Goal: Task Accomplishment & Management: Complete application form

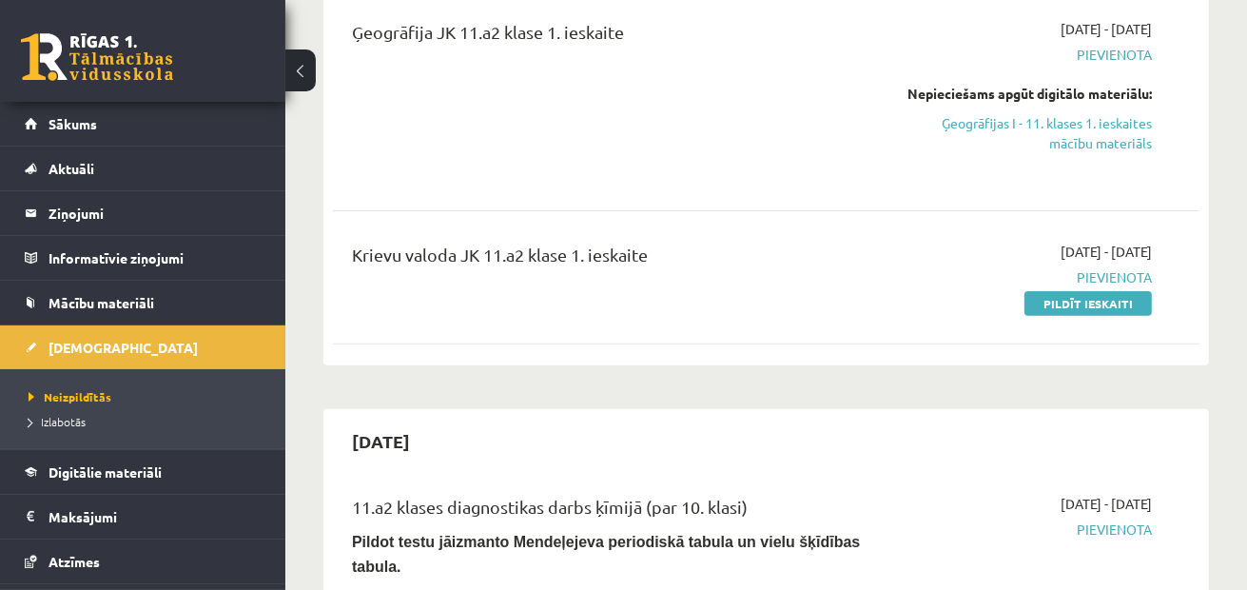
scroll to position [495, 0]
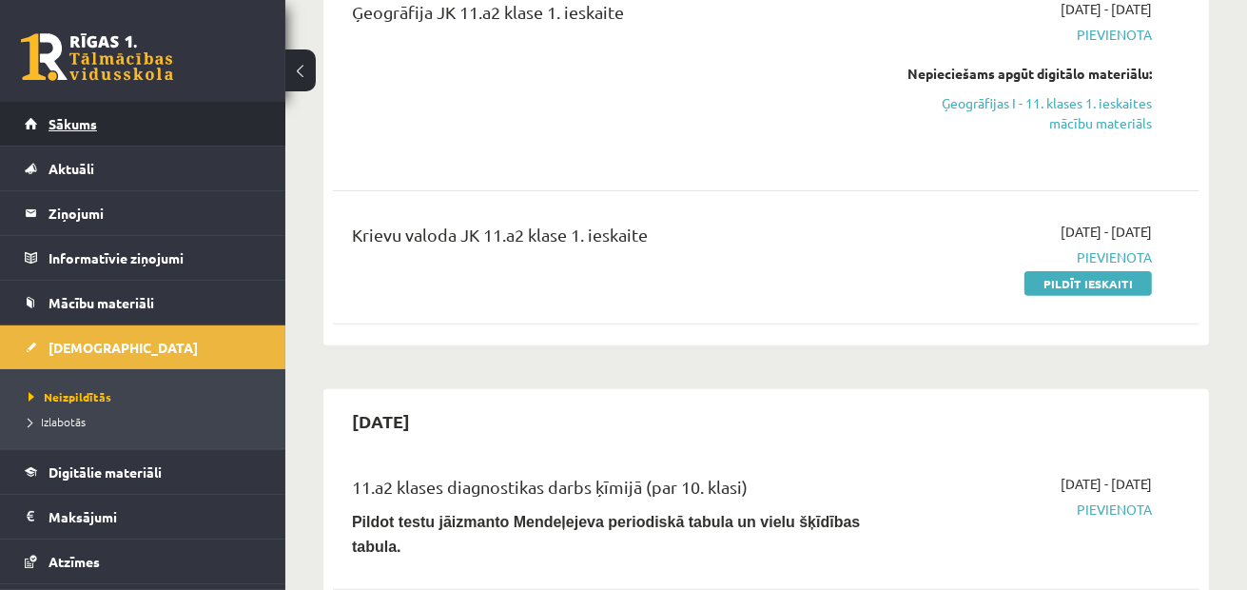
click at [190, 117] on link "Sākums" at bounding box center [143, 124] width 237 height 44
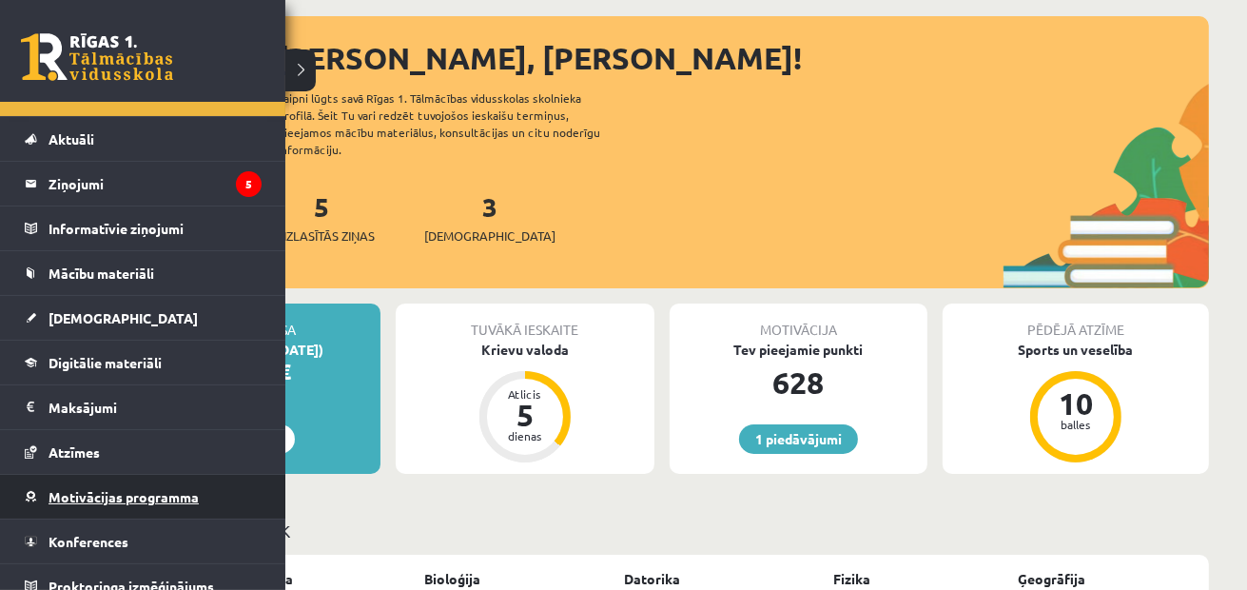
scroll to position [46, 0]
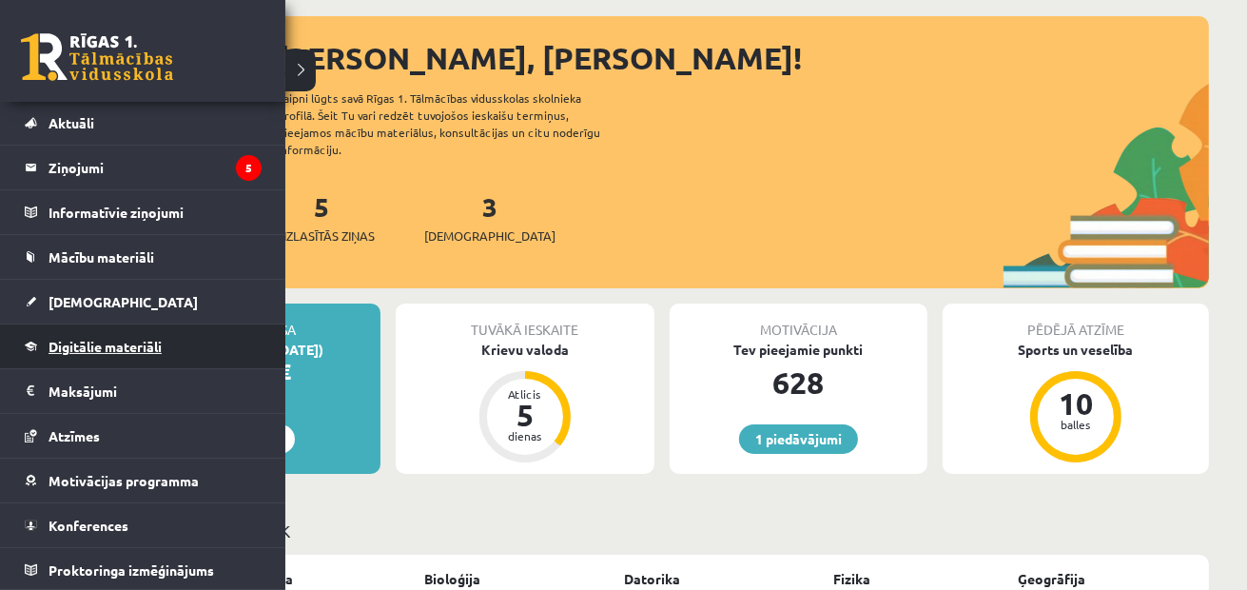
click at [165, 349] on link "Digitālie materiāli" at bounding box center [143, 346] width 237 height 44
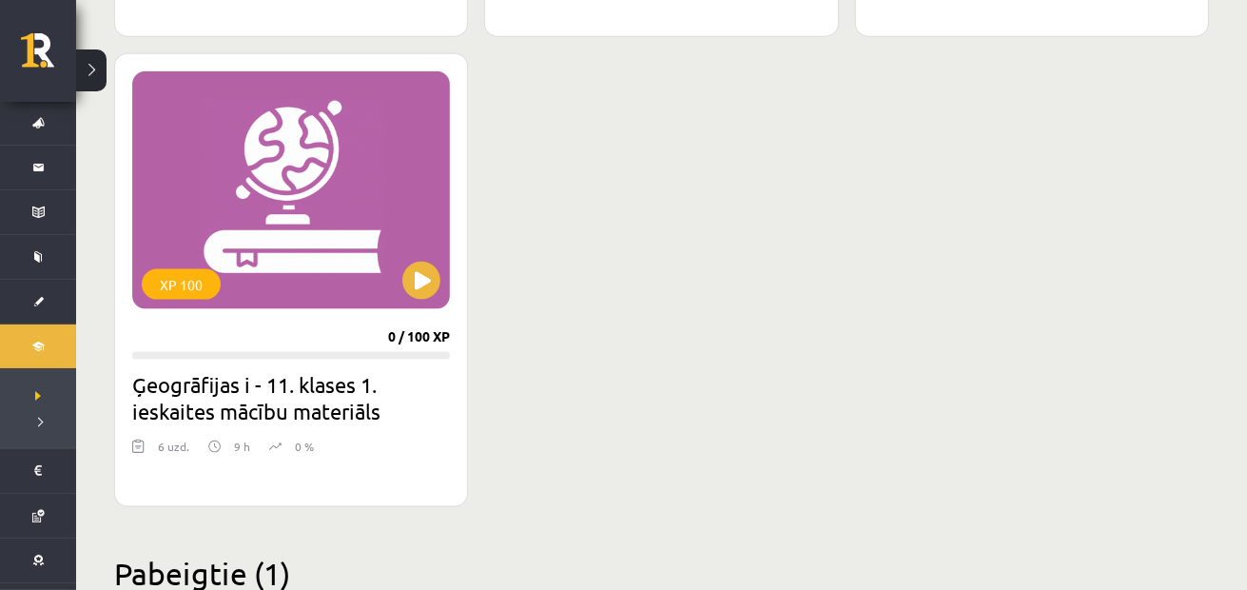
scroll to position [2092, 0]
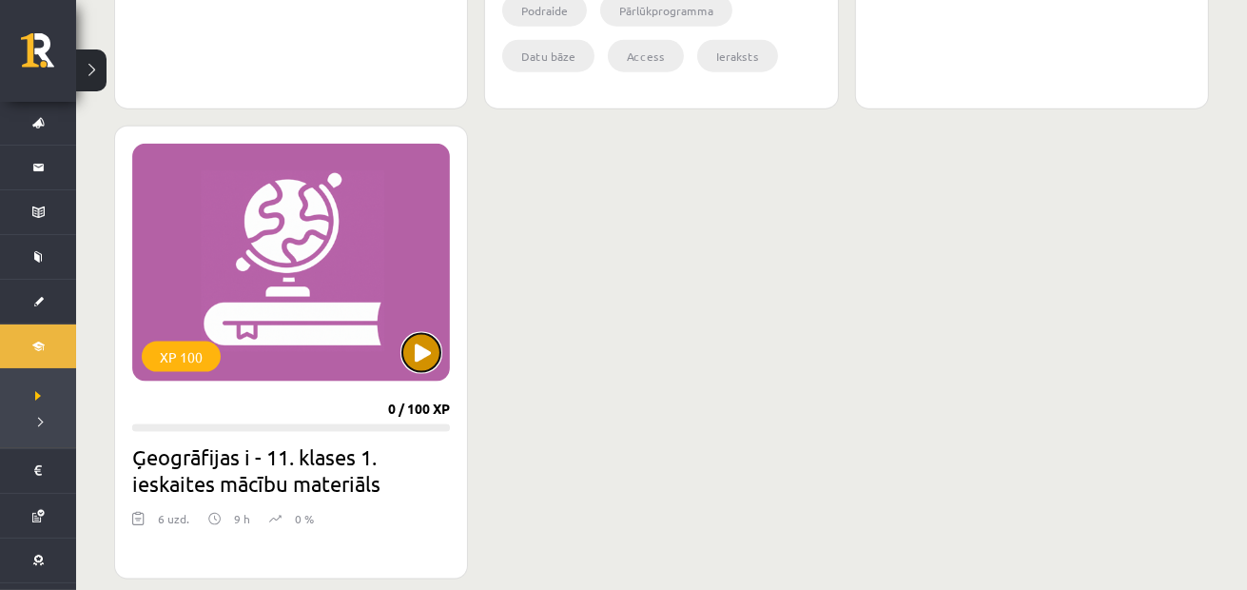
click at [426, 363] on button at bounding box center [421, 353] width 38 height 38
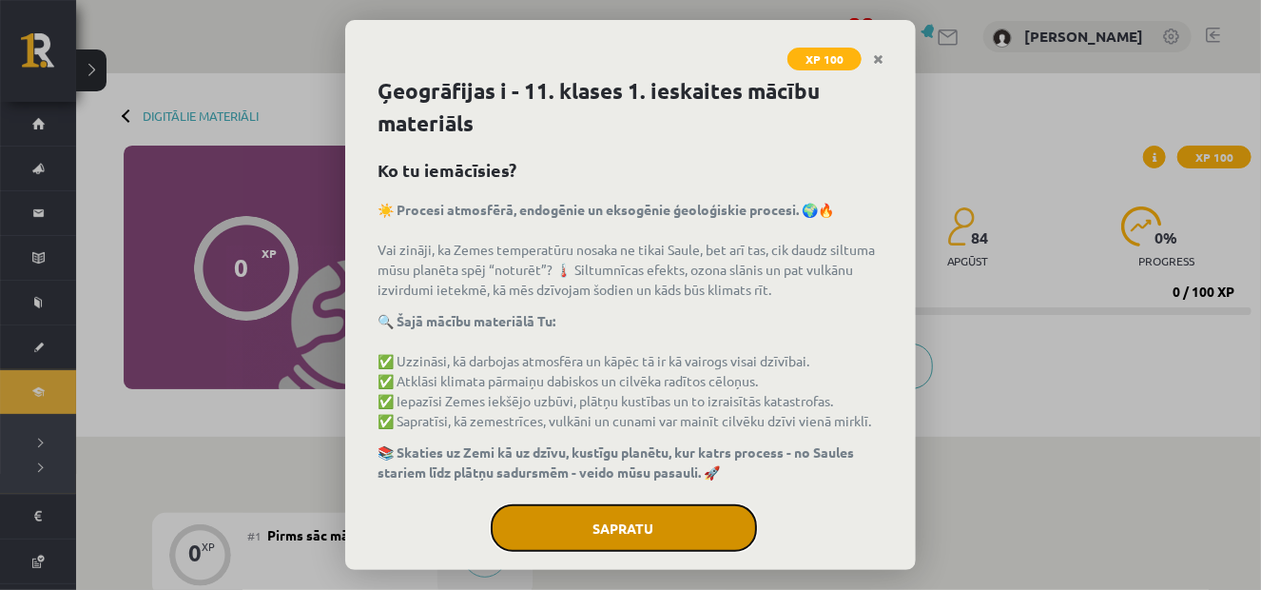
click at [612, 532] on button "Sapratu" at bounding box center [624, 528] width 266 height 48
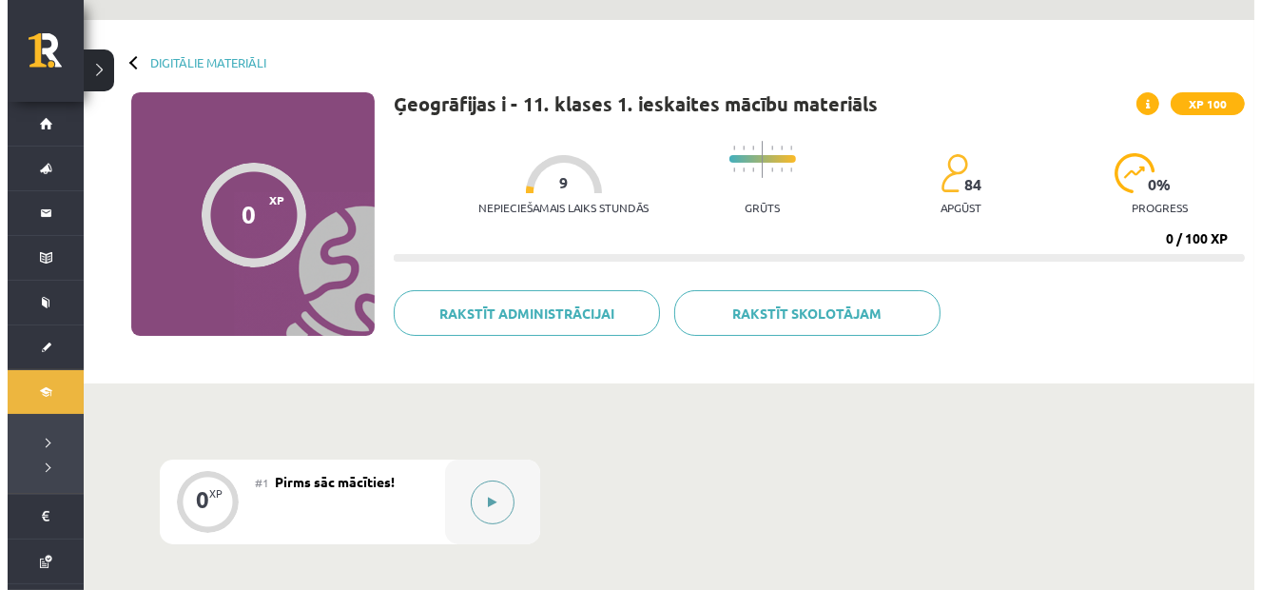
scroll to position [95, 0]
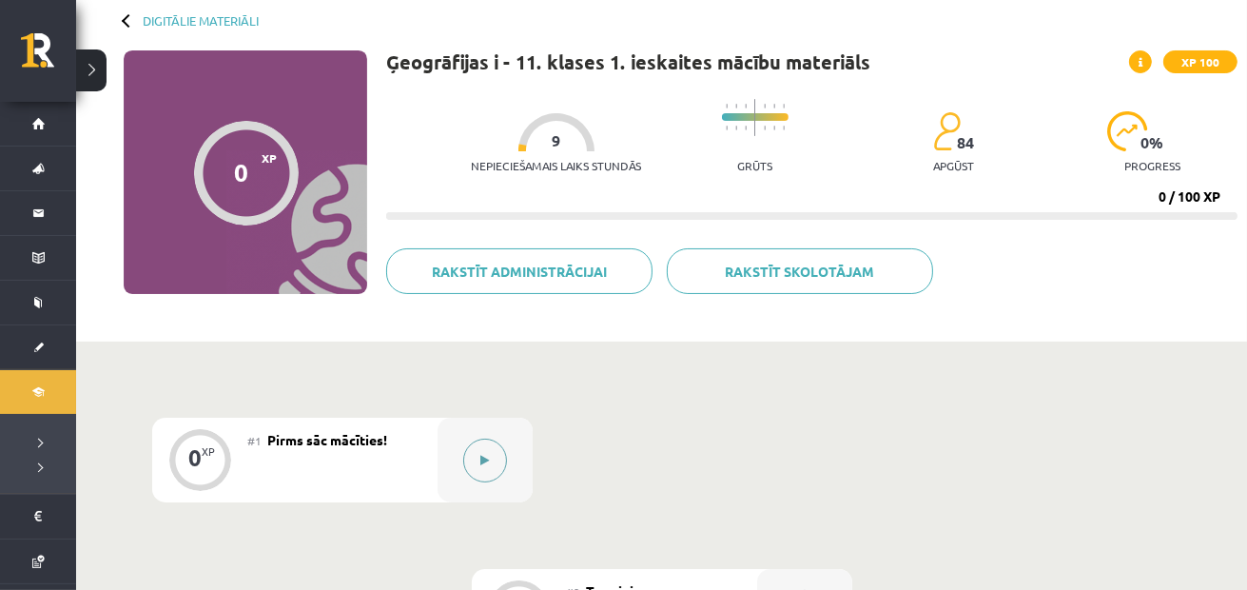
click at [489, 452] on button at bounding box center [485, 460] width 44 height 44
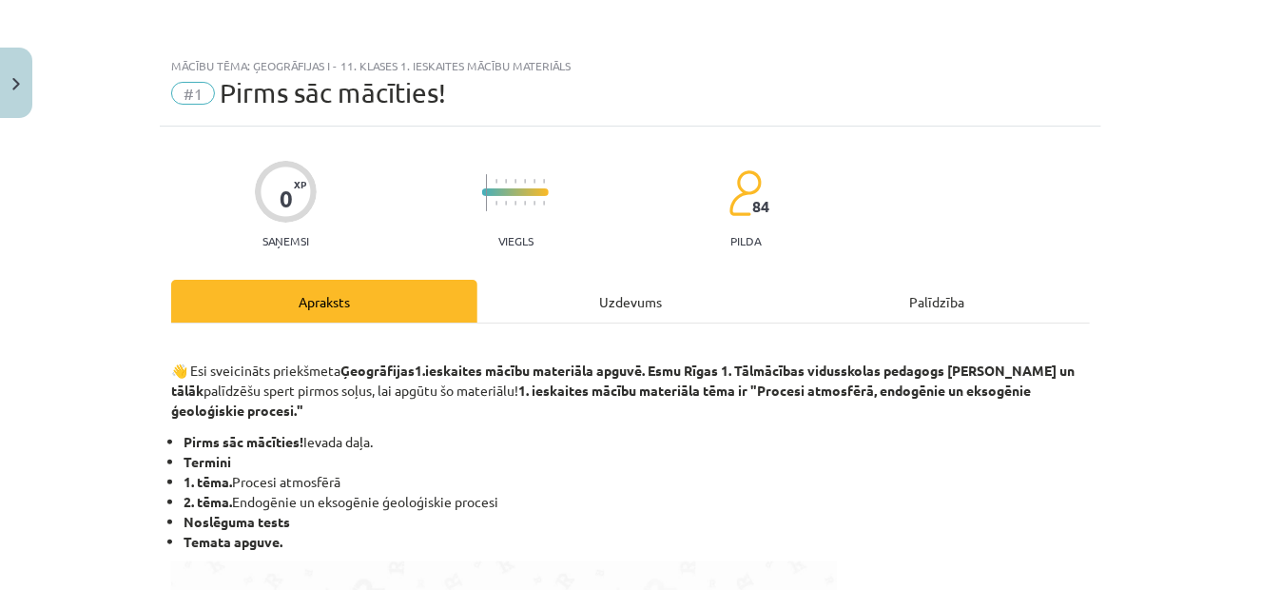
click at [602, 297] on div "Uzdevums" at bounding box center [630, 301] width 306 height 43
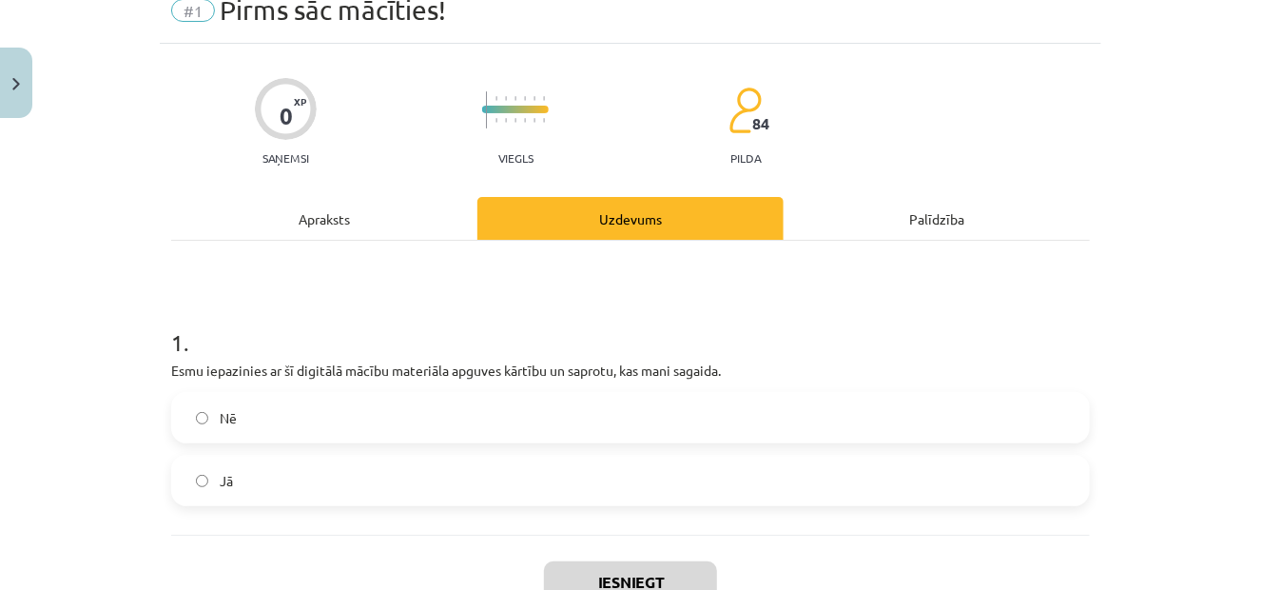
scroll to position [143, 0]
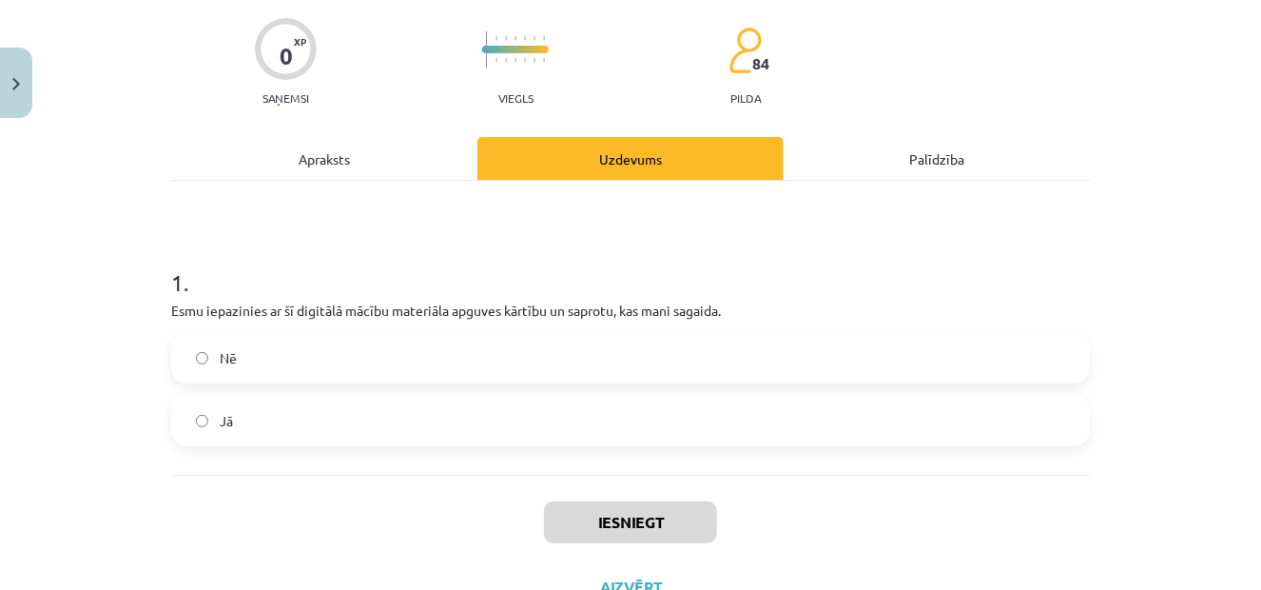
click at [396, 425] on label "Jā" at bounding box center [630, 420] width 915 height 48
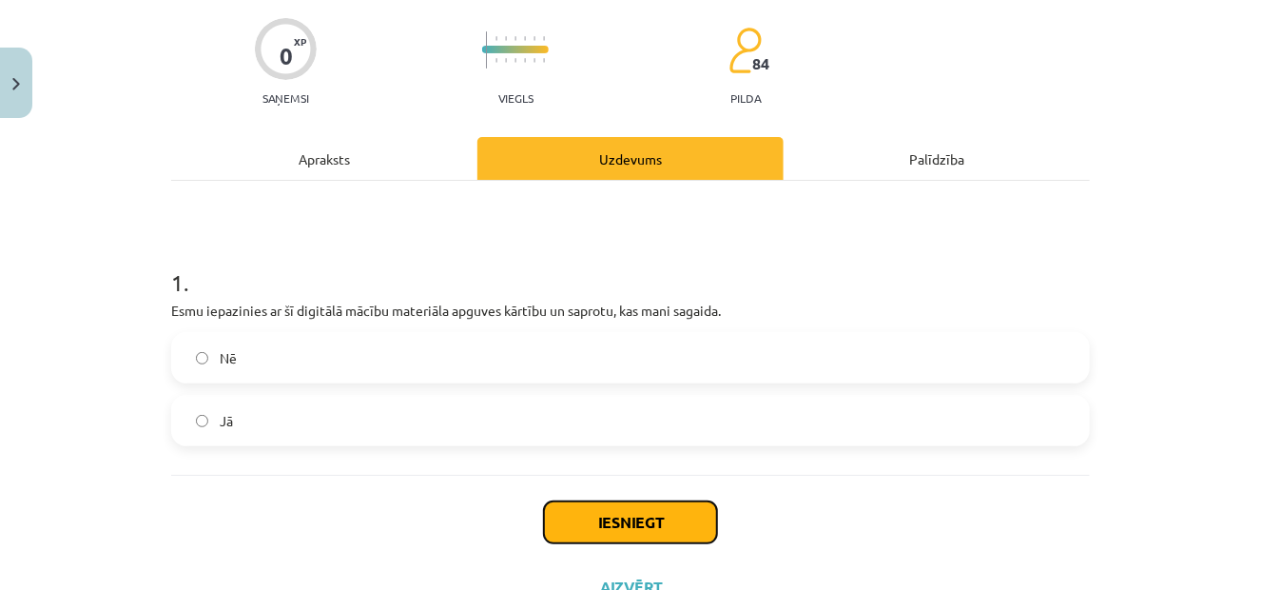
click at [567, 509] on button "Iesniegt" at bounding box center [630, 522] width 173 height 42
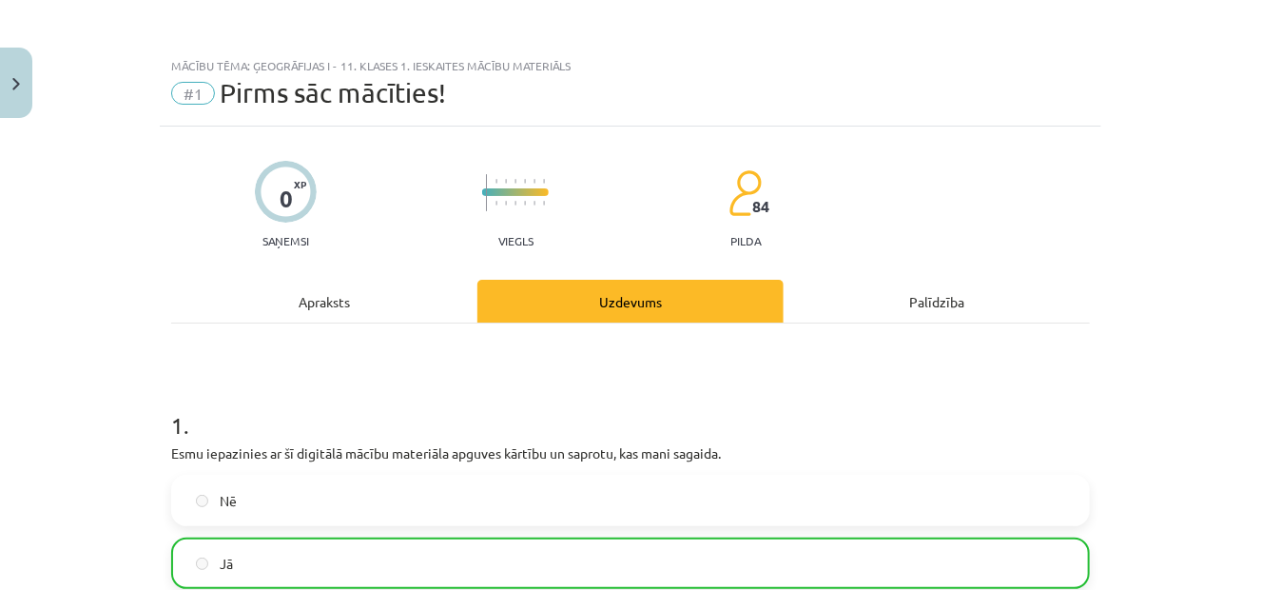
scroll to position [279, 0]
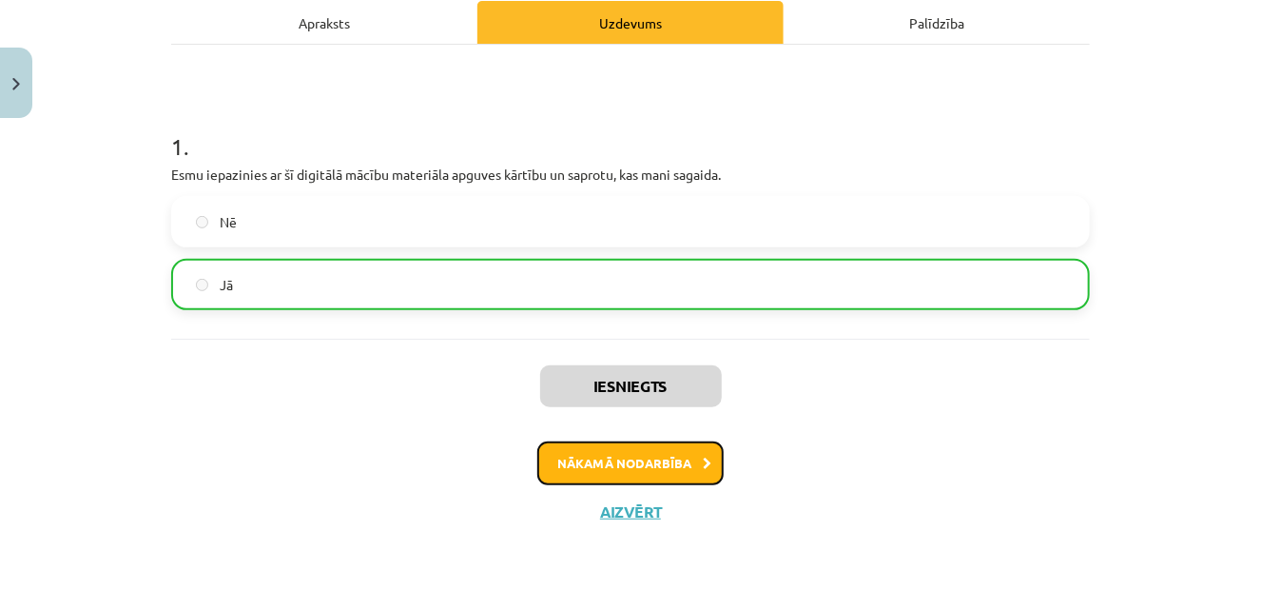
click at [602, 472] on button "Nākamā nodarbība" at bounding box center [630, 463] width 186 height 44
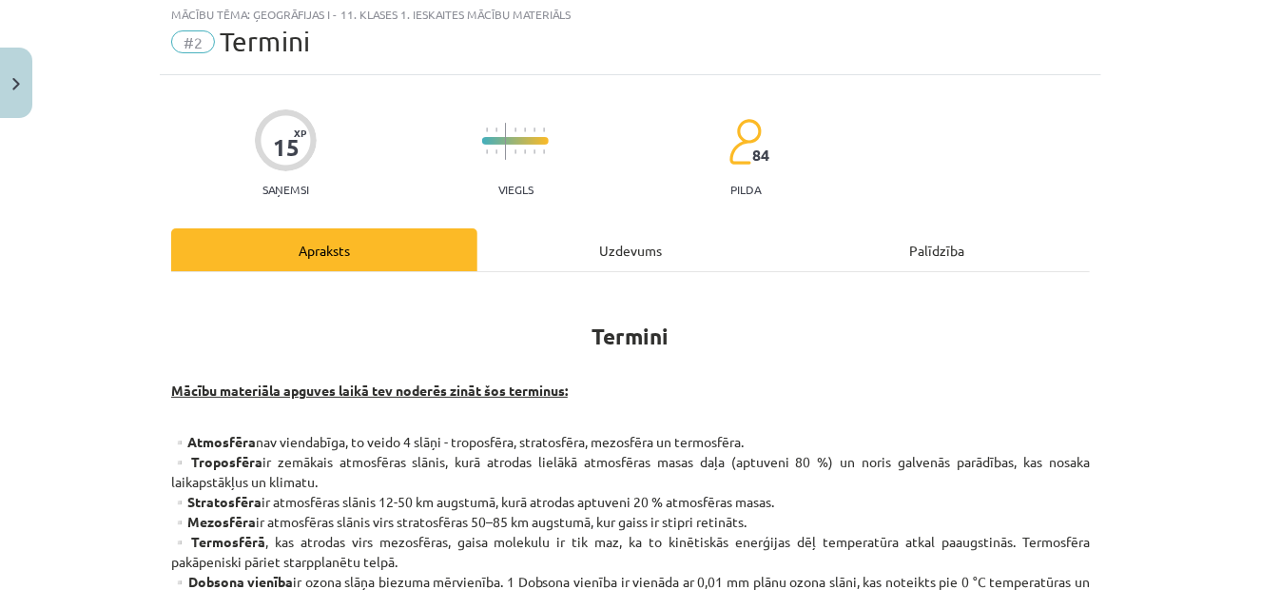
scroll to position [48, 0]
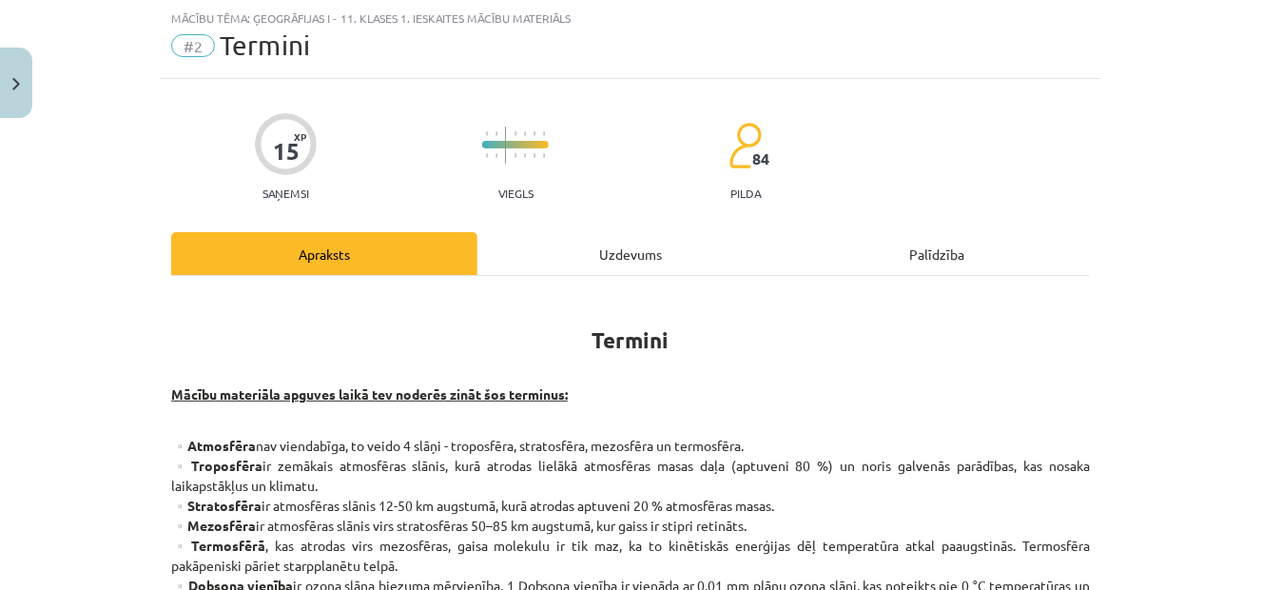
click at [639, 258] on div "Uzdevums" at bounding box center [630, 253] width 306 height 43
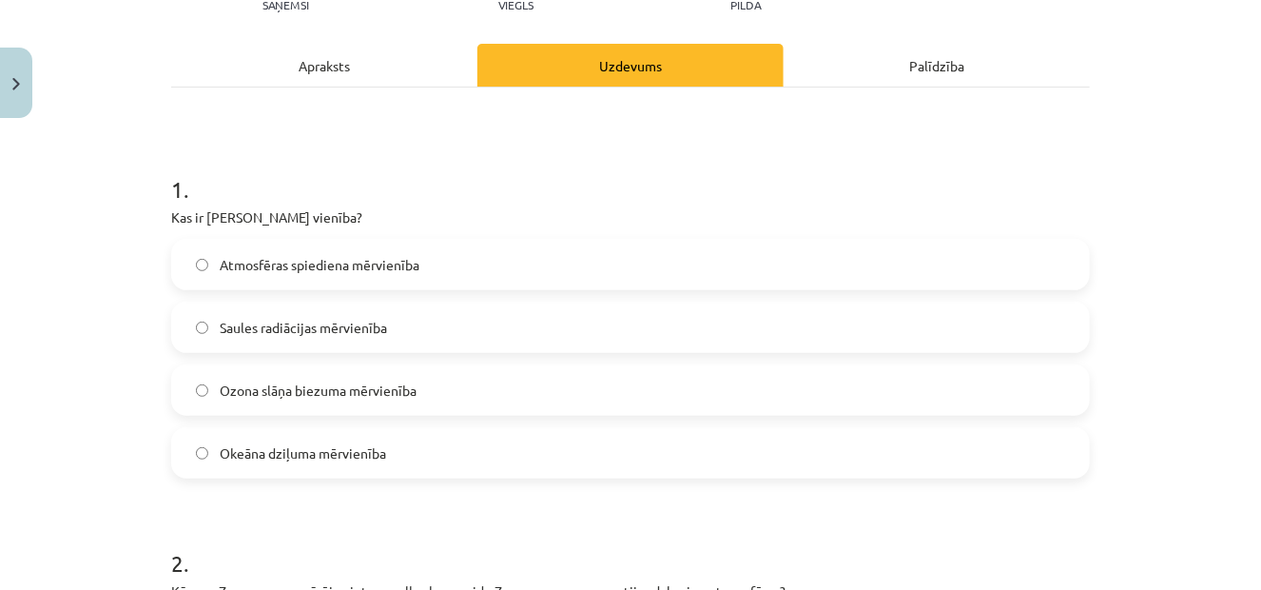
scroll to position [285, 0]
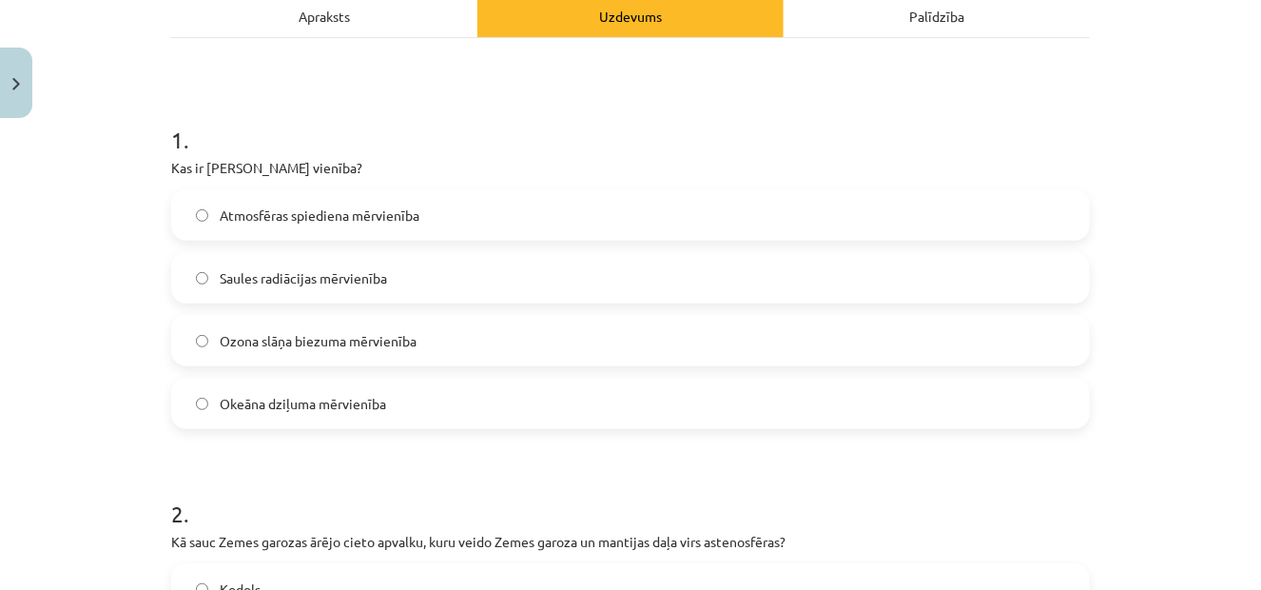
click at [316, 351] on label "Ozona slāņa biezuma mērvienība" at bounding box center [630, 341] width 915 height 48
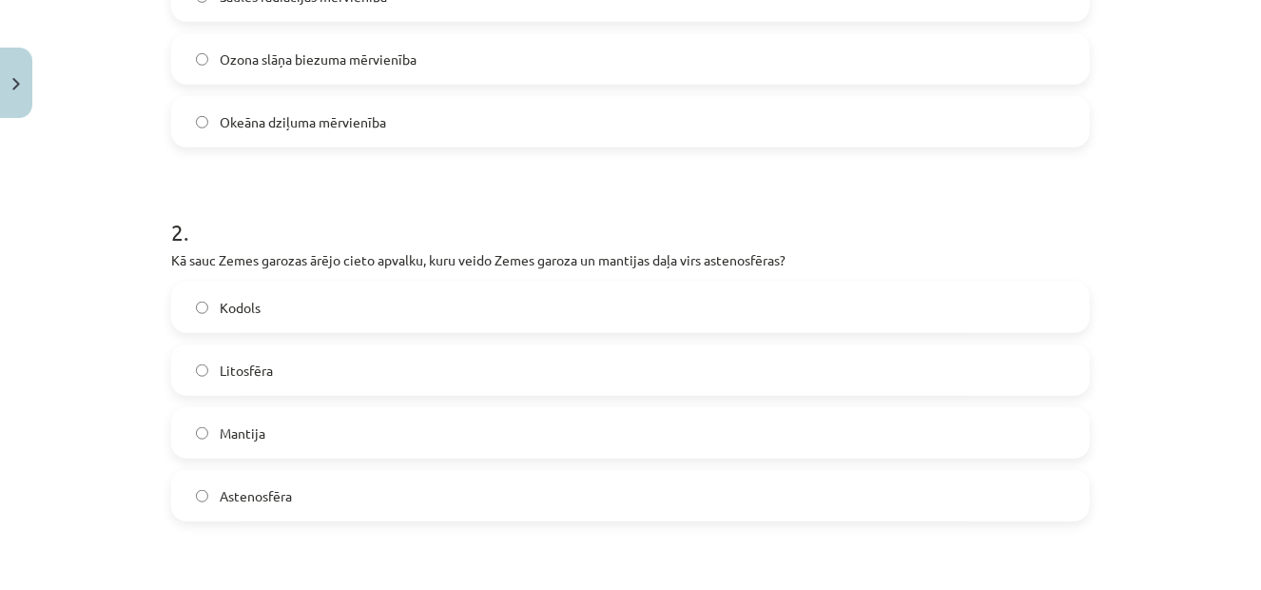
scroll to position [571, 0]
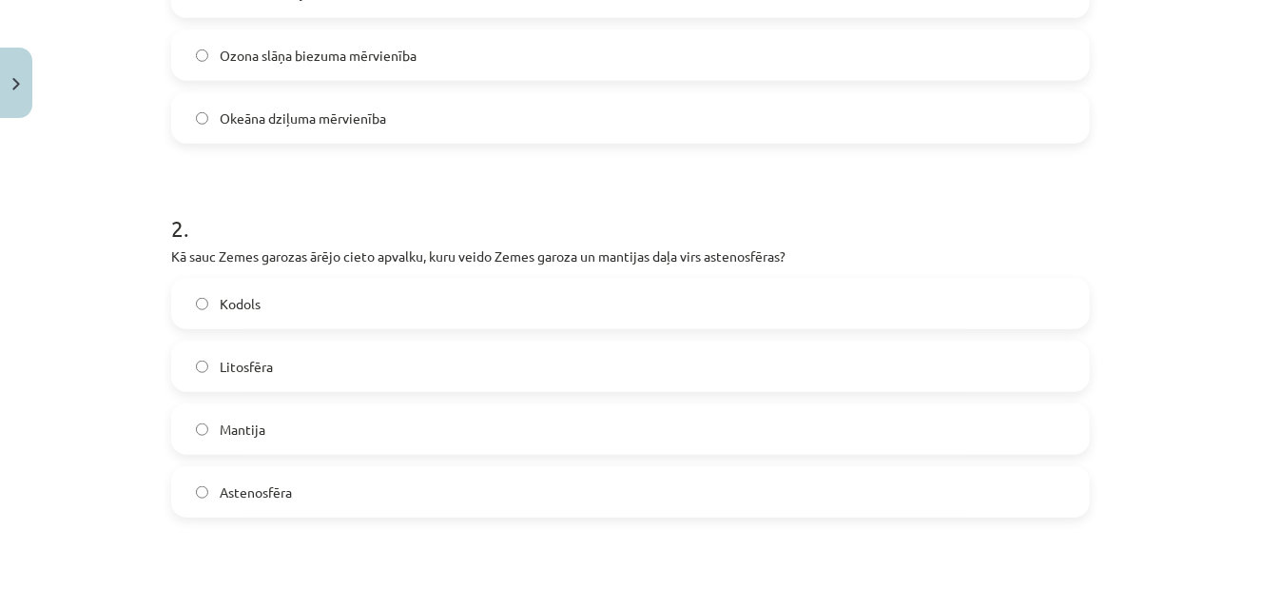
click at [220, 375] on span "Litosfēra" at bounding box center [246, 367] width 53 height 20
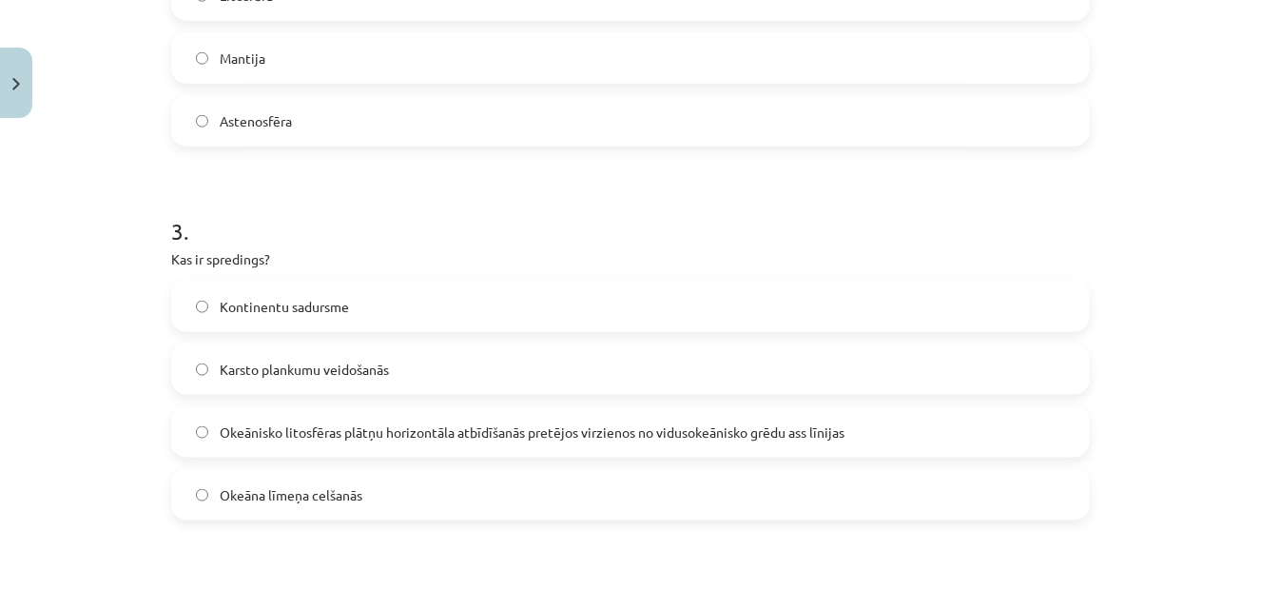
scroll to position [951, 0]
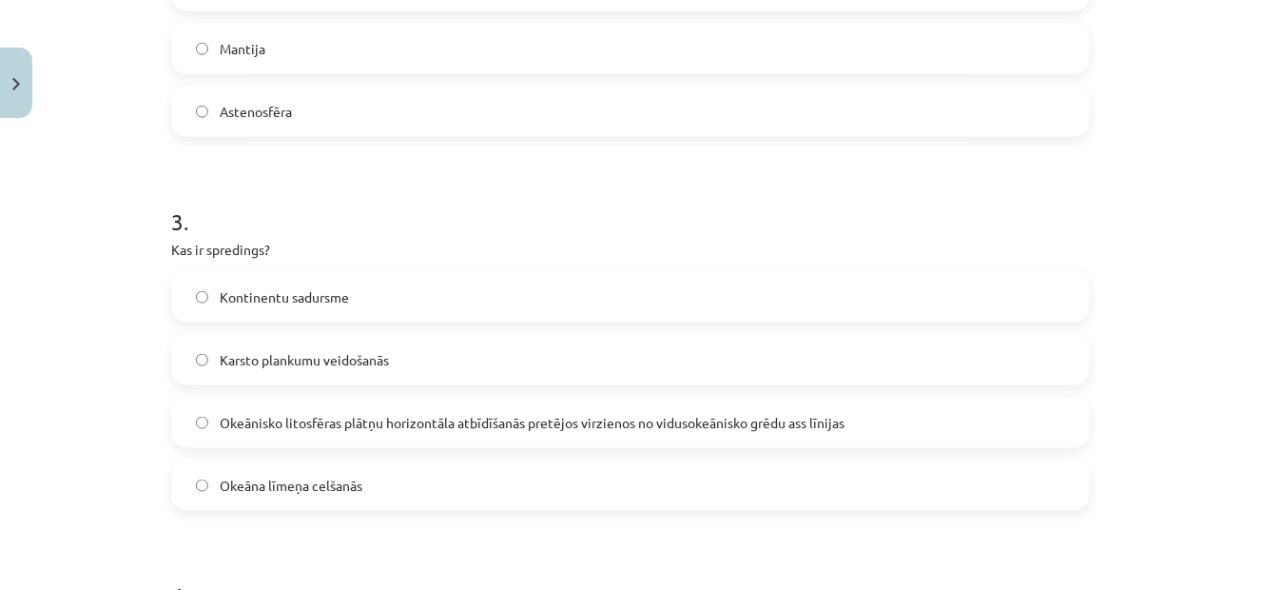
click at [275, 420] on span "Okeānisko litosfēras plātņu horizontāla atbīdīšanās pretējos virzienos no vidus…" at bounding box center [532, 423] width 625 height 20
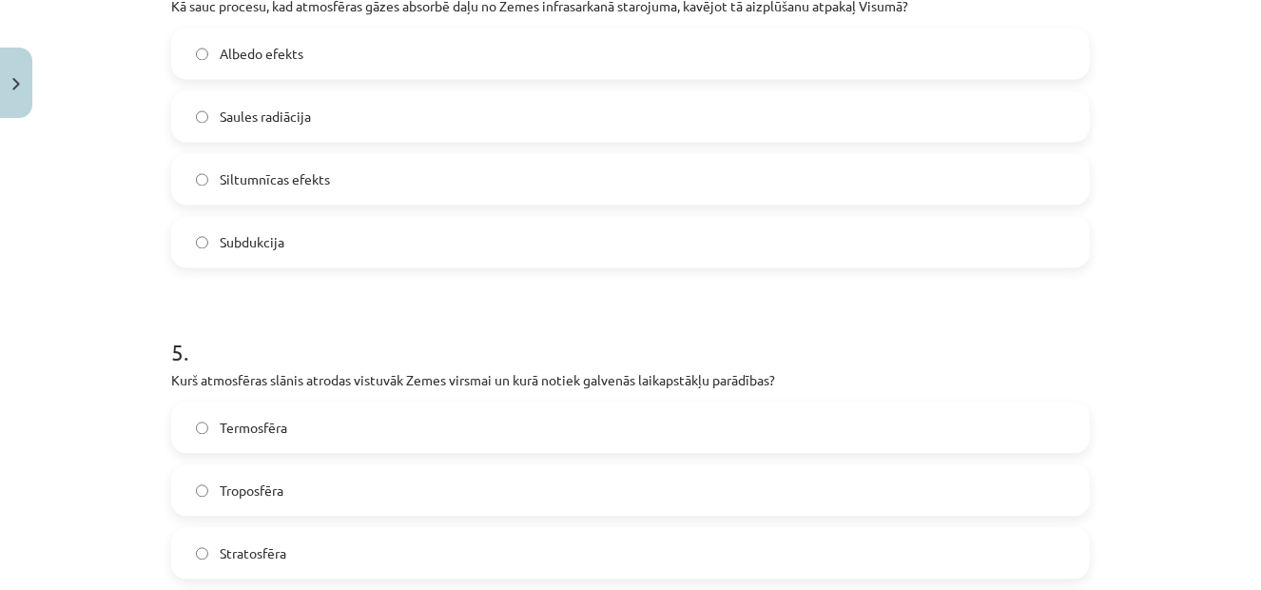
scroll to position [1331, 0]
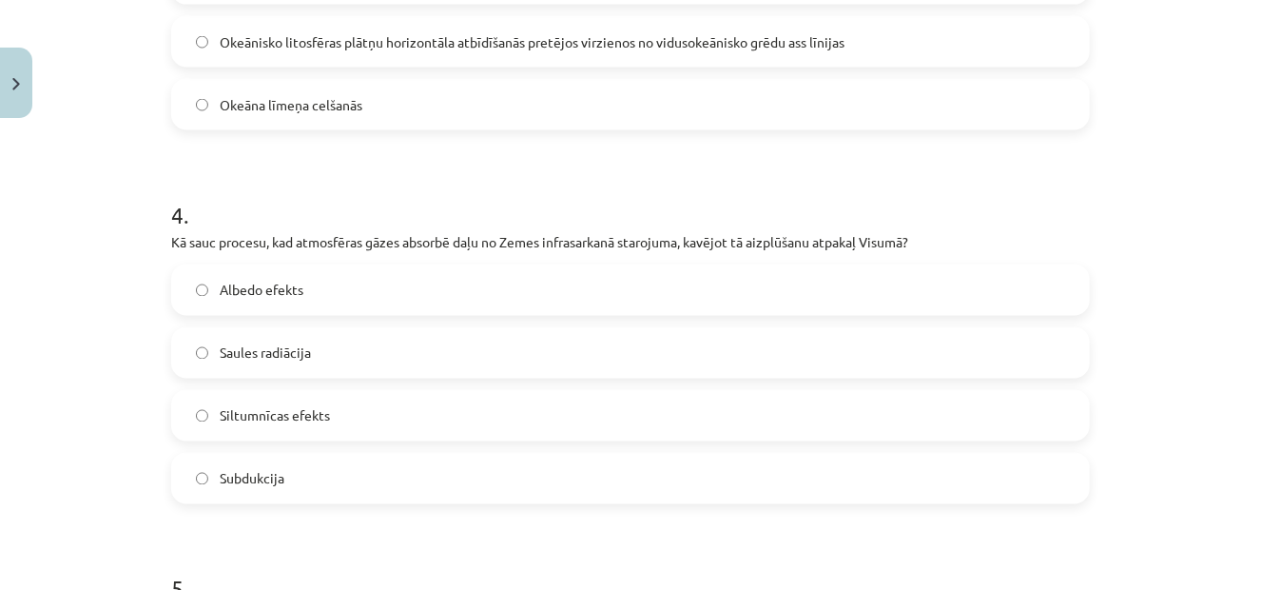
click at [234, 421] on span "Siltumnīcas efekts" at bounding box center [275, 416] width 110 height 20
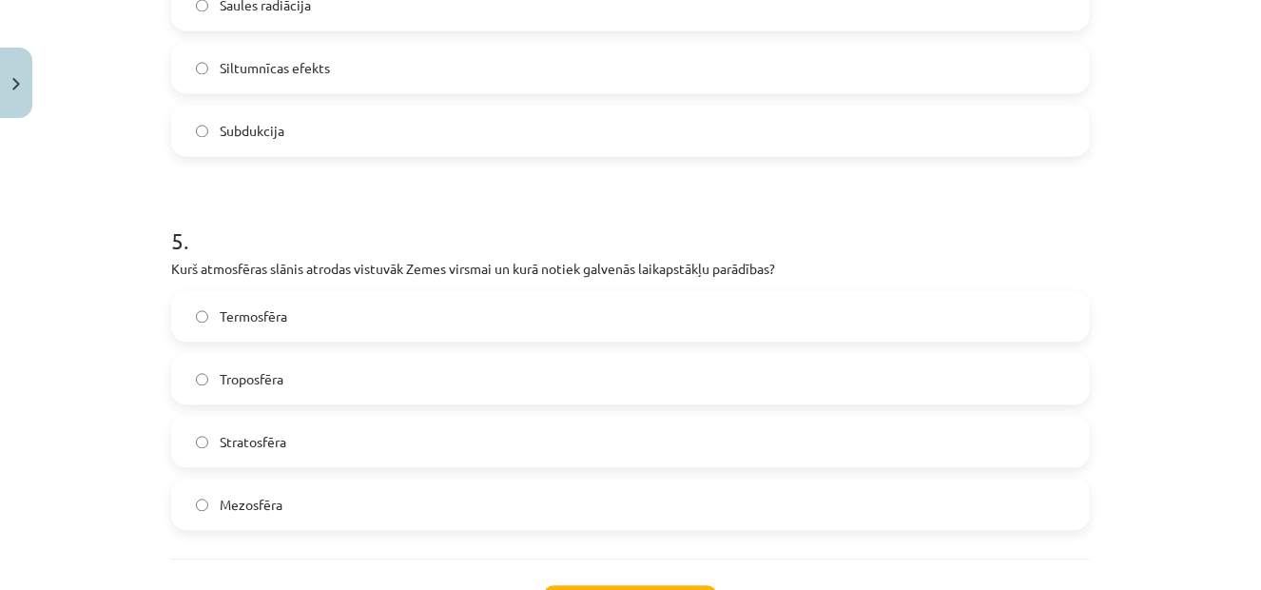
scroll to position [1712, 0]
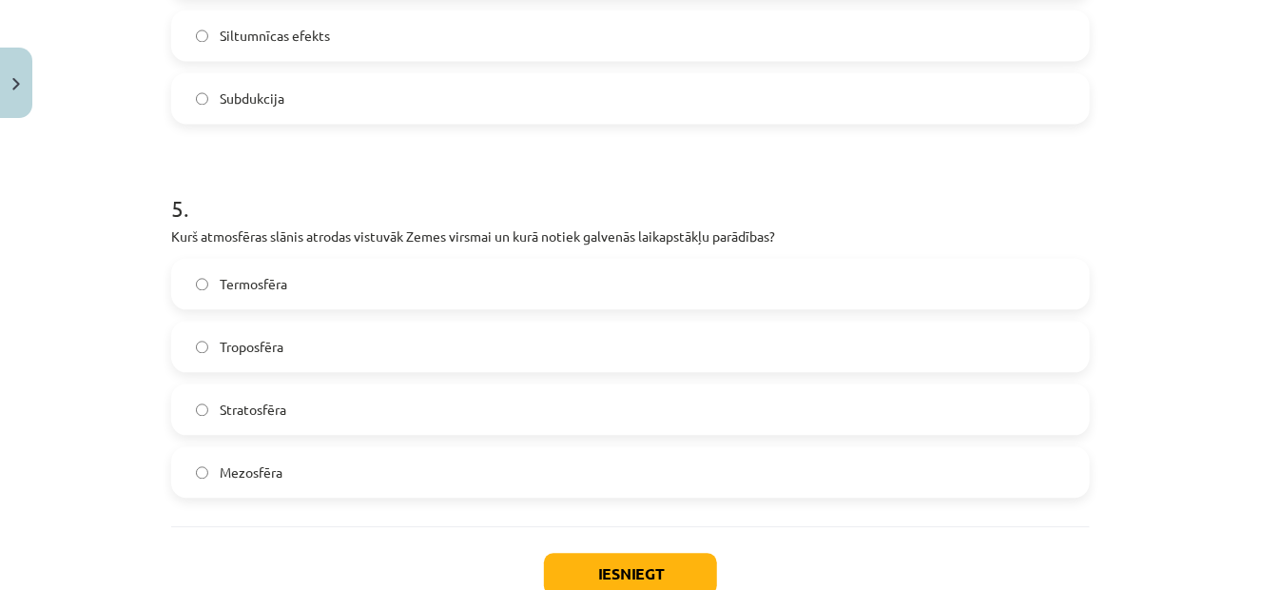
click at [297, 351] on label "Troposfēra" at bounding box center [630, 346] width 915 height 48
click at [548, 554] on button "Iesniegt" at bounding box center [630, 573] width 173 height 42
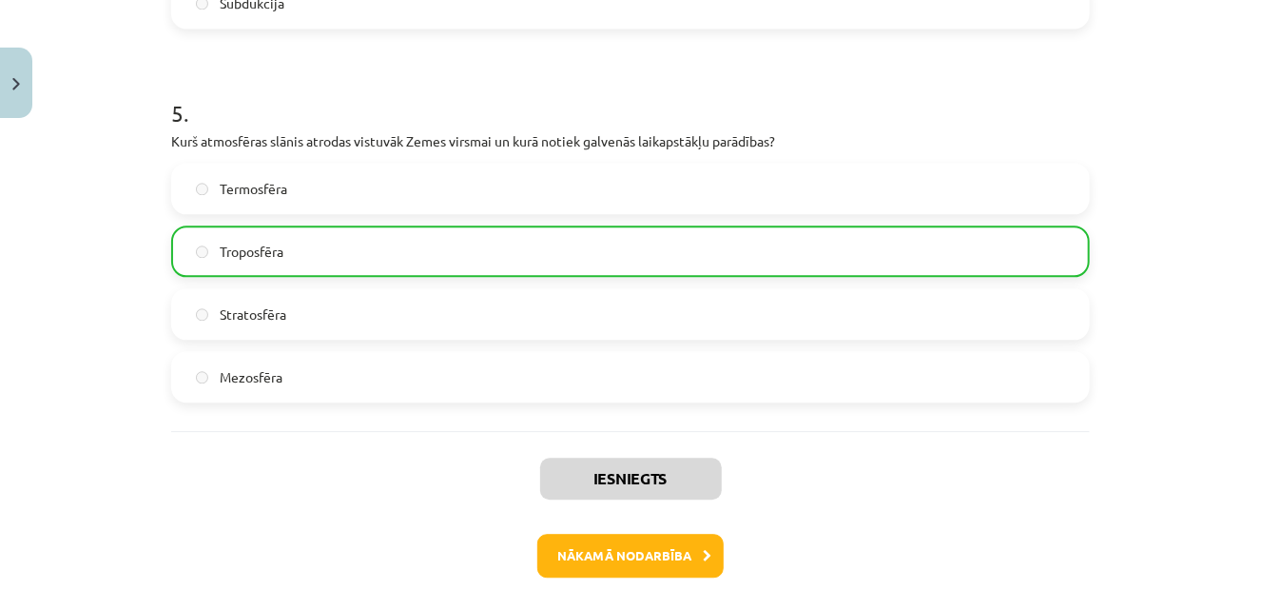
scroll to position [1899, 0]
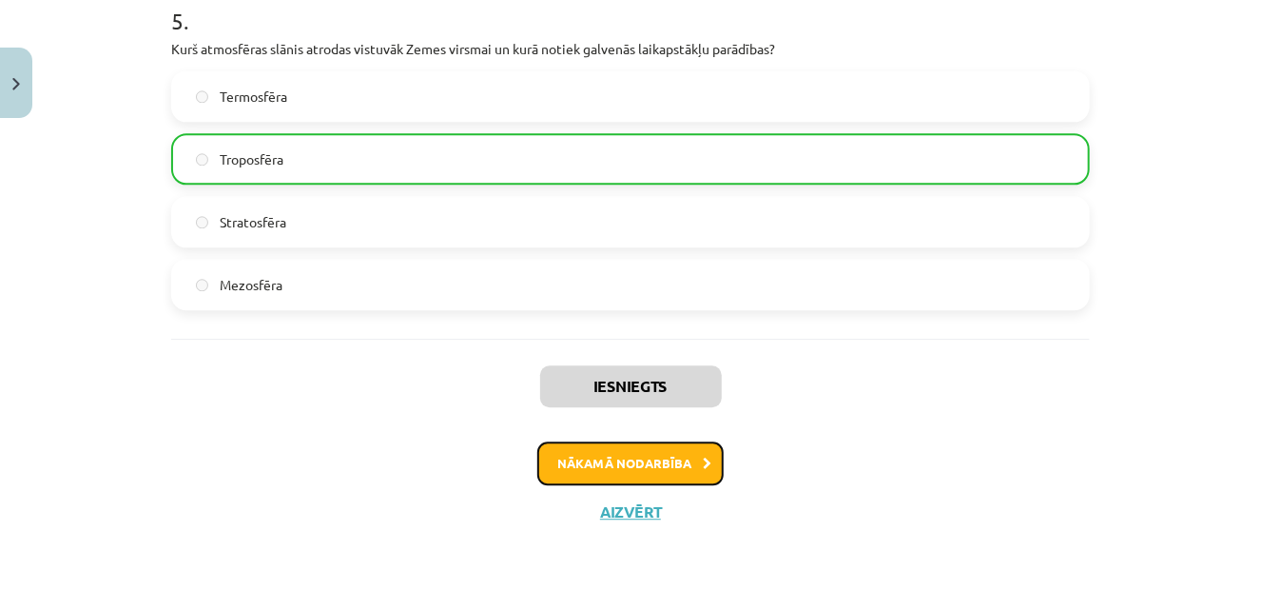
click at [585, 452] on button "Nākamā nodarbība" at bounding box center [630, 463] width 186 height 44
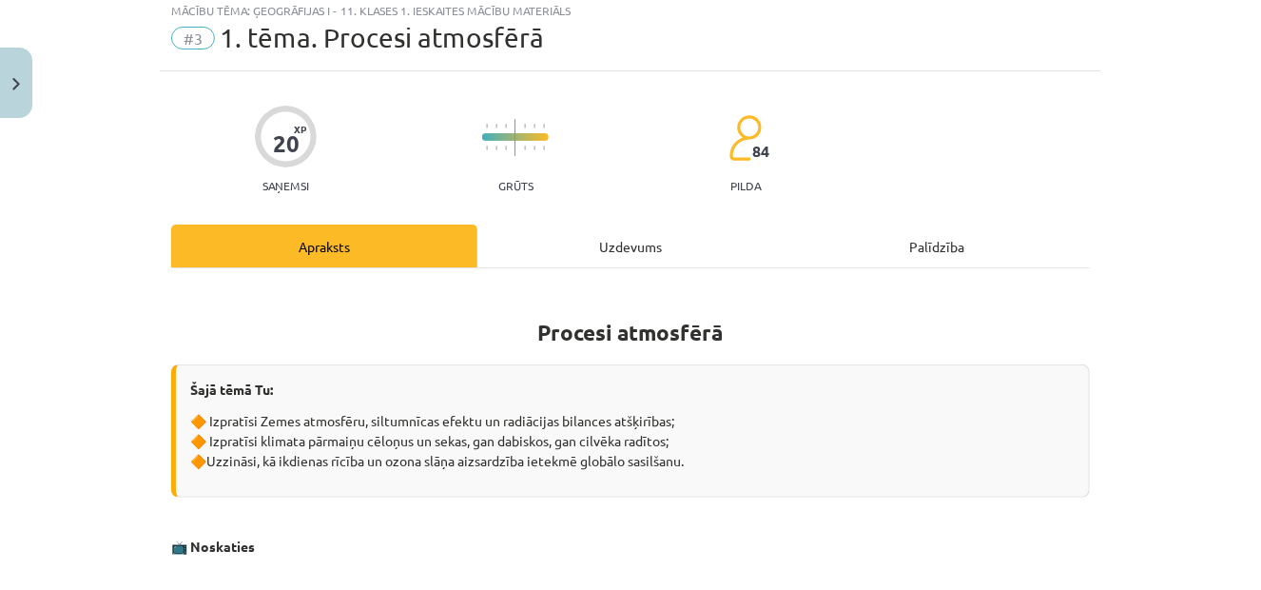
scroll to position [48, 0]
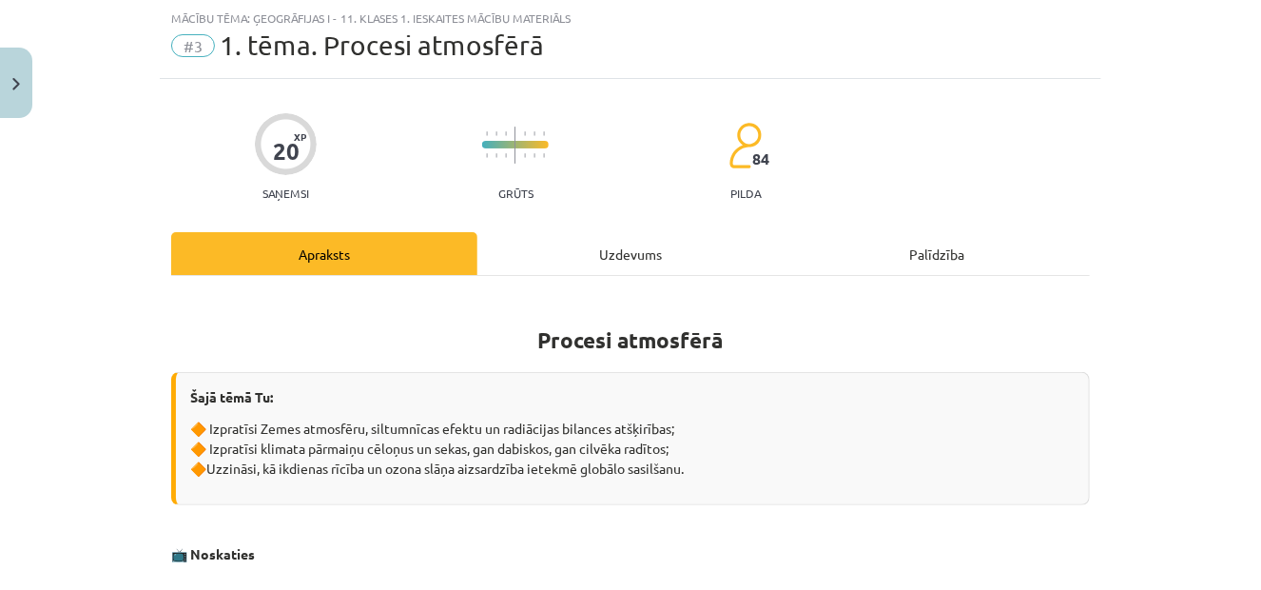
click at [615, 246] on div "Uzdevums" at bounding box center [630, 253] width 306 height 43
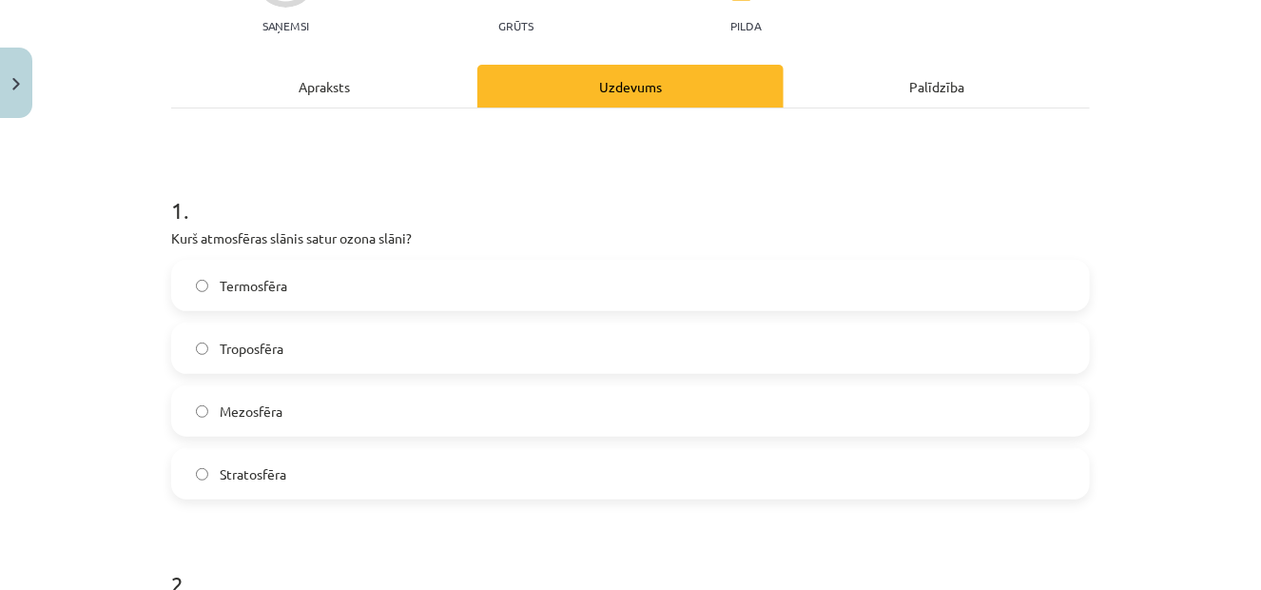
scroll to position [143, 0]
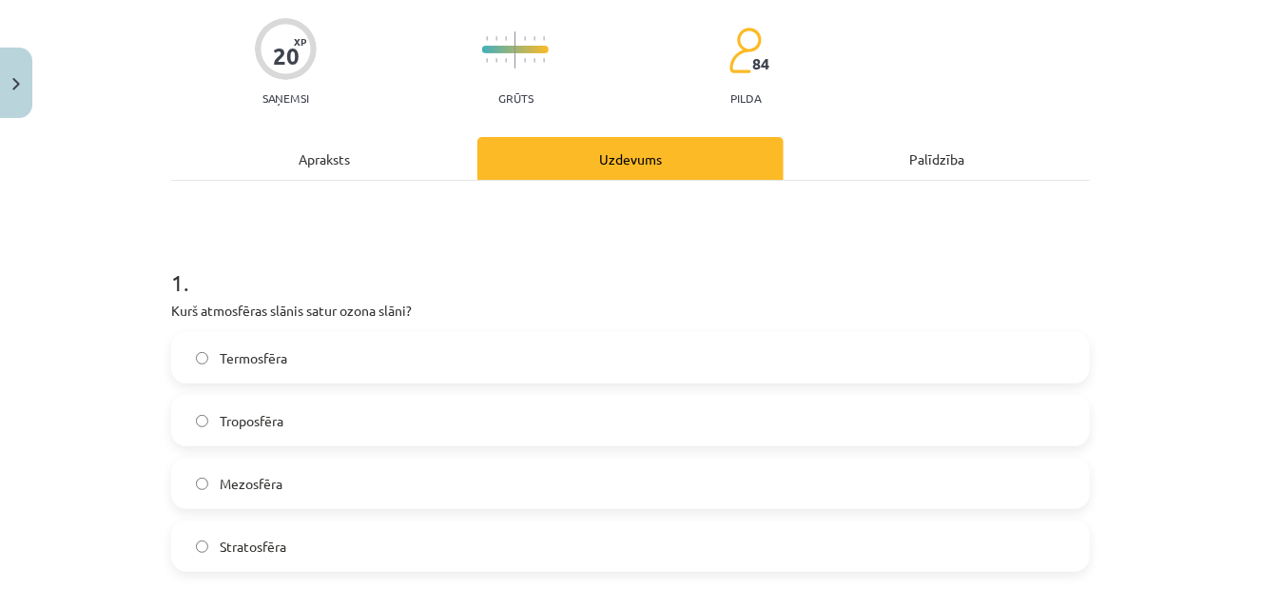
click at [377, 170] on div "Apraksts" at bounding box center [324, 158] width 306 height 43
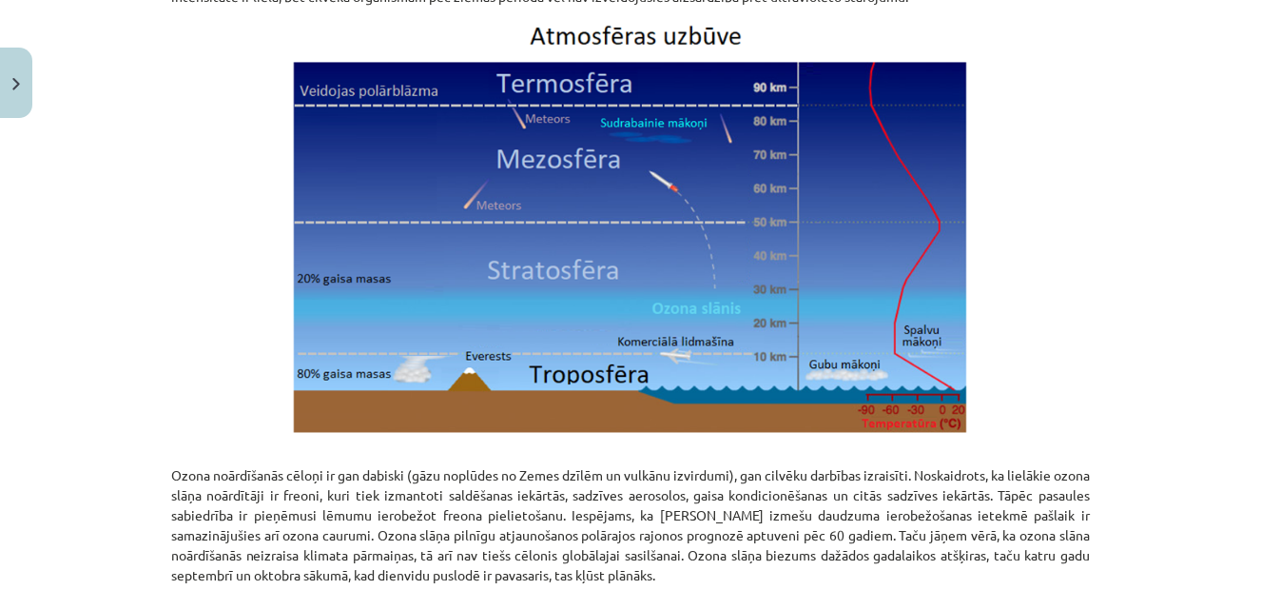
scroll to position [2517, 0]
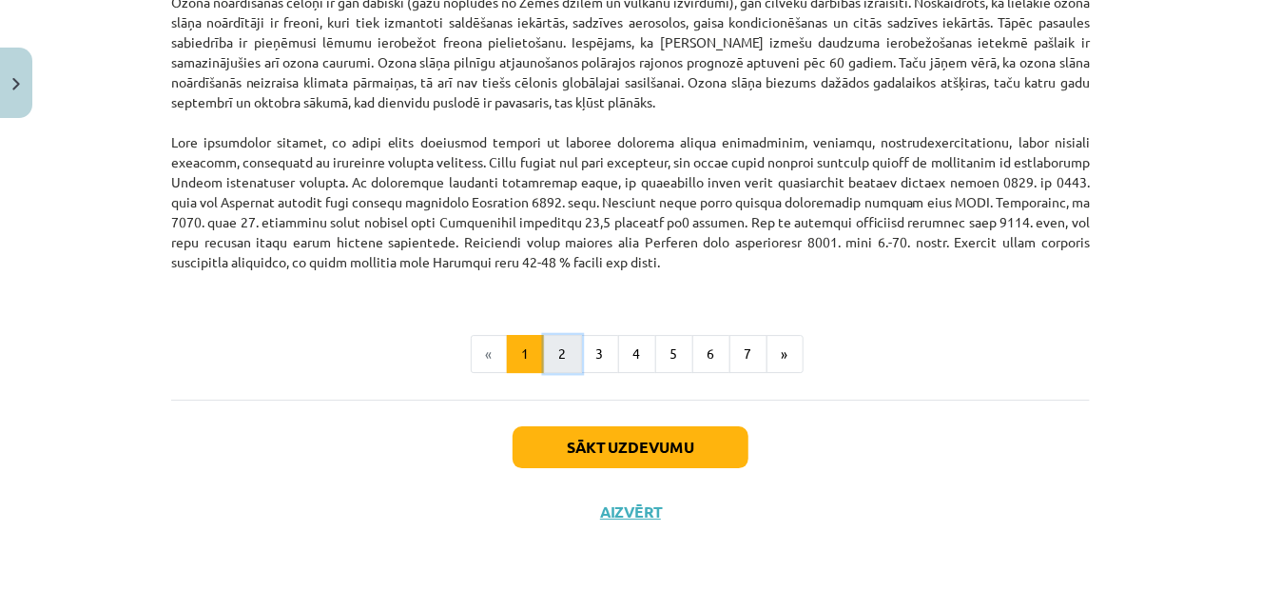
click at [567, 353] on button "2" at bounding box center [563, 354] width 38 height 38
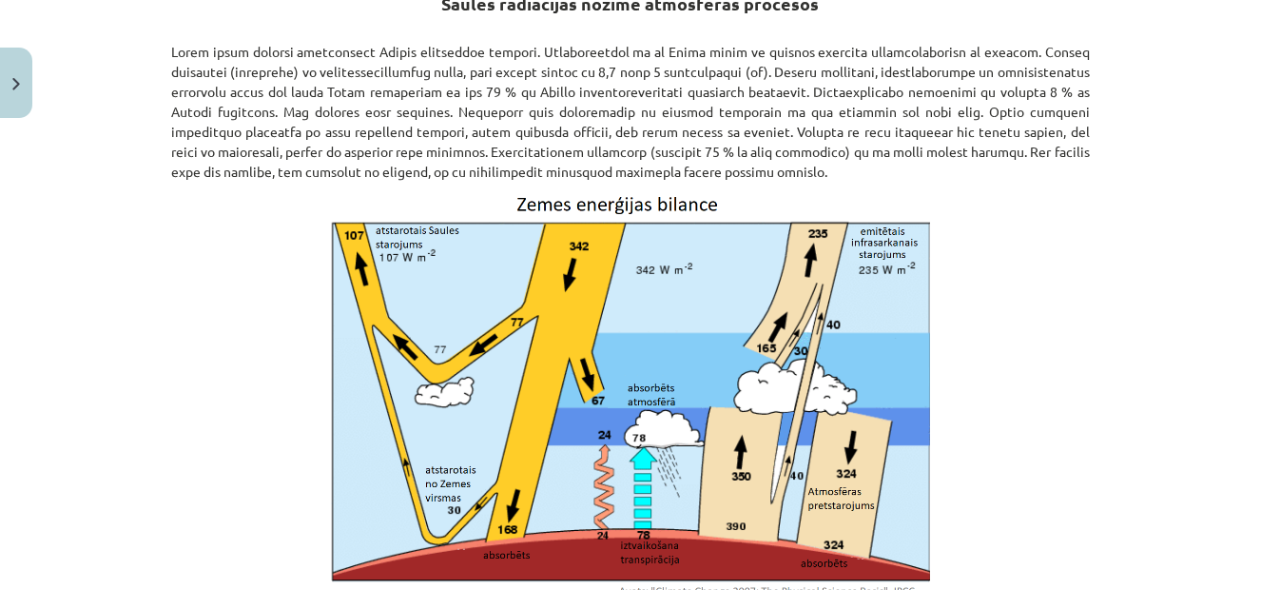
scroll to position [0, 0]
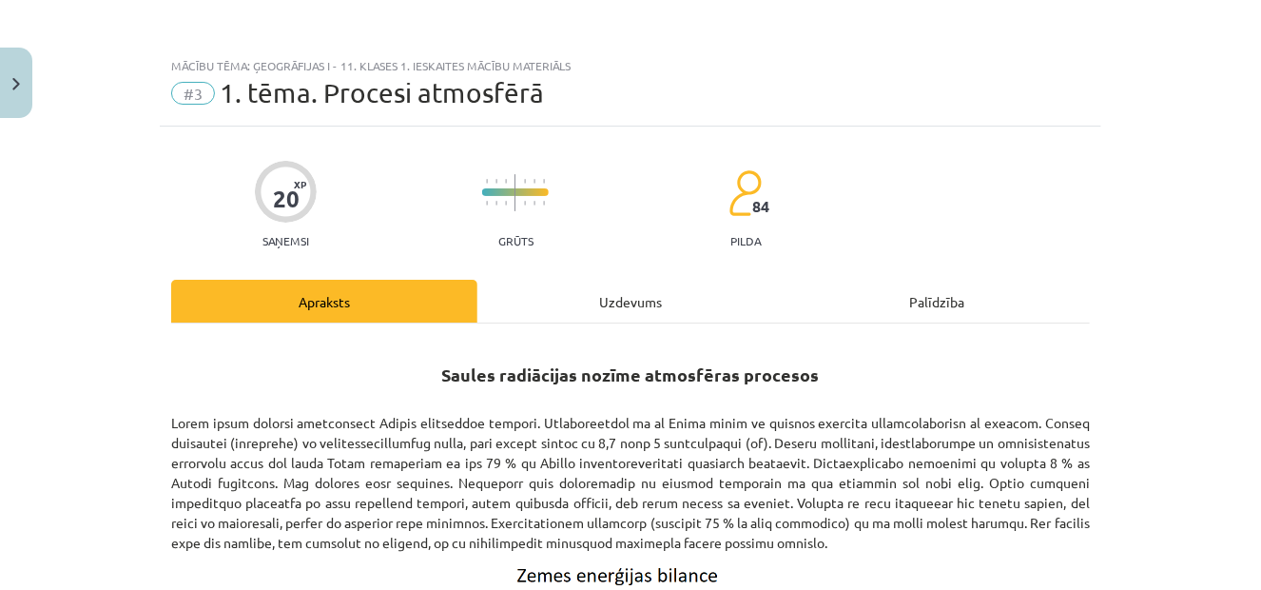
click at [560, 311] on div "Uzdevums" at bounding box center [630, 301] width 306 height 43
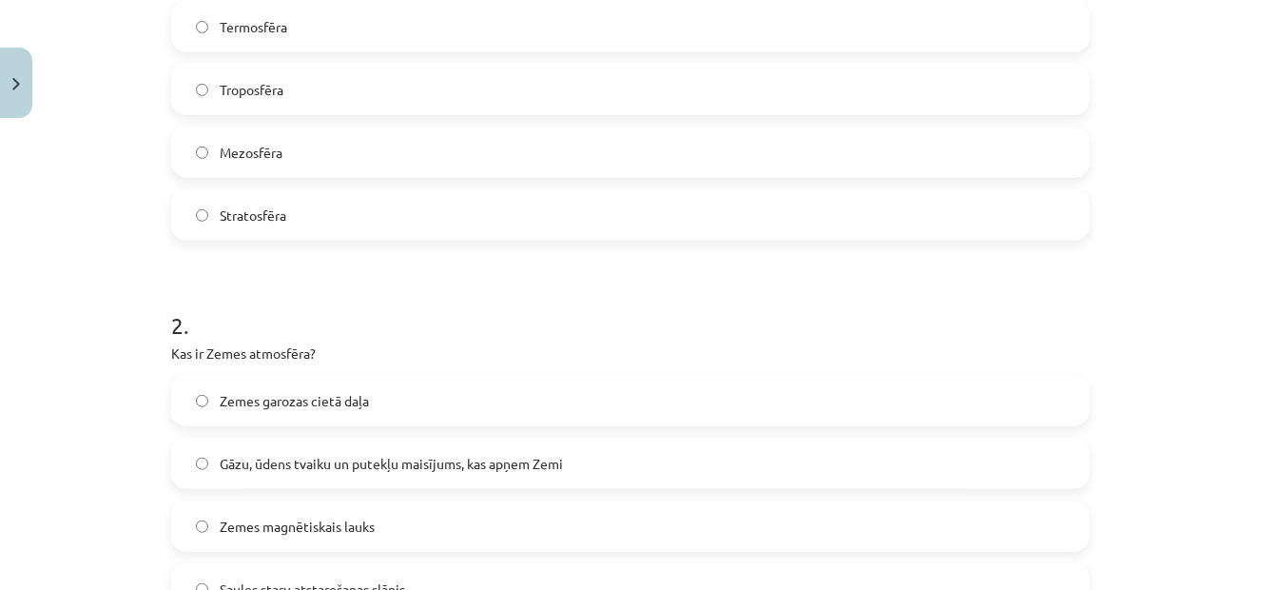
scroll to position [618, 0]
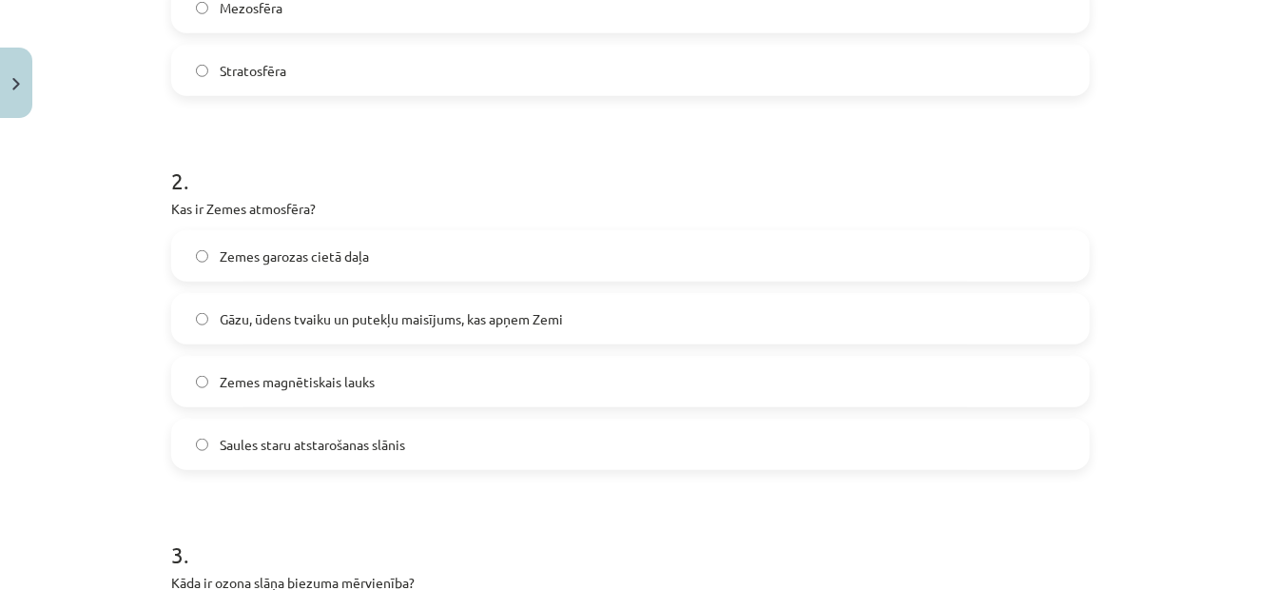
click at [230, 311] on span "Gāzu, ūdens tvaiku un putekļu maisījums, kas apņem Zemi" at bounding box center [391, 319] width 343 height 20
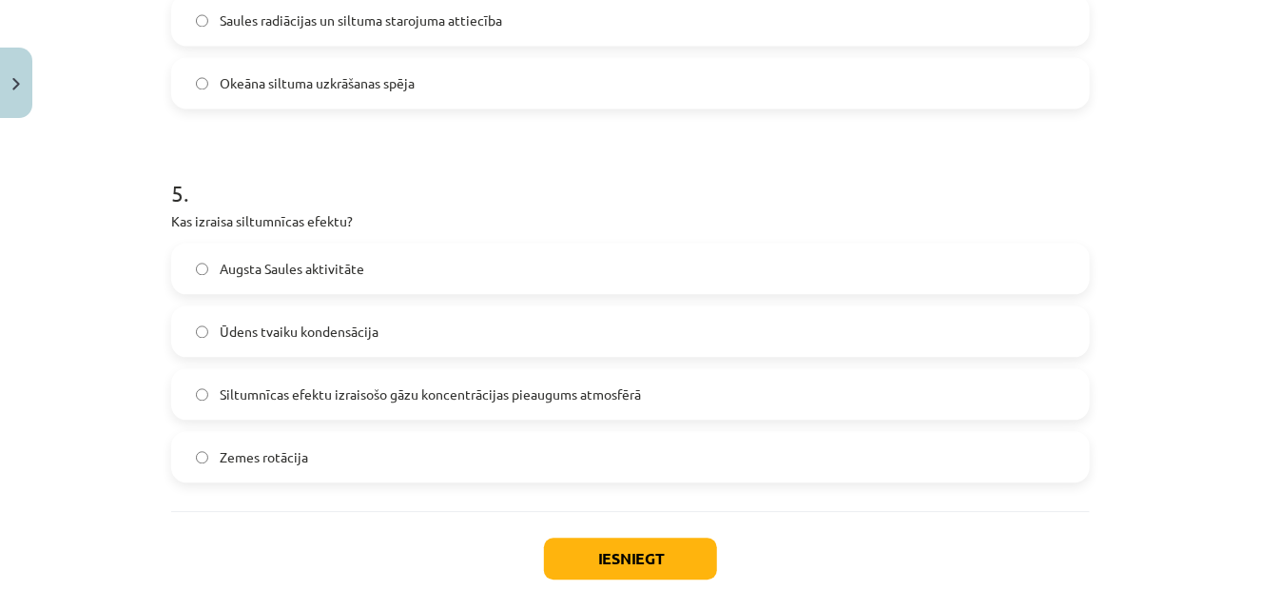
scroll to position [1839, 0]
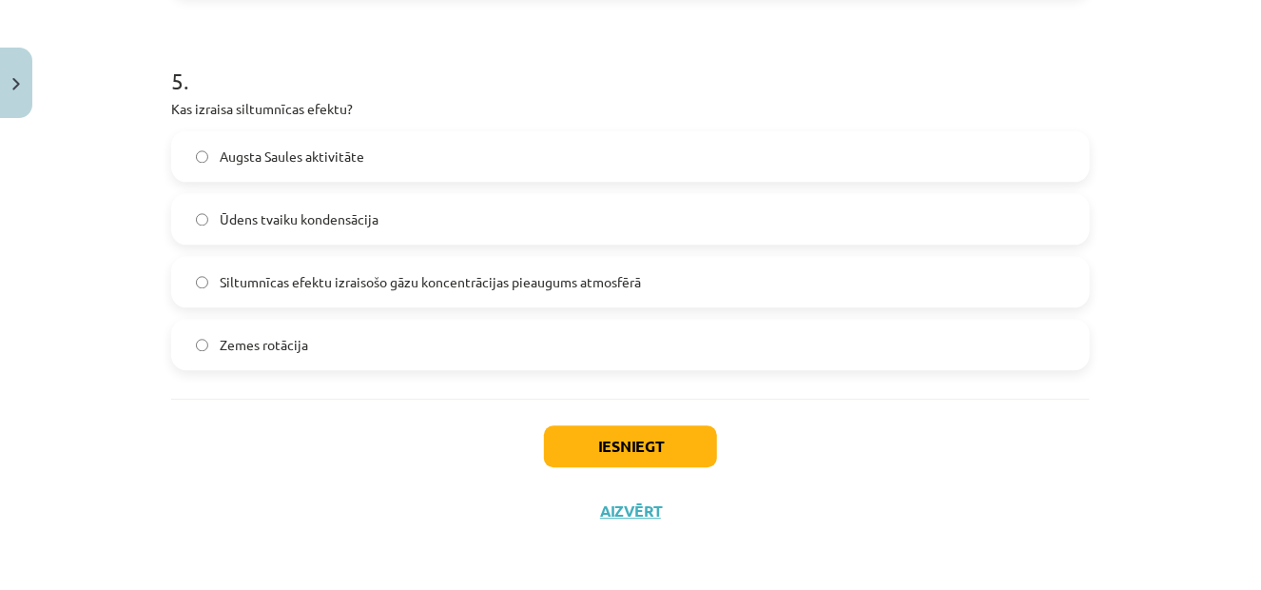
click at [347, 280] on span "Siltumnīcas efektu izraisošo gāzu koncentrācijas pieaugums atmosfērā" at bounding box center [430, 282] width 421 height 20
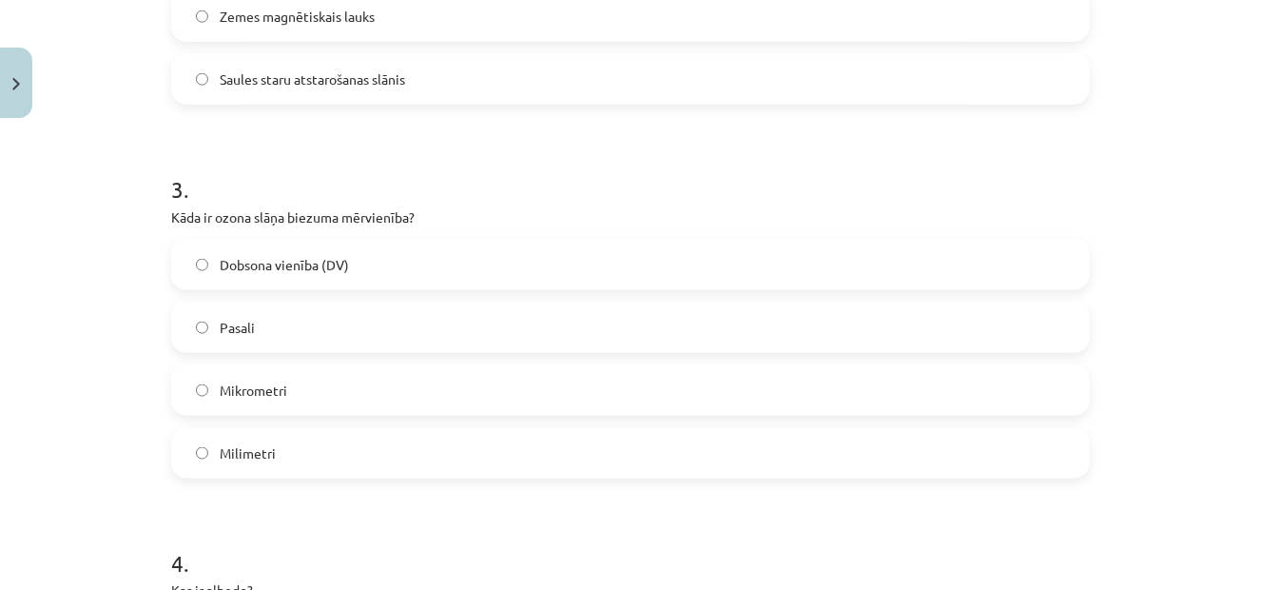
scroll to position [888, 0]
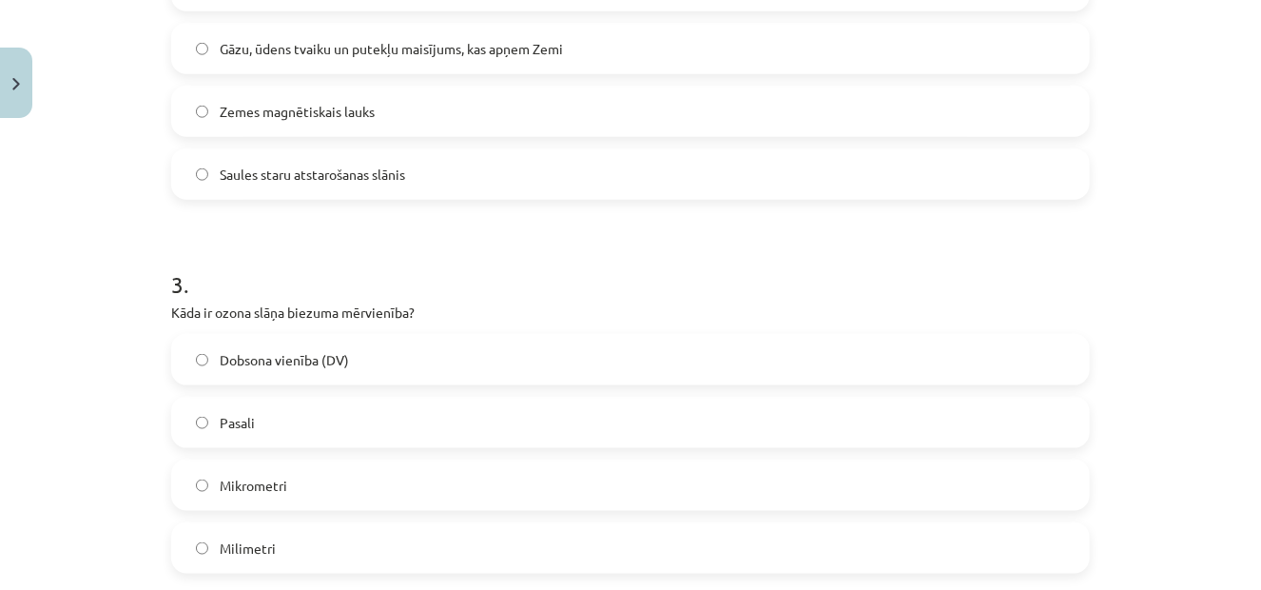
click at [209, 364] on label "Dobsona vienība (DV)" at bounding box center [630, 360] width 915 height 48
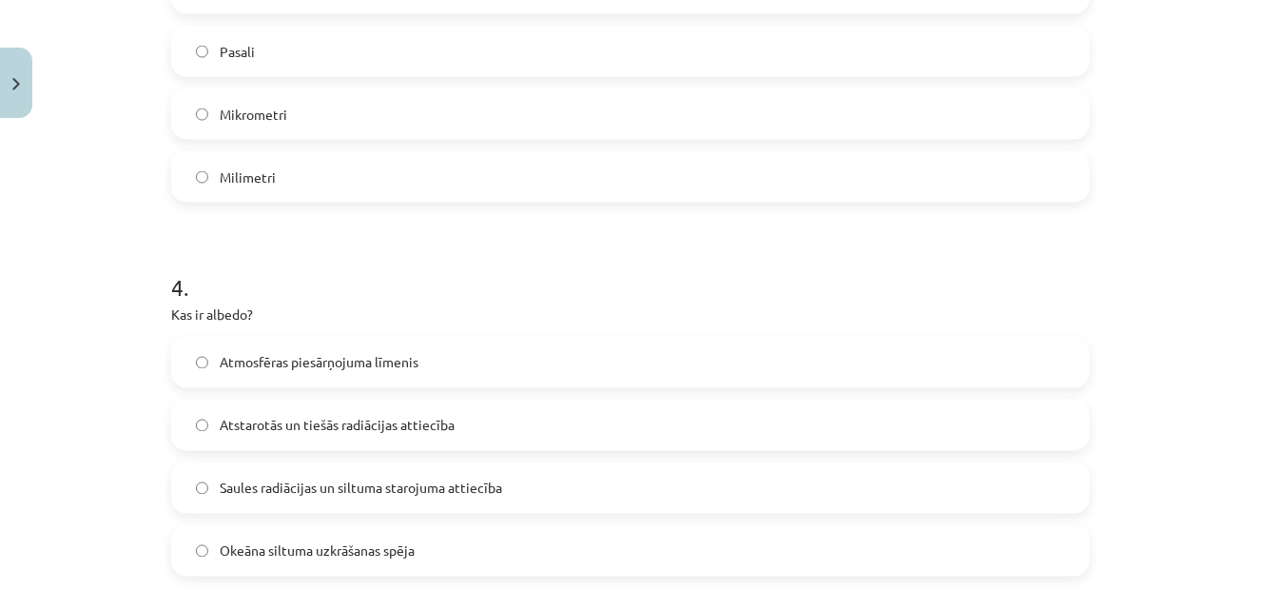
scroll to position [1364, 0]
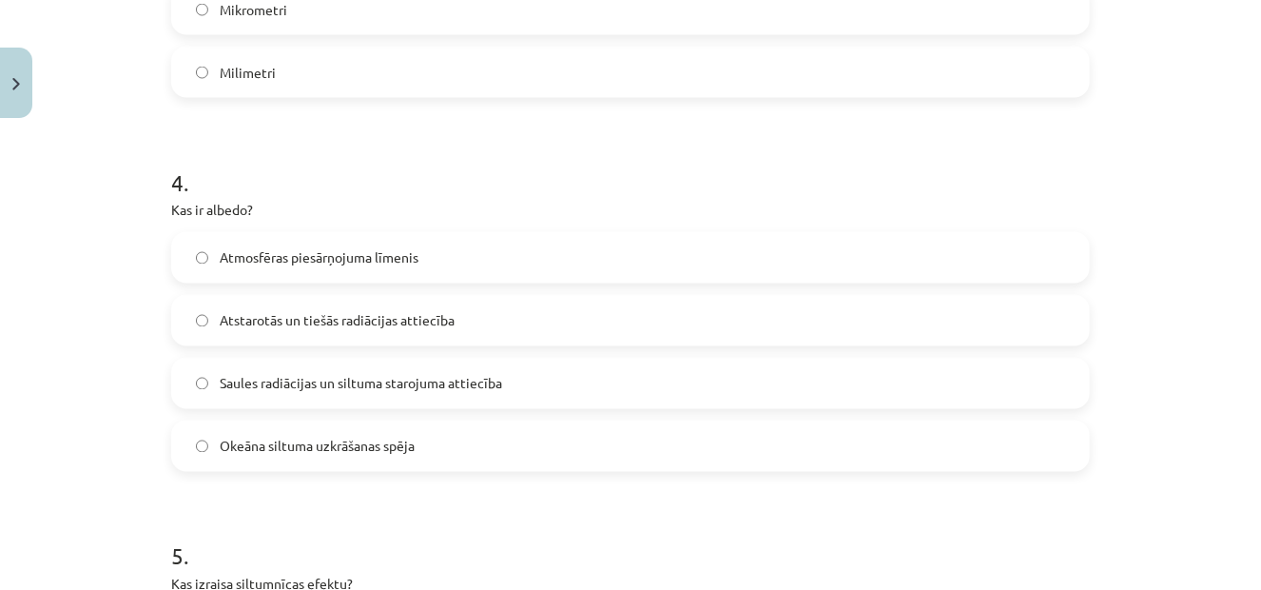
click at [221, 386] on span "Saules radiācijas un siltuma starojuma attiecība" at bounding box center [361, 384] width 282 height 20
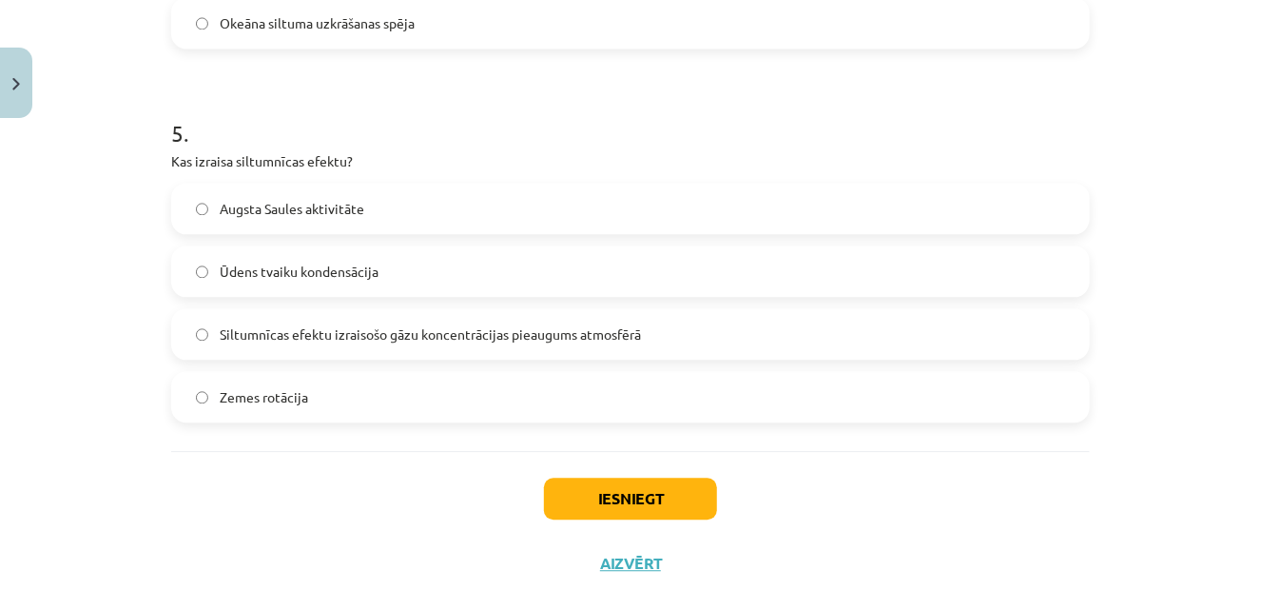
scroll to position [1839, 0]
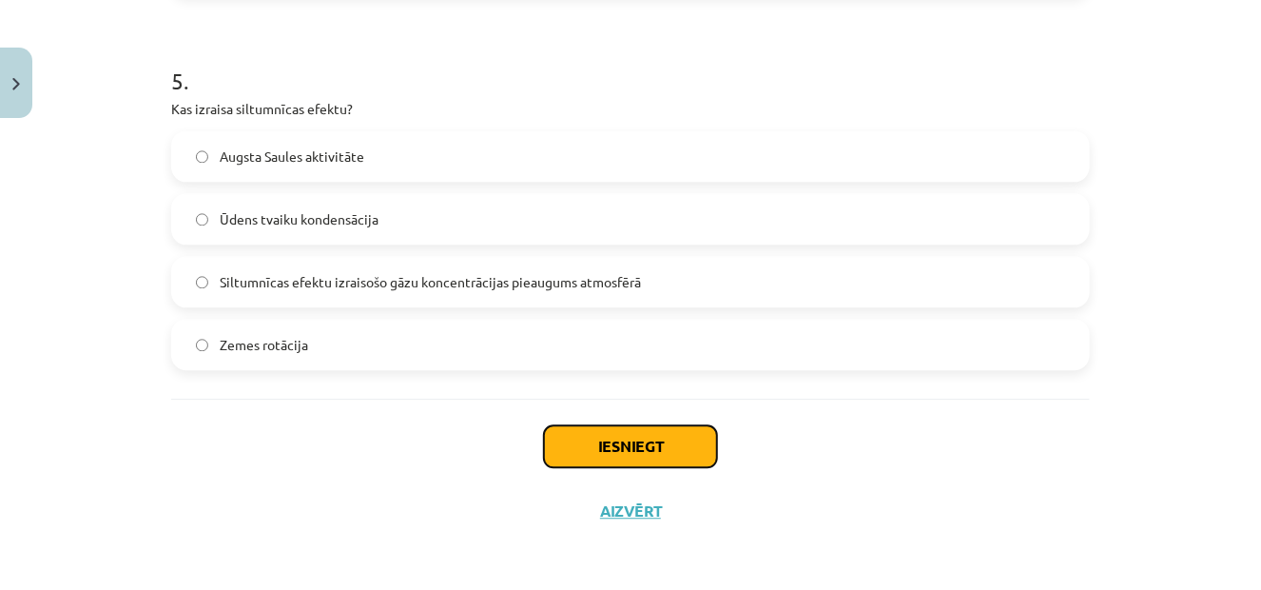
click at [569, 433] on button "Iesniegt" at bounding box center [630, 446] width 173 height 42
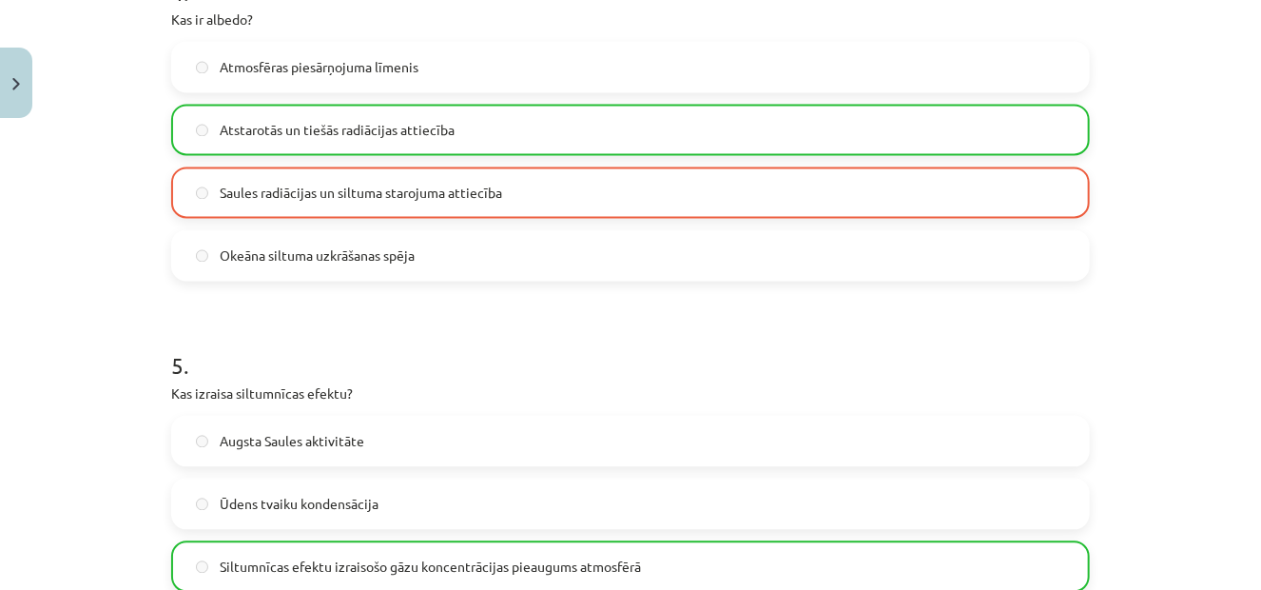
scroll to position [1899, 0]
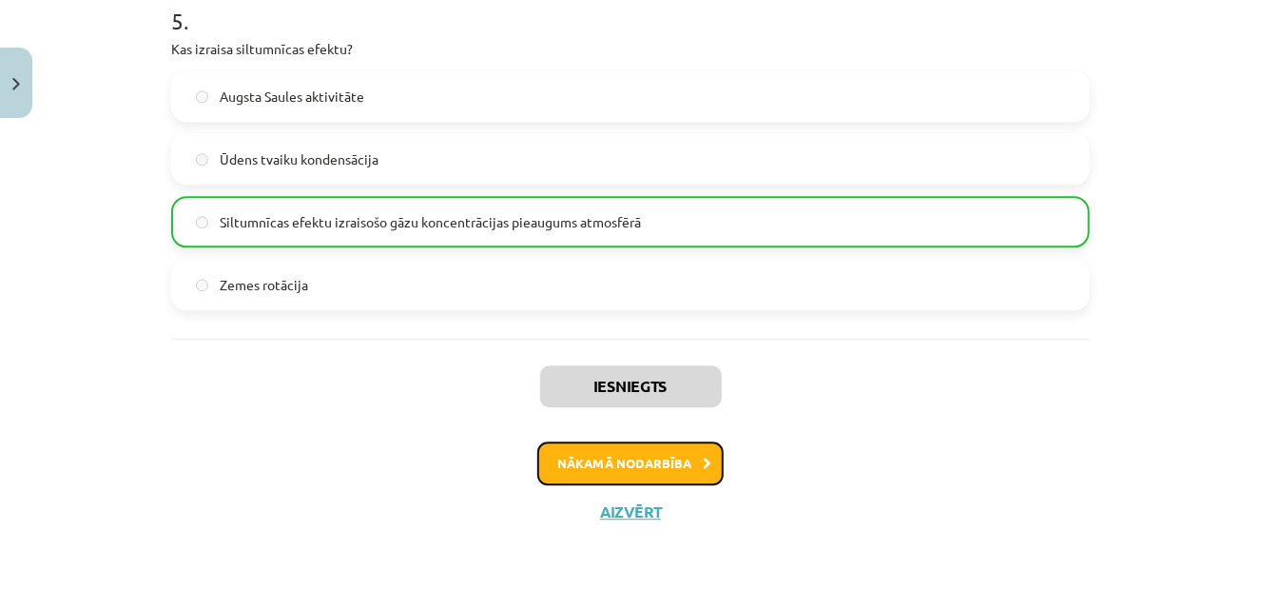
click at [652, 458] on button "Nākamā nodarbība" at bounding box center [630, 463] width 186 height 44
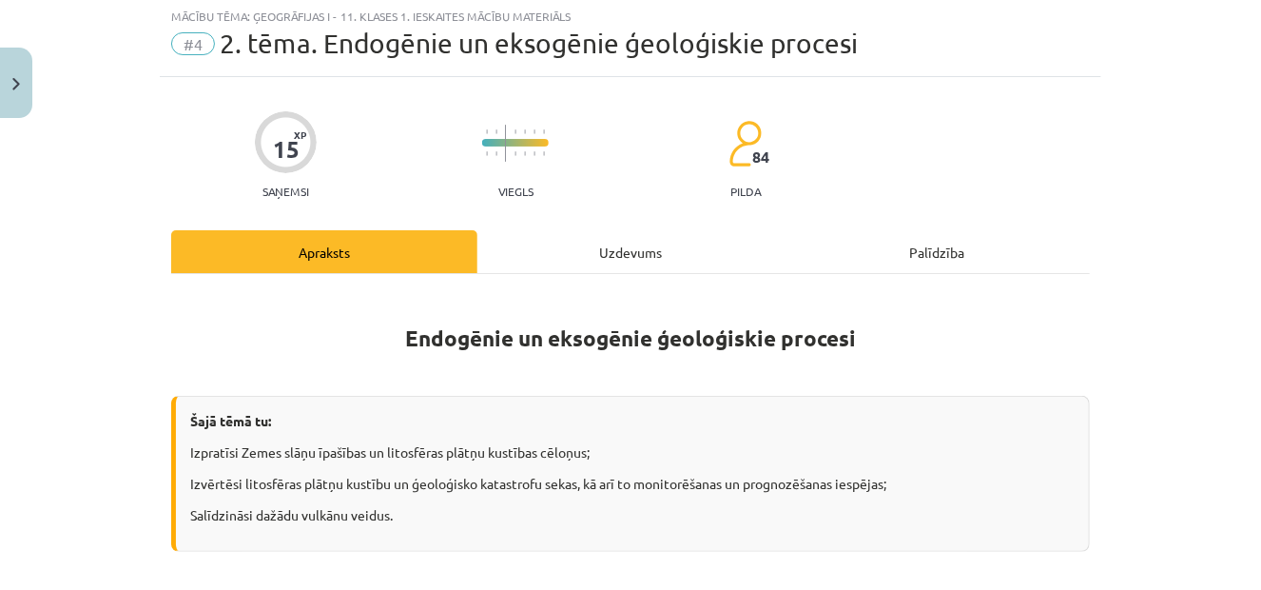
scroll to position [48, 0]
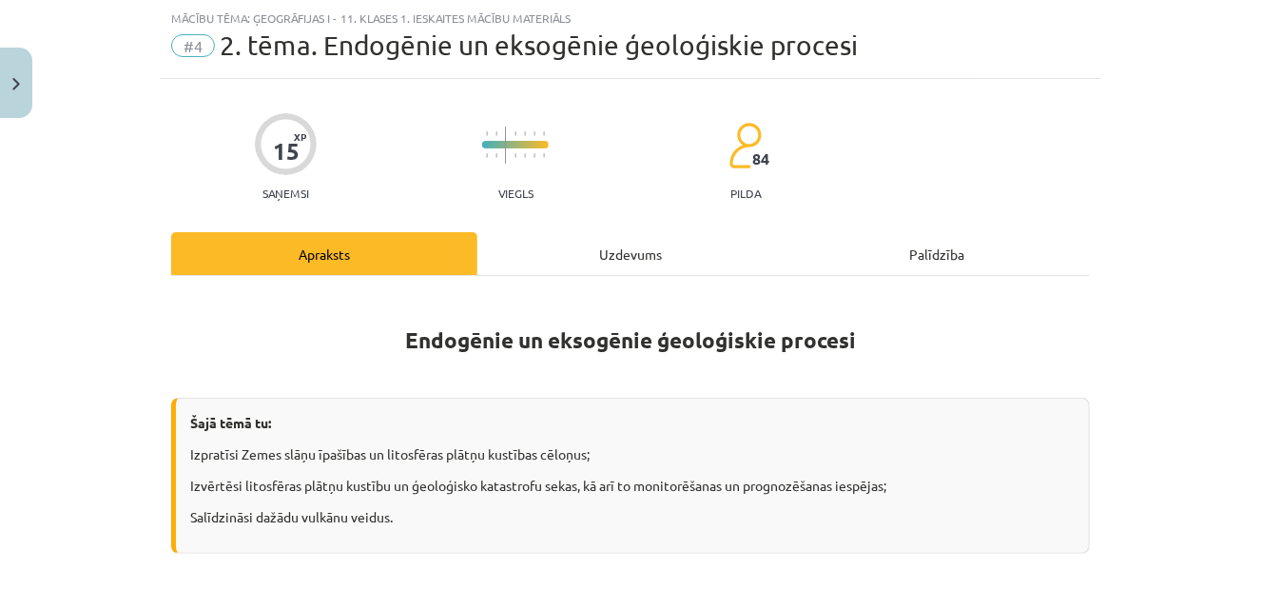
click at [625, 261] on div "Uzdevums" at bounding box center [630, 253] width 306 height 43
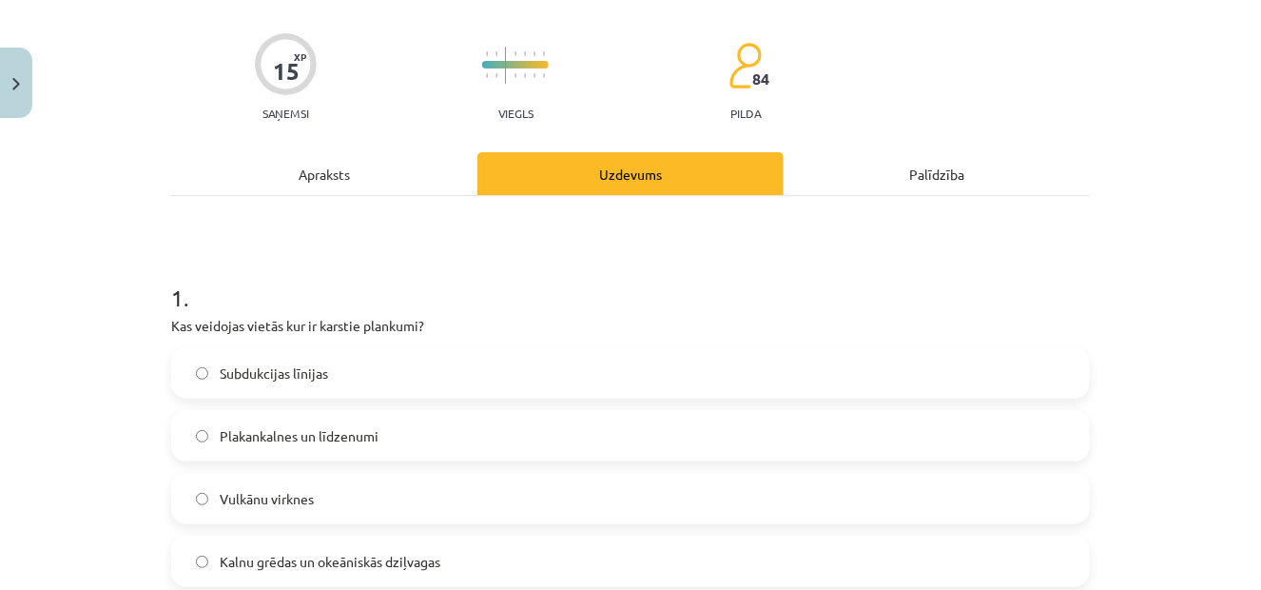
scroll to position [222, 0]
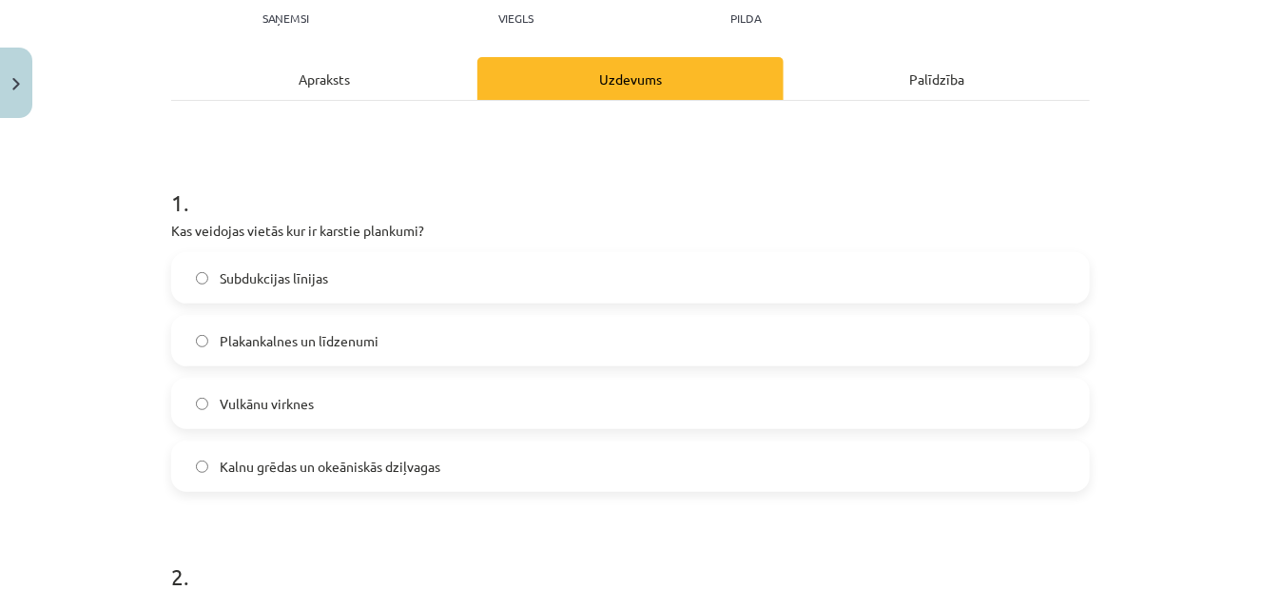
click at [261, 341] on span "Plakankalnes un līdzenumi" at bounding box center [299, 341] width 159 height 20
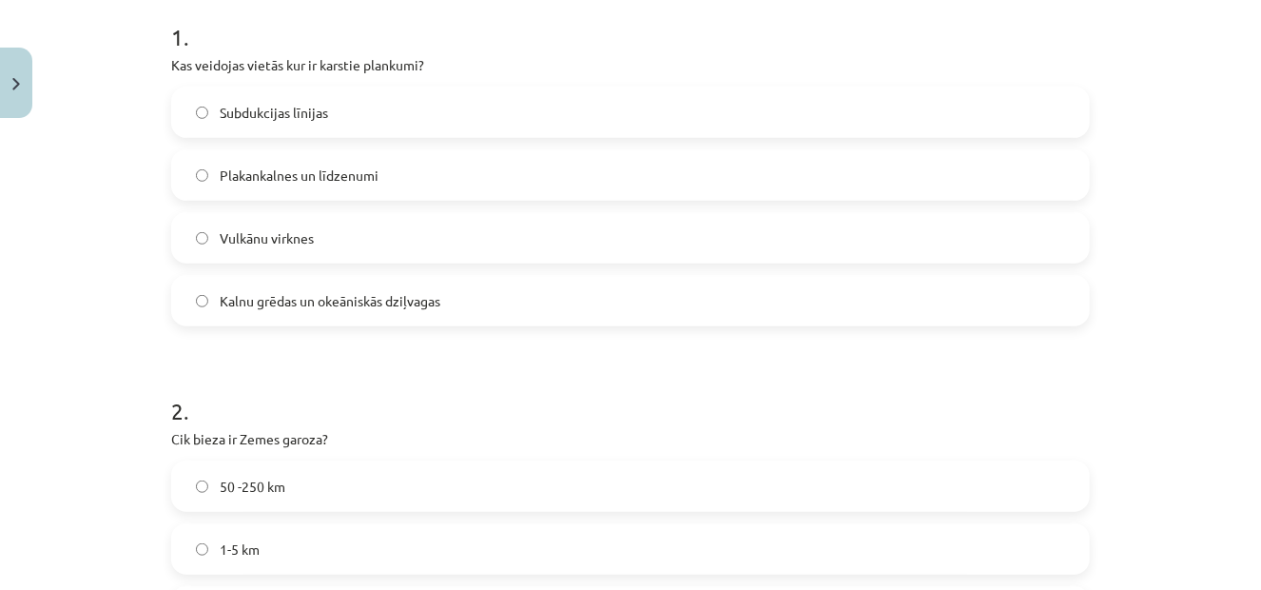
scroll to position [603, 0]
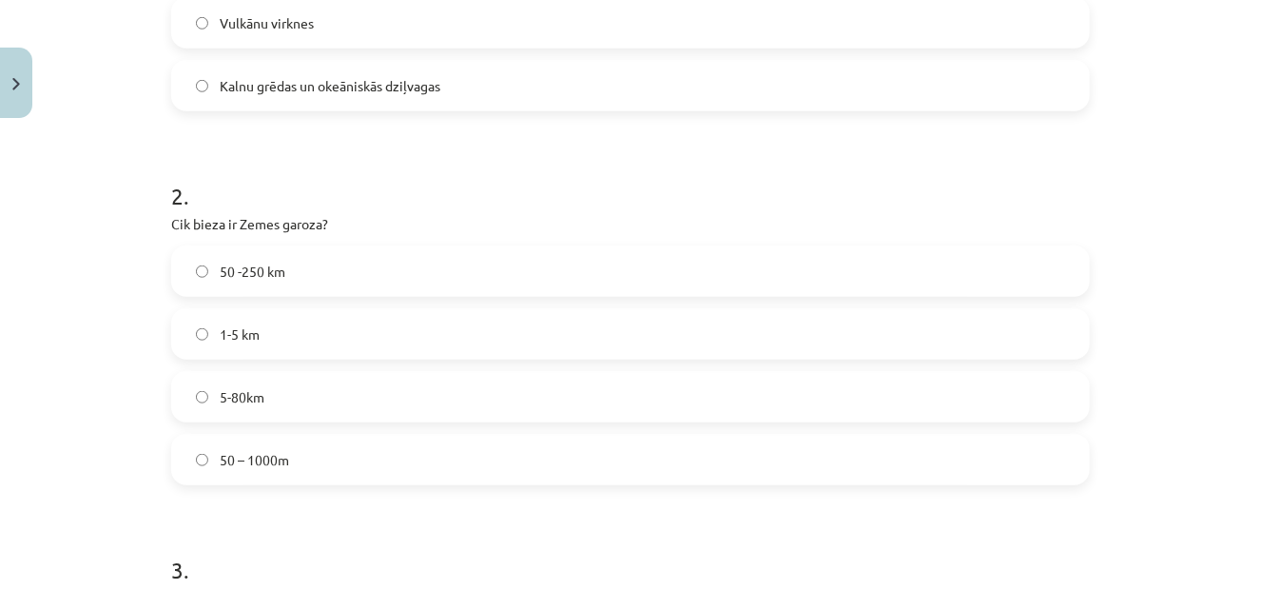
drag, startPoint x: 255, startPoint y: 395, endPoint x: 245, endPoint y: 398, distance: 10.2
click at [251, 398] on span "5-80km" at bounding box center [242, 397] width 45 height 20
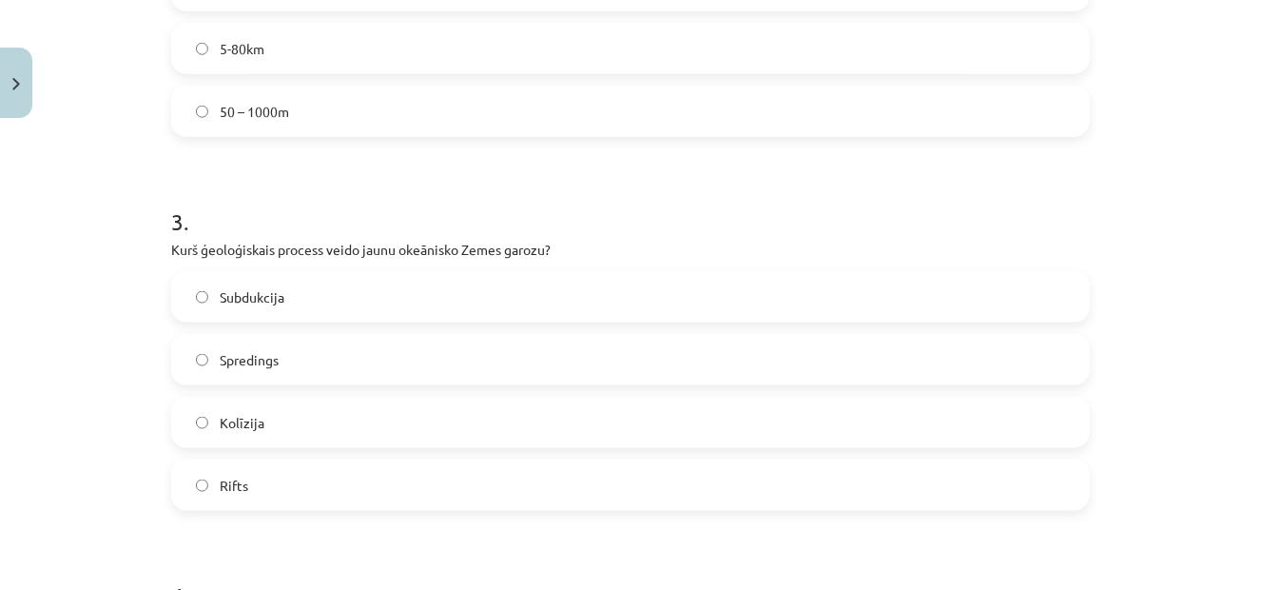
scroll to position [983, 0]
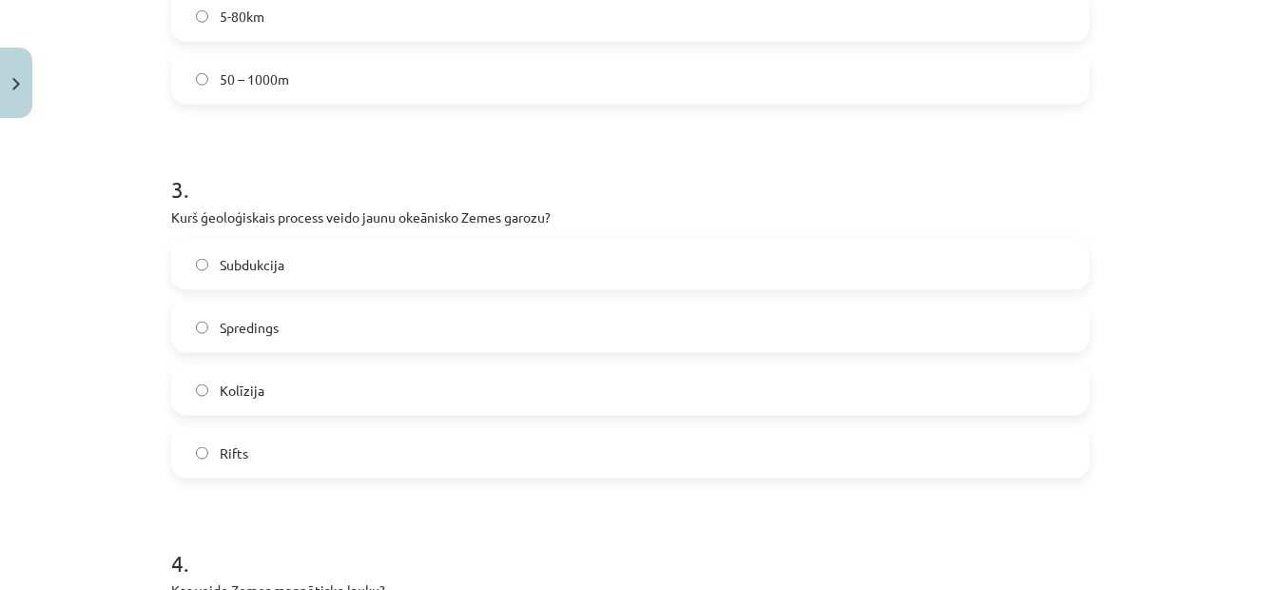
click at [230, 334] on span "Spredings" at bounding box center [249, 328] width 59 height 20
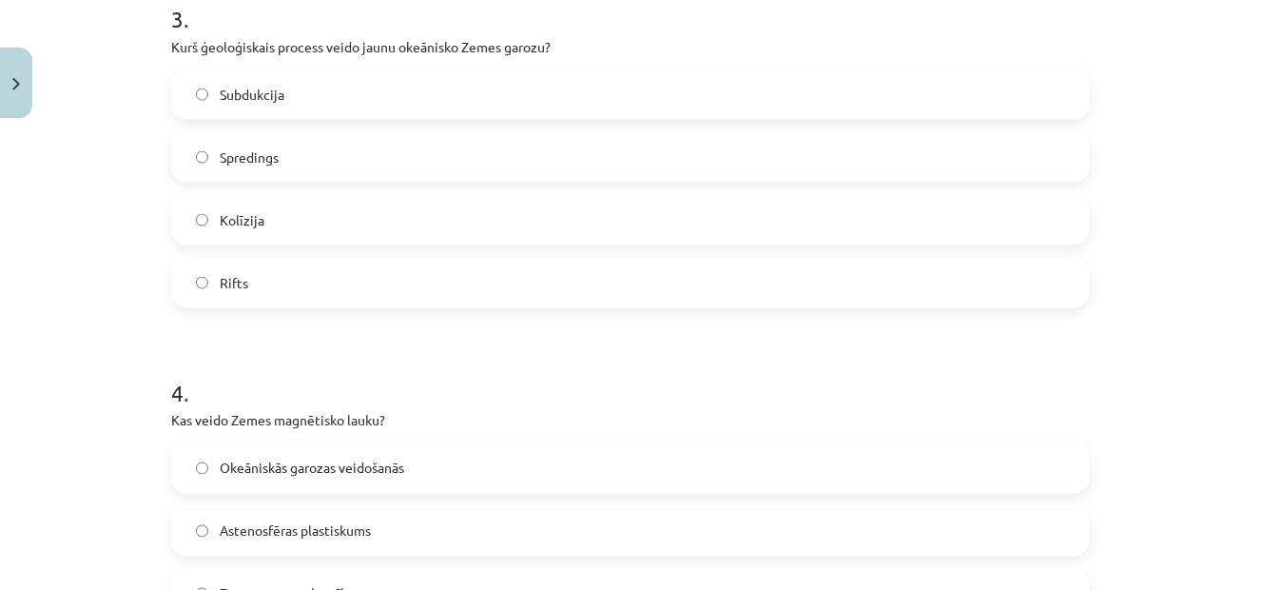
scroll to position [1364, 0]
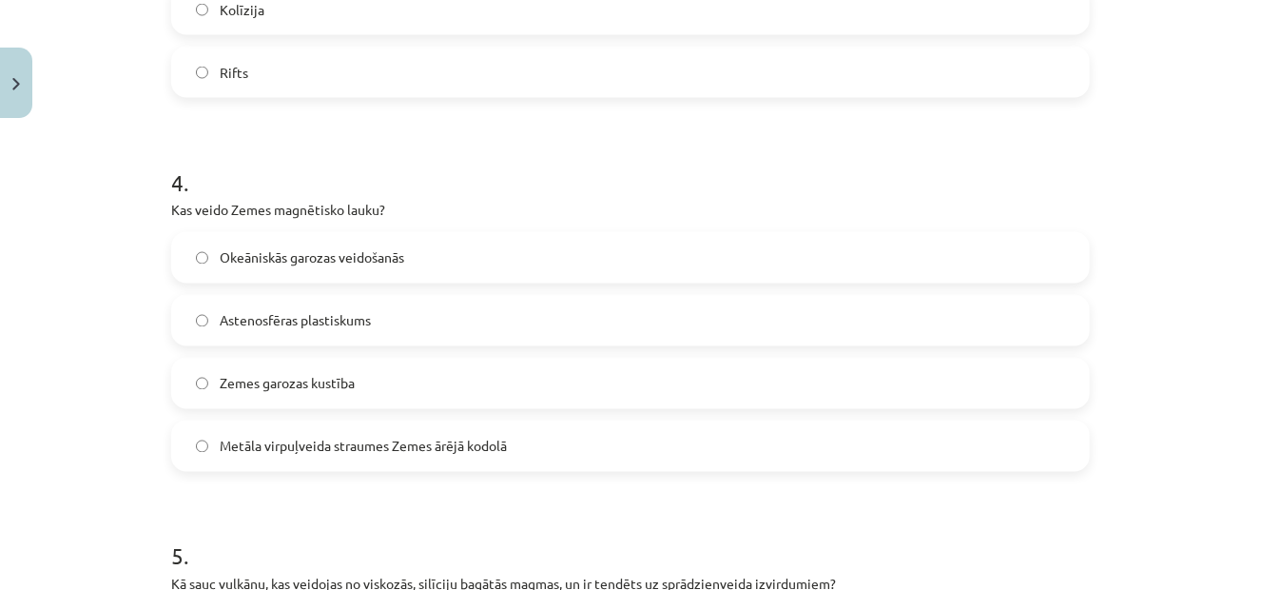
click at [332, 448] on span "Metāla virpuļveida straumes Zemes ārējā kodolā" at bounding box center [363, 446] width 287 height 20
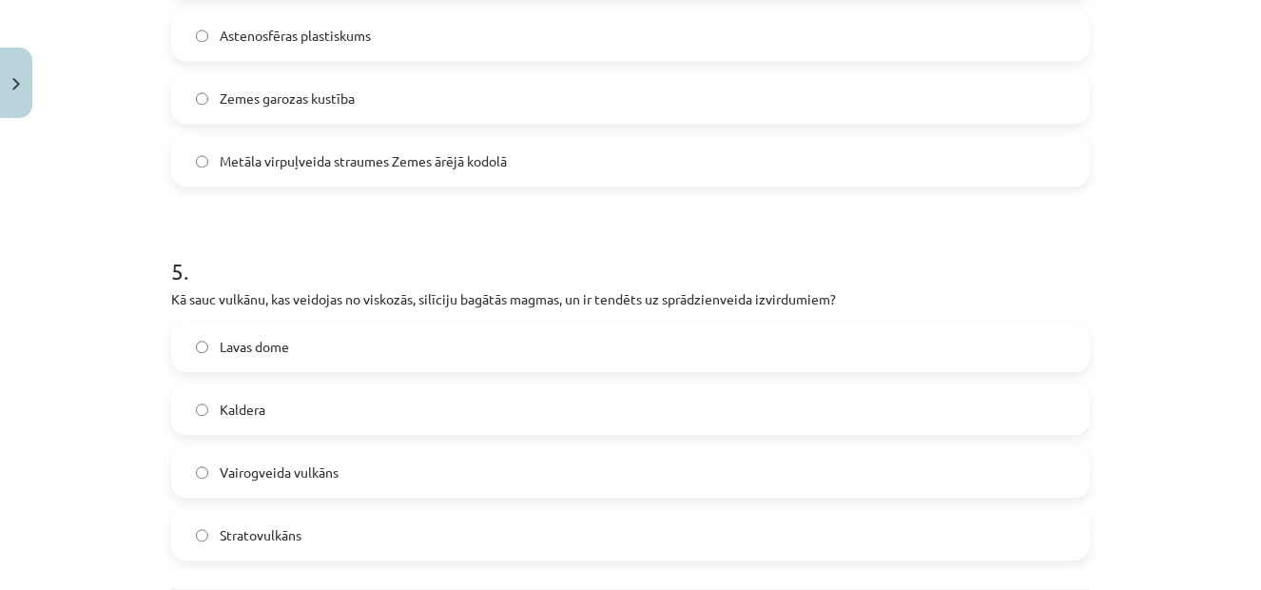
scroll to position [1744, 0]
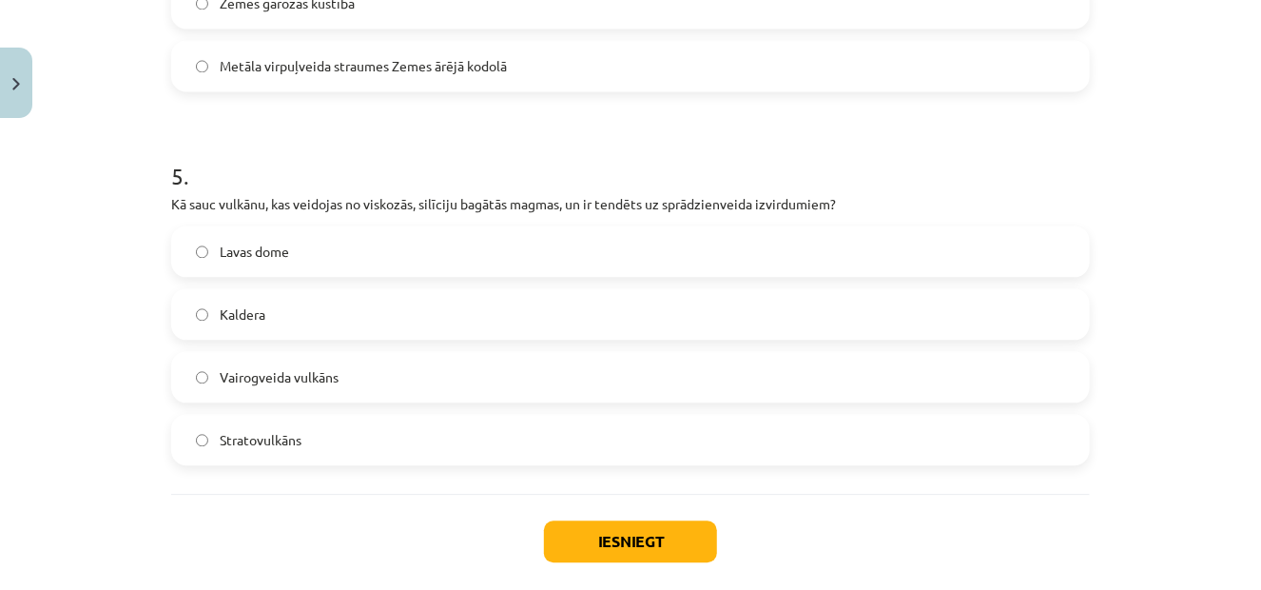
click at [186, 441] on label "Stratovulkāns" at bounding box center [630, 440] width 915 height 48
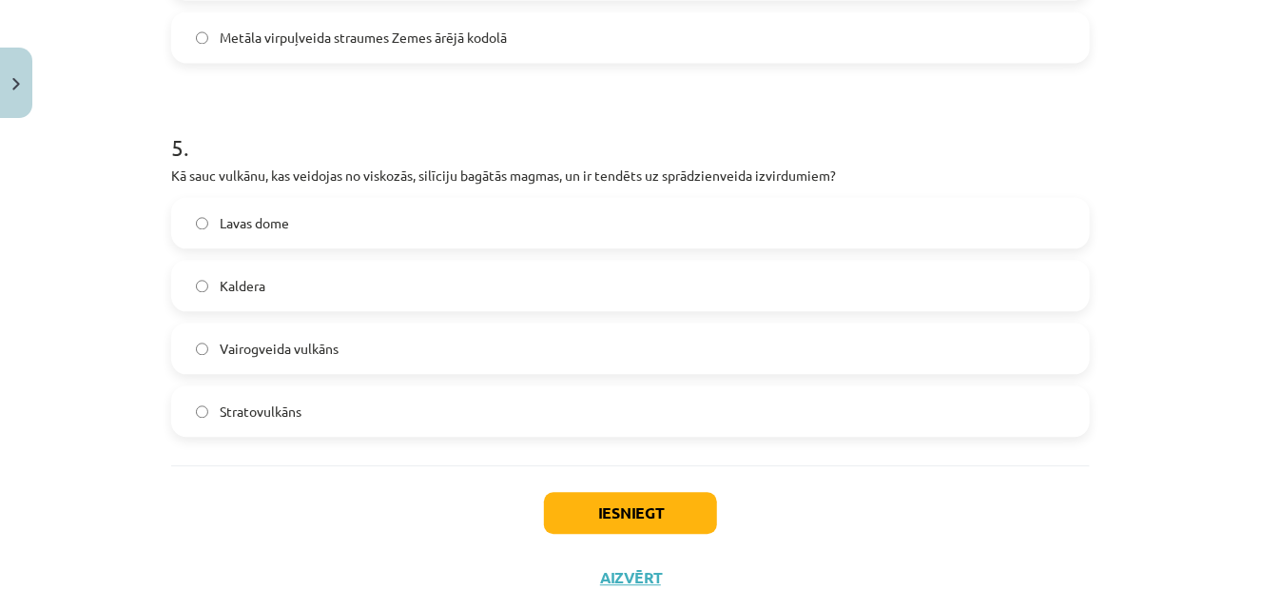
scroll to position [1839, 0]
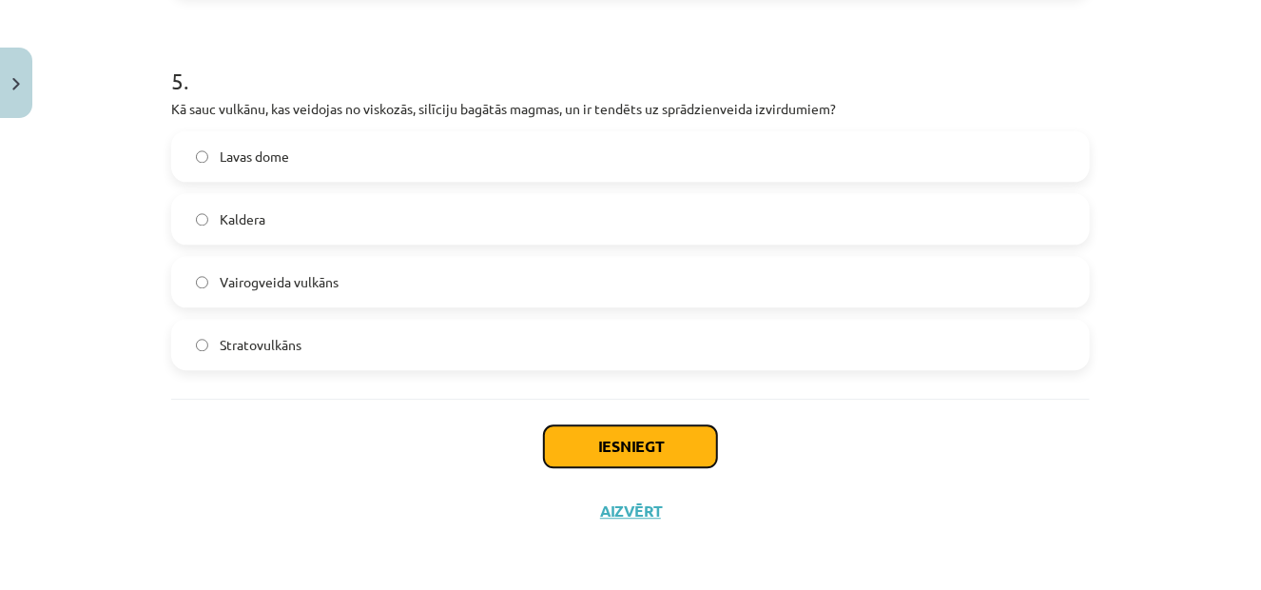
click at [555, 433] on button "Iesniegt" at bounding box center [630, 446] width 173 height 42
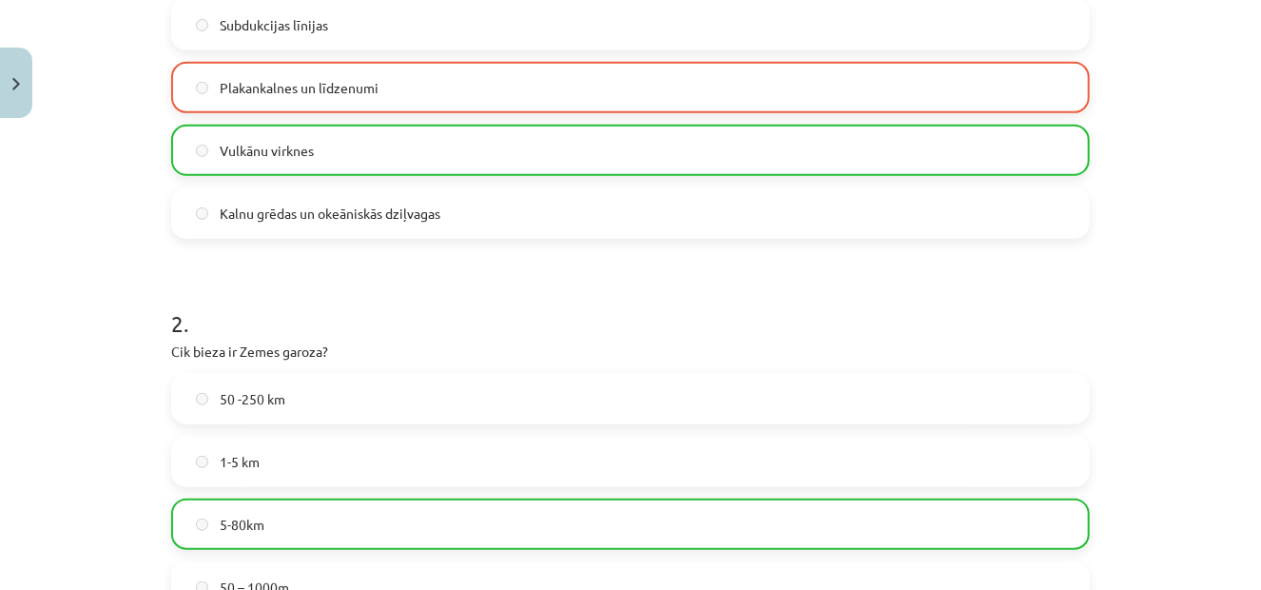
scroll to position [380, 0]
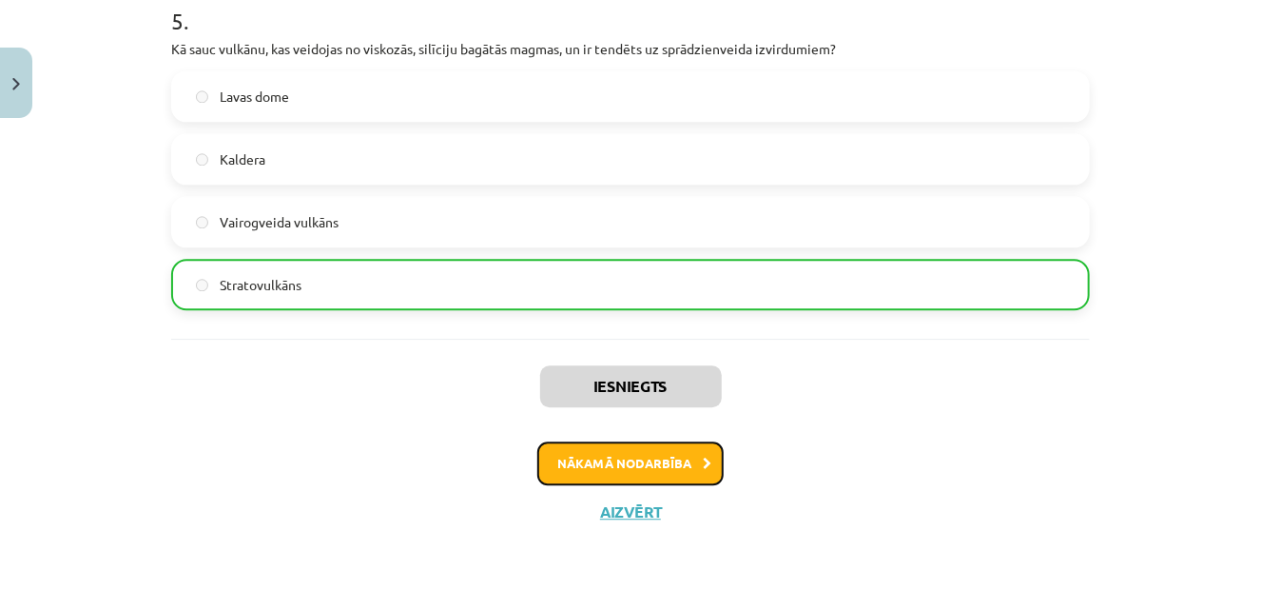
click at [672, 466] on button "Nākamā nodarbība" at bounding box center [630, 463] width 186 height 44
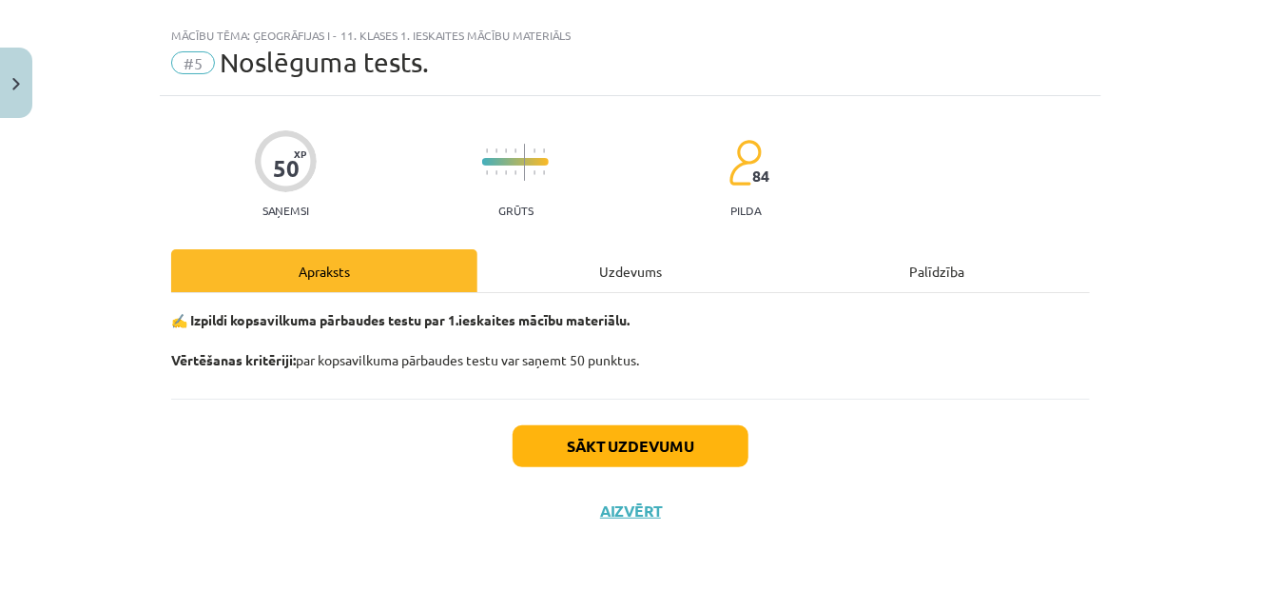
click at [653, 260] on div "Uzdevums" at bounding box center [630, 270] width 306 height 43
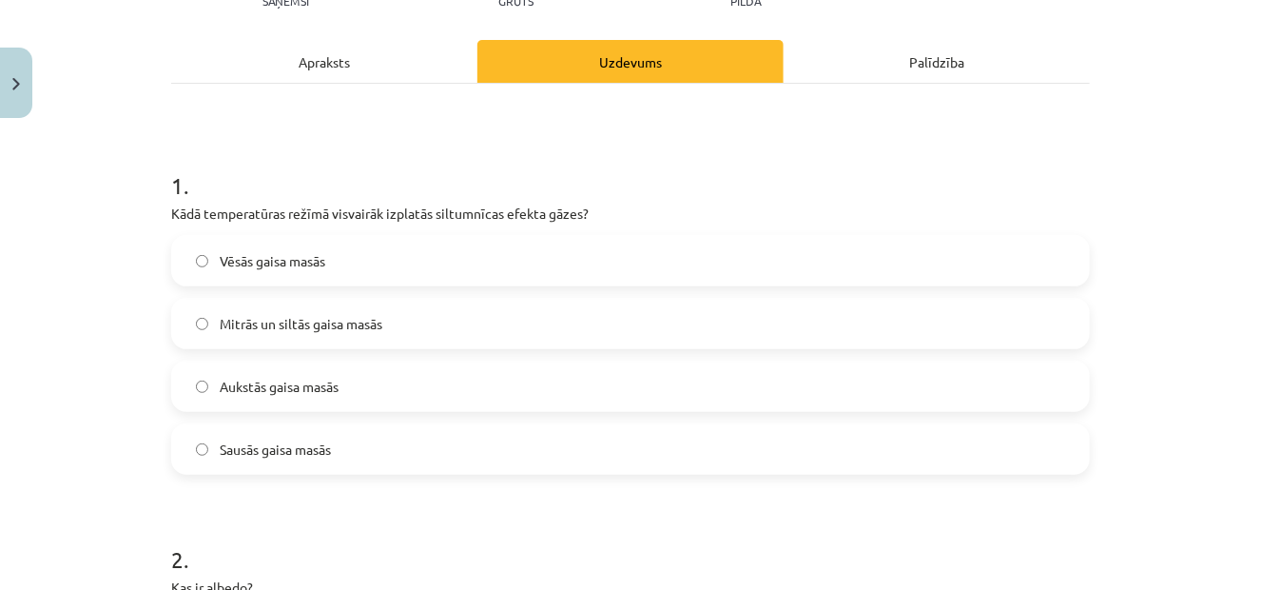
scroll to position [285, 0]
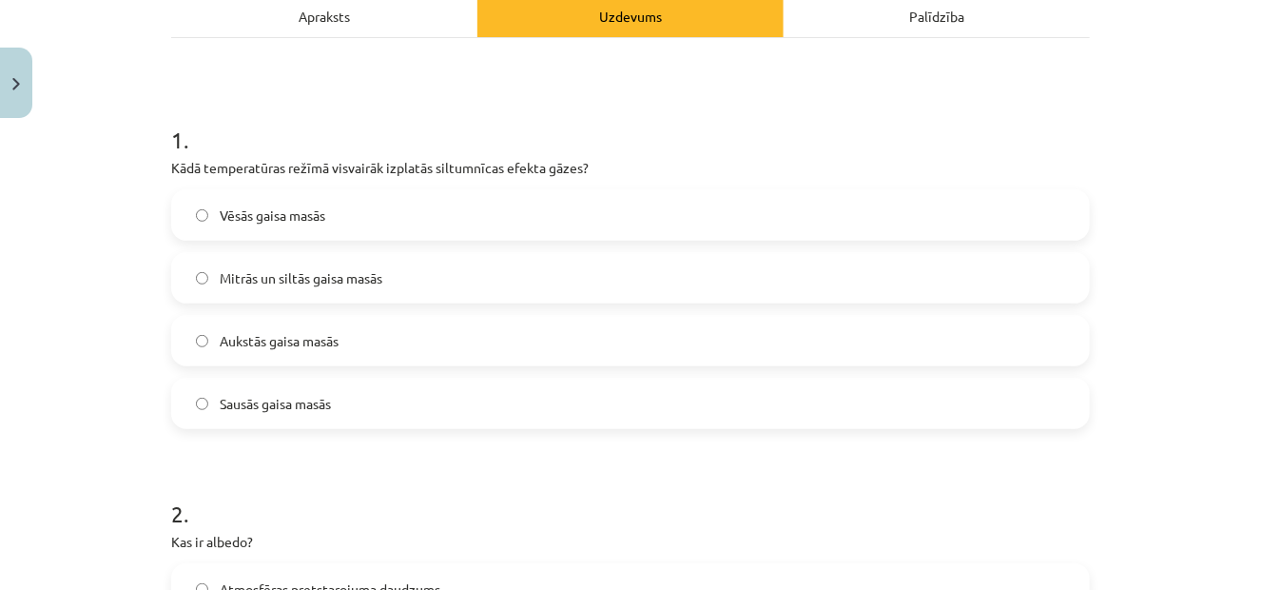
click at [510, 271] on label "Mitrās un siltās gaisa masās" at bounding box center [630, 278] width 915 height 48
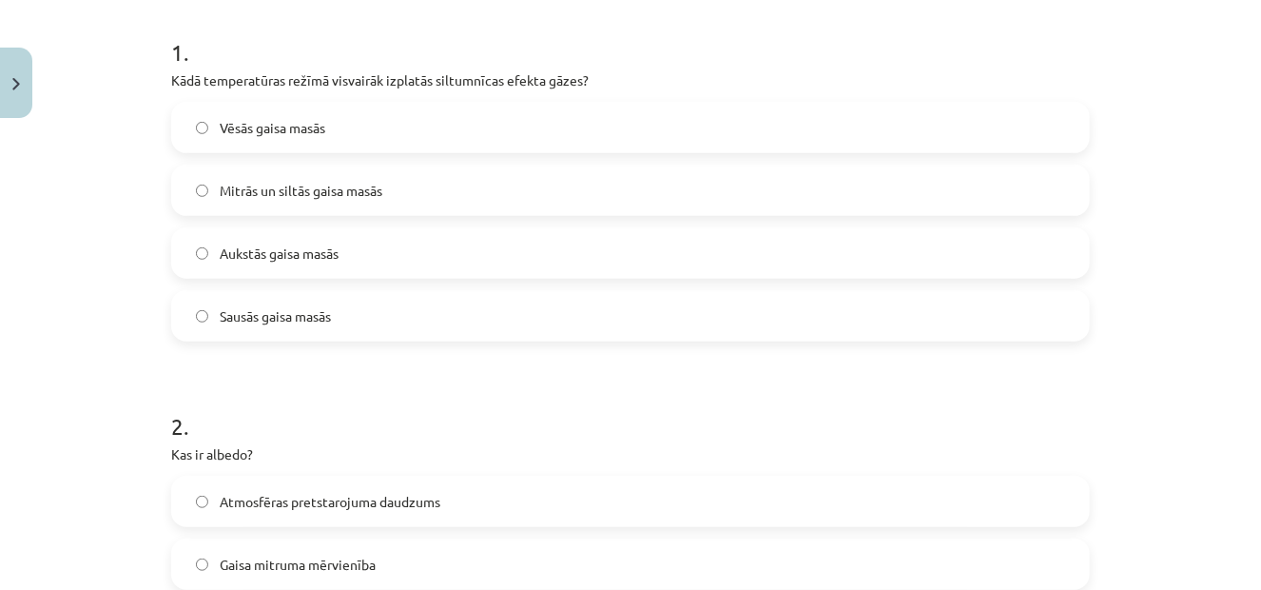
scroll to position [571, 0]
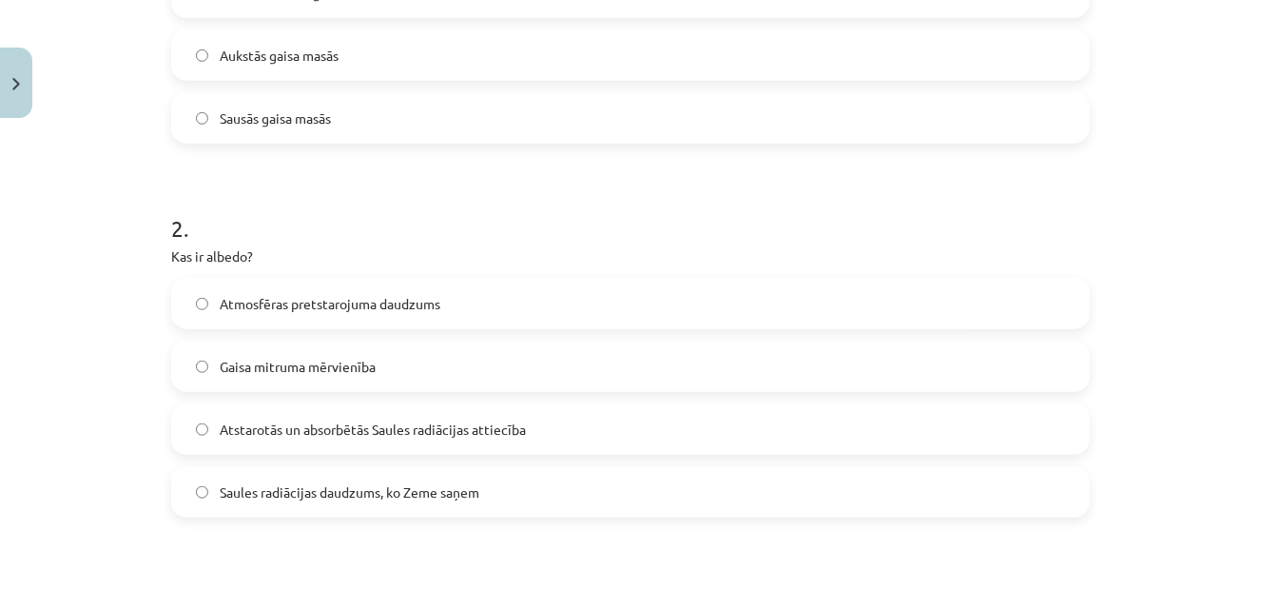
click at [281, 434] on span "Atstarotās un absorbētās Saules radiācijas attiecība" at bounding box center [373, 429] width 306 height 20
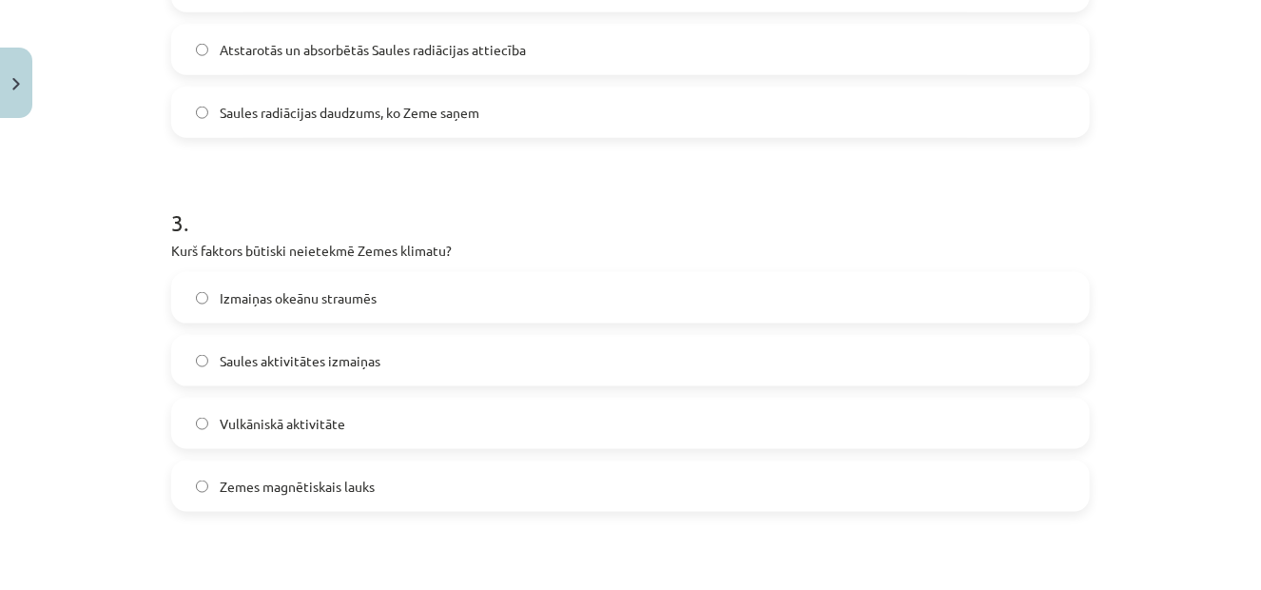
scroll to position [951, 0]
click at [281, 484] on span "Zemes magnētiskais lauks" at bounding box center [297, 485] width 155 height 20
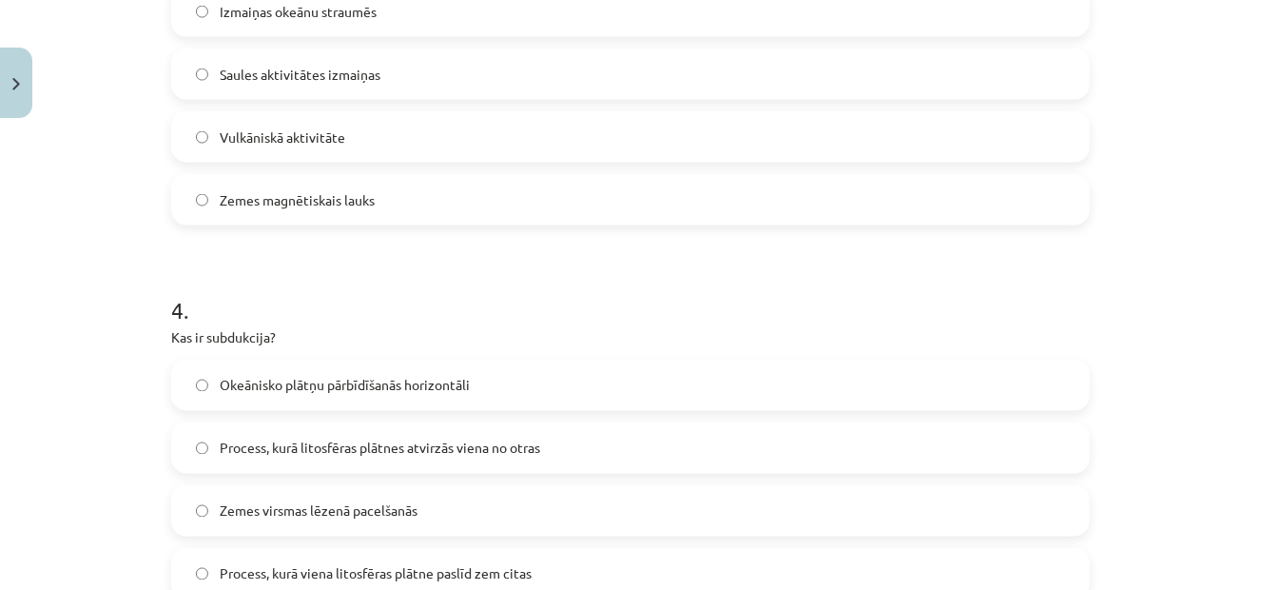
scroll to position [1426, 0]
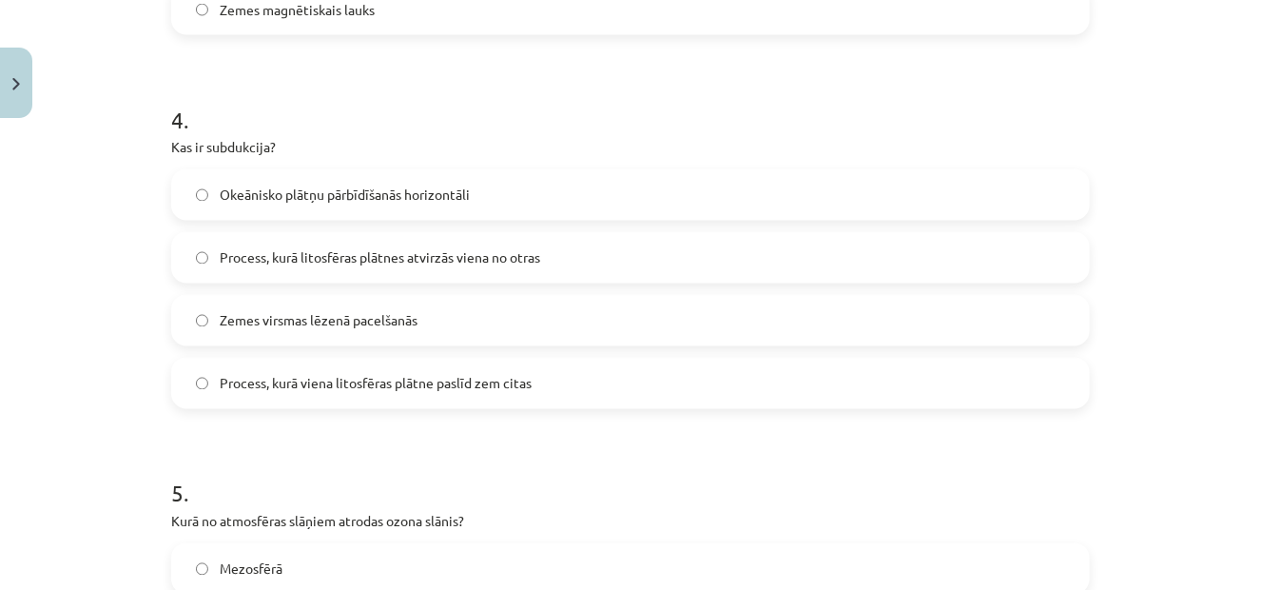
click at [275, 383] on span "Process, kurā viena litosfēras plātne paslīd zem citas" at bounding box center [376, 384] width 312 height 20
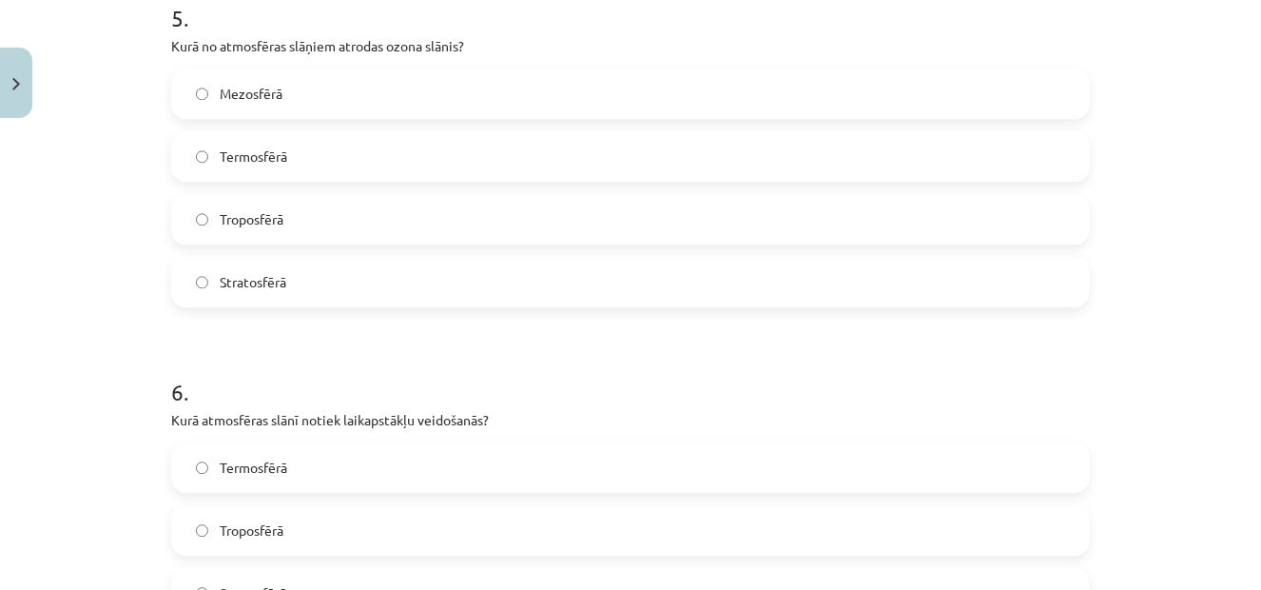
scroll to position [1807, 0]
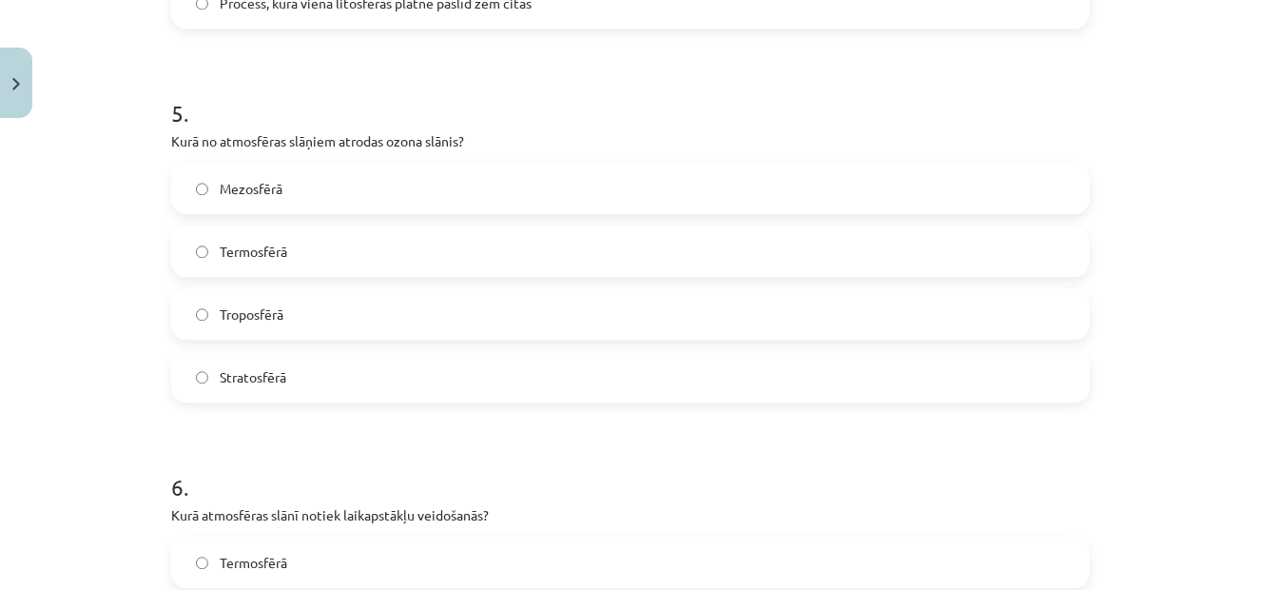
click at [314, 356] on label "Stratosfērā" at bounding box center [630, 377] width 915 height 48
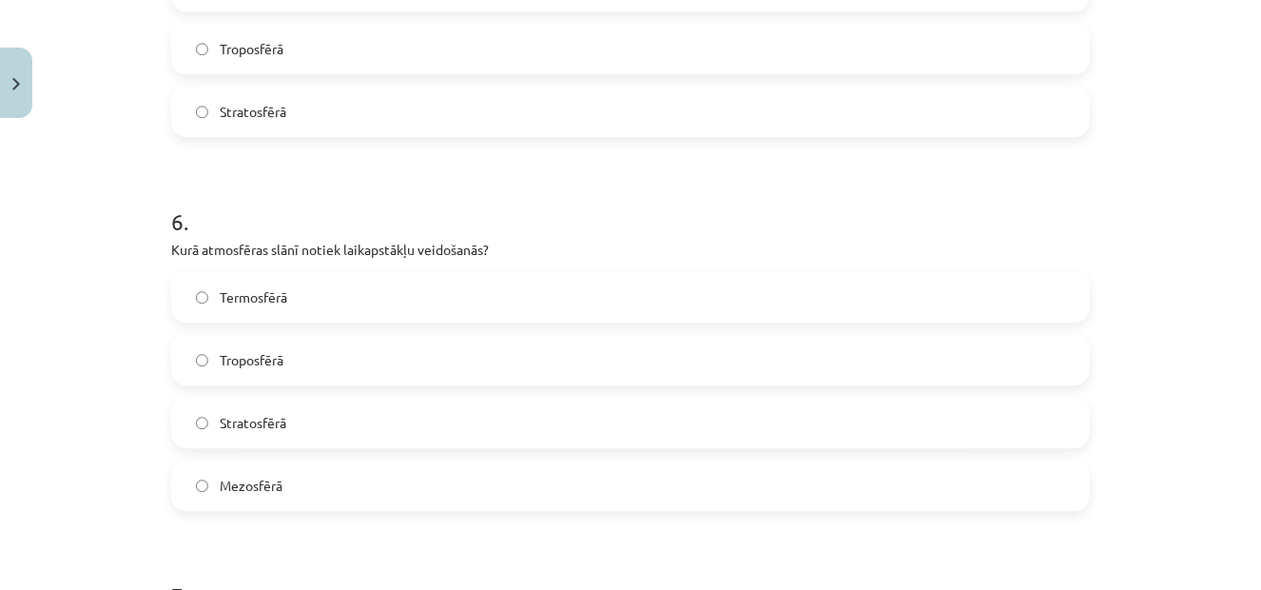
scroll to position [2092, 0]
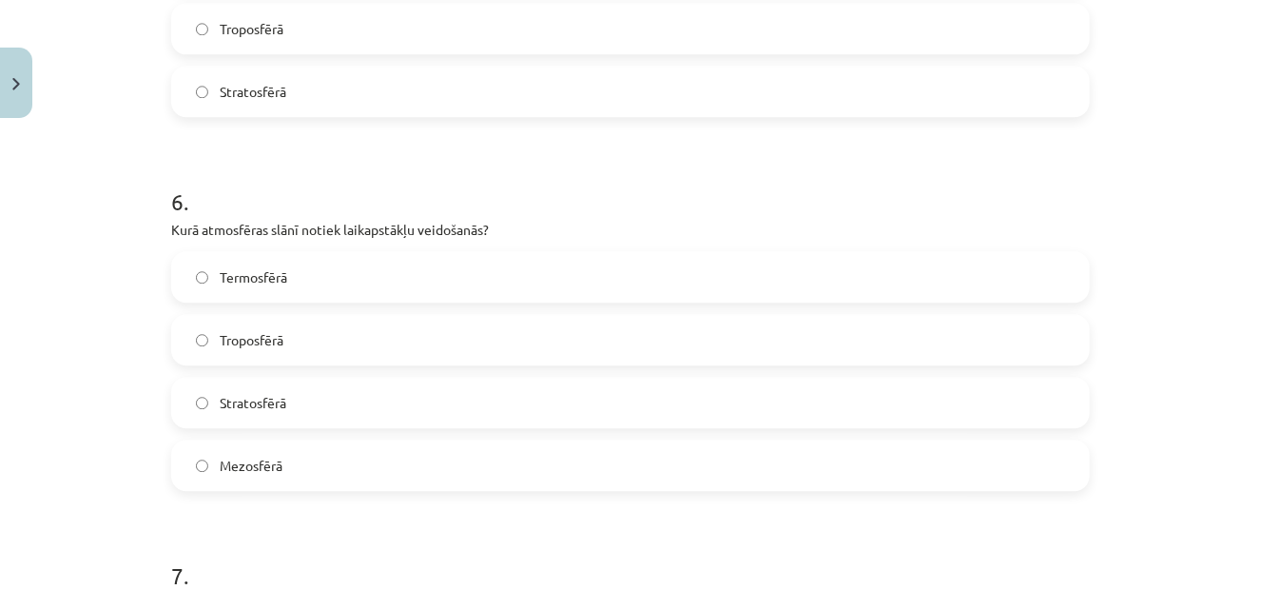
click at [289, 338] on label "Troposfērā" at bounding box center [630, 340] width 915 height 48
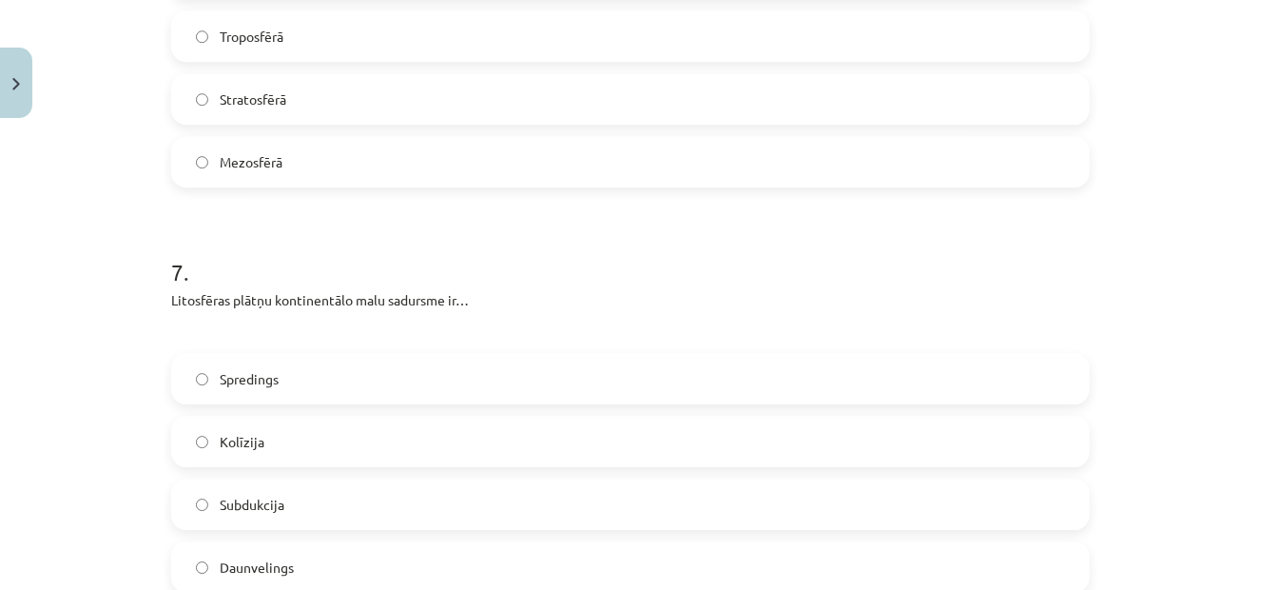
scroll to position [2567, 0]
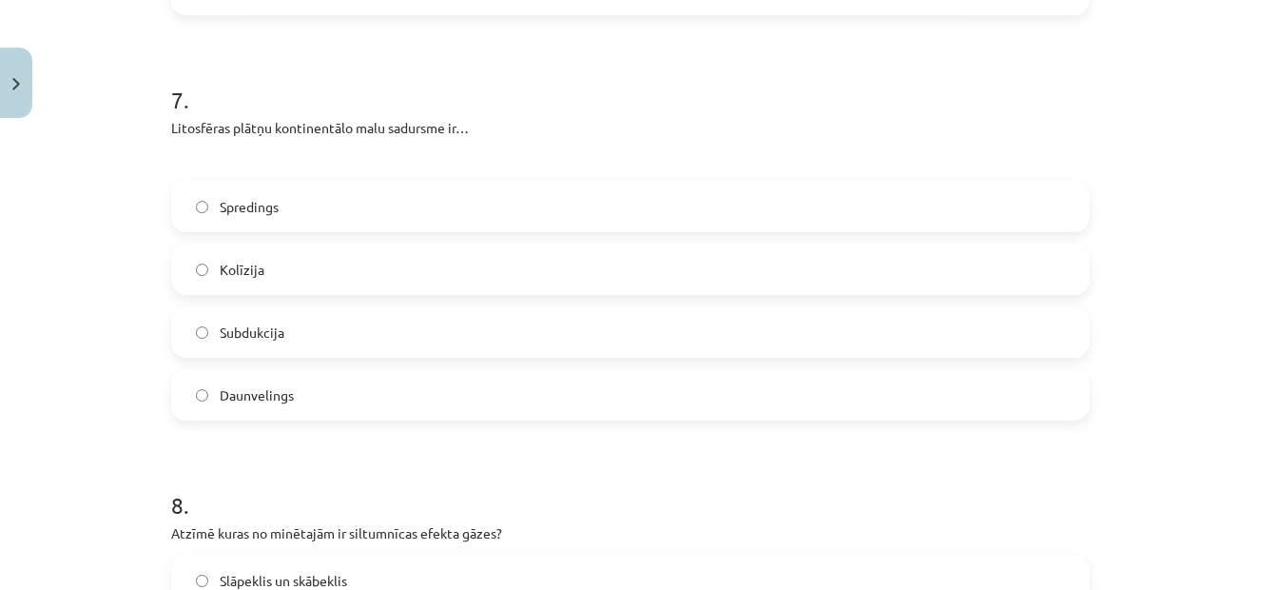
click at [239, 260] on span "Kolīzija" at bounding box center [242, 270] width 45 height 20
click at [222, 268] on span "Kolīzija" at bounding box center [242, 270] width 45 height 20
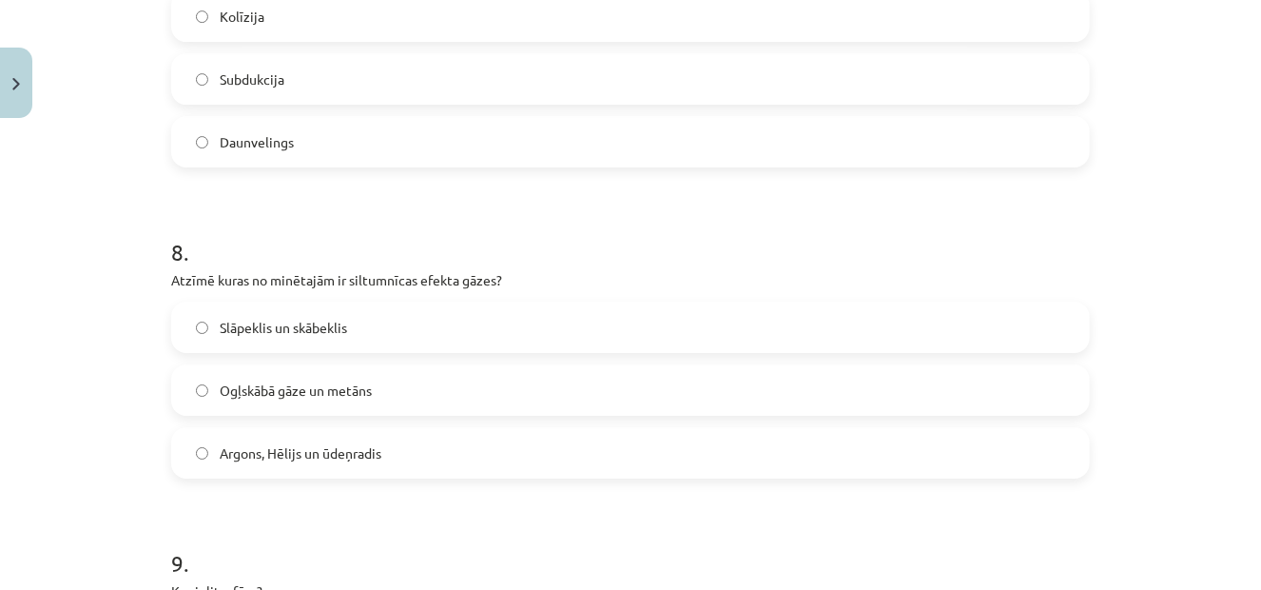
scroll to position [2853, 0]
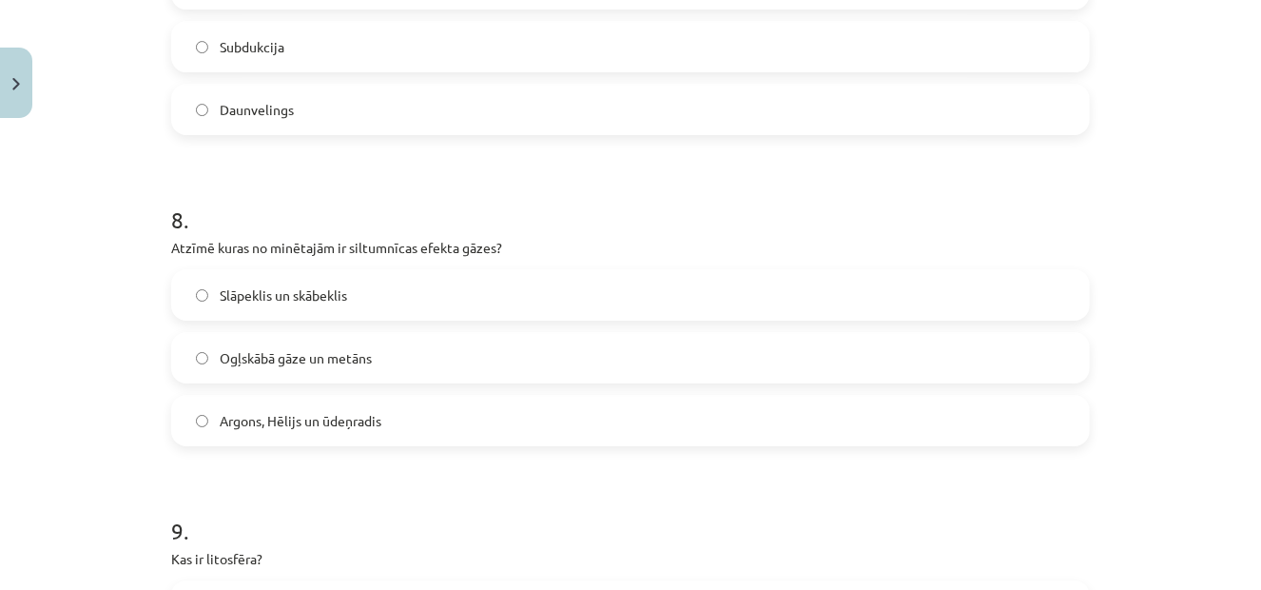
click at [268, 360] on span "Ogļskābā gāze un metāns" at bounding box center [296, 358] width 152 height 20
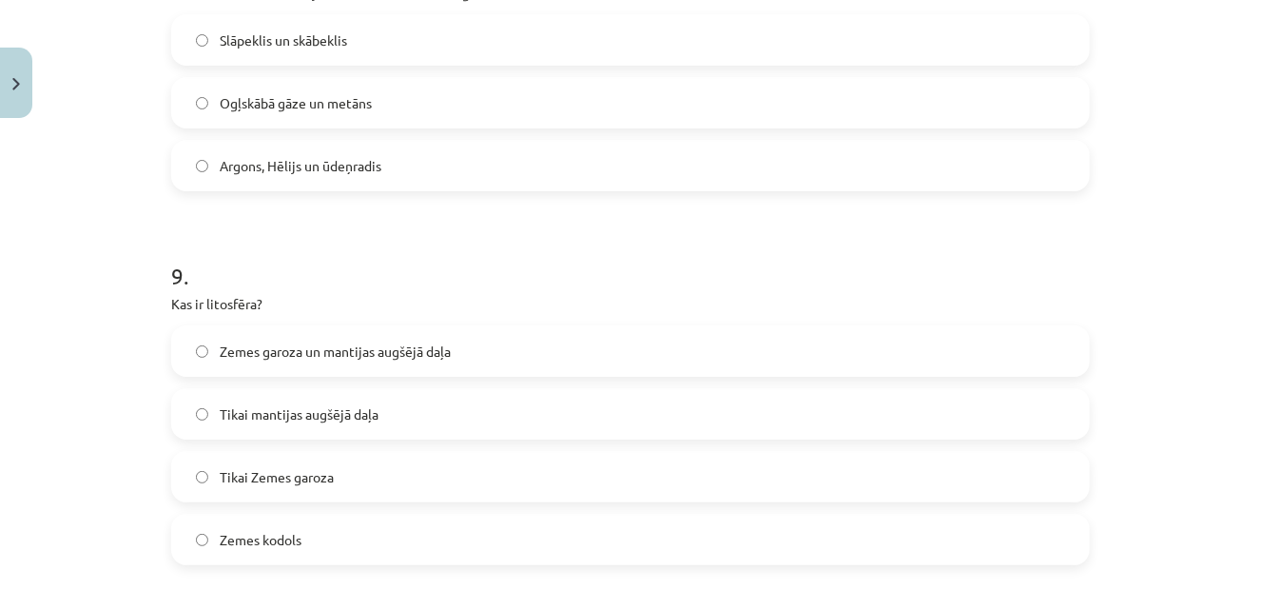
scroll to position [3138, 0]
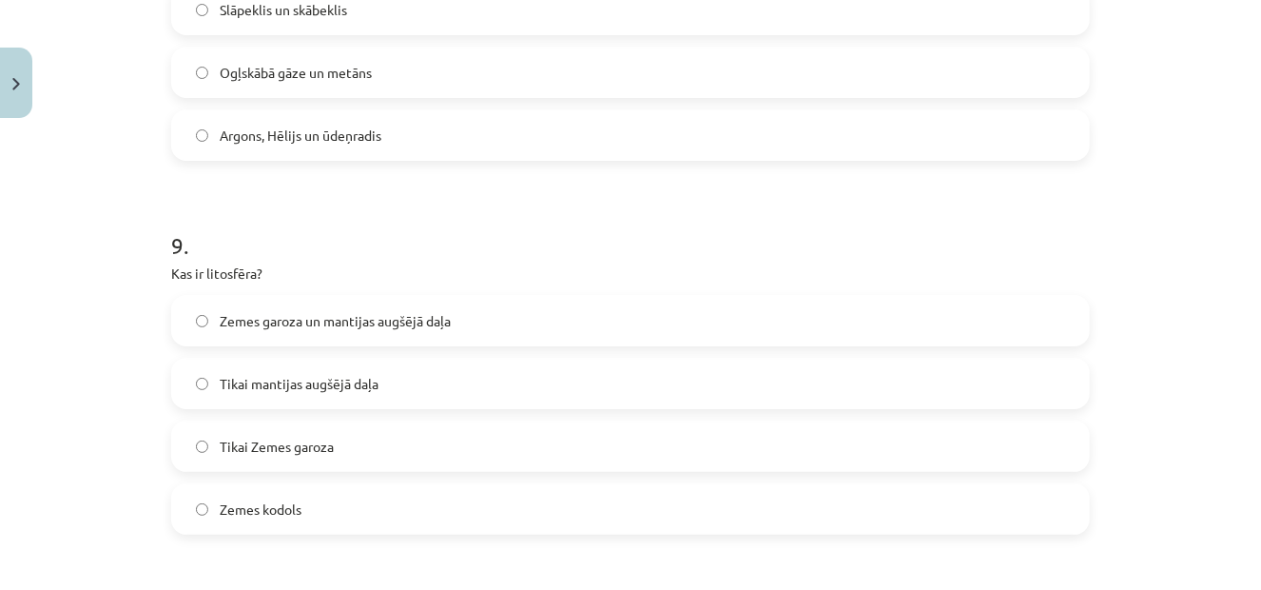
click at [301, 316] on span "Zemes garoza un mantijas augšējā daļa" at bounding box center [335, 321] width 231 height 20
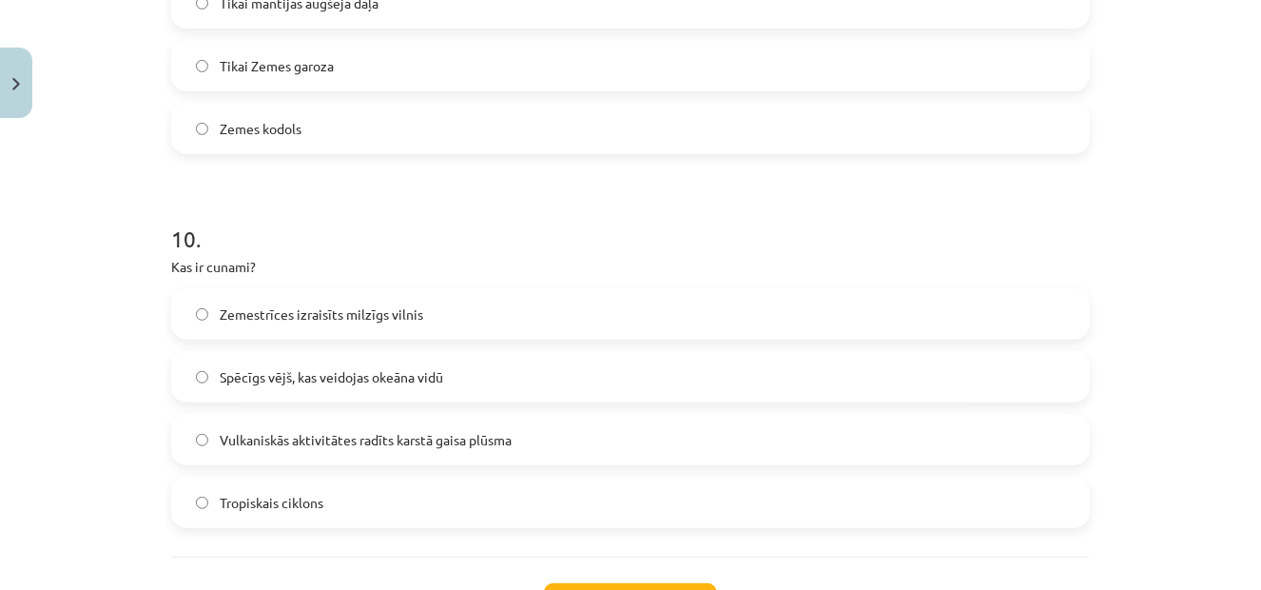
scroll to position [3613, 0]
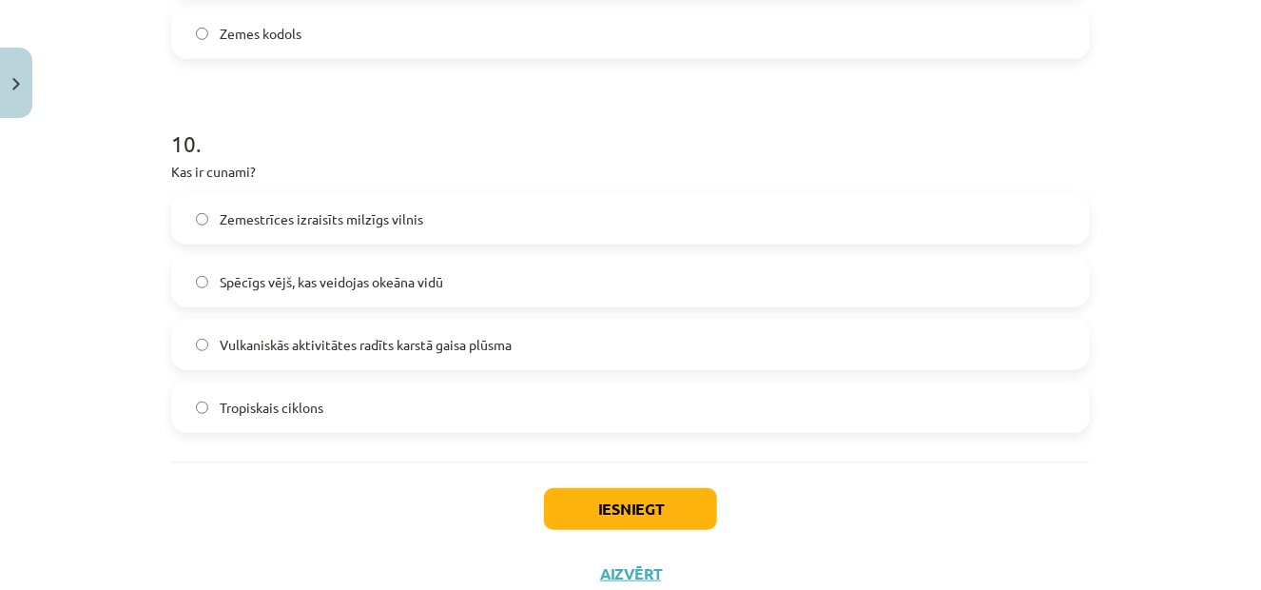
click at [285, 360] on label "Vulkaniskās aktivitātes radīts karstā gaisa plūsma" at bounding box center [630, 344] width 915 height 48
click at [256, 220] on span "Zemestrīces izraisīts milzīgs vilnis" at bounding box center [321, 219] width 203 height 20
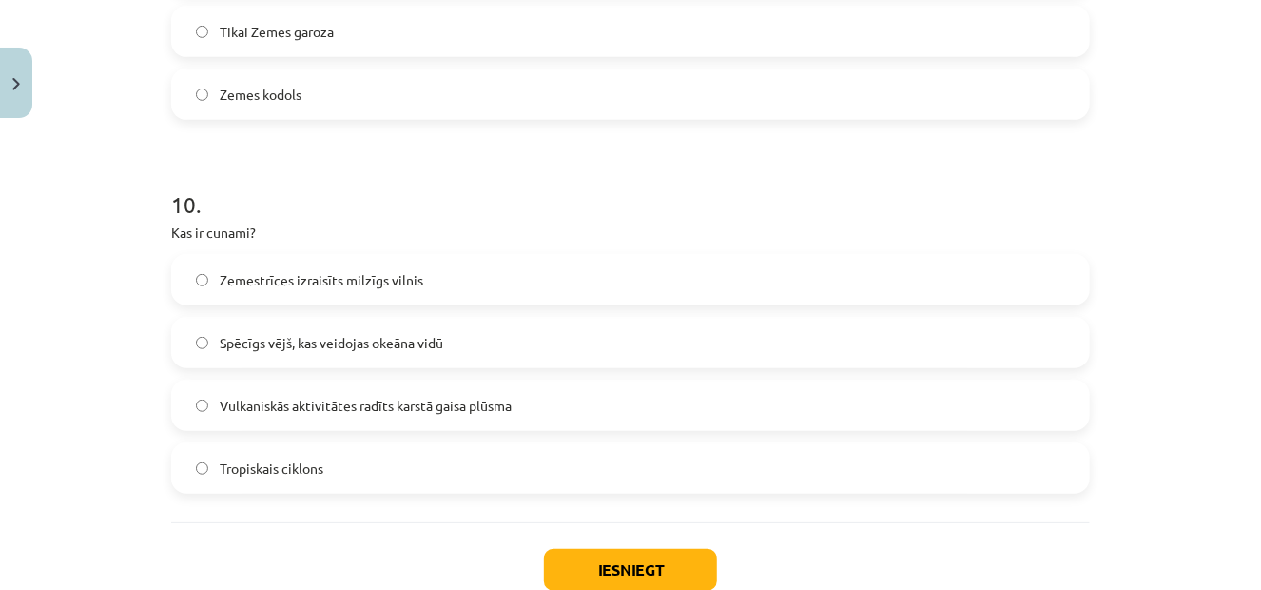
scroll to position [3676, 0]
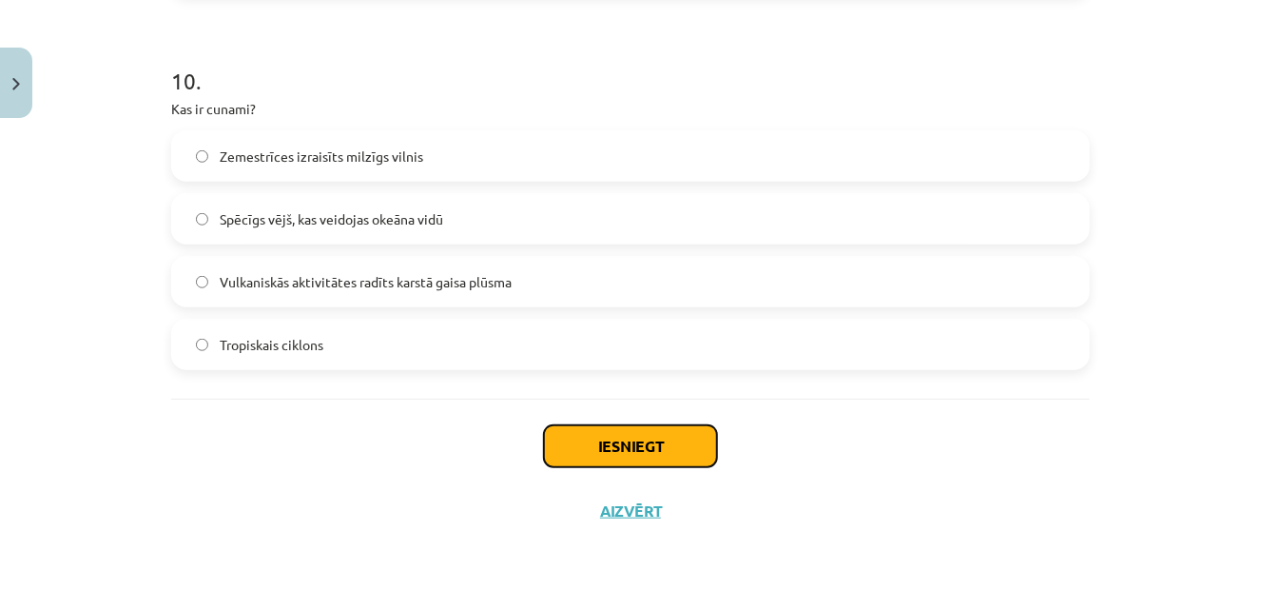
click at [623, 448] on button "Iesniegt" at bounding box center [630, 446] width 173 height 42
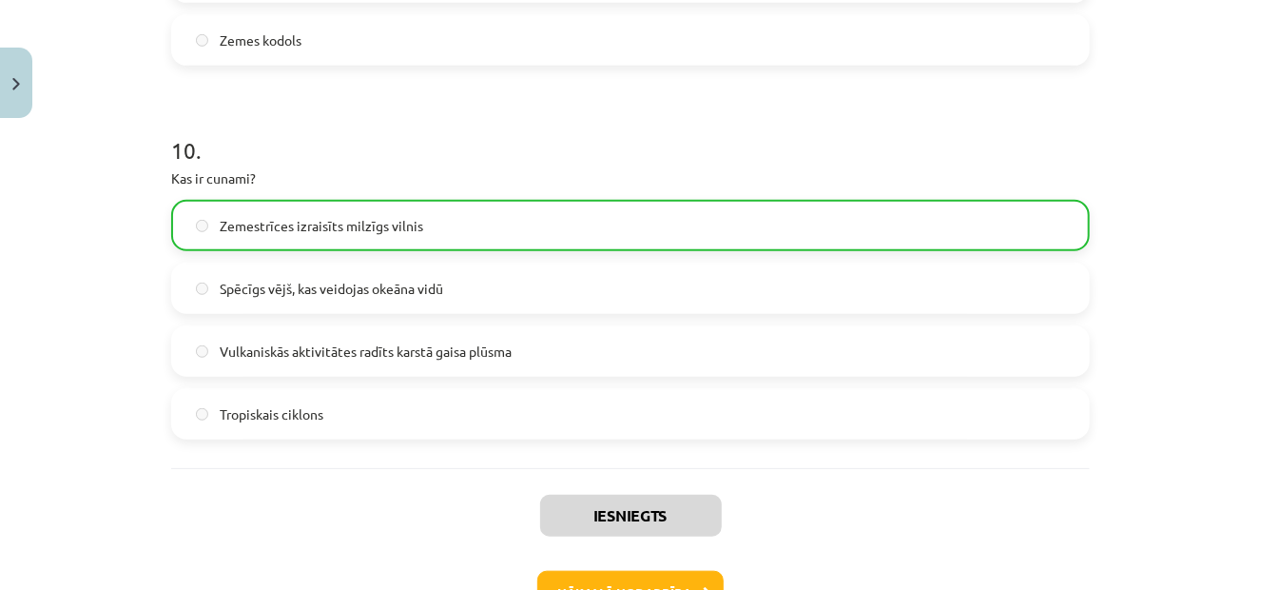
scroll to position [3736, 0]
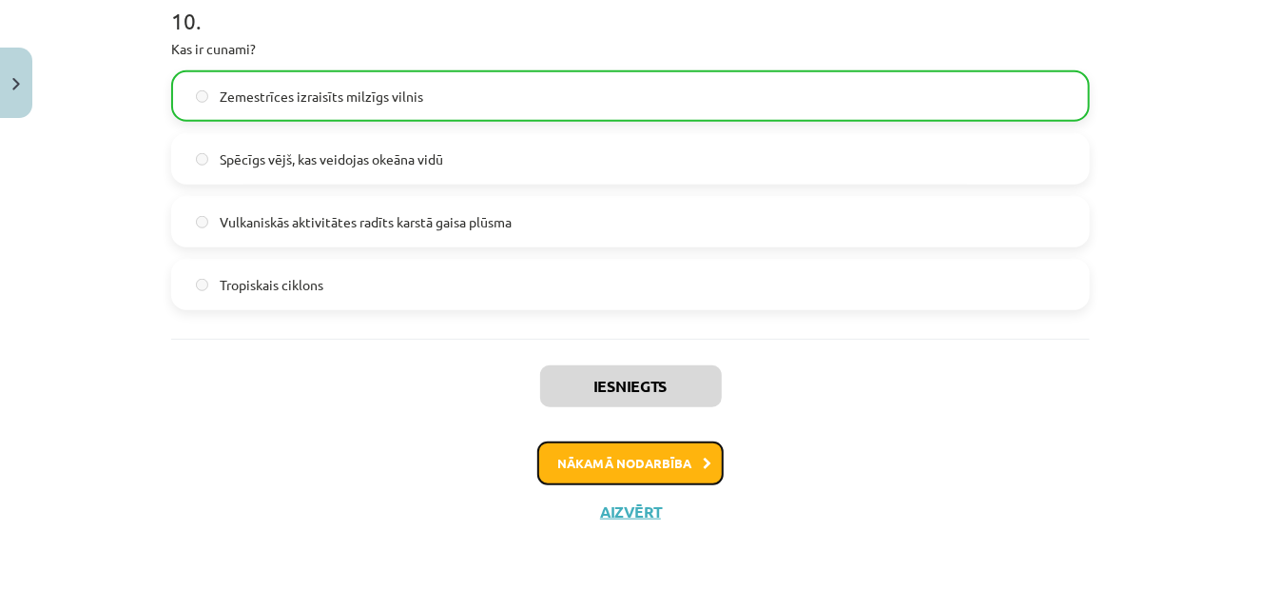
click at [571, 457] on button "Nākamā nodarbība" at bounding box center [630, 463] width 186 height 44
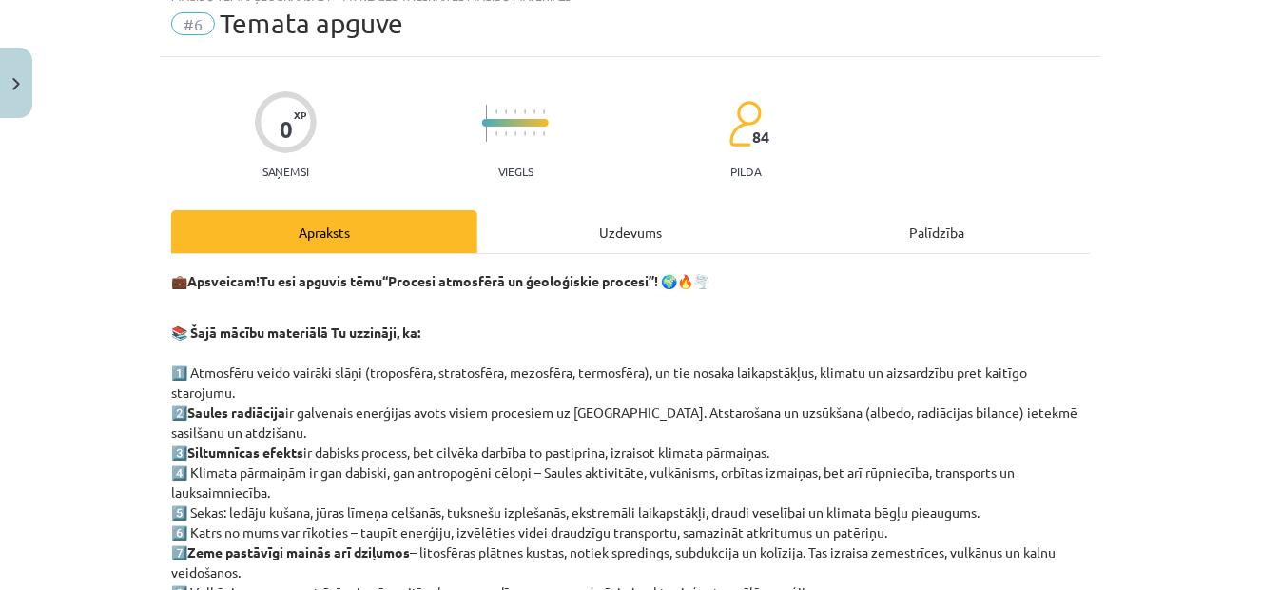
scroll to position [48, 0]
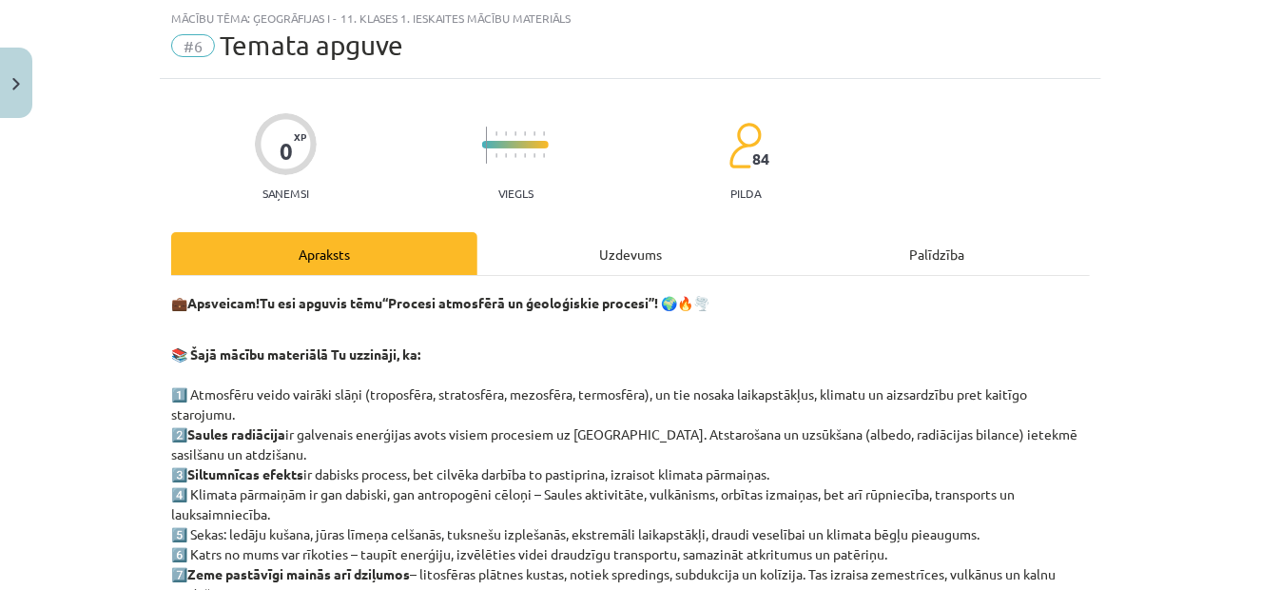
click at [642, 253] on div "Uzdevums" at bounding box center [630, 253] width 306 height 43
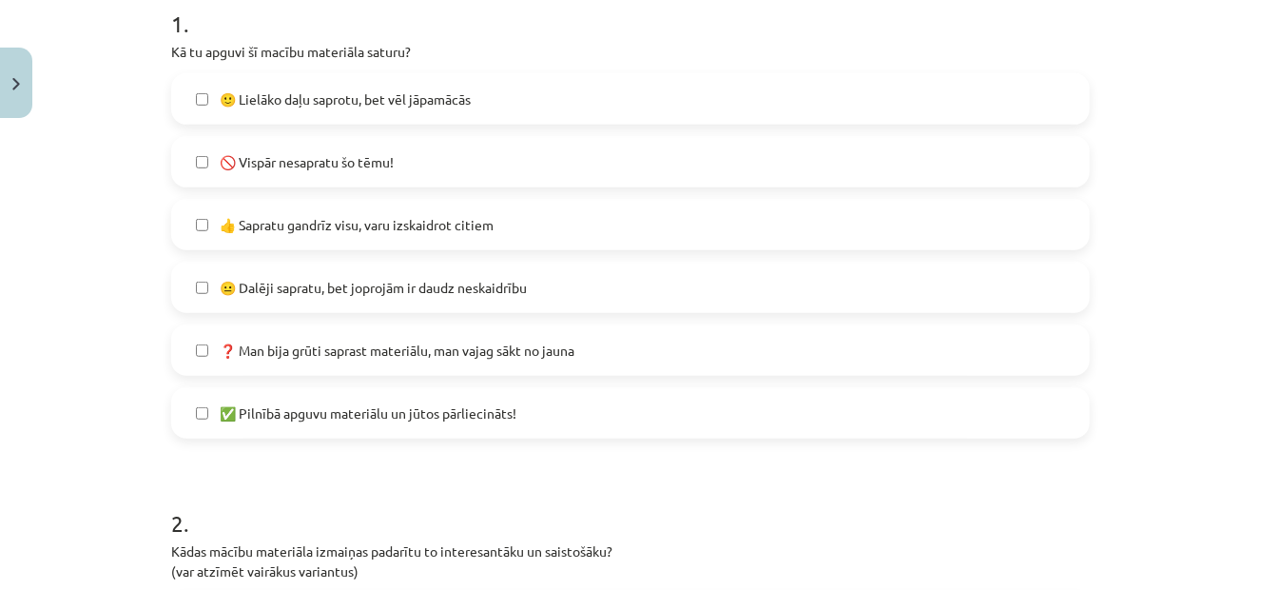
scroll to position [306, 0]
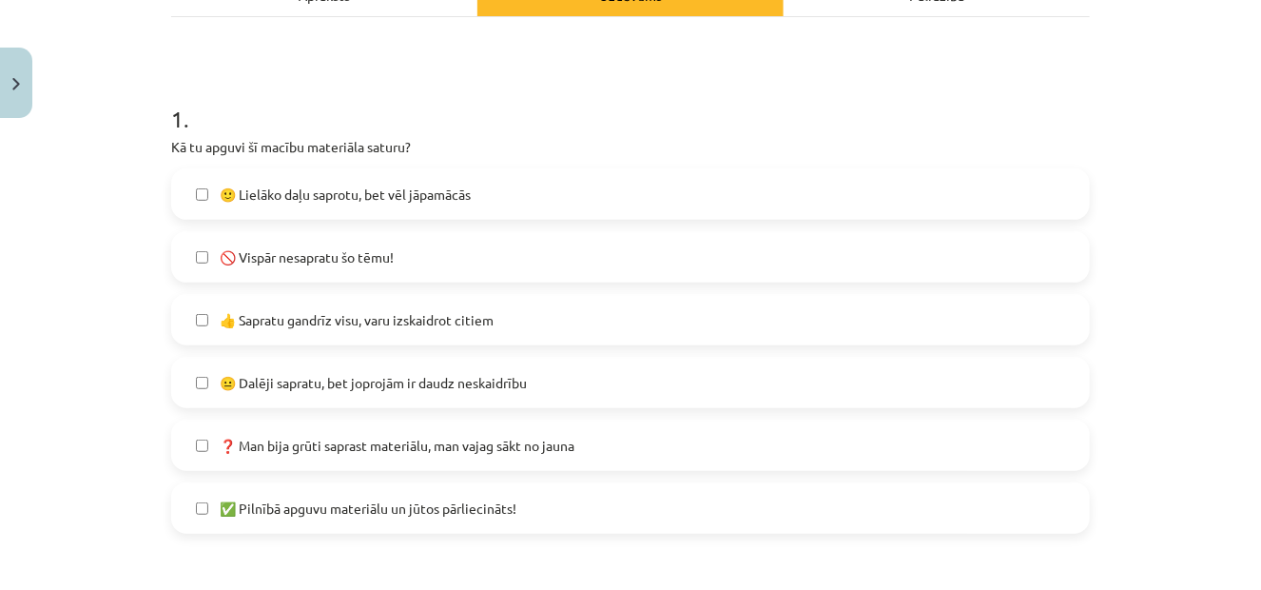
click at [459, 319] on span "👍 Sapratu gandrīz visu, varu izskaidrot citiem" at bounding box center [357, 320] width 274 height 20
click at [374, 519] on label "✅ Pilnībā apguvu materiālu un jūtos pārliecināts!" at bounding box center [630, 508] width 915 height 48
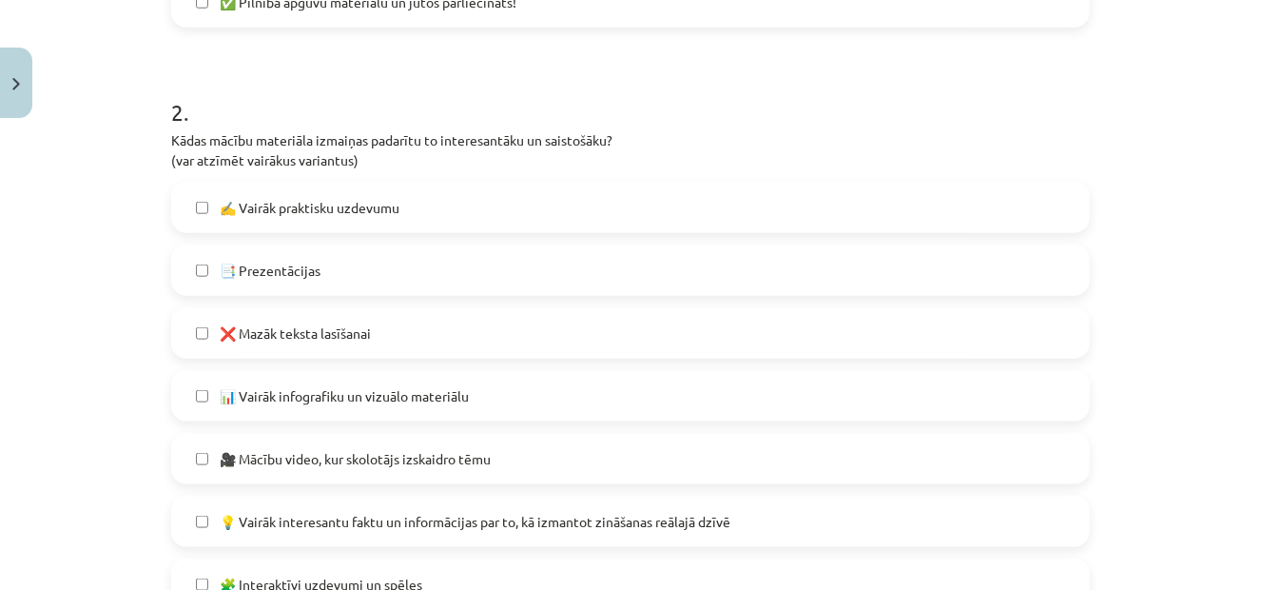
scroll to position [782, 0]
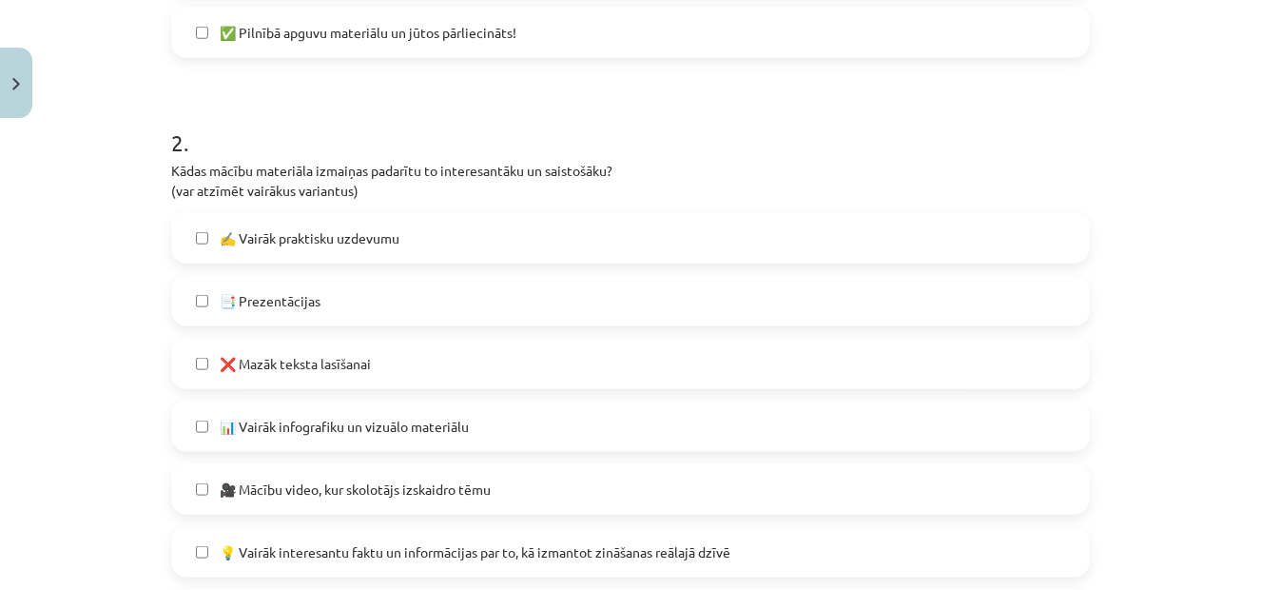
click at [720, 556] on span "💡 Vairāk interesantu faktu un informācijas par to, kā izmantot zināšanas reālaj…" at bounding box center [475, 552] width 511 height 20
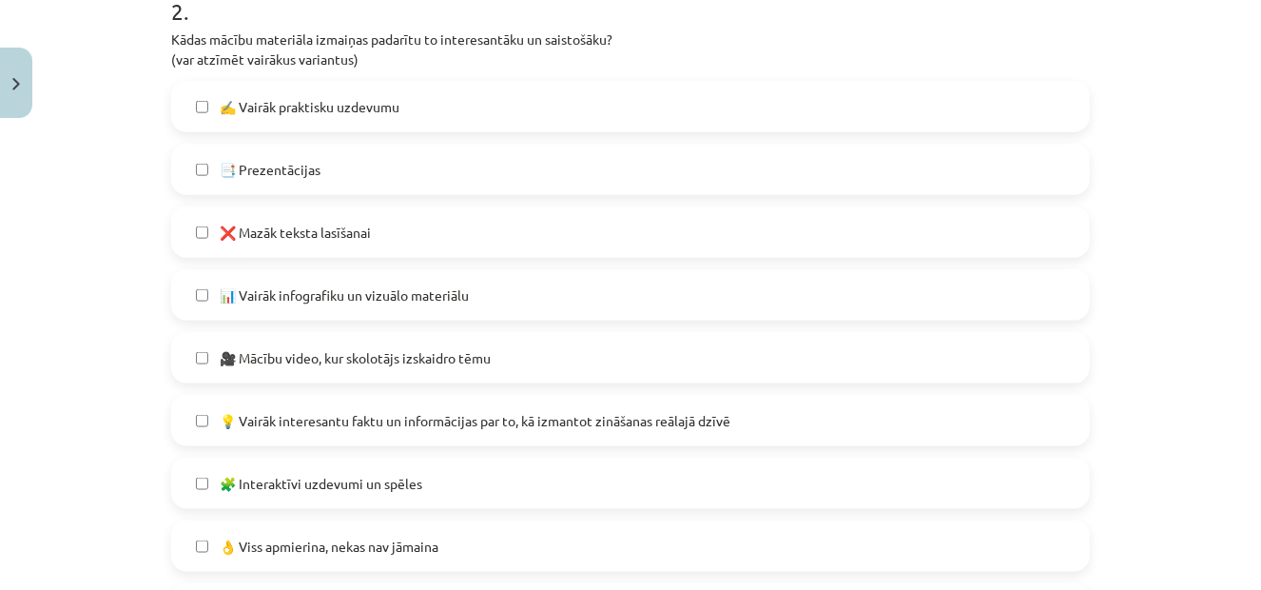
scroll to position [1162, 0]
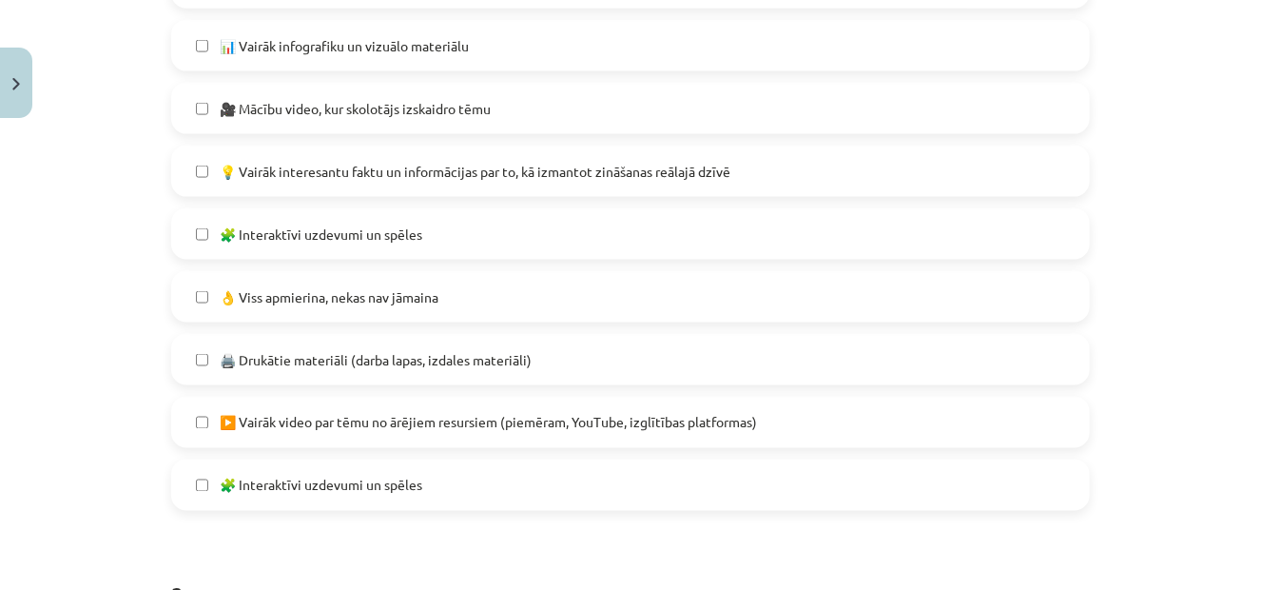
click at [472, 237] on label "🧩 Interaktīvi uzdevumi un spēles" at bounding box center [630, 234] width 915 height 48
click at [392, 310] on label "👌 Viss apmierina, nekas nav jāmaina" at bounding box center [630, 297] width 915 height 48
click at [267, 489] on span "🧩 Interaktīvi uzdevumi un spēles" at bounding box center [321, 485] width 203 height 20
click at [350, 306] on label "👌 Viss apmierina, nekas nav jāmaina" at bounding box center [630, 297] width 915 height 48
click at [346, 307] on label "👌 Viss apmierina, nekas nav jāmaina" at bounding box center [630, 297] width 915 height 48
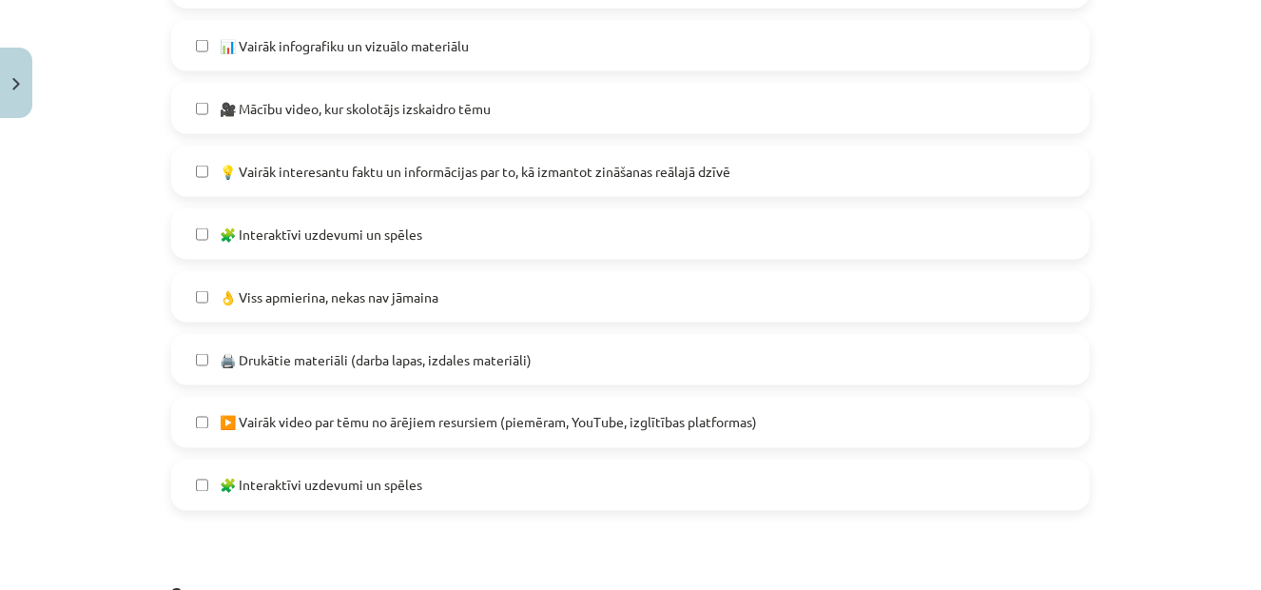
click at [333, 353] on span "🖨️ Drukātie materiāli (darba lapas, izdales materiāli)" at bounding box center [376, 360] width 312 height 20
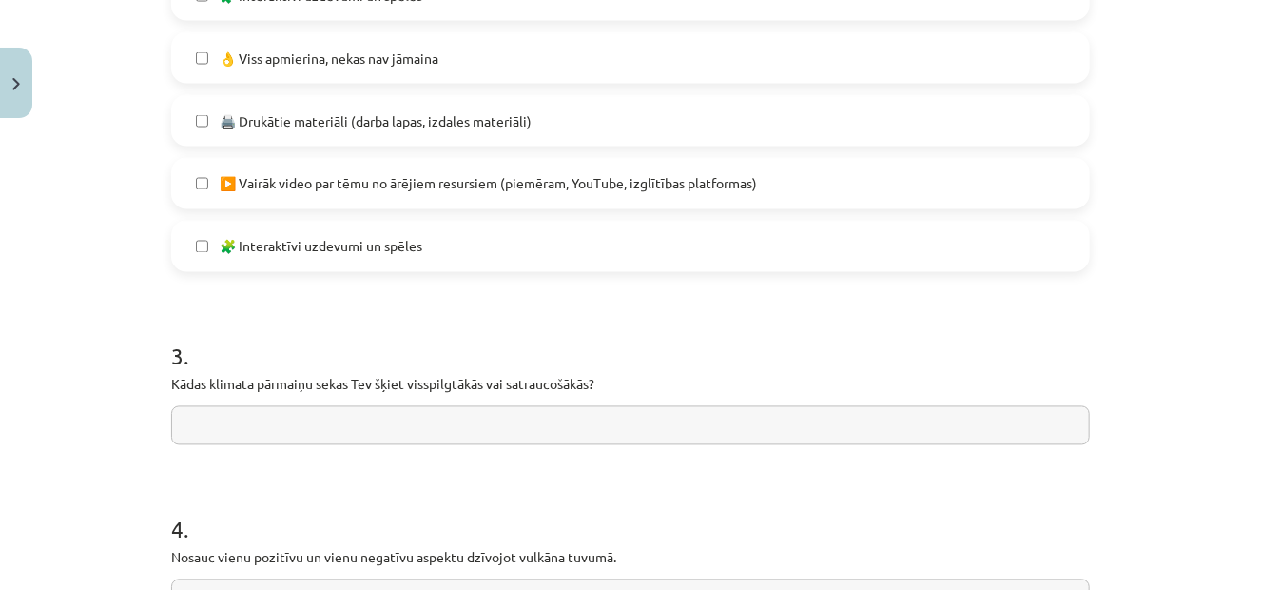
scroll to position [1637, 0]
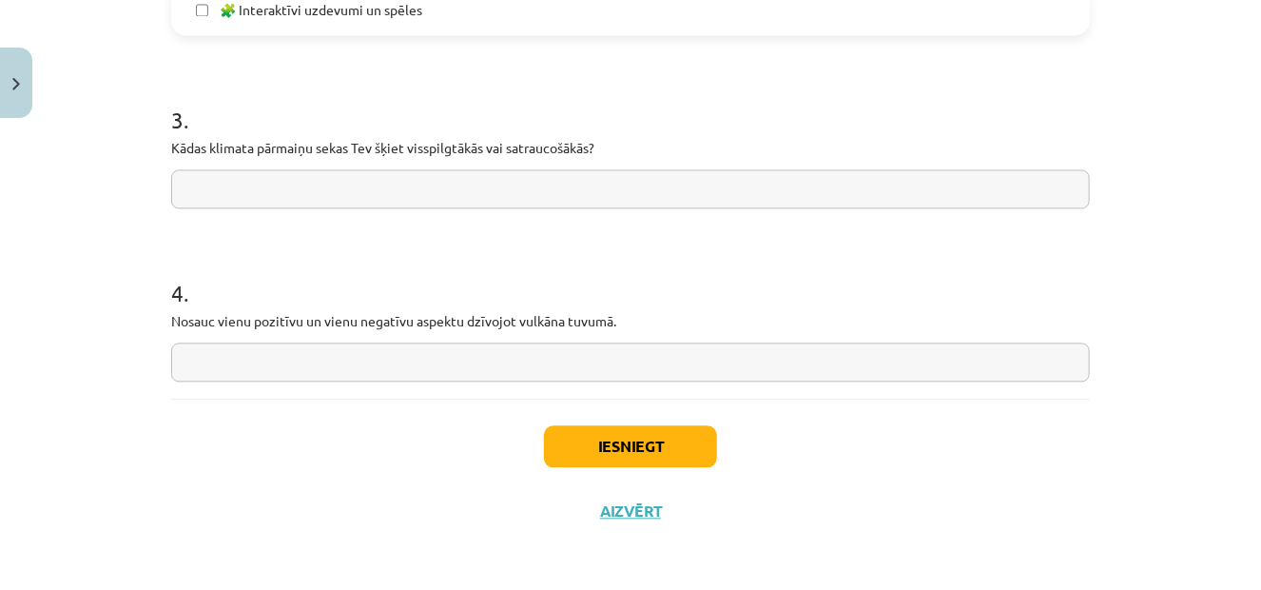
click at [684, 203] on input "text" at bounding box center [630, 188] width 919 height 39
paste input "**********"
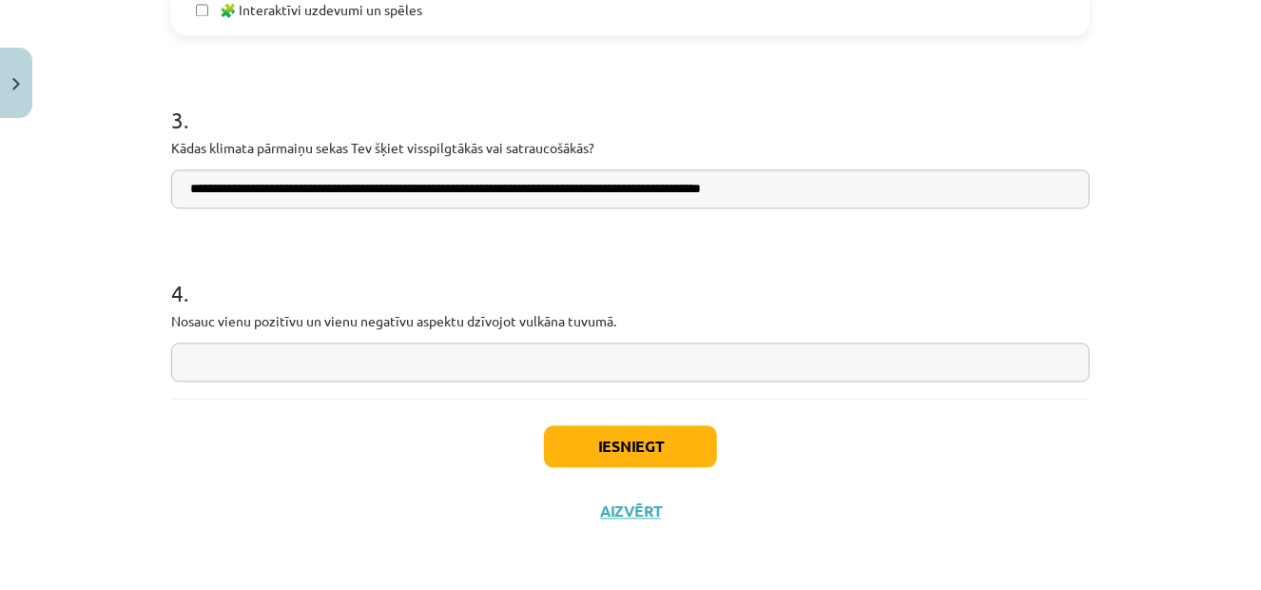
type input "**********"
click at [680, 364] on input "text" at bounding box center [630, 361] width 919 height 39
paste input "**********"
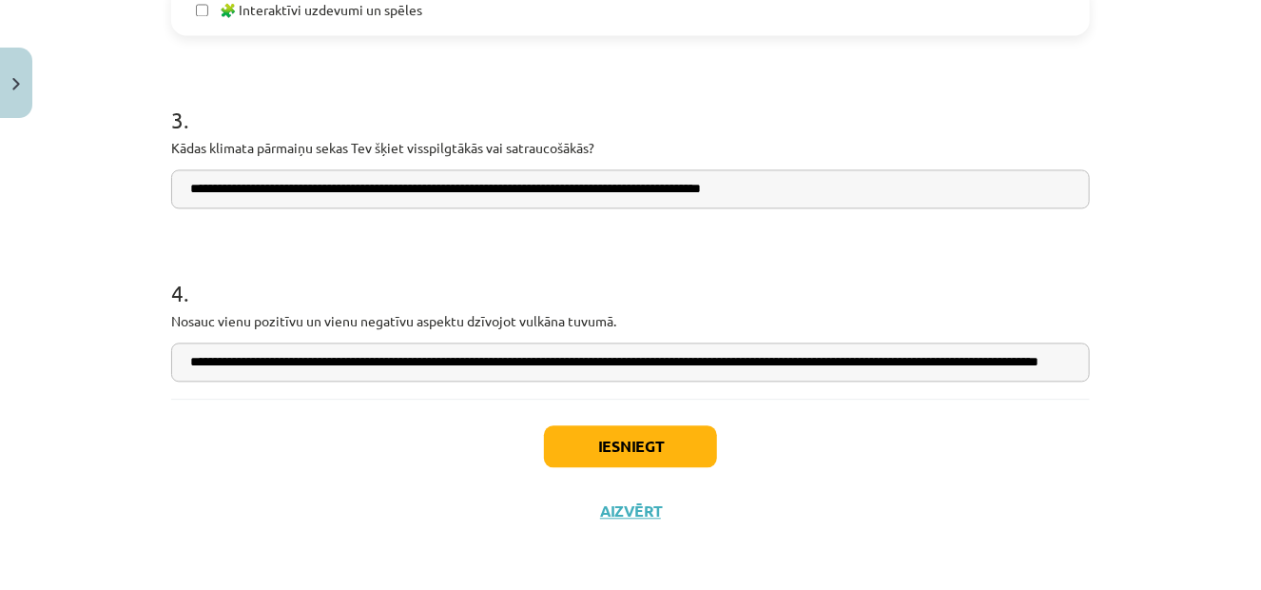
scroll to position [0, 130]
click at [681, 368] on input "**********" at bounding box center [630, 361] width 919 height 39
type input "**********"
click at [629, 437] on button "Iesniegt" at bounding box center [630, 446] width 173 height 42
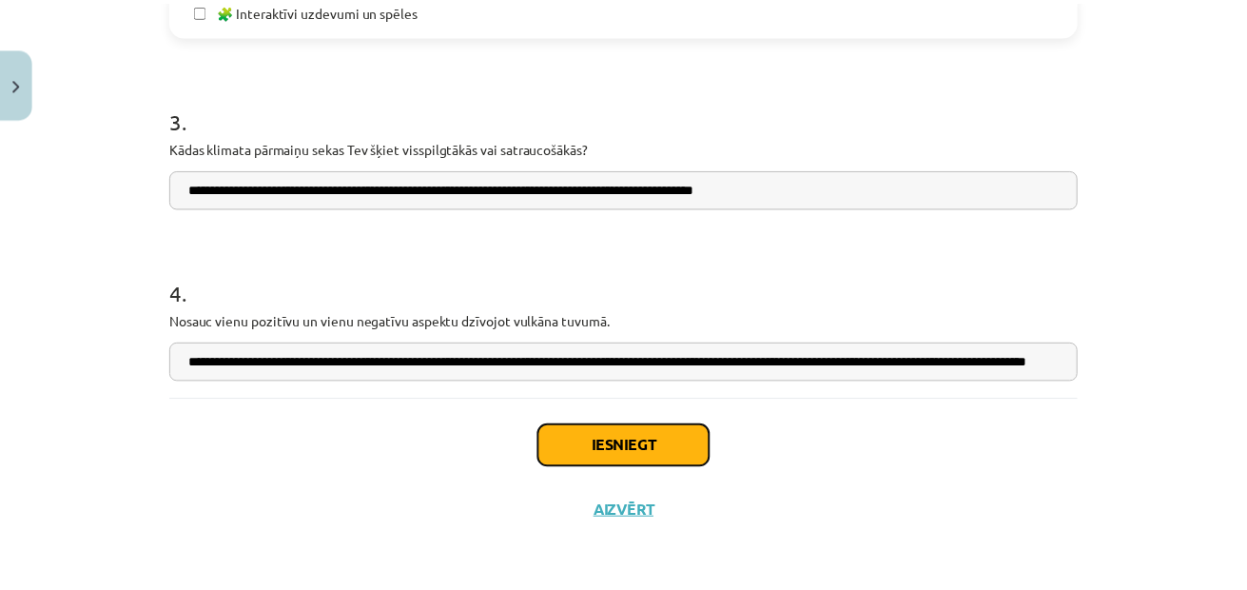
scroll to position [0, 0]
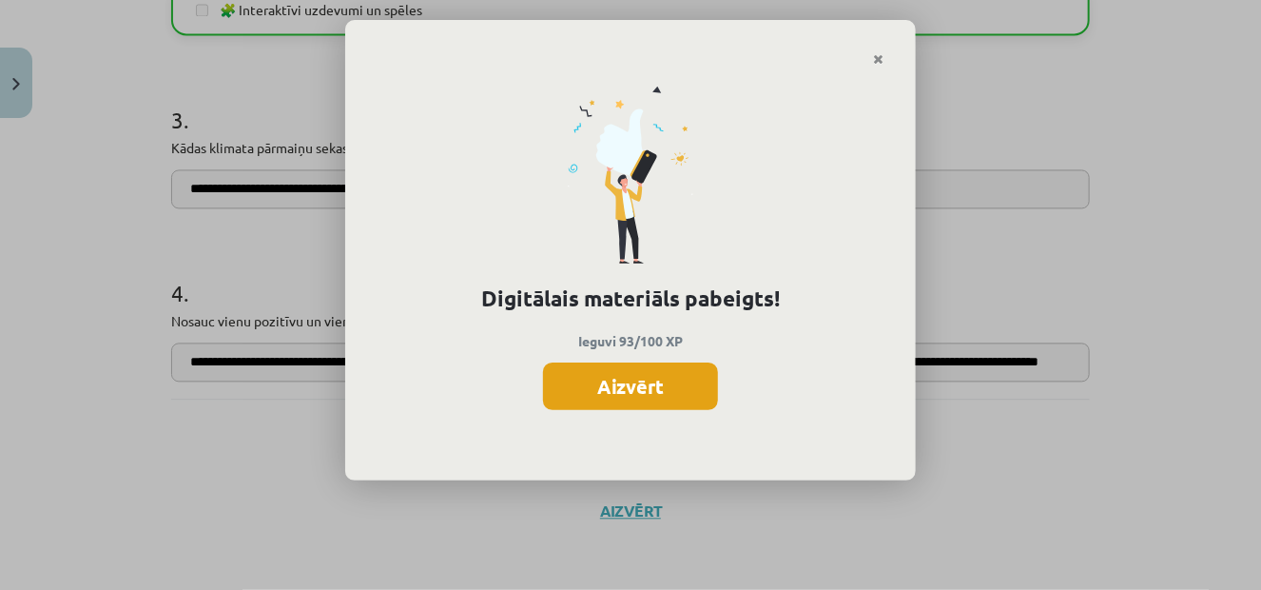
click at [655, 403] on button "Aizvērt" at bounding box center [630, 386] width 175 height 48
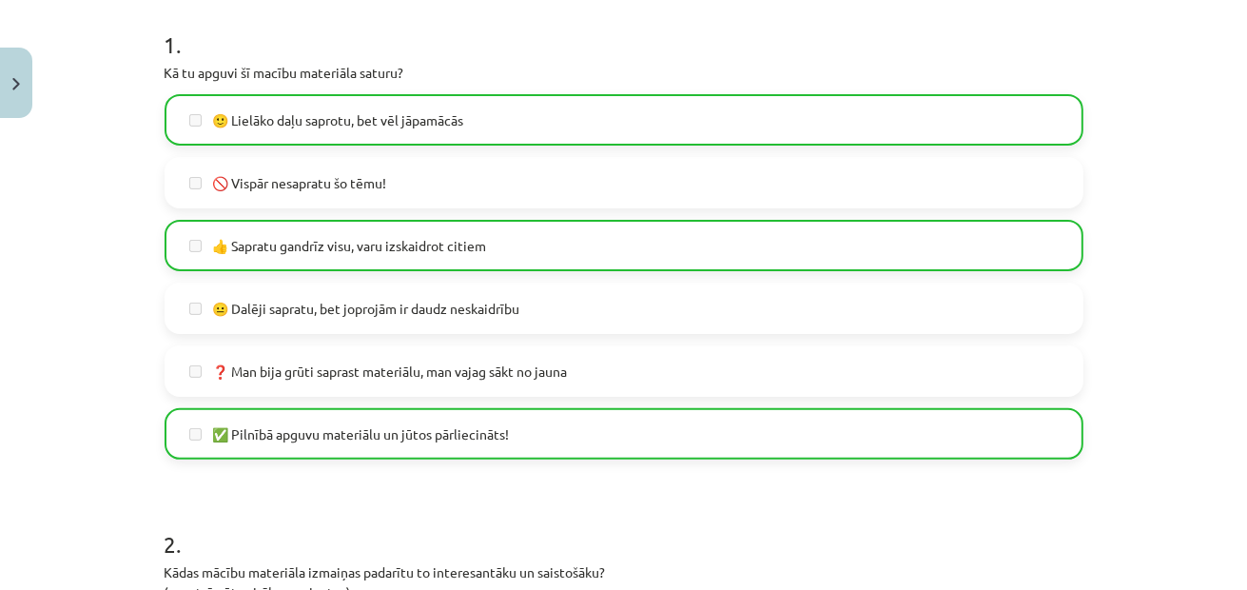
scroll to position [190, 0]
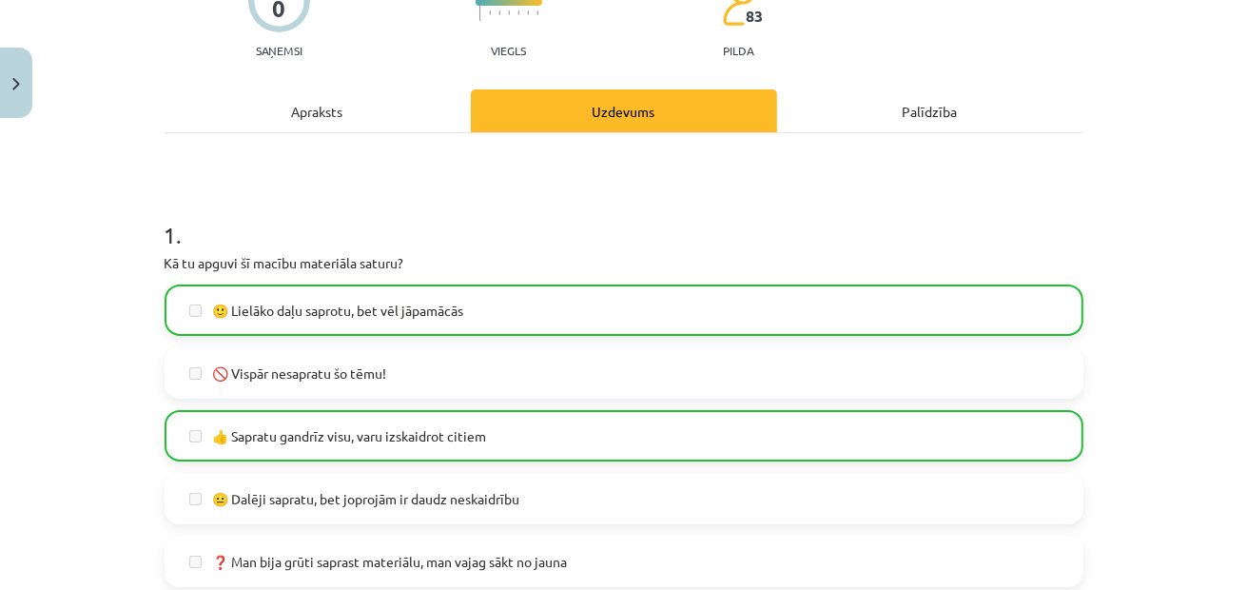
click at [266, 296] on label "🙂 Lielāko daļu saprotu, bet vēl jāpamācās" at bounding box center [623, 310] width 915 height 48
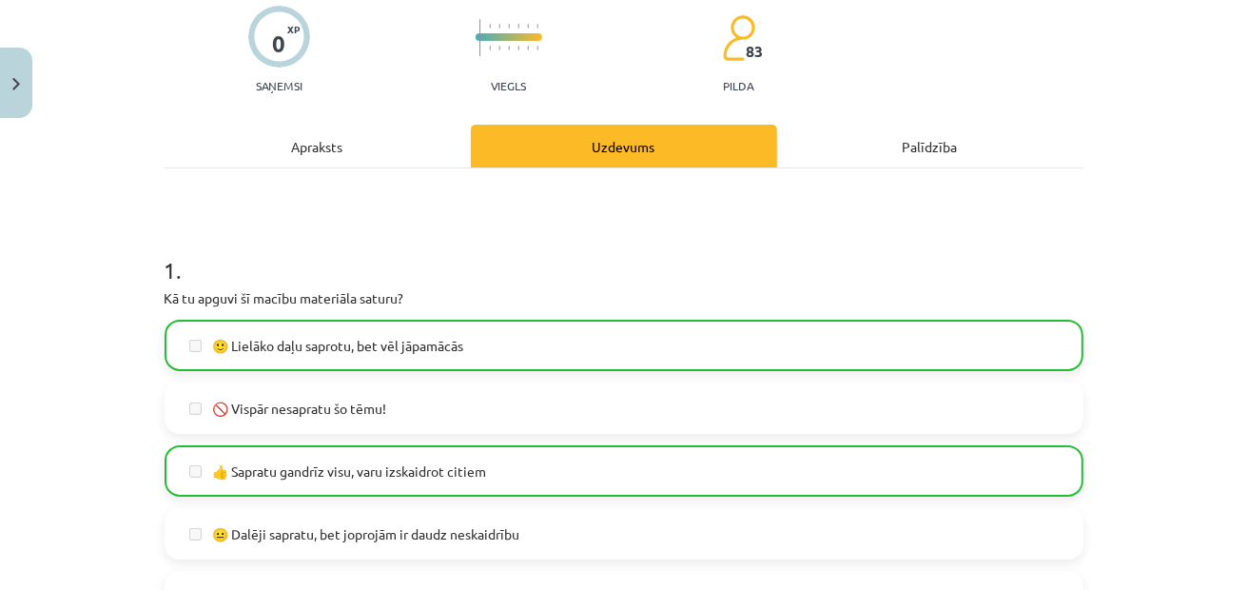
scroll to position [95, 0]
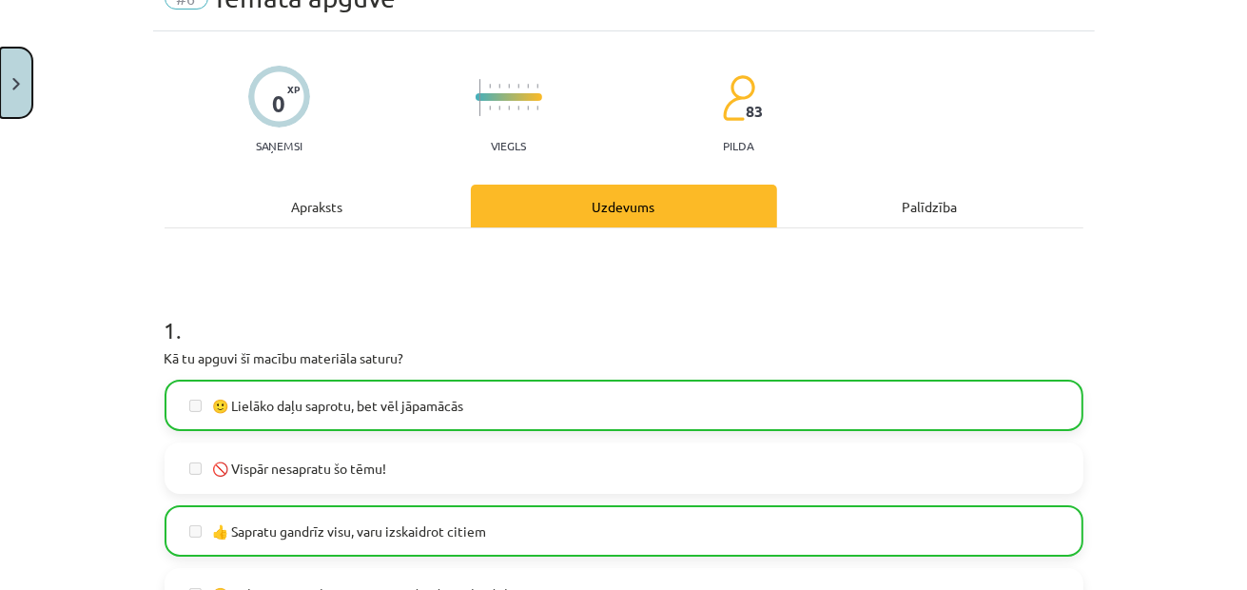
click at [20, 94] on button "Close" at bounding box center [16, 83] width 32 height 70
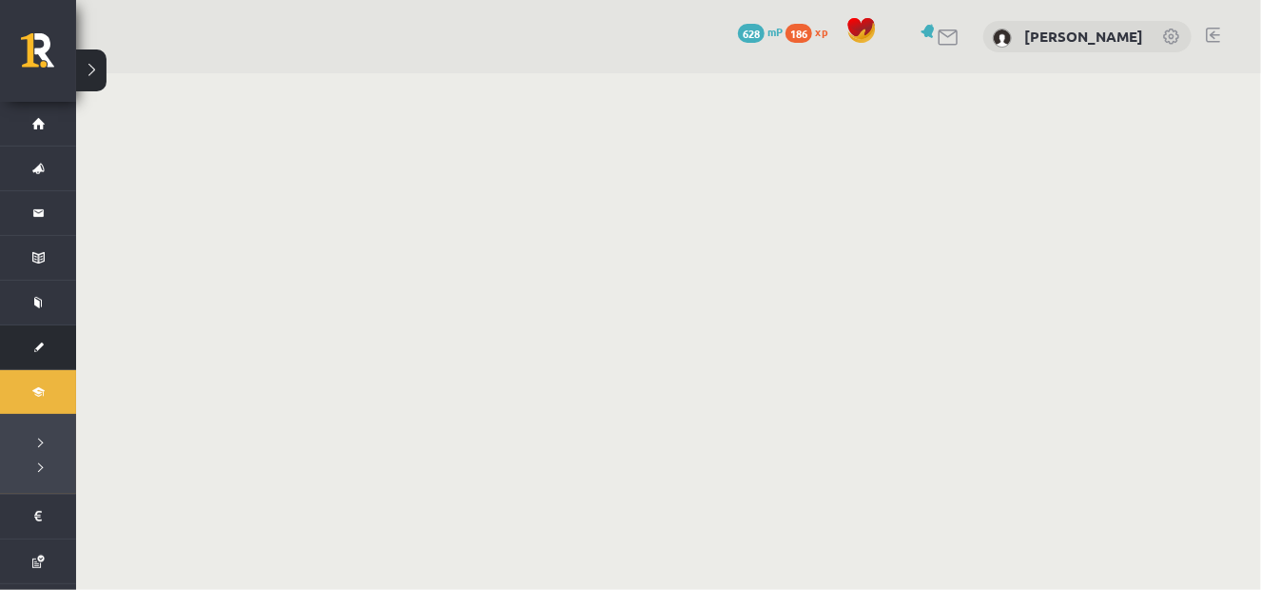
click at [21, 335] on link "[DEMOGRAPHIC_DATA]" at bounding box center [38, 347] width 76 height 44
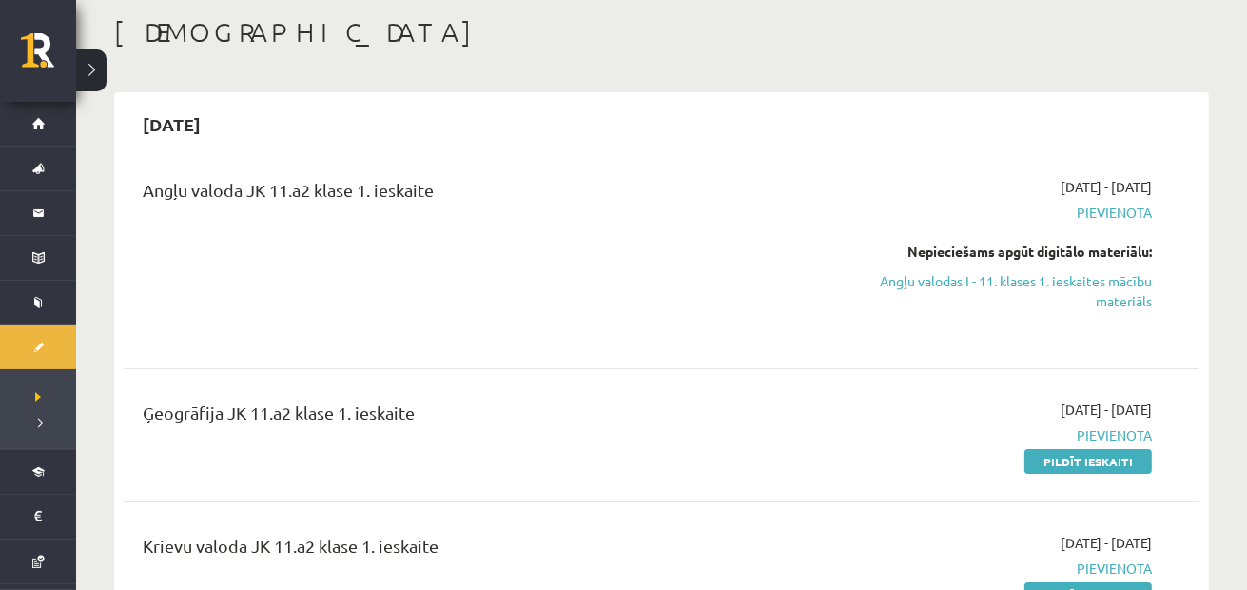
scroll to position [190, 0]
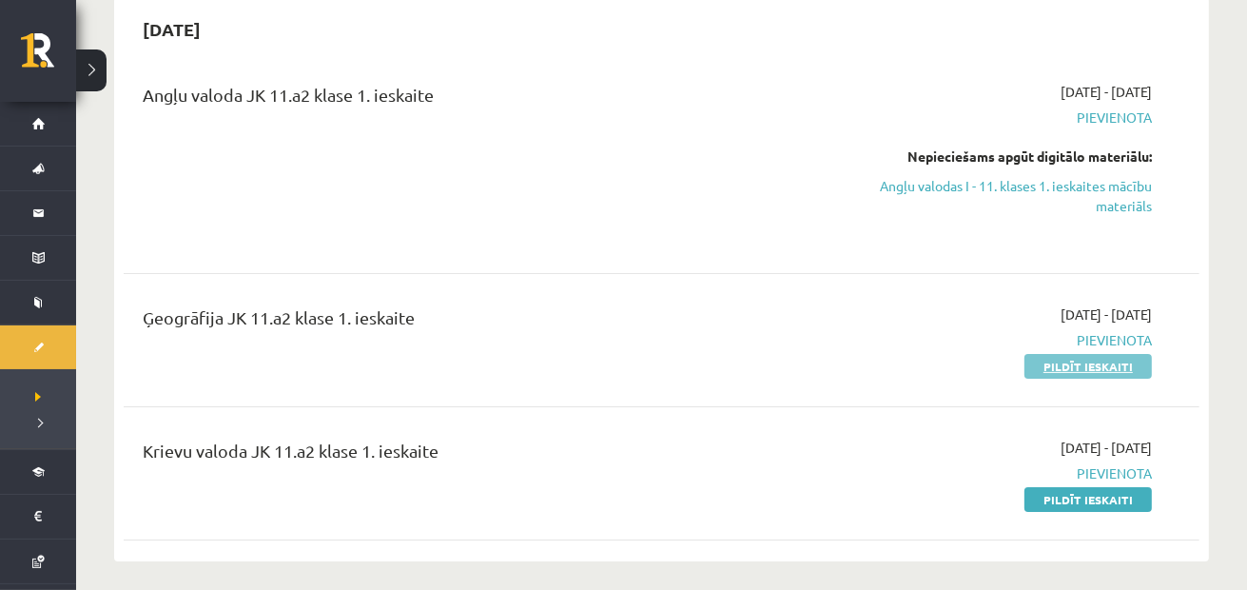
click at [1099, 370] on link "Pildīt ieskaiti" at bounding box center [1087, 366] width 127 height 25
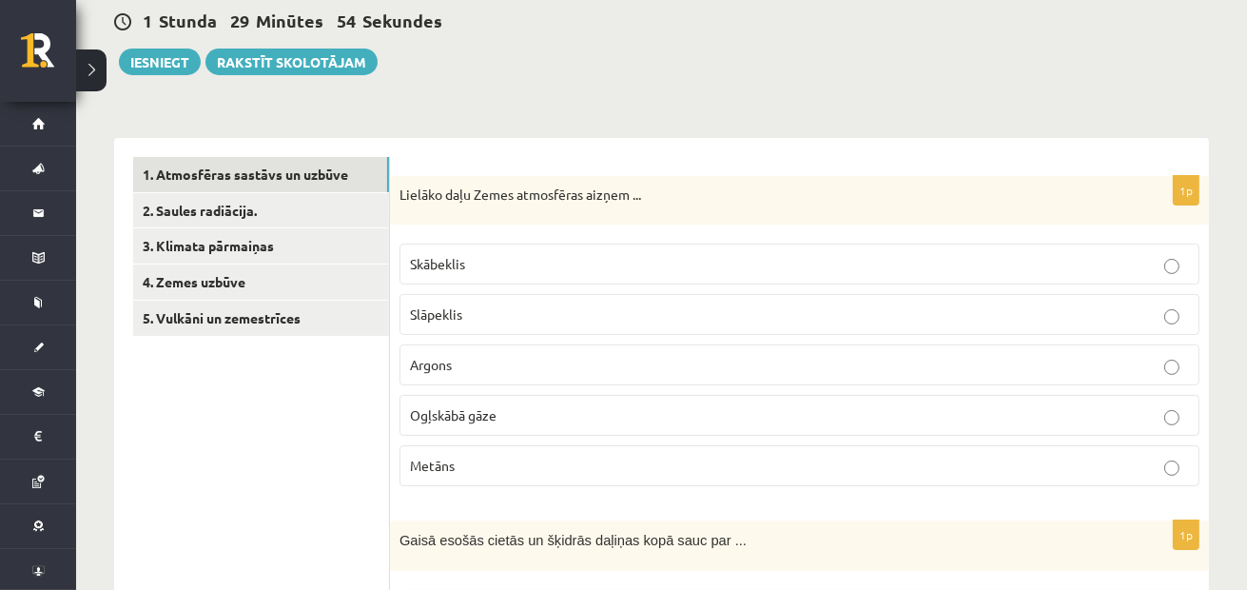
scroll to position [213, 0]
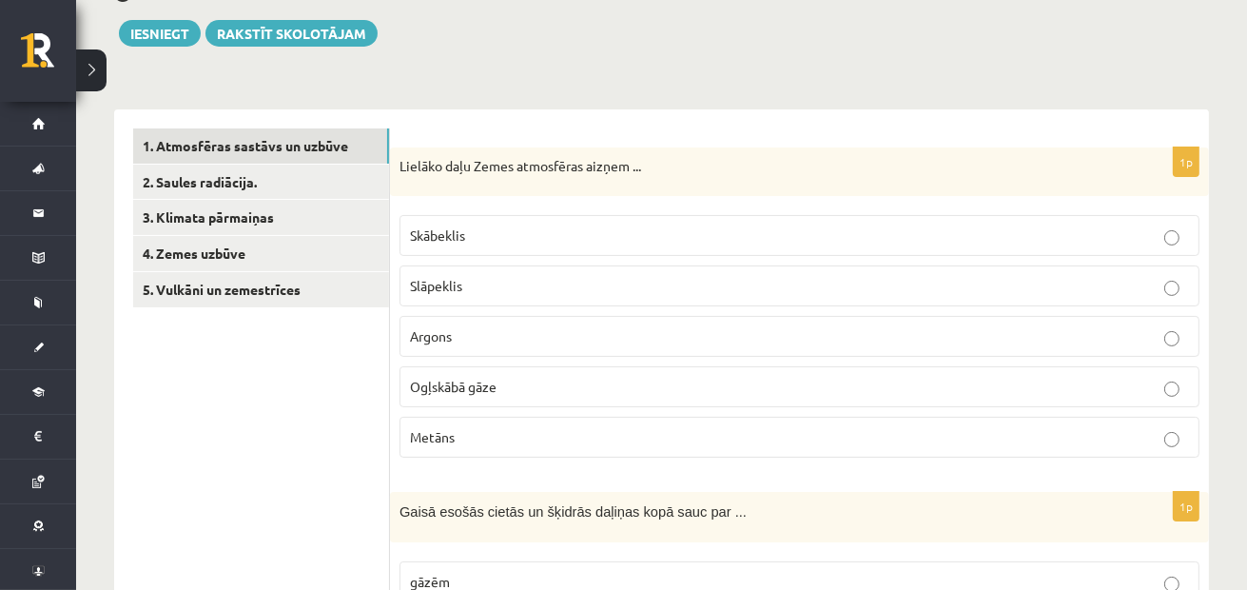
click at [603, 290] on p "Slāpeklis" at bounding box center [799, 286] width 779 height 20
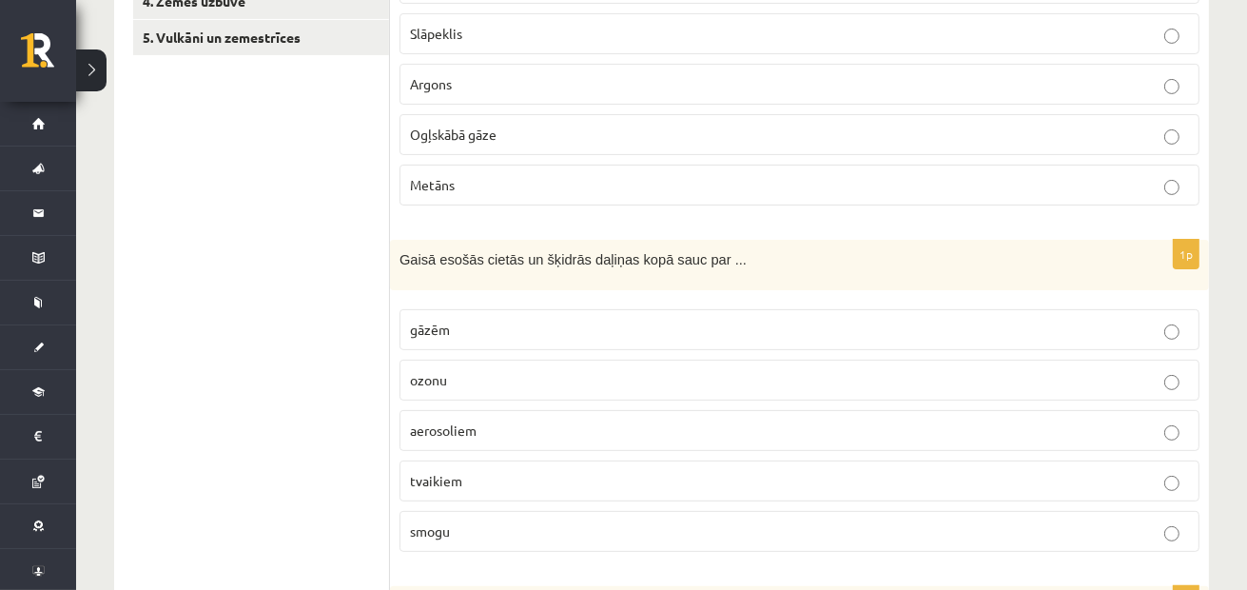
scroll to position [498, 0]
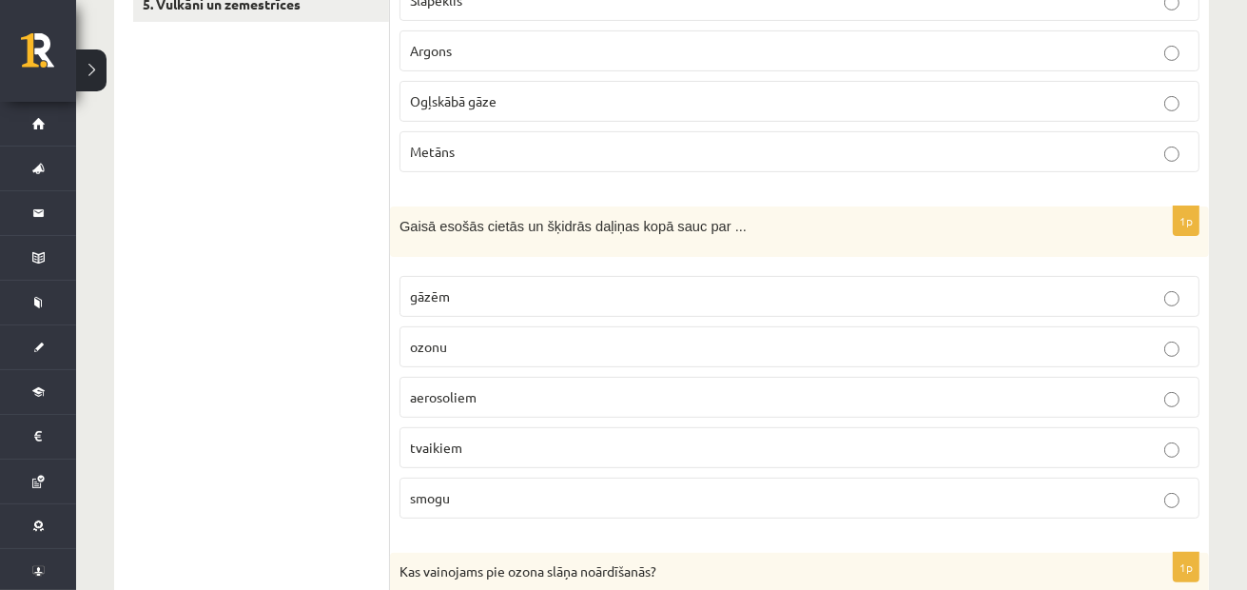
click at [411, 387] on p "aerosoliem" at bounding box center [799, 397] width 779 height 20
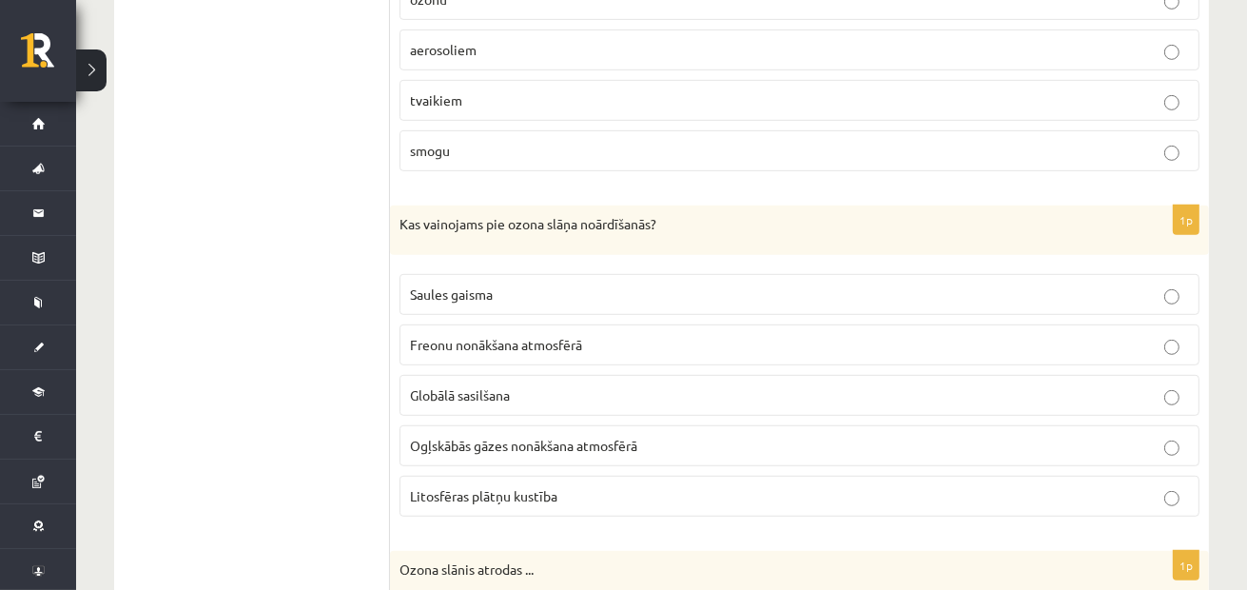
scroll to position [879, 0]
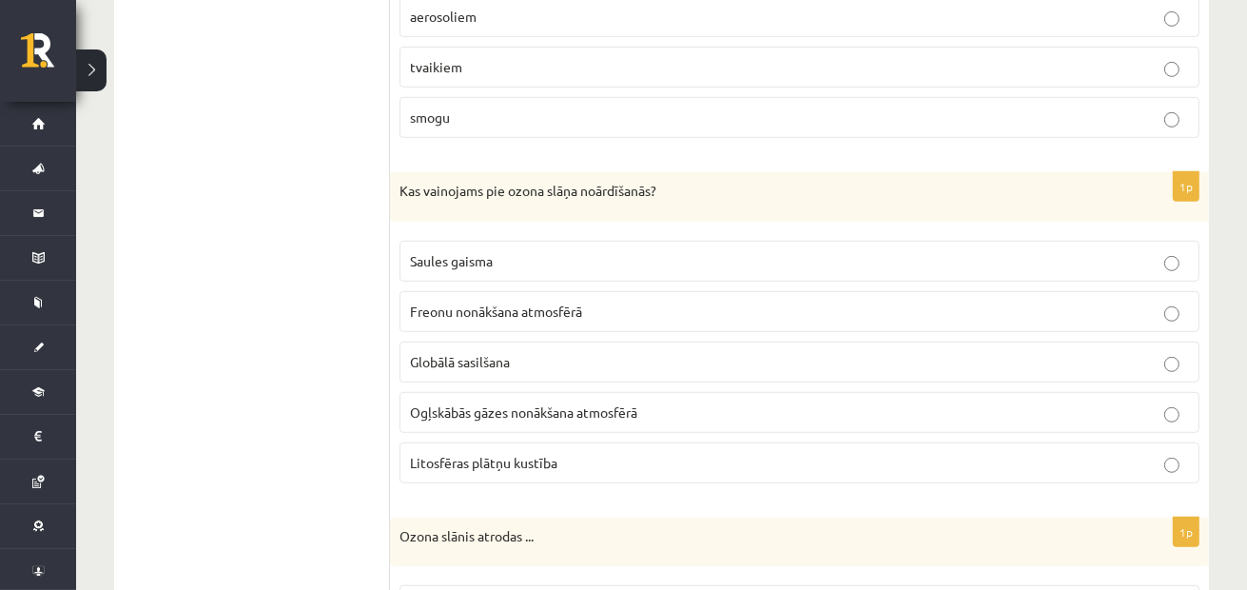
click at [411, 312] on span "Freonu nonākšana atmosfērā" at bounding box center [496, 310] width 172 height 17
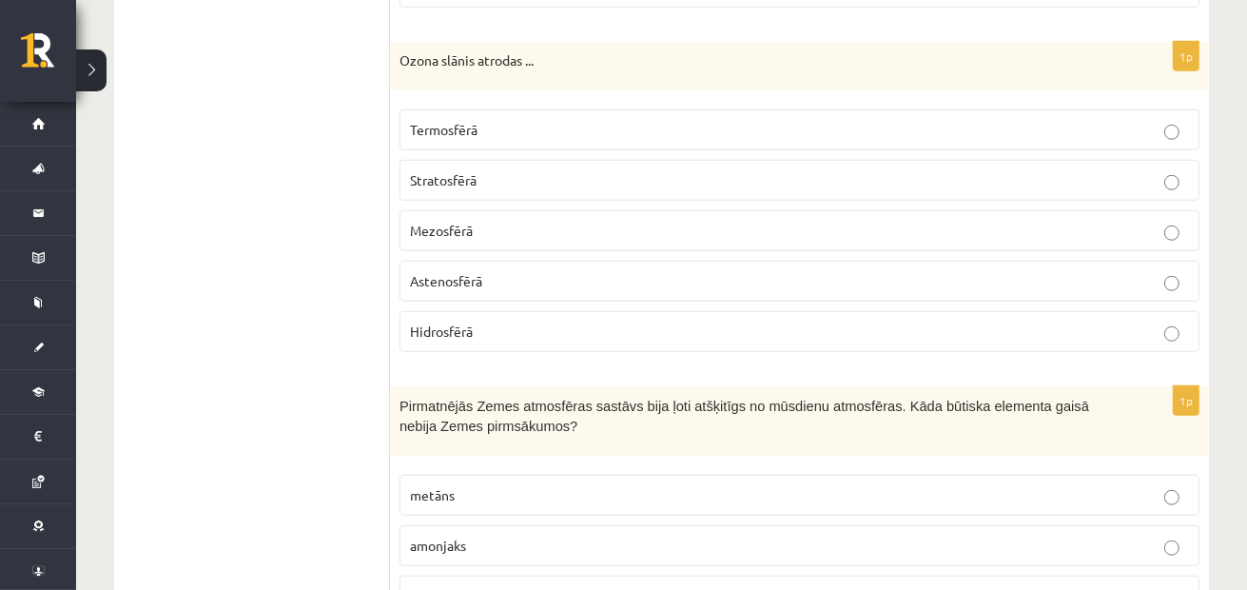
scroll to position [1259, 0]
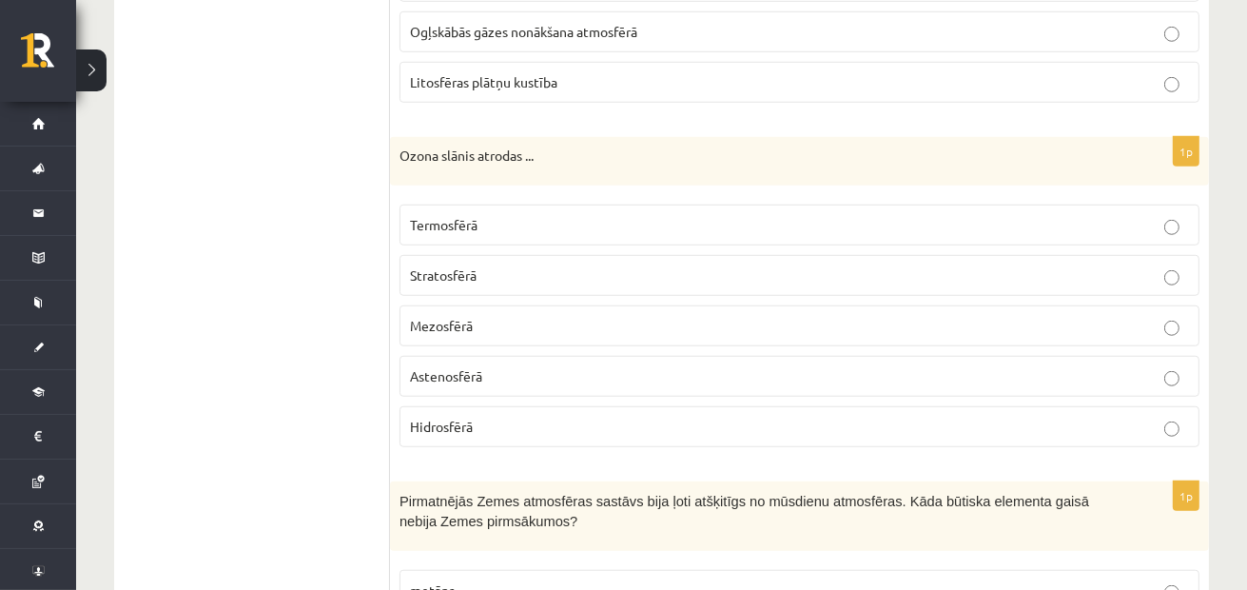
click at [444, 266] on span "Stratosfērā" at bounding box center [443, 274] width 67 height 17
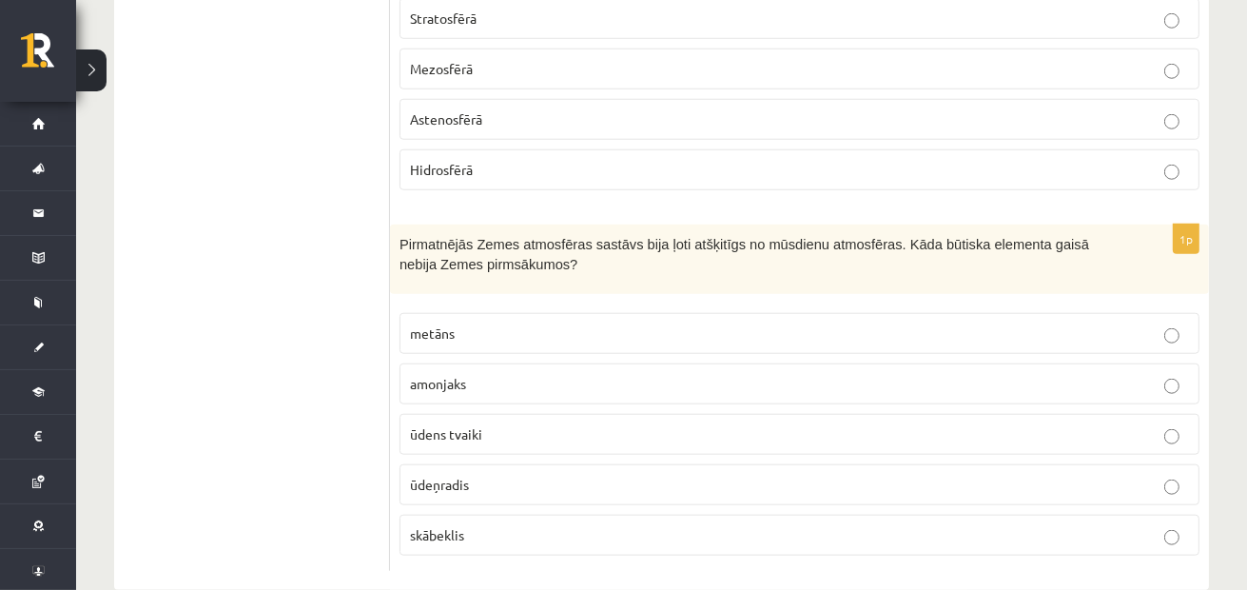
scroll to position [1544, 0]
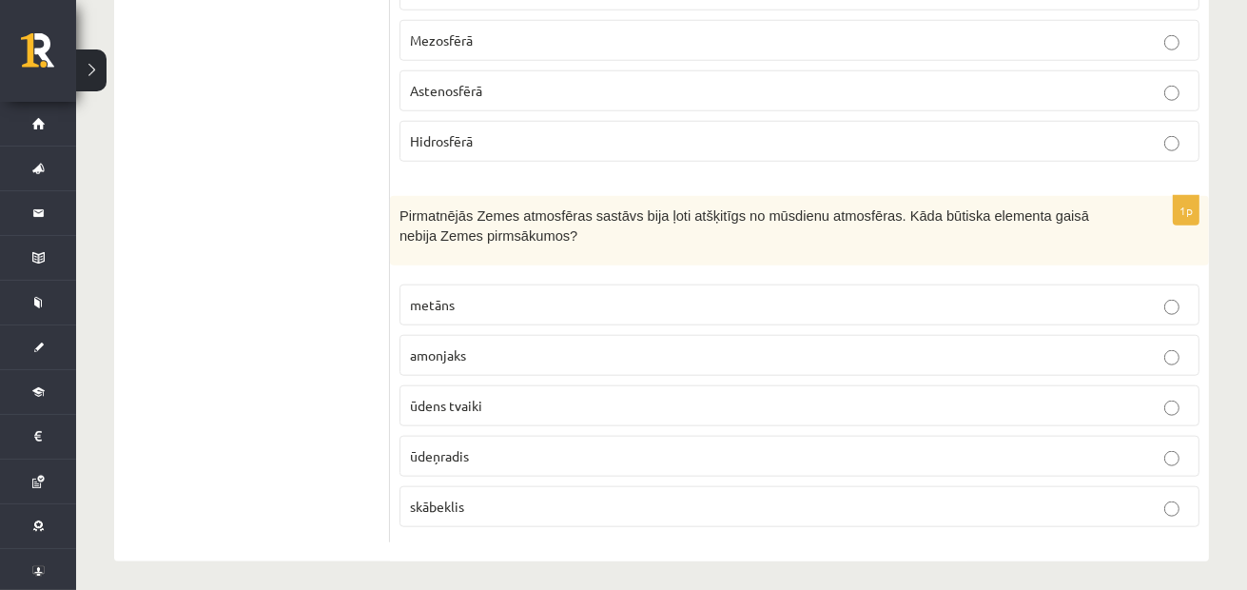
click at [415, 497] on span "skābeklis" at bounding box center [437, 505] width 54 height 17
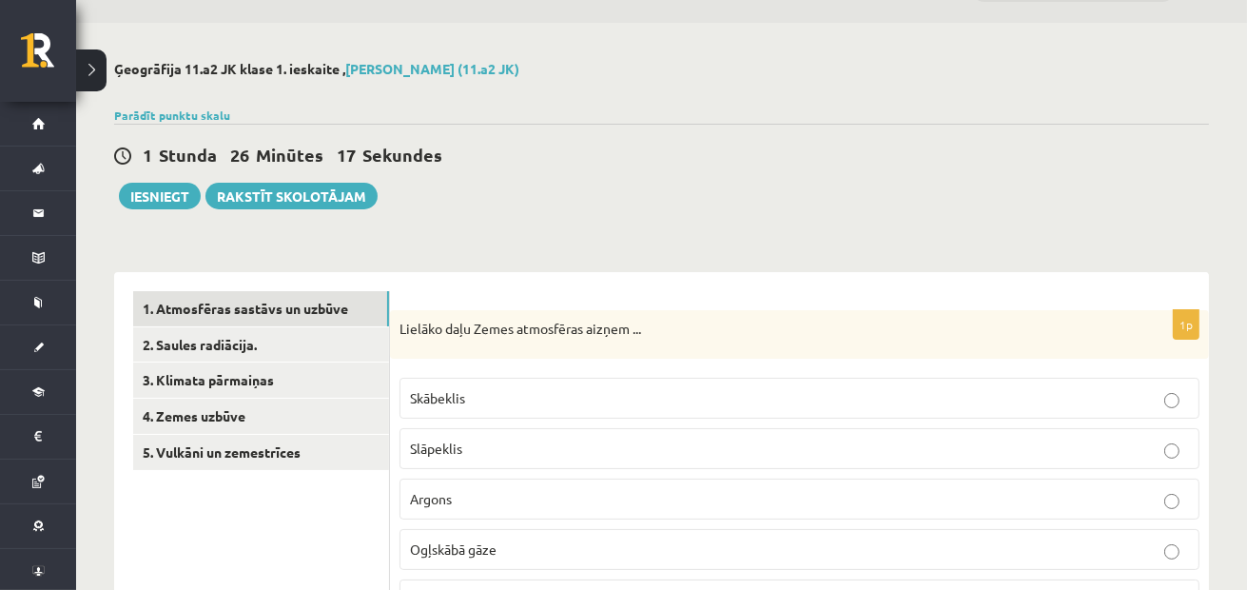
scroll to position [0, 0]
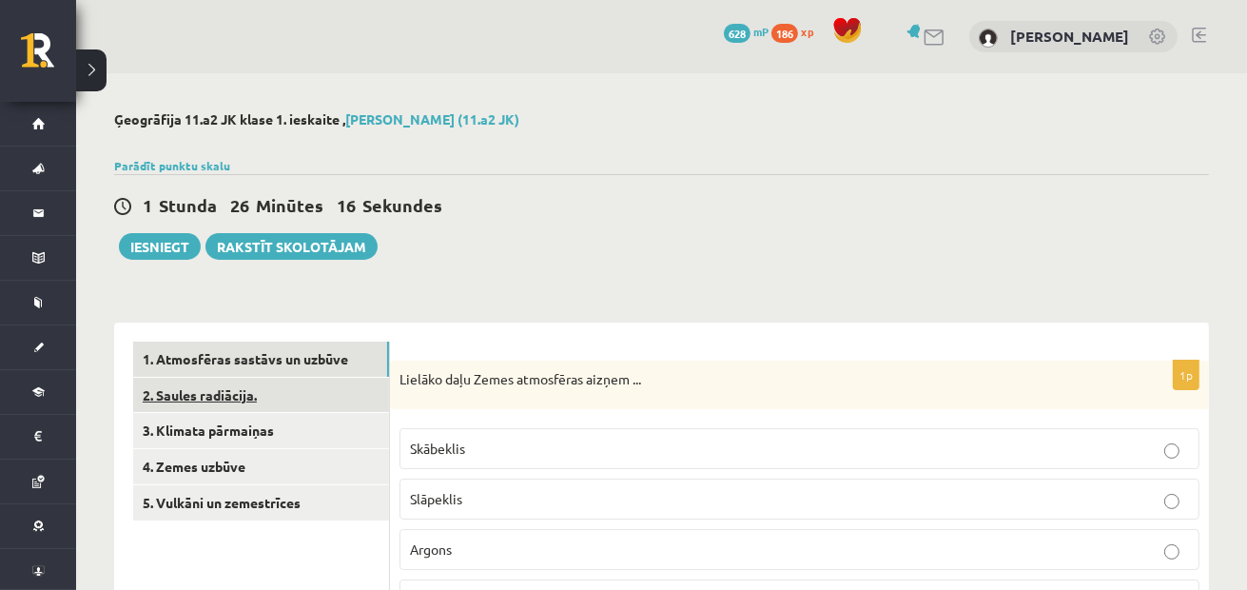
click at [366, 392] on link "2. Saules radiācija." at bounding box center [261, 394] width 256 height 35
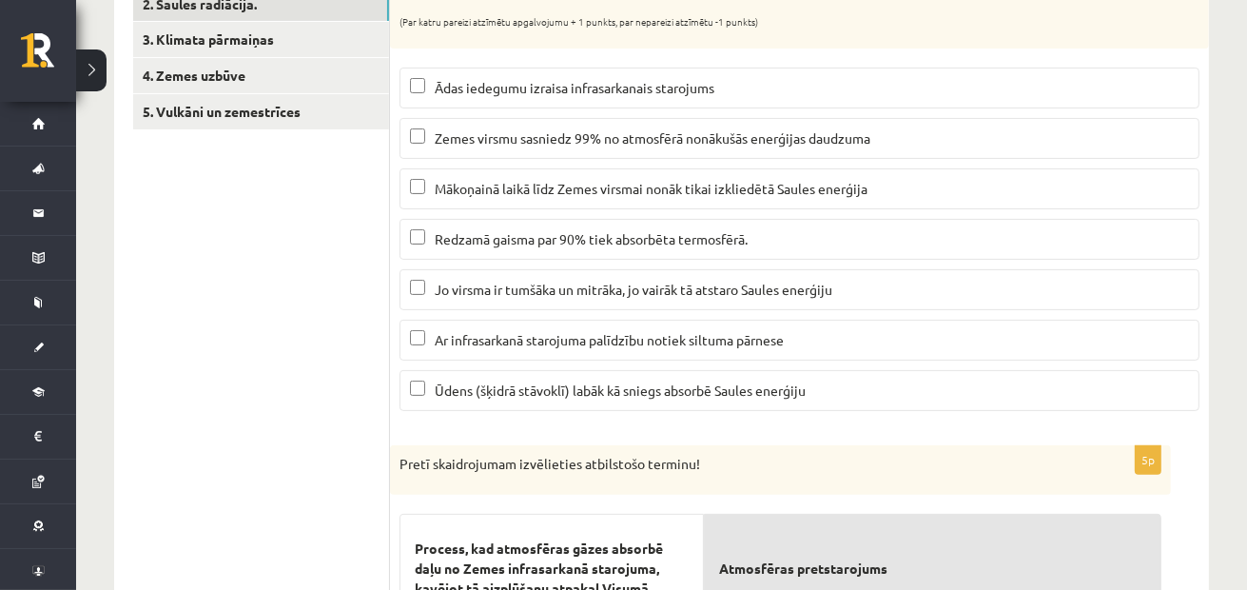
scroll to position [285, 0]
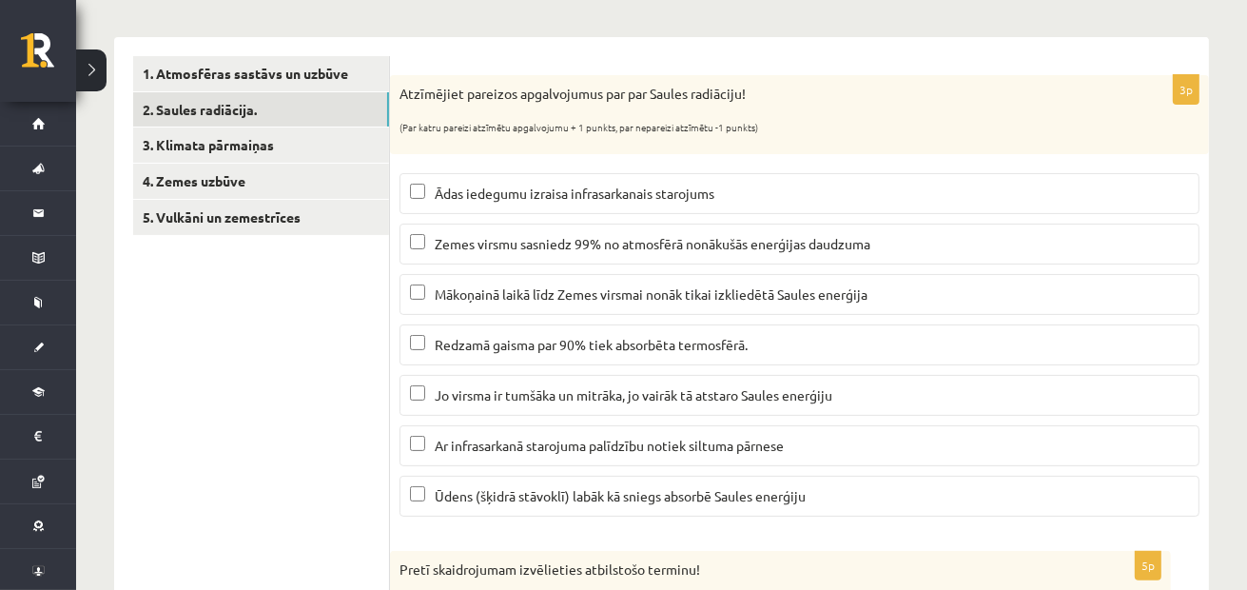
click at [852, 296] on span "Mākoņainā laikā līdz Zemes virsmai nonāk tikai izkliedētā Saules enerģija" at bounding box center [651, 293] width 433 height 17
click at [692, 435] on p "Ar infrasarkanā starojuma palīdzību notiek siltuma pārnese" at bounding box center [799, 445] width 779 height 20
click at [688, 501] on p "Ūdens (šķidrā stāvoklī) labāk kā sniegs absorbē Saules enerģiju" at bounding box center [799, 496] width 779 height 20
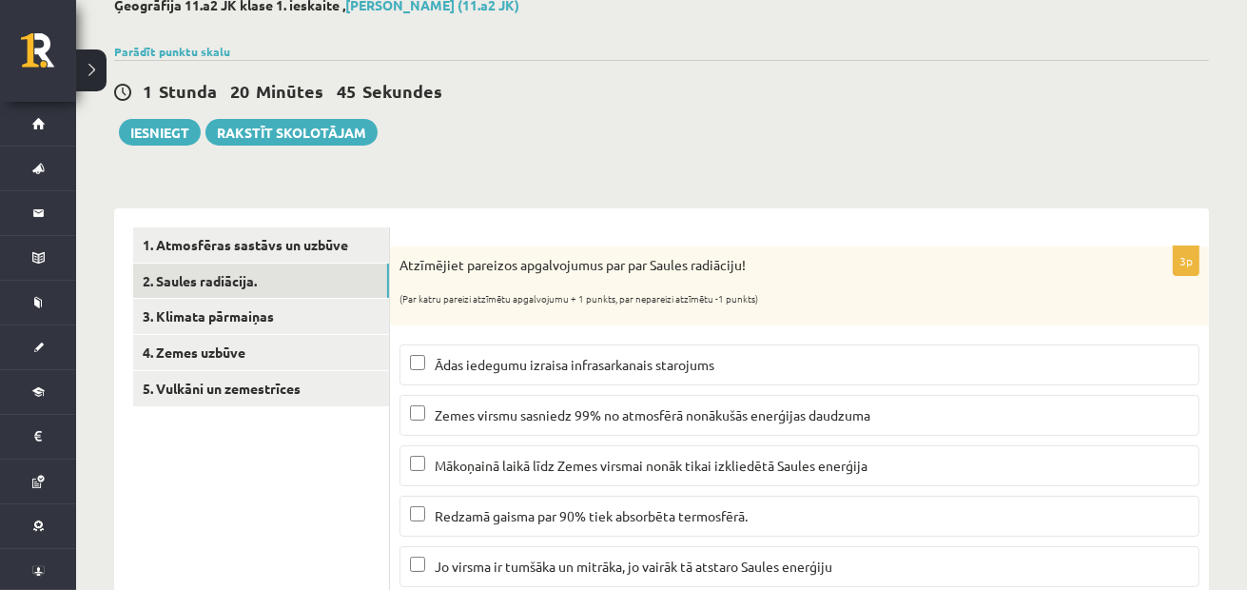
scroll to position [0, 0]
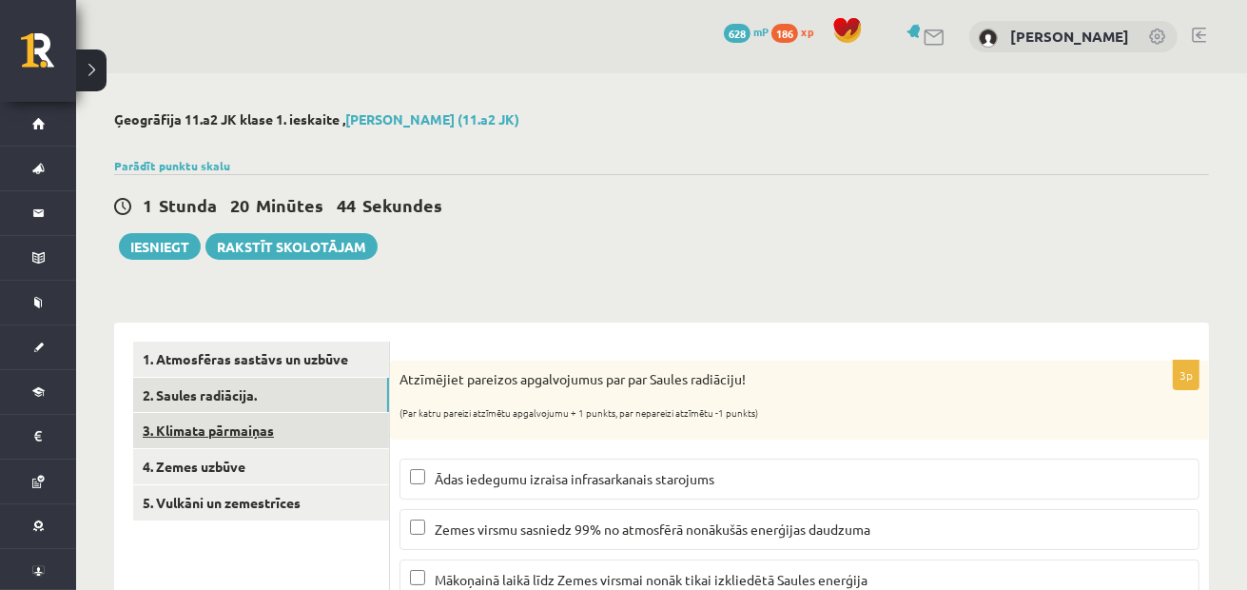
click at [288, 434] on link "3. Klimata pārmaiņas" at bounding box center [261, 430] width 256 height 35
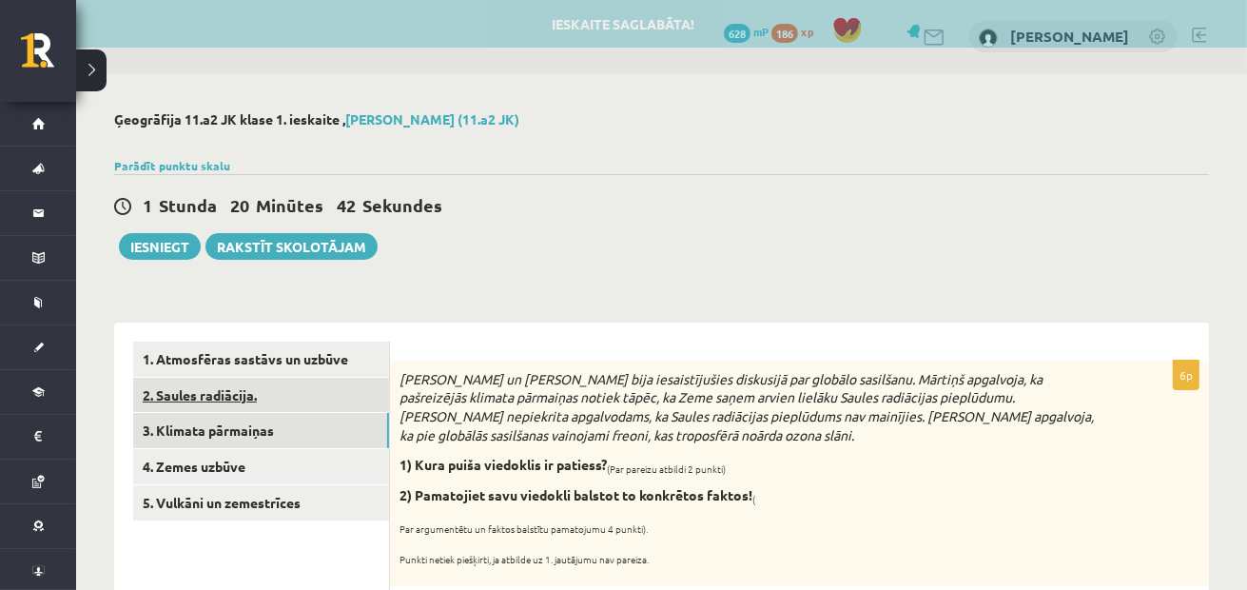
click at [334, 395] on link "2. Saules radiācija." at bounding box center [261, 394] width 256 height 35
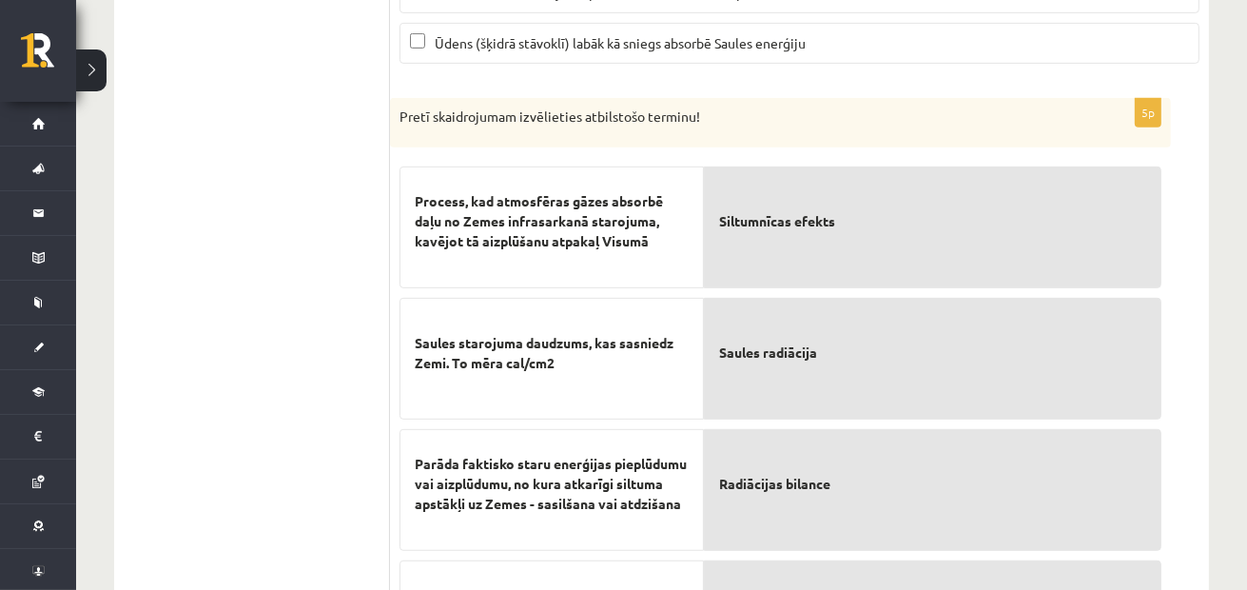
scroll to position [167, 0]
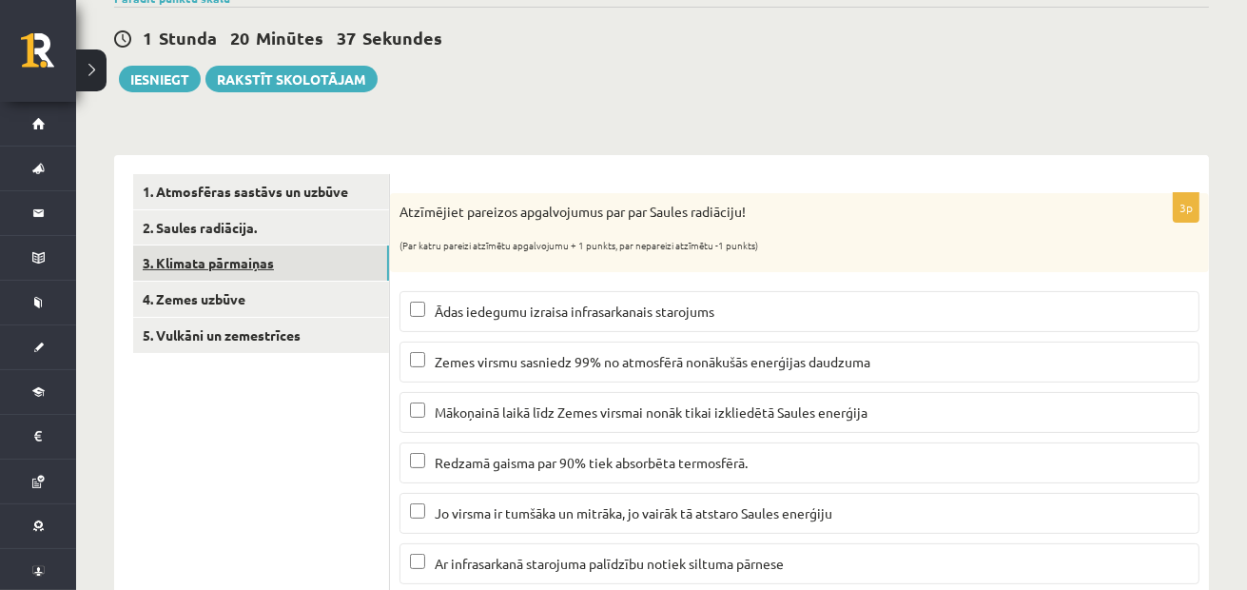
click at [267, 269] on link "3. Klimata pārmaiņas" at bounding box center [261, 262] width 256 height 35
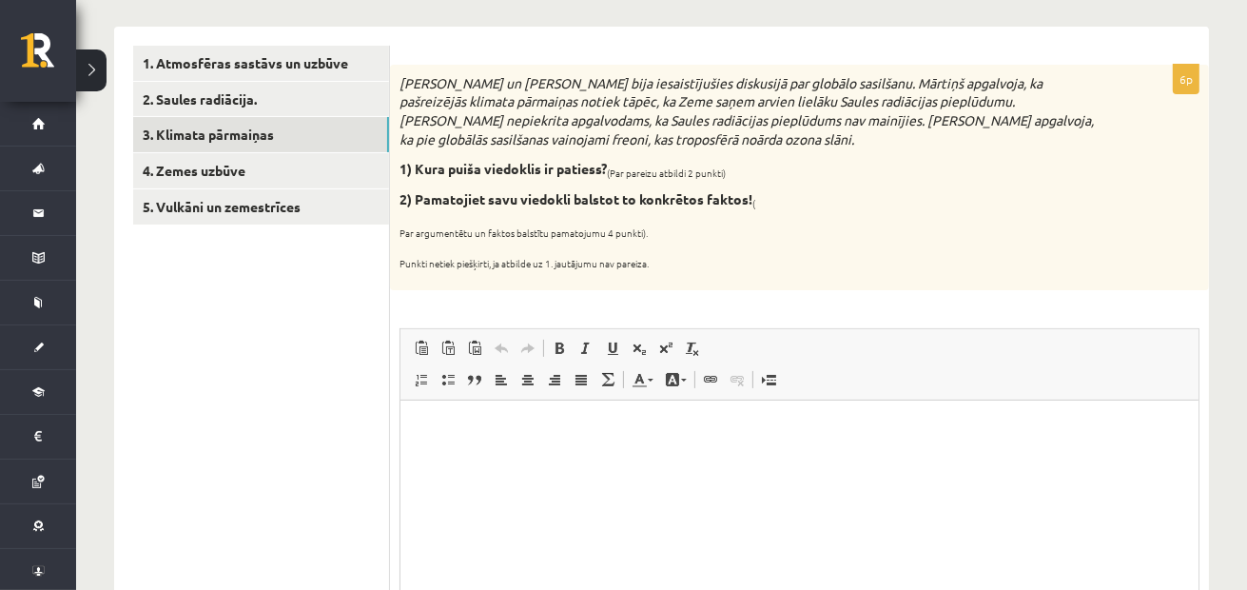
scroll to position [262, 0]
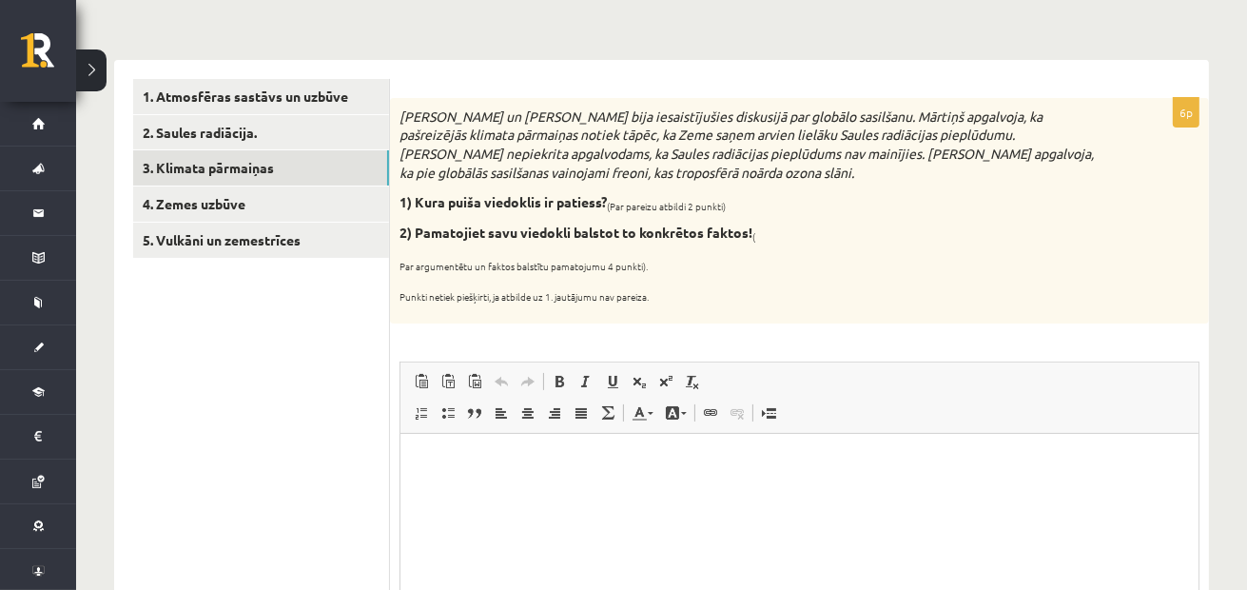
click at [525, 491] on html at bounding box center [798, 462] width 798 height 58
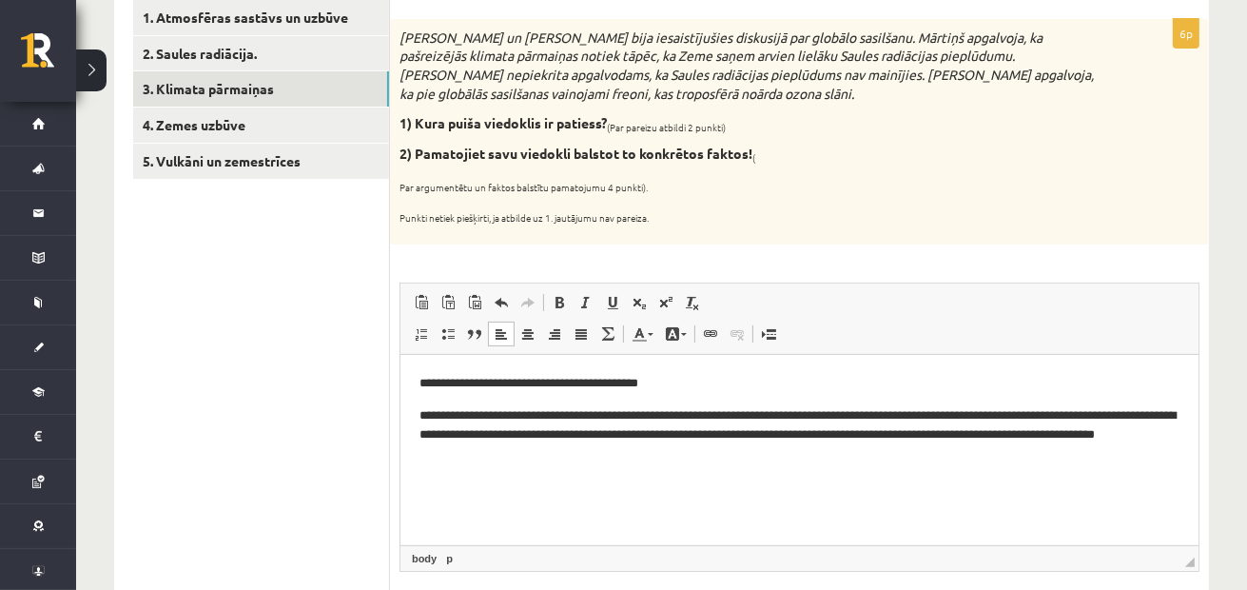
scroll to position [167, 0]
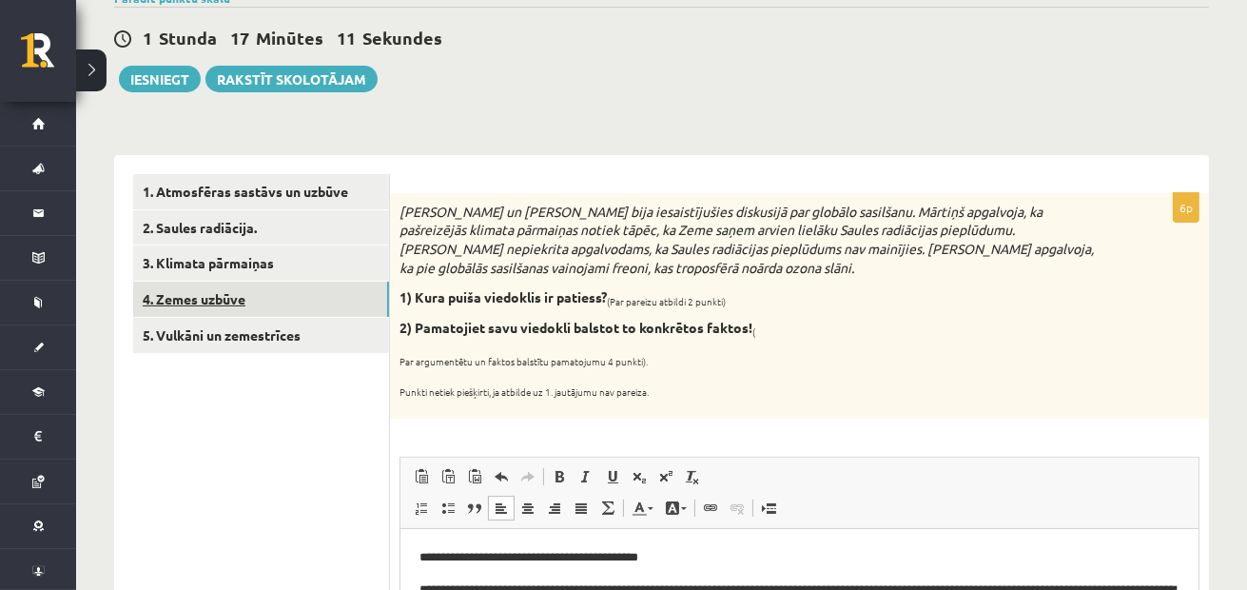
click at [336, 292] on link "4. Zemes uzbūve" at bounding box center [261, 298] width 256 height 35
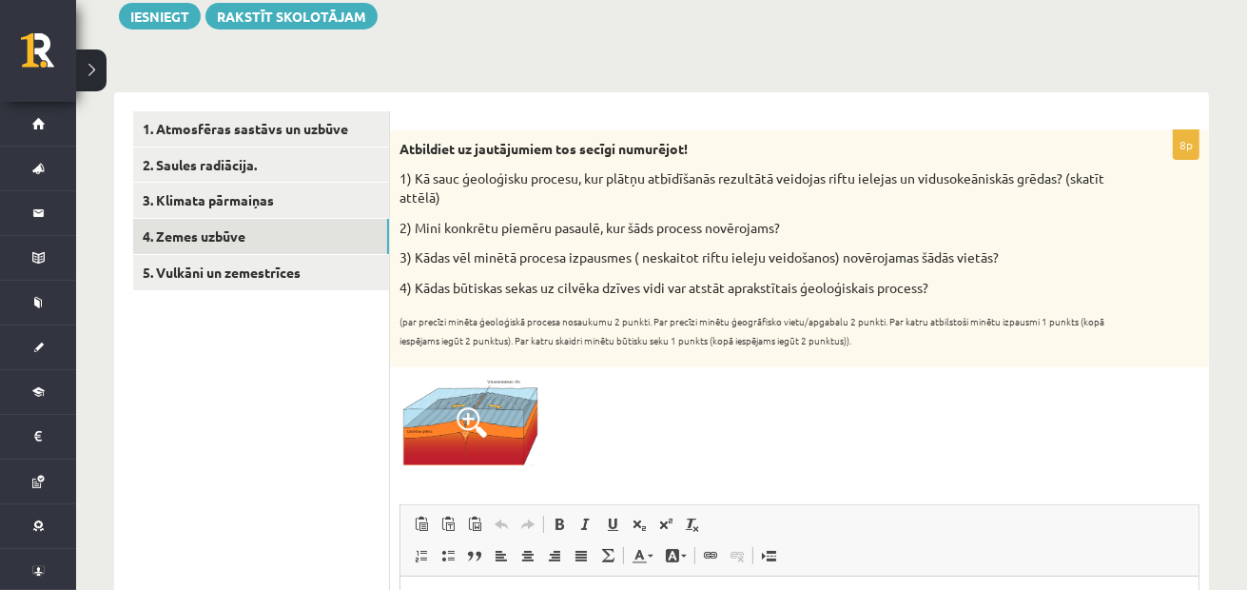
scroll to position [262, 0]
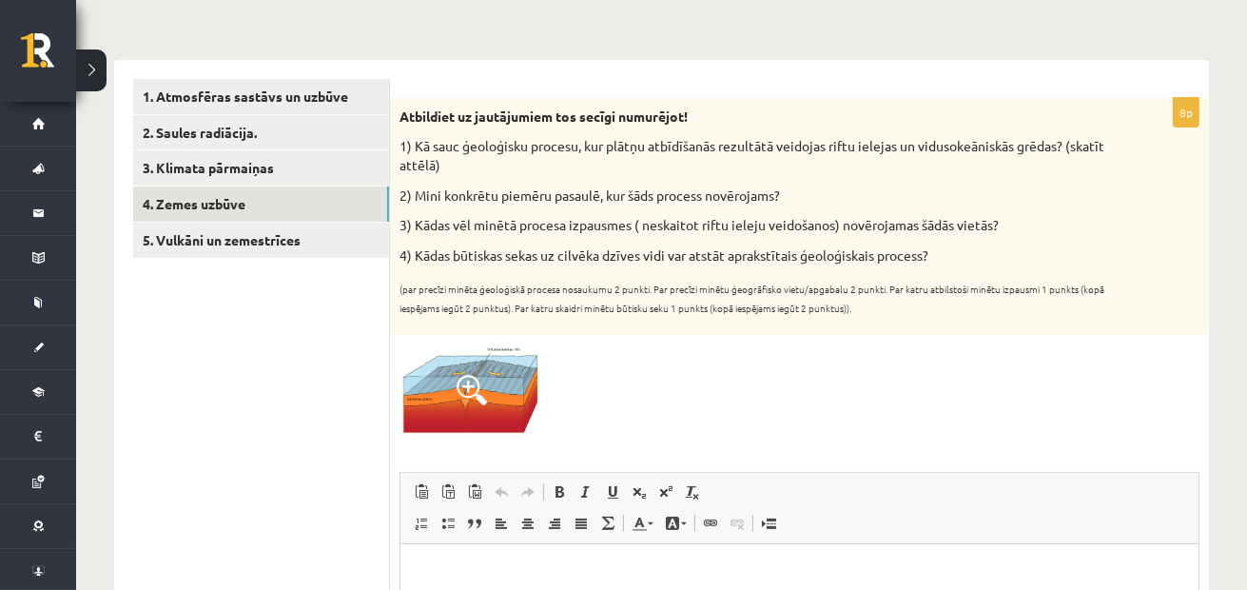
click at [433, 398] on img at bounding box center [470, 388] width 143 height 89
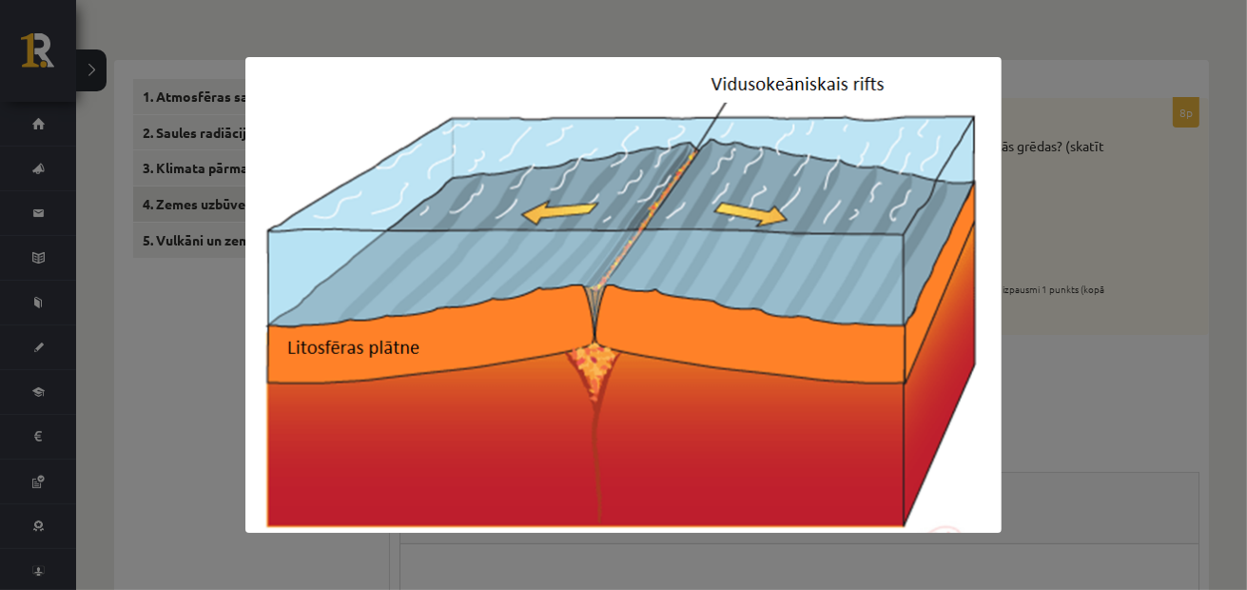
click at [1057, 358] on div at bounding box center [623, 295] width 1247 height 590
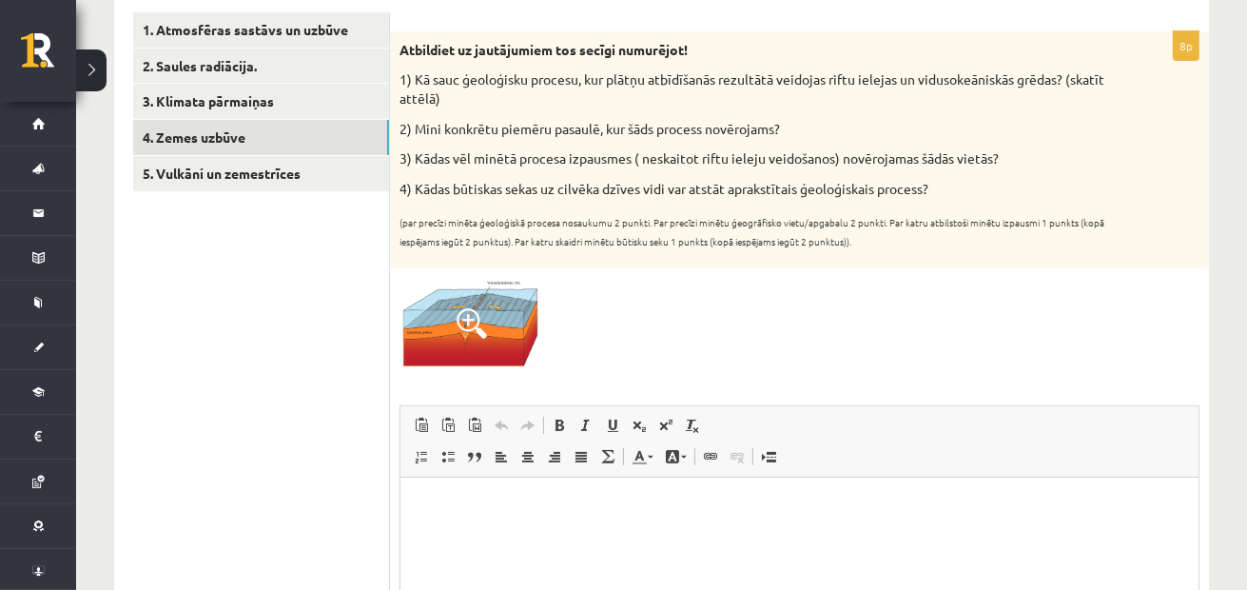
scroll to position [548, 0]
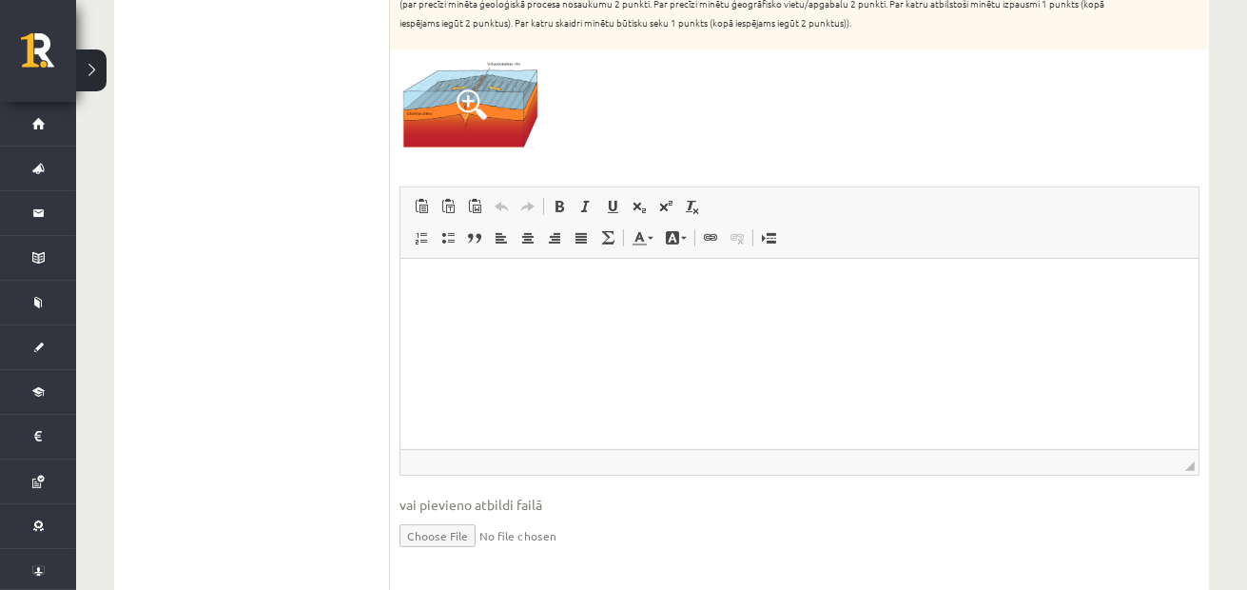
click at [571, 316] on html at bounding box center [798, 287] width 798 height 58
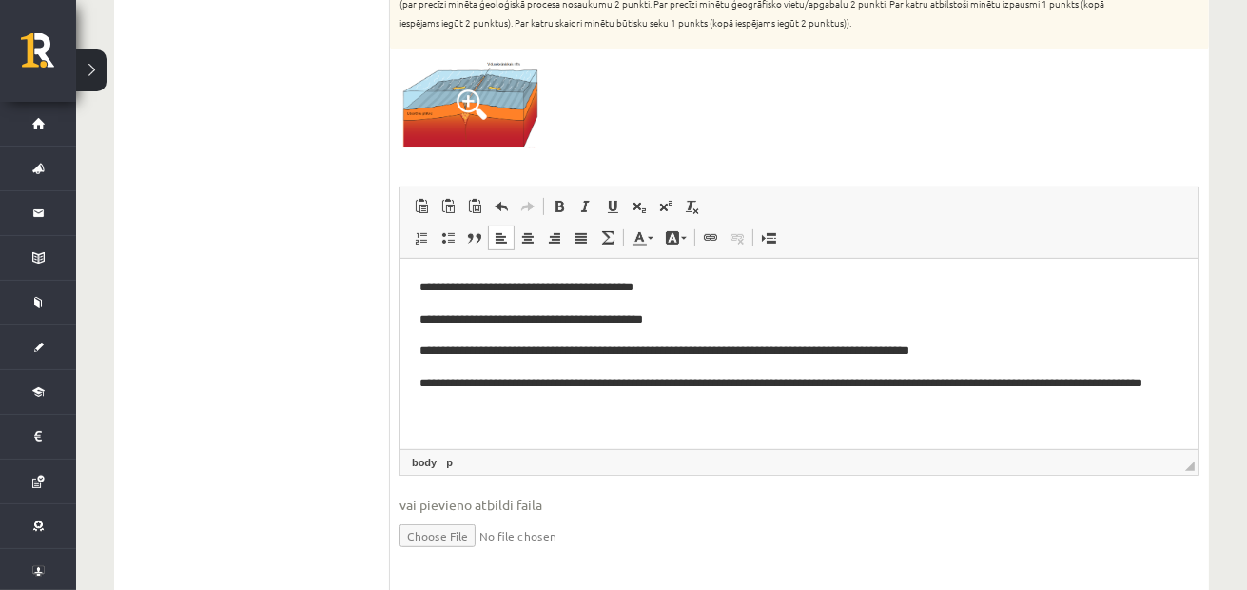
click at [467, 353] on p "**********" at bounding box center [798, 350] width 761 height 20
click at [327, 357] on ul "1. Atmosfēras sastāvs un uzbūve 2. Saules radiācija. 3. Klimata pārmaiņas 4. Ze…" at bounding box center [261, 450] width 257 height 1313
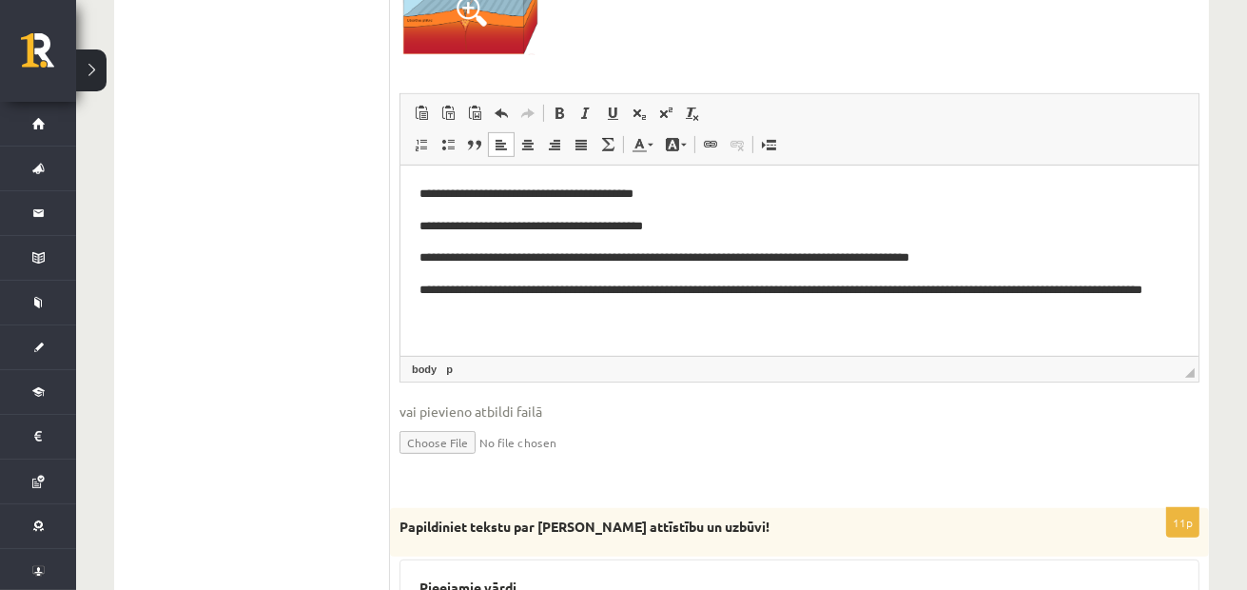
scroll to position [643, 0]
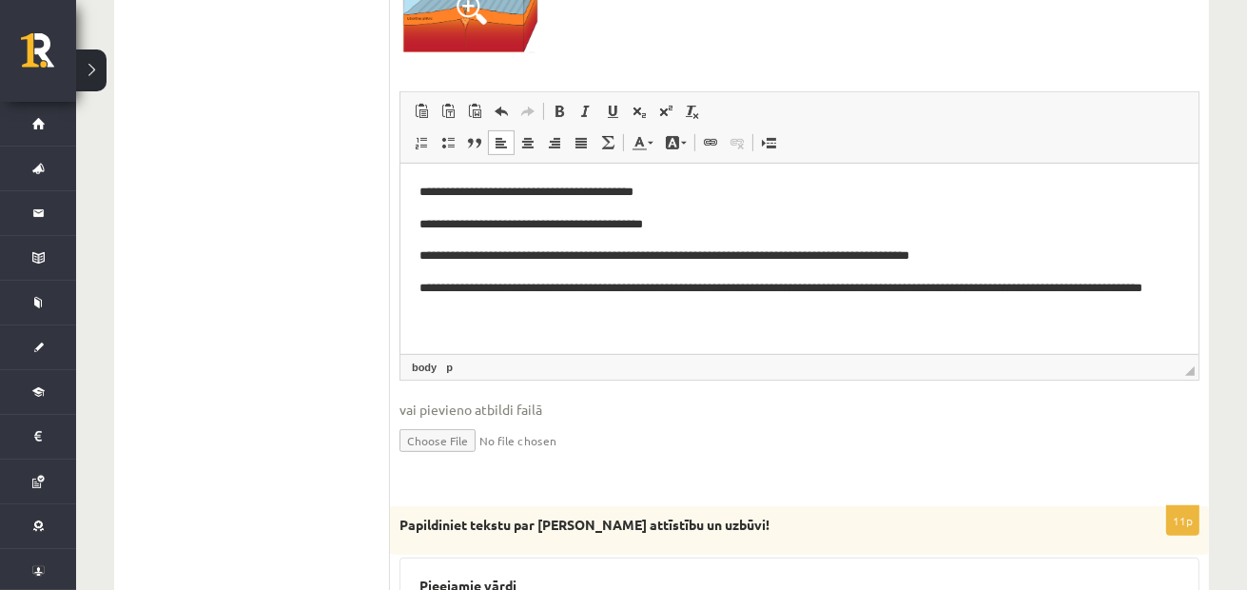
click at [514, 227] on p "**********" at bounding box center [798, 224] width 761 height 20
click at [521, 229] on p "**********" at bounding box center [798, 224] width 761 height 20
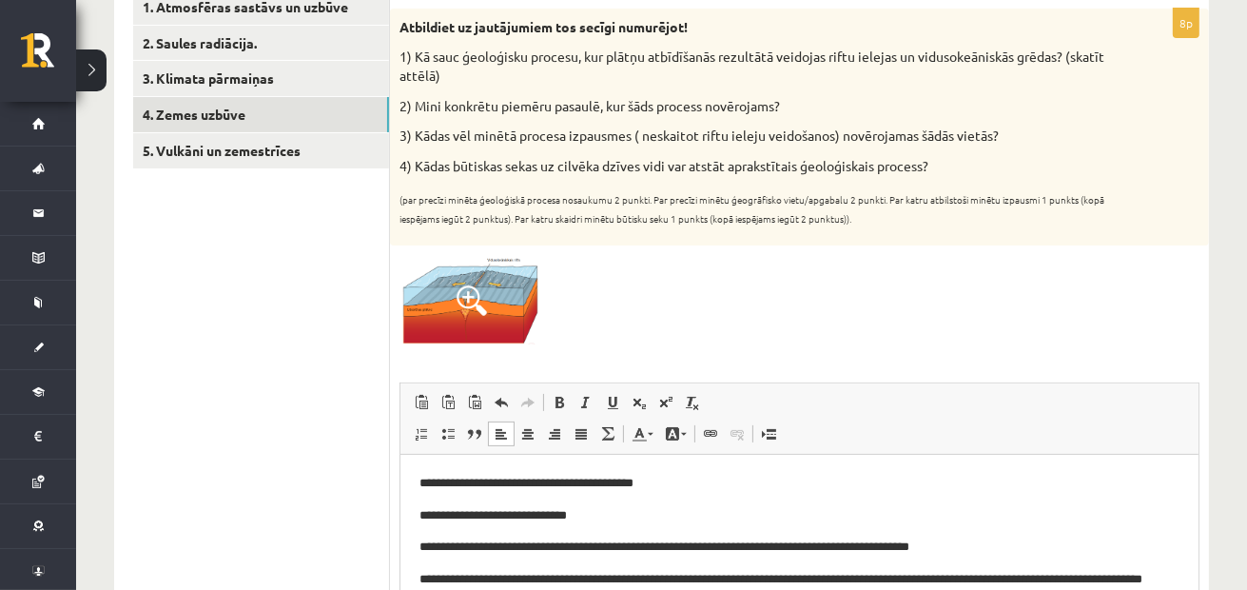
scroll to position [262, 0]
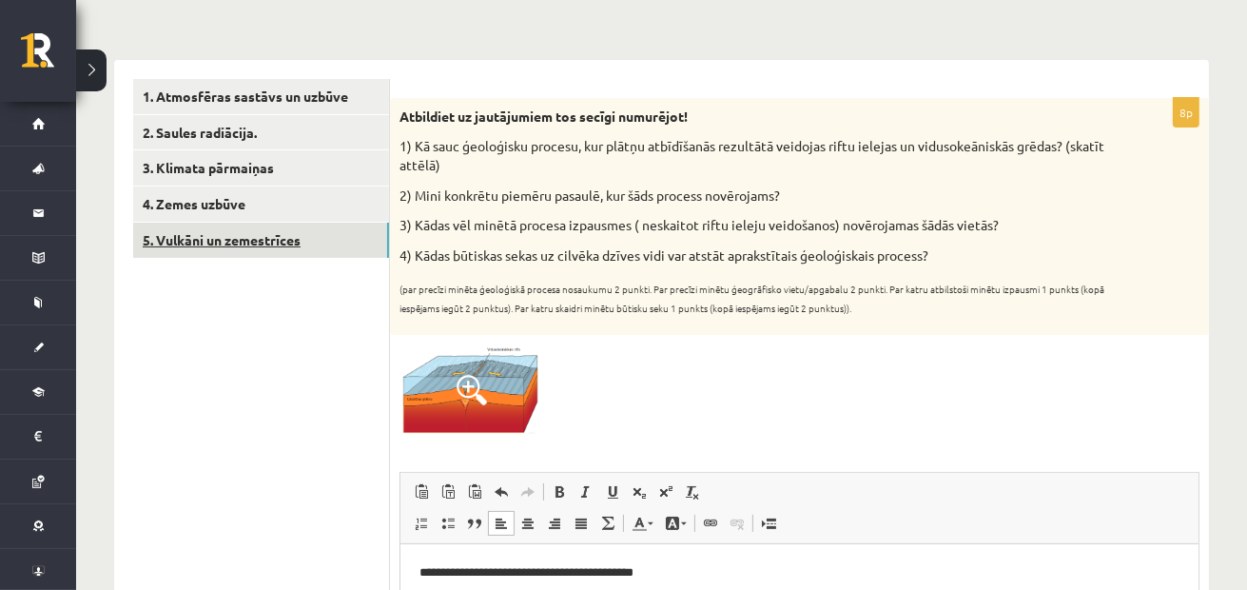
click at [267, 230] on link "5. Vulkāni un zemestrīces" at bounding box center [261, 239] width 256 height 35
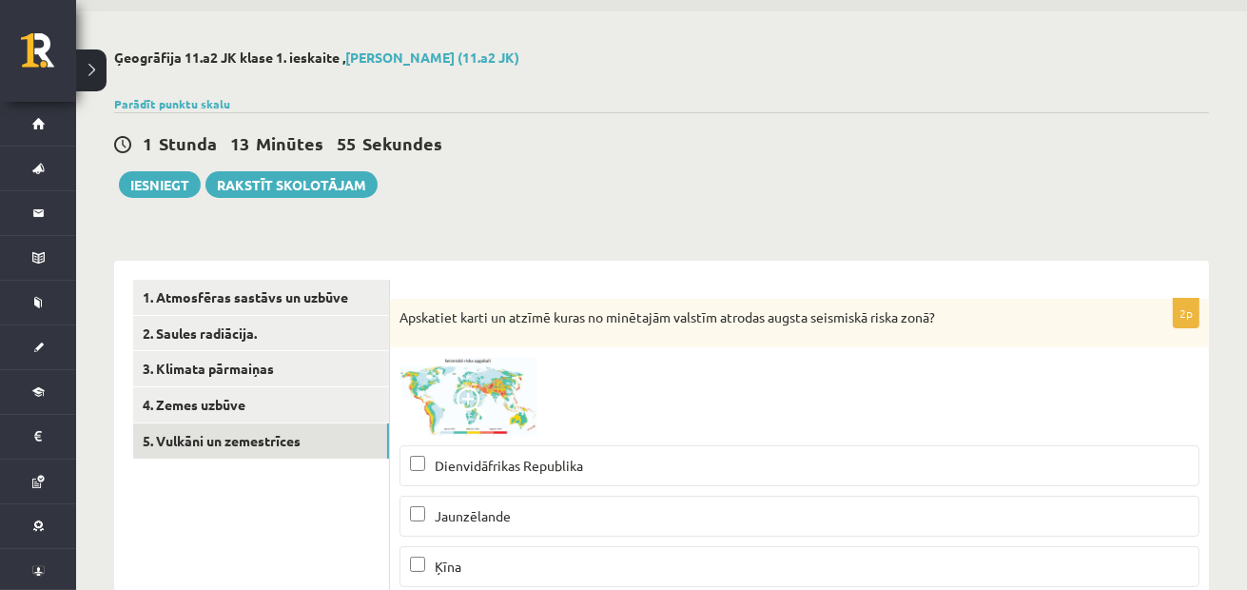
scroll to position [95, 0]
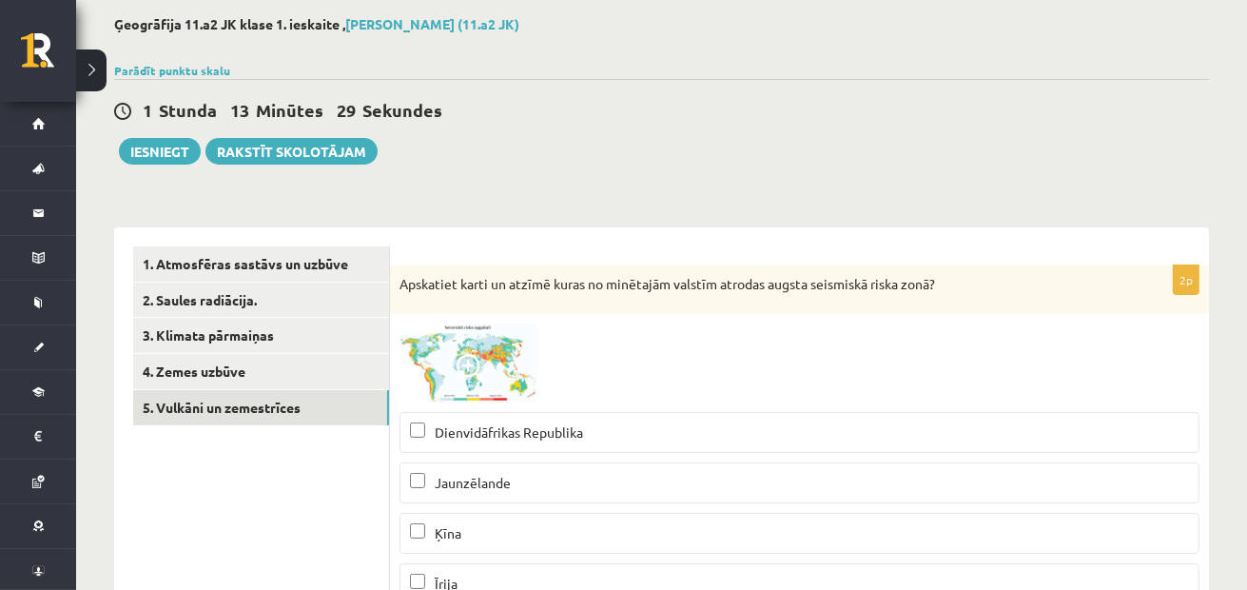
click at [474, 353] on img at bounding box center [470, 362] width 143 height 79
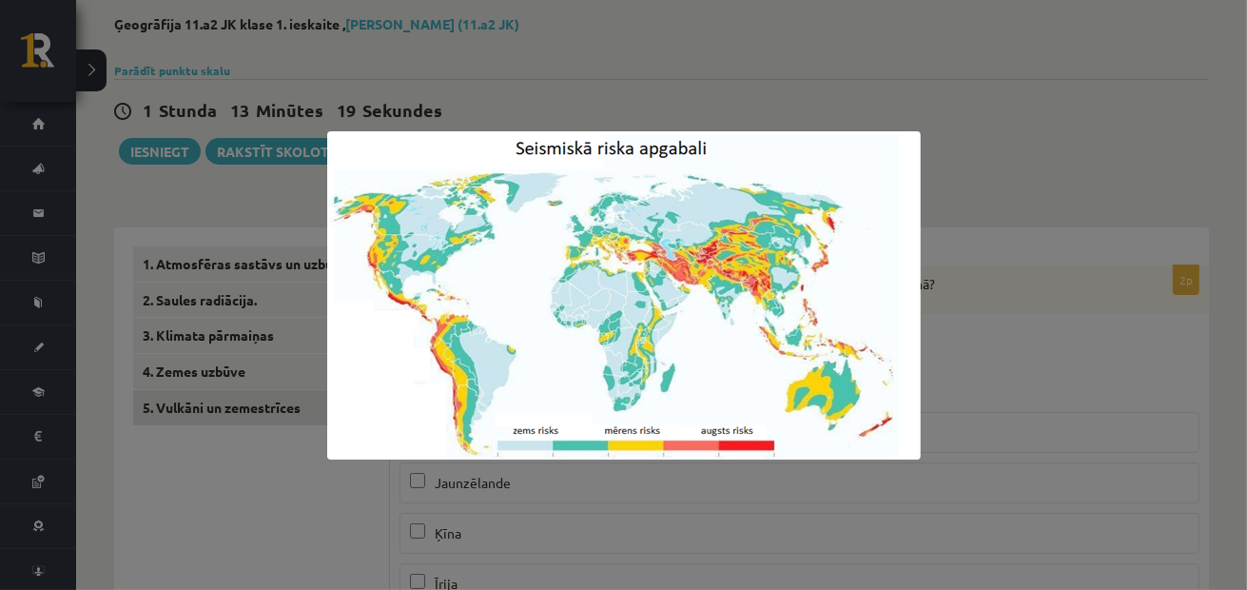
click at [515, 93] on div at bounding box center [623, 295] width 1247 height 590
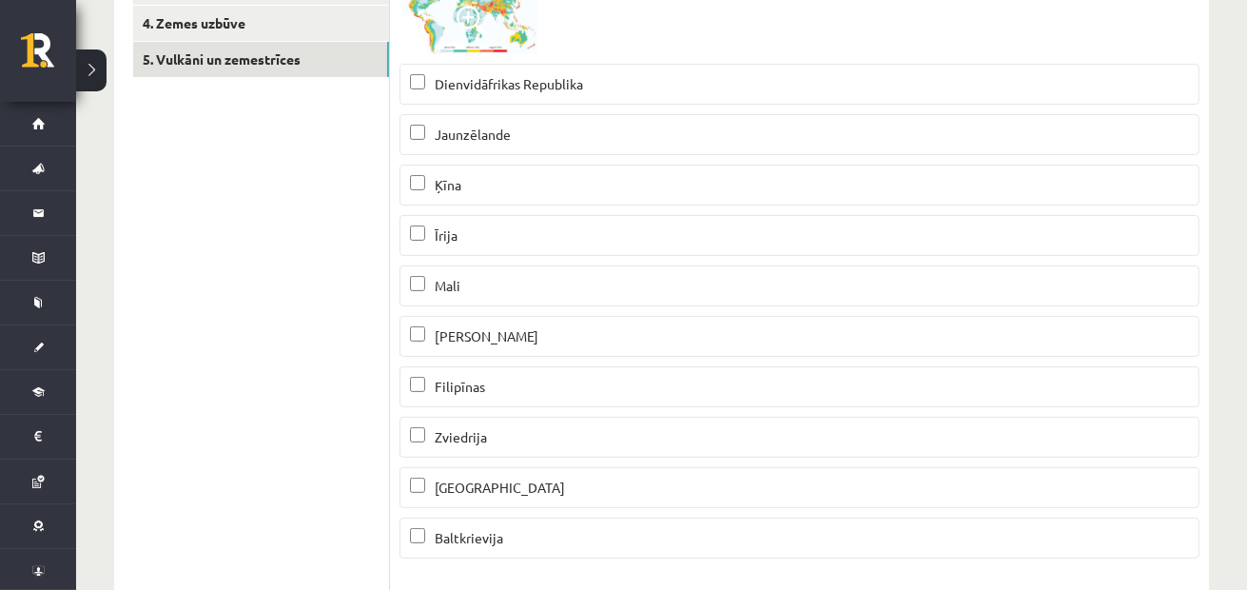
scroll to position [475, 0]
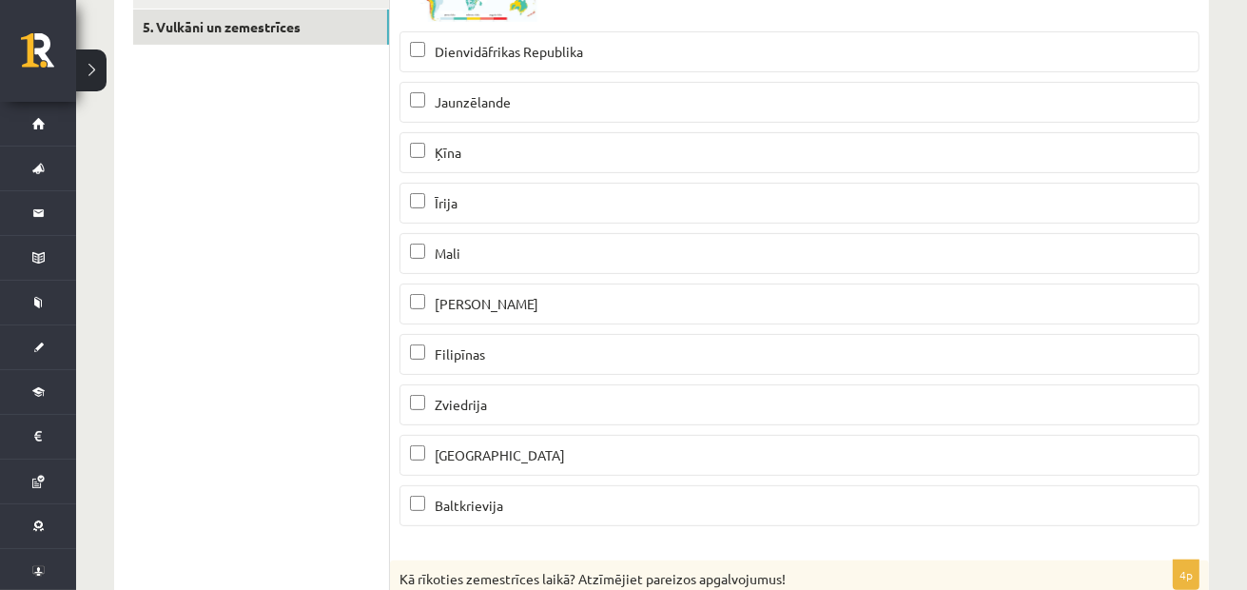
click at [574, 92] on p "Jaunzēlande" at bounding box center [799, 102] width 779 height 20
click at [456, 344] on p "Filipīnas" at bounding box center [799, 354] width 779 height 20
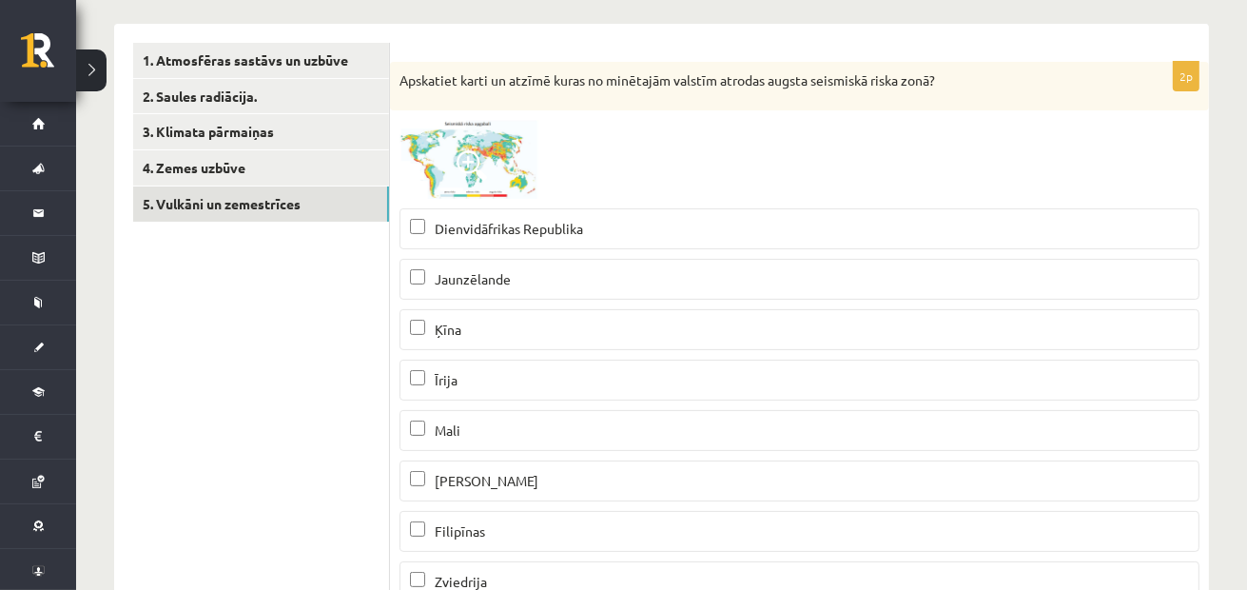
scroll to position [190, 0]
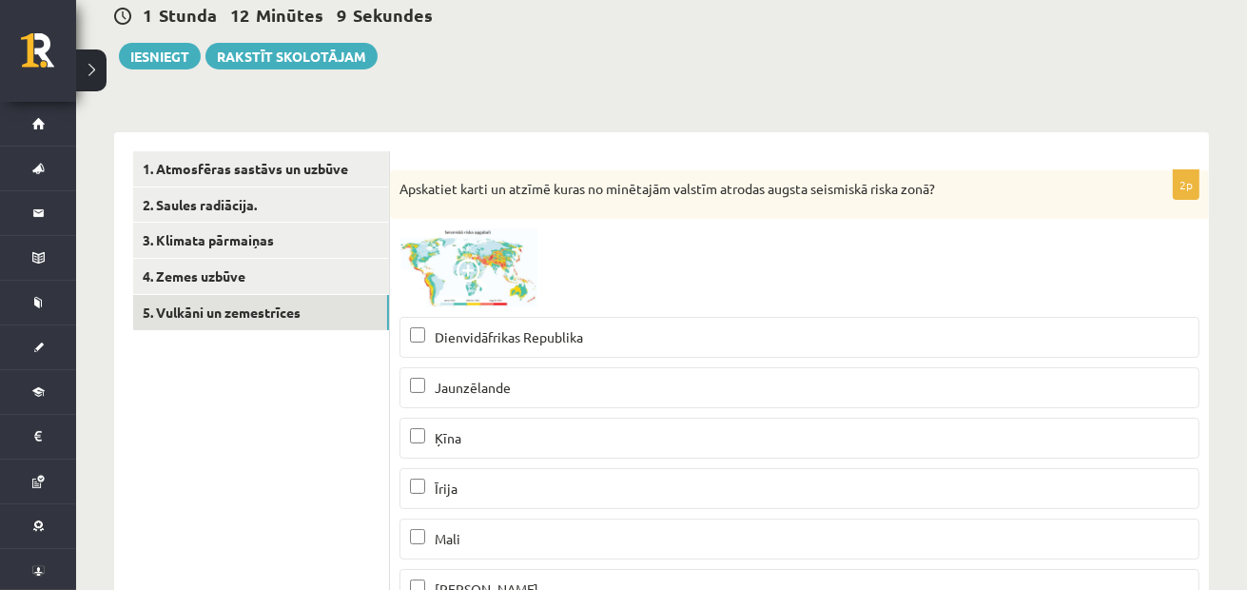
click at [502, 261] on img at bounding box center [470, 267] width 143 height 79
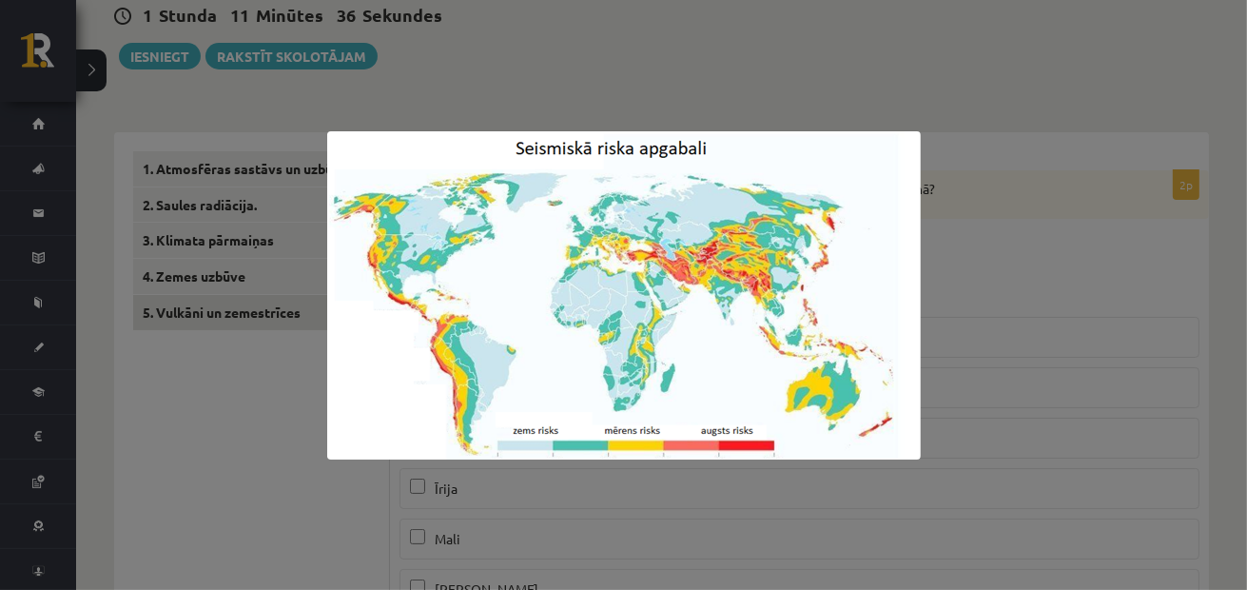
click at [174, 383] on div at bounding box center [623, 295] width 1247 height 590
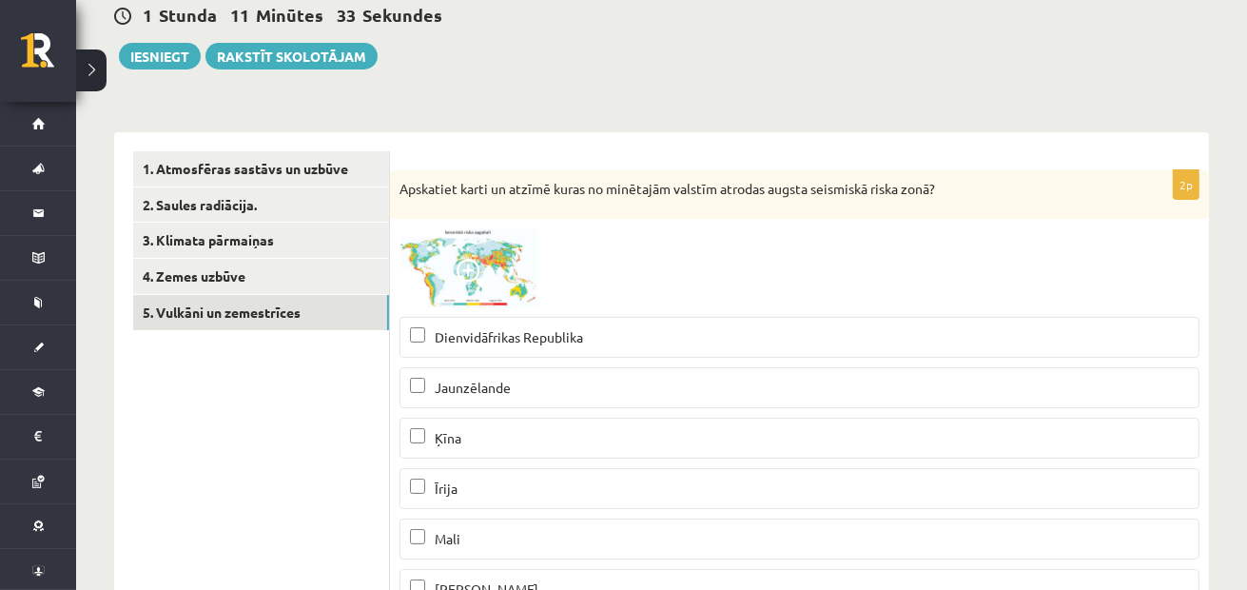
click at [464, 280] on span at bounding box center [471, 274] width 30 height 30
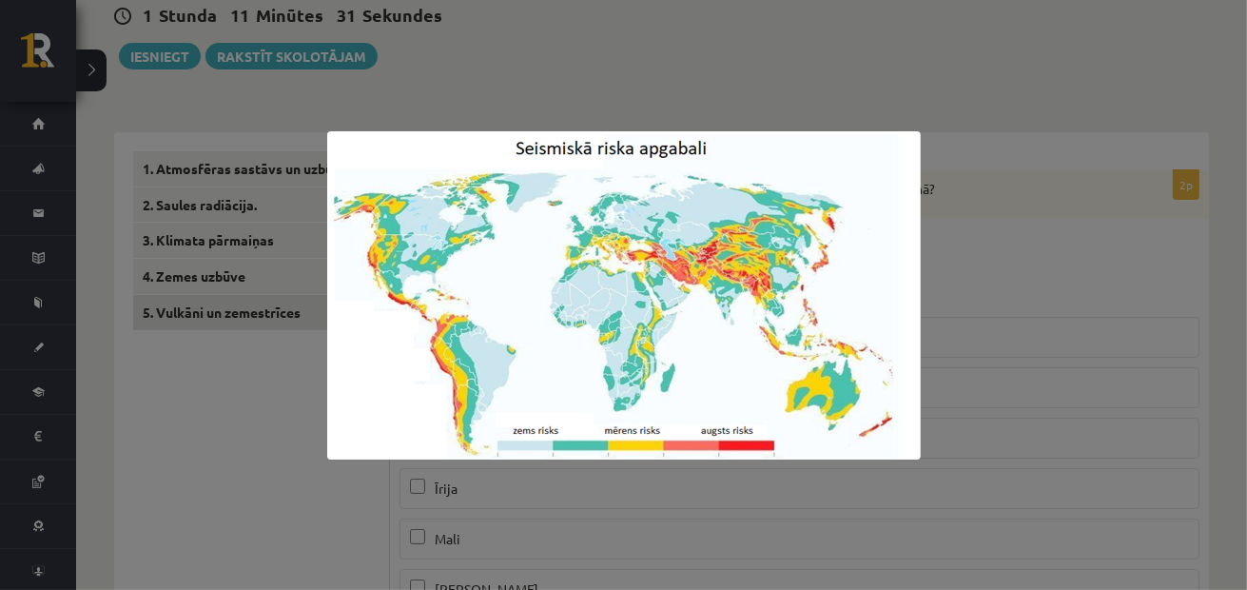
click at [261, 443] on div at bounding box center [623, 295] width 1247 height 590
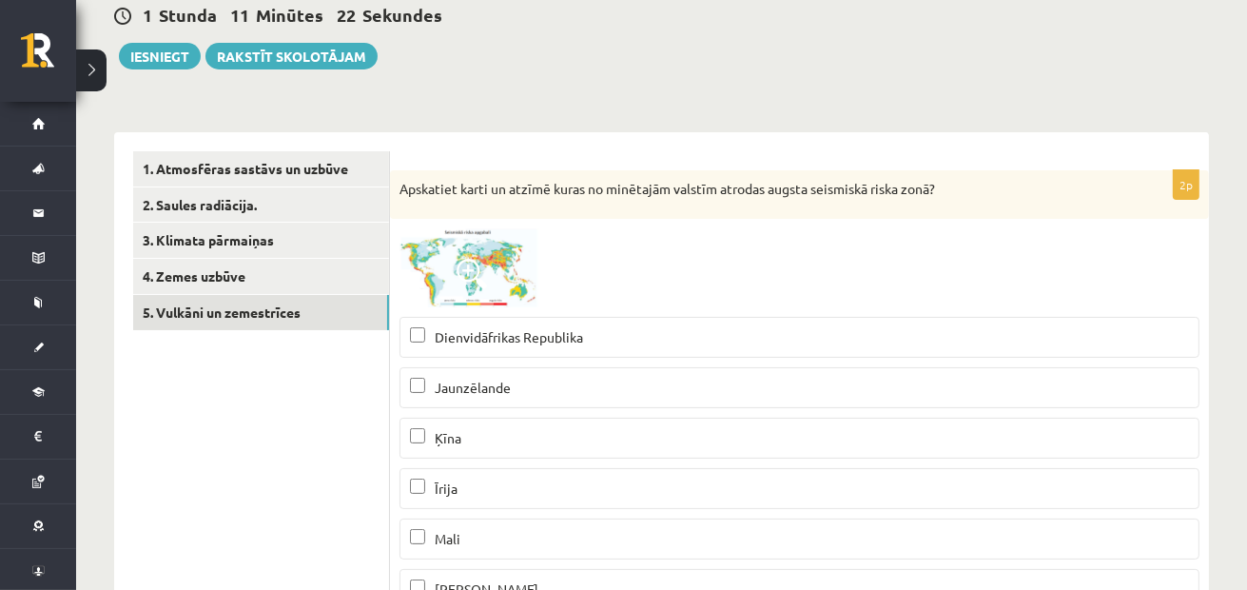
click at [465, 279] on span at bounding box center [471, 274] width 30 height 30
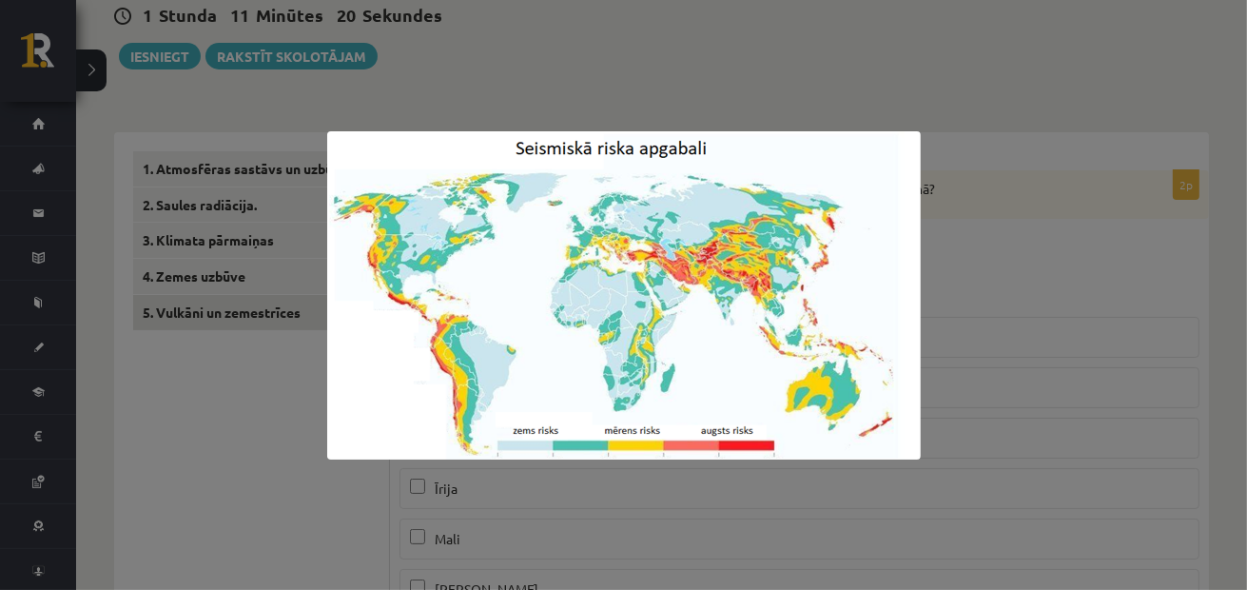
click at [249, 430] on div at bounding box center [623, 295] width 1247 height 590
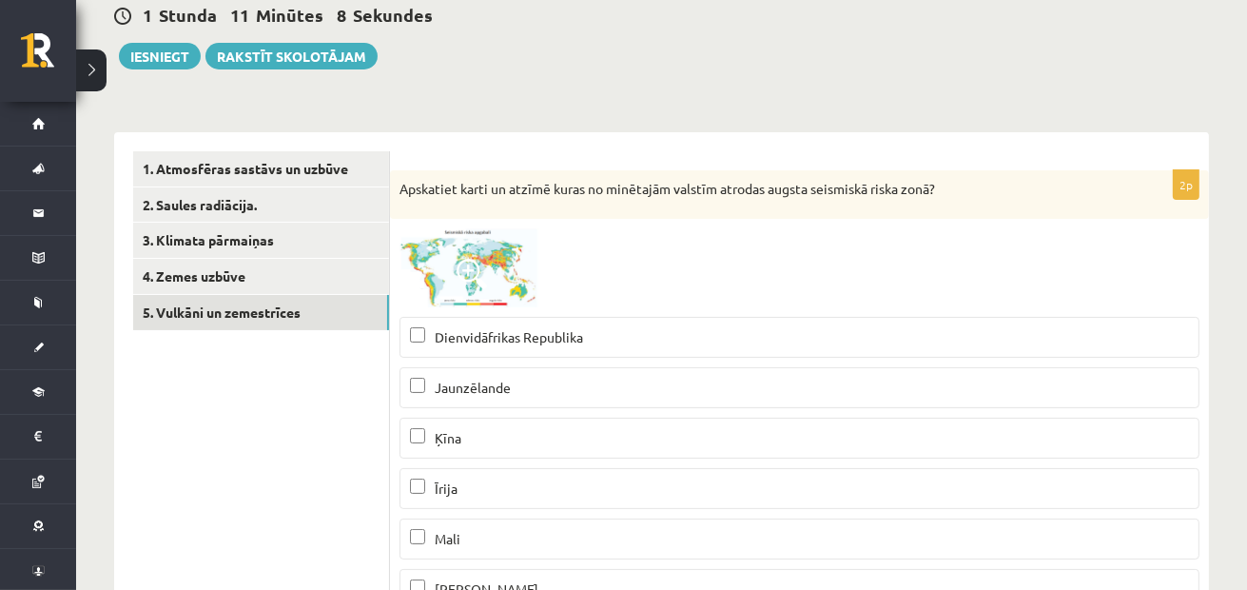
click at [487, 442] on p "Ķīna" at bounding box center [799, 438] width 779 height 20
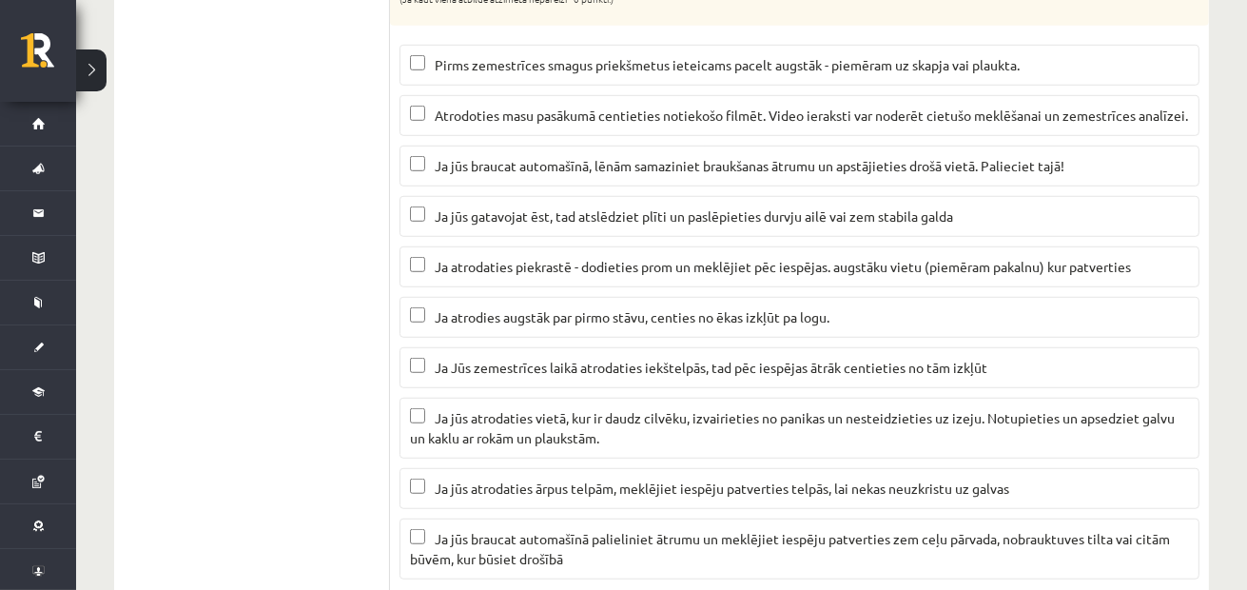
scroll to position [951, 0]
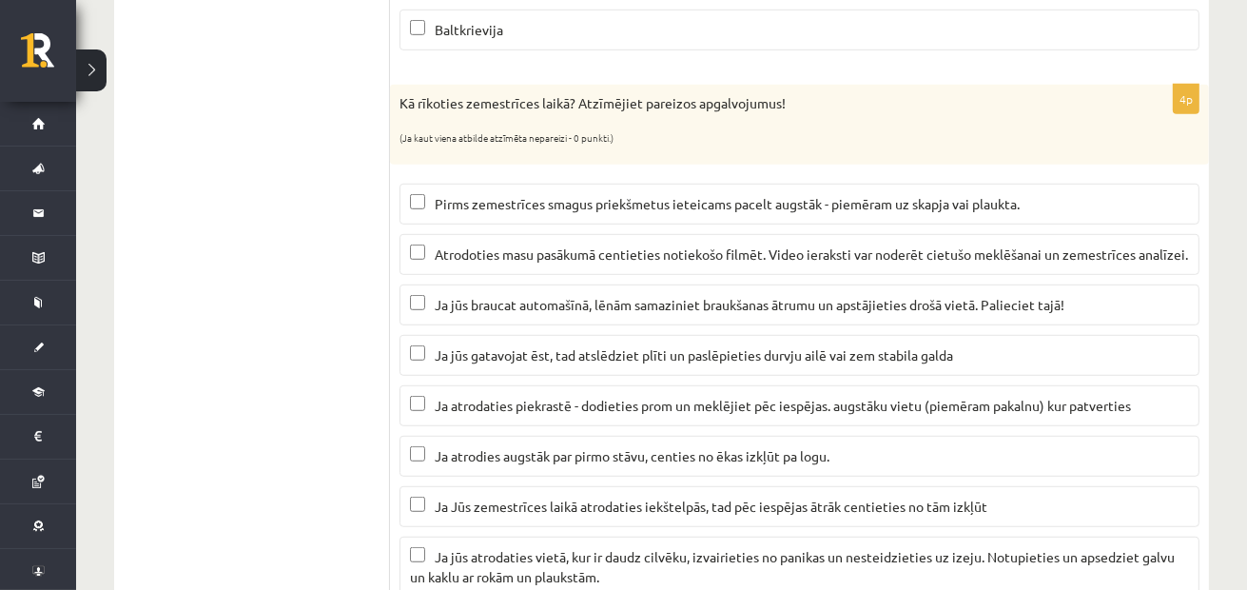
click at [485, 300] on span "Ja jūs braucat automašīnā, lēnām samaziniet braukšanas ātrumu un apstājieties d…" at bounding box center [749, 304] width 629 height 17
click at [485, 354] on span "Ja jūs gatavojat ēst, tad atslēdziet plīti un paslēpieties durvju ailē vai zem …" at bounding box center [694, 354] width 518 height 17
click at [495, 398] on span "Ja atrodaties piekrastē - dodieties prom un meklējiet pēc iespējas. augstāku vi…" at bounding box center [783, 404] width 696 height 17
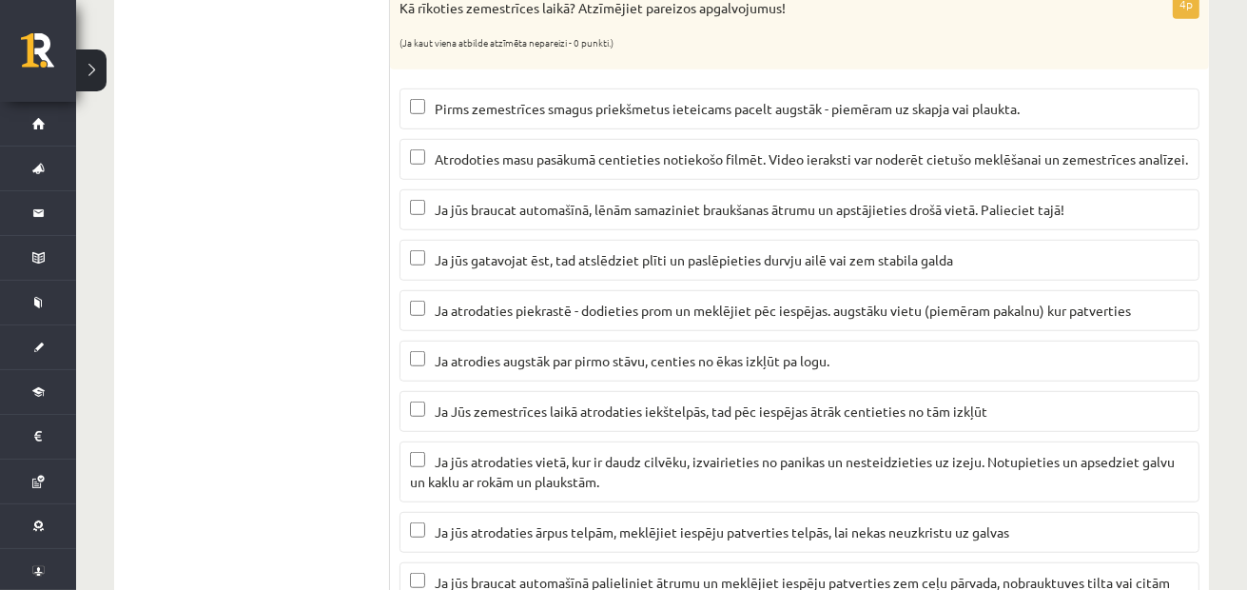
click at [568, 453] on span "Ja jūs atrodaties vietā, kur ir daudz cilvēku, izvairieties no panikas un neste…" at bounding box center [792, 471] width 764 height 37
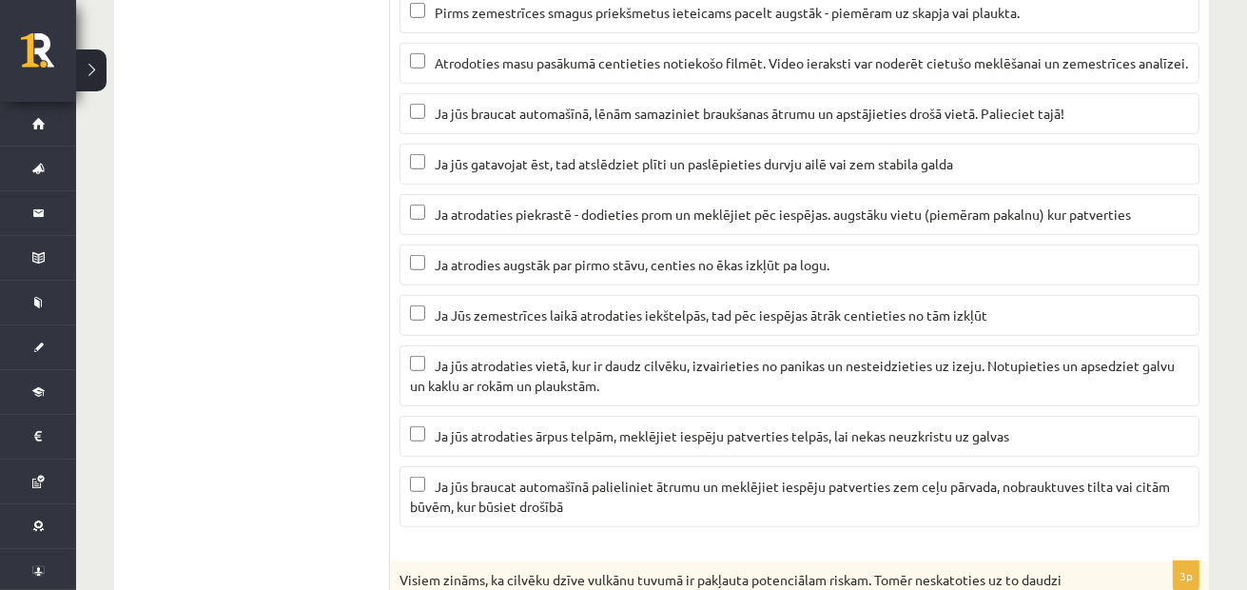
scroll to position [1236, 0]
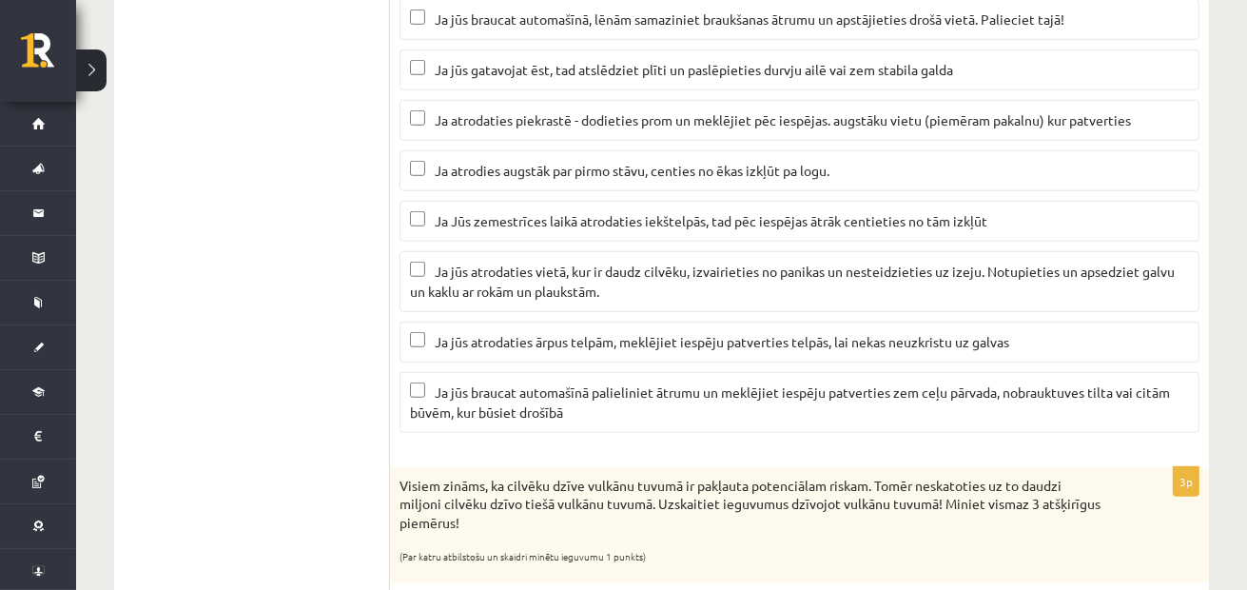
click at [537, 332] on p "Ja jūs atrodaties ārpus telpām, meklējiet iespēju patverties telpās, lai nekas …" at bounding box center [799, 342] width 779 height 20
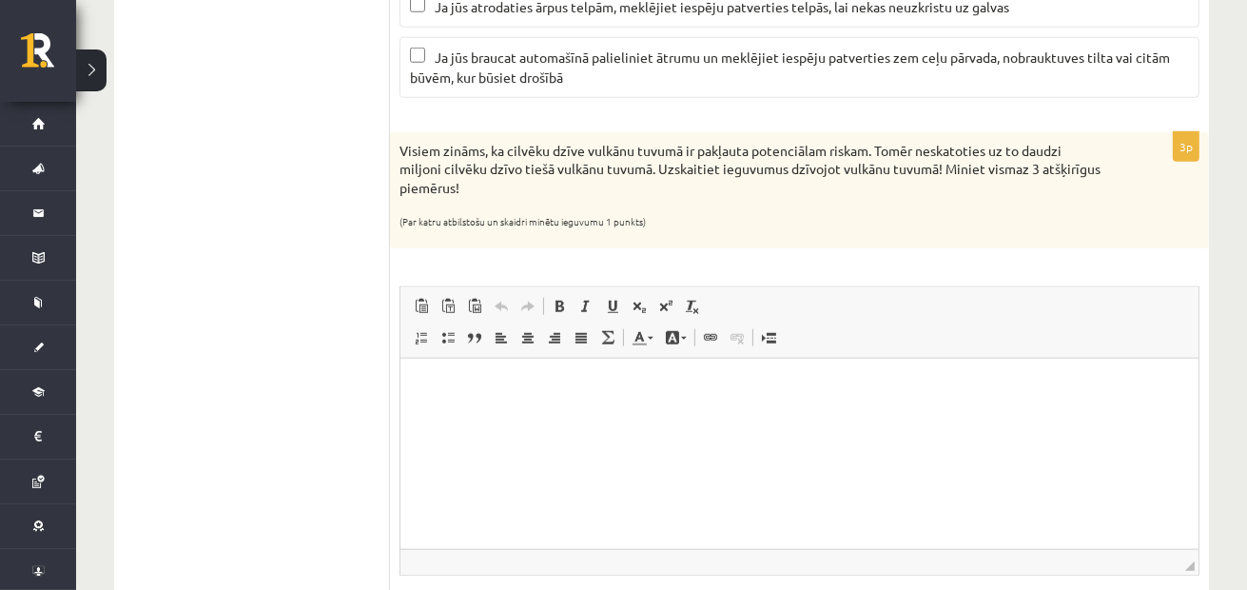
scroll to position [1521, 0]
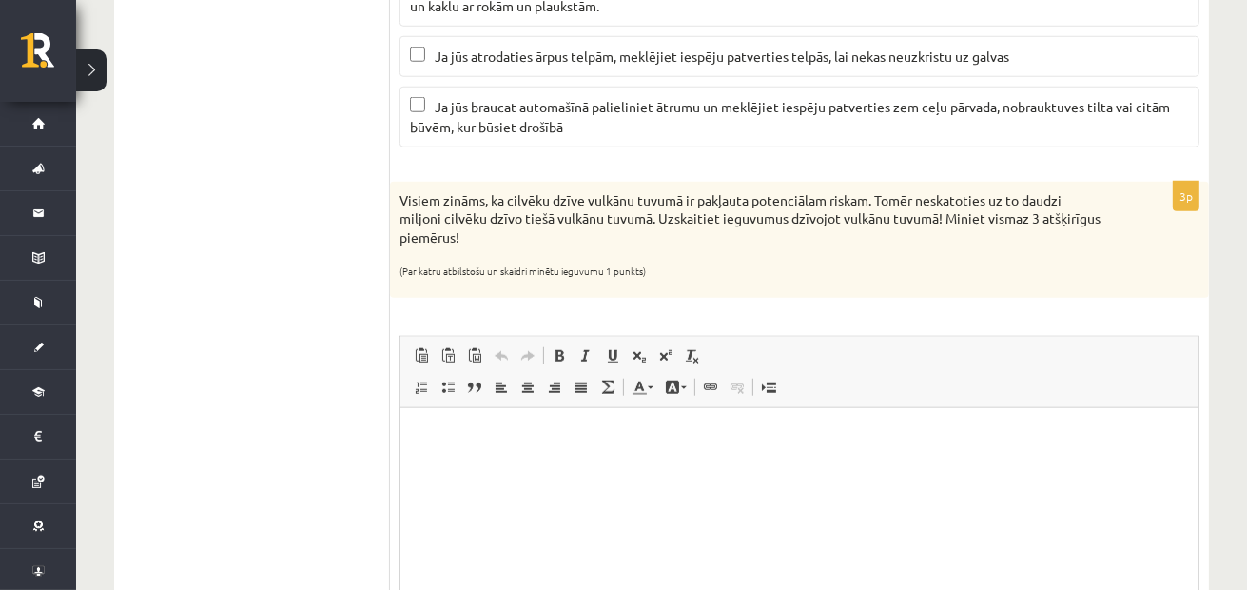
click at [698, 465] on html at bounding box center [798, 436] width 798 height 58
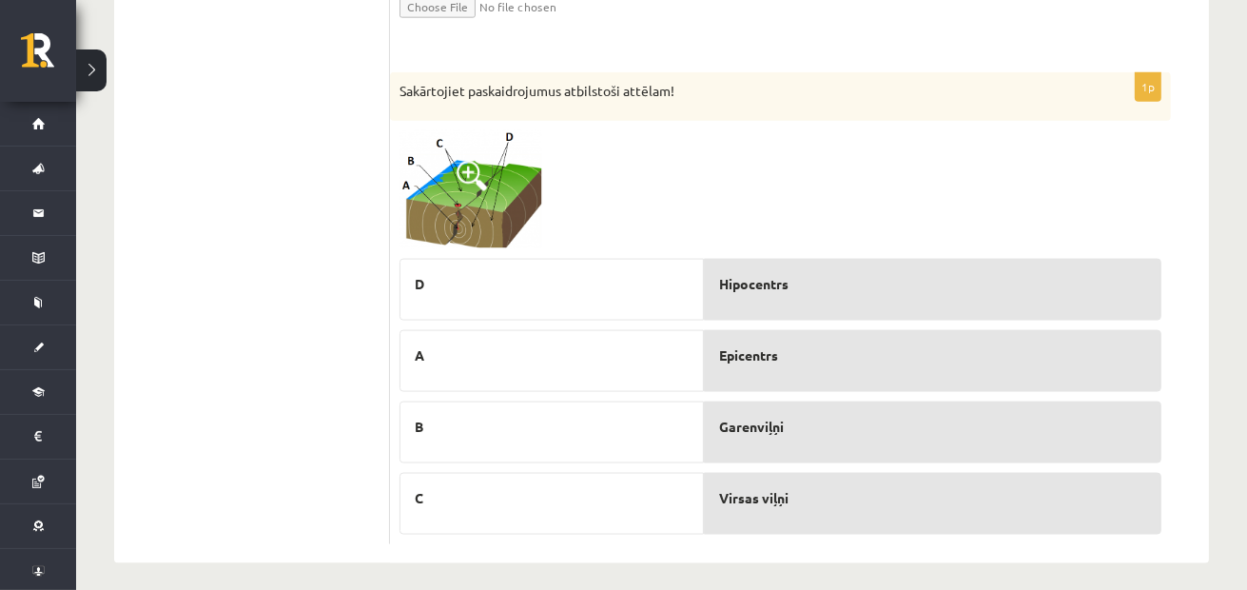
scroll to position [2202, 0]
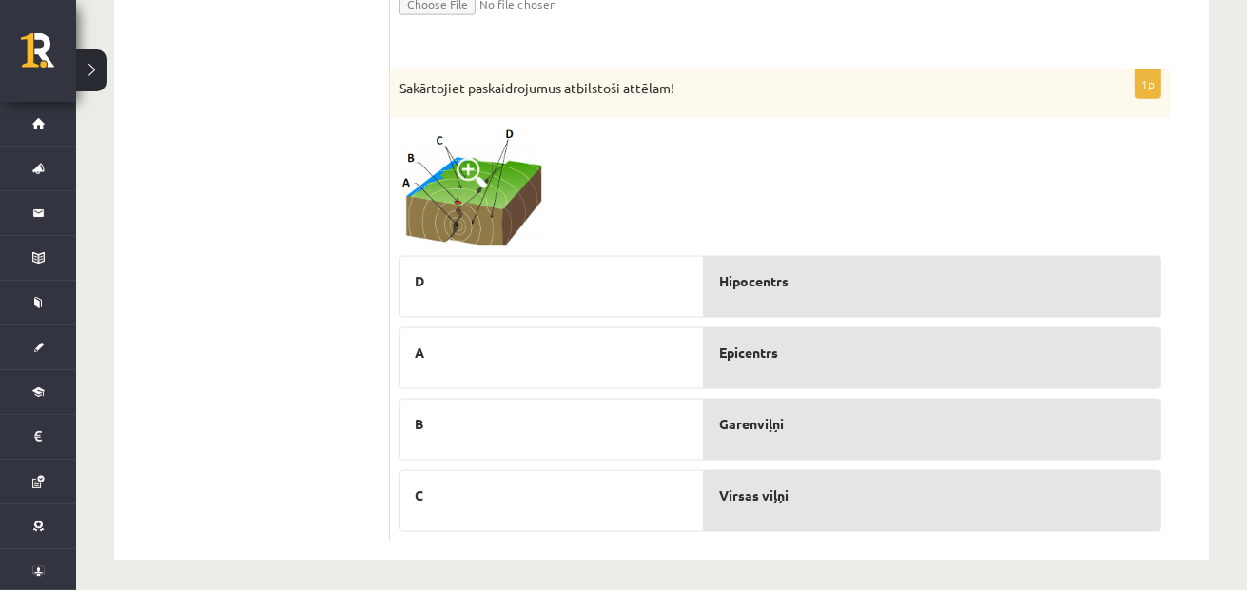
click at [437, 222] on img at bounding box center [470, 186] width 143 height 119
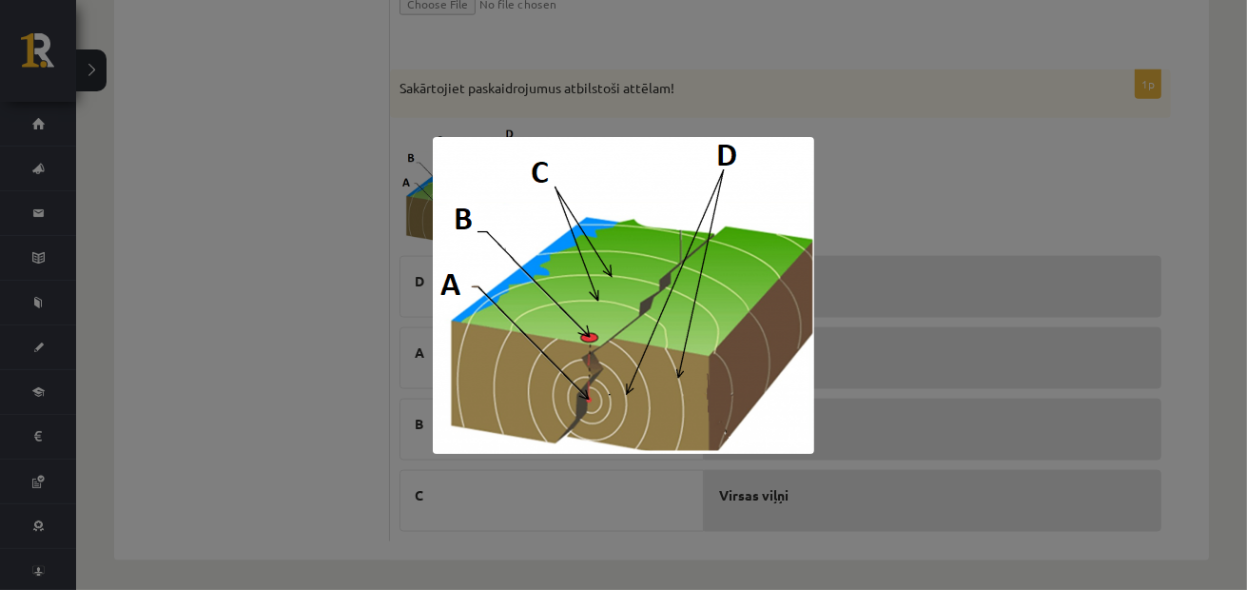
click at [336, 300] on div at bounding box center [623, 295] width 1247 height 590
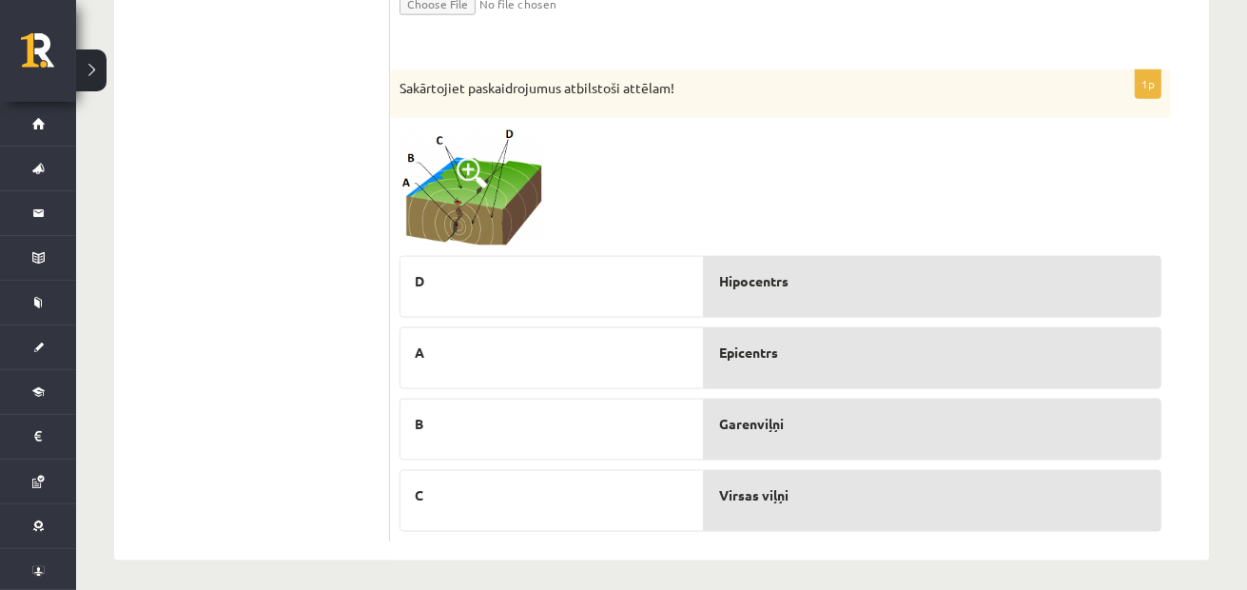
click at [444, 189] on img at bounding box center [470, 186] width 143 height 119
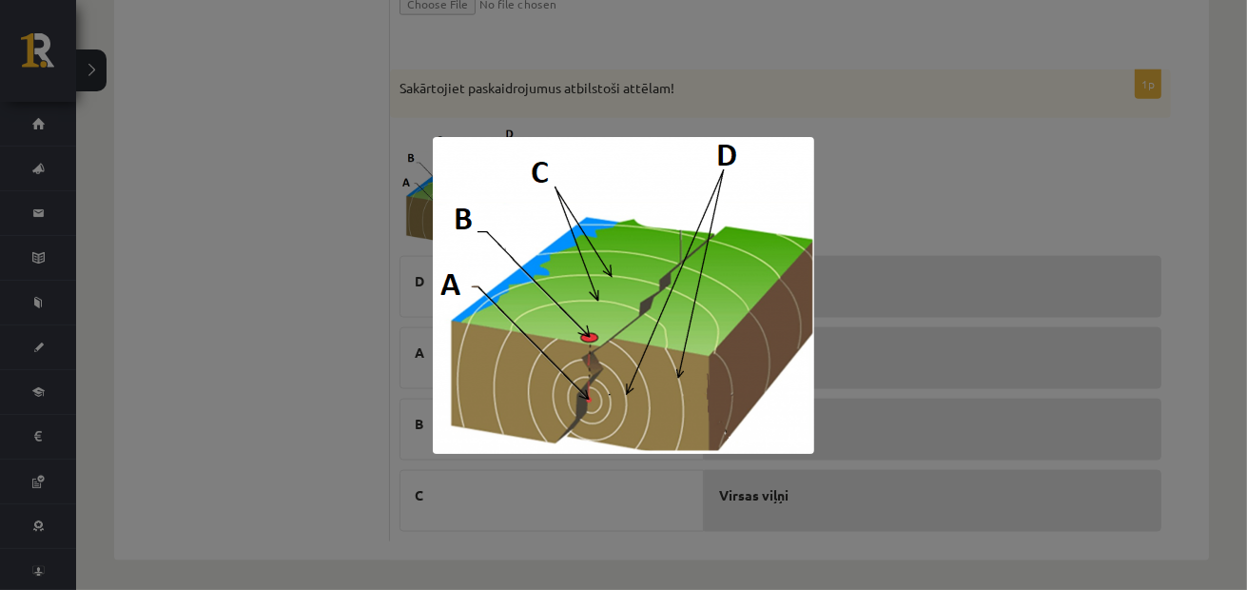
click at [297, 344] on div at bounding box center [623, 295] width 1247 height 590
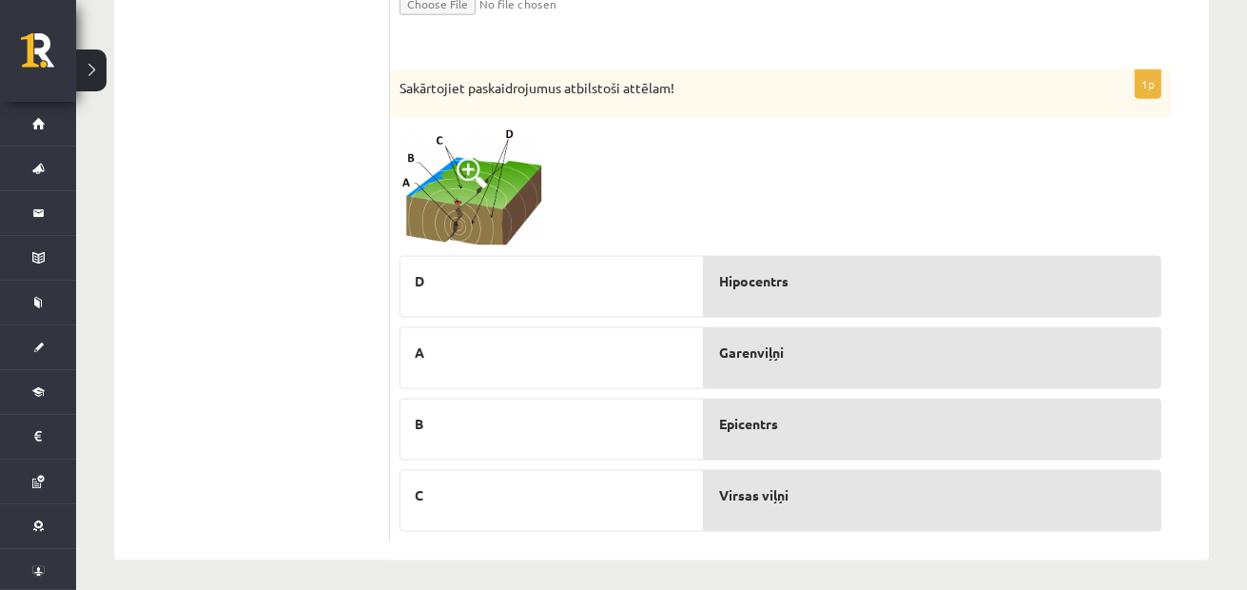
click at [467, 207] on img at bounding box center [470, 186] width 143 height 119
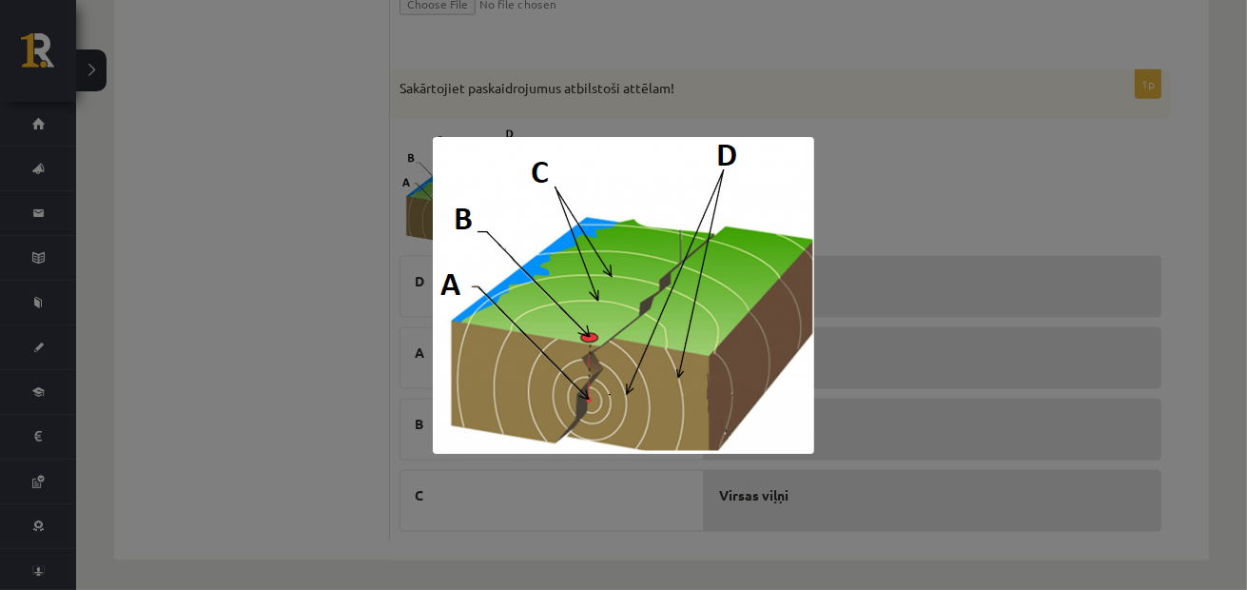
click at [309, 364] on div at bounding box center [623, 295] width 1247 height 590
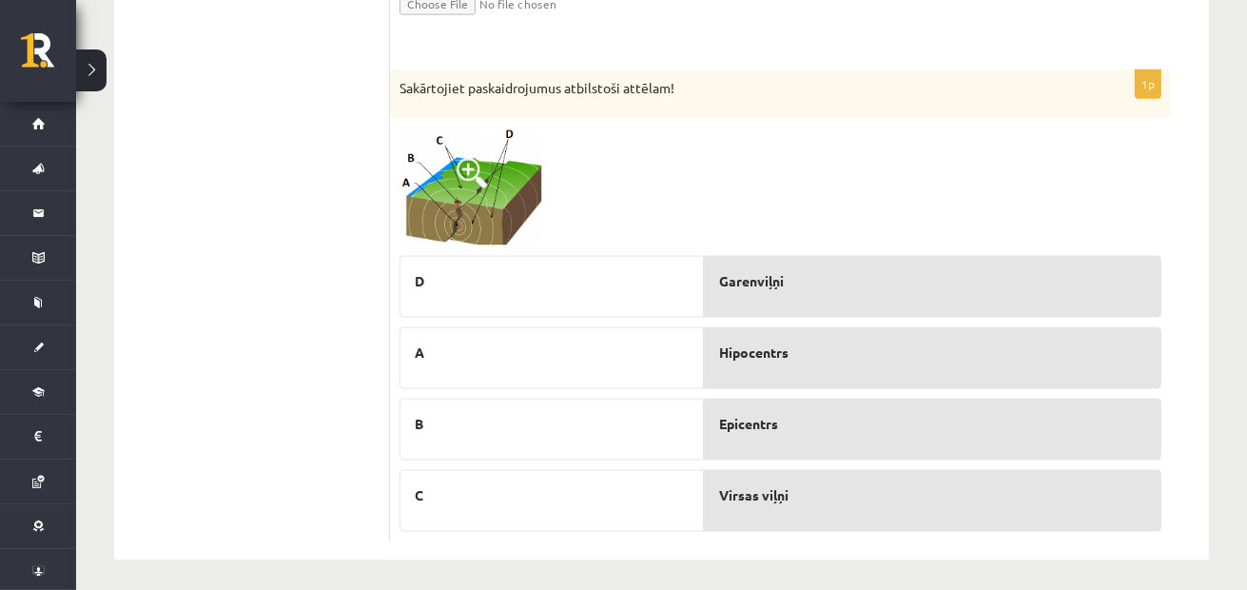
click at [495, 178] on img at bounding box center [470, 186] width 143 height 119
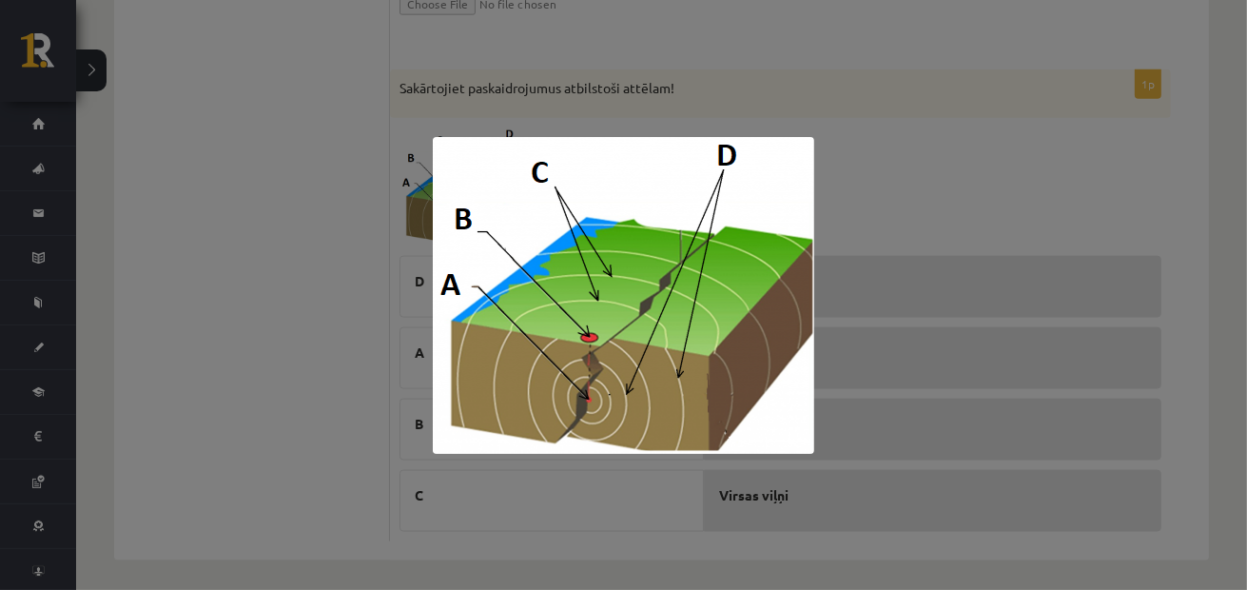
click at [273, 375] on div at bounding box center [623, 295] width 1247 height 590
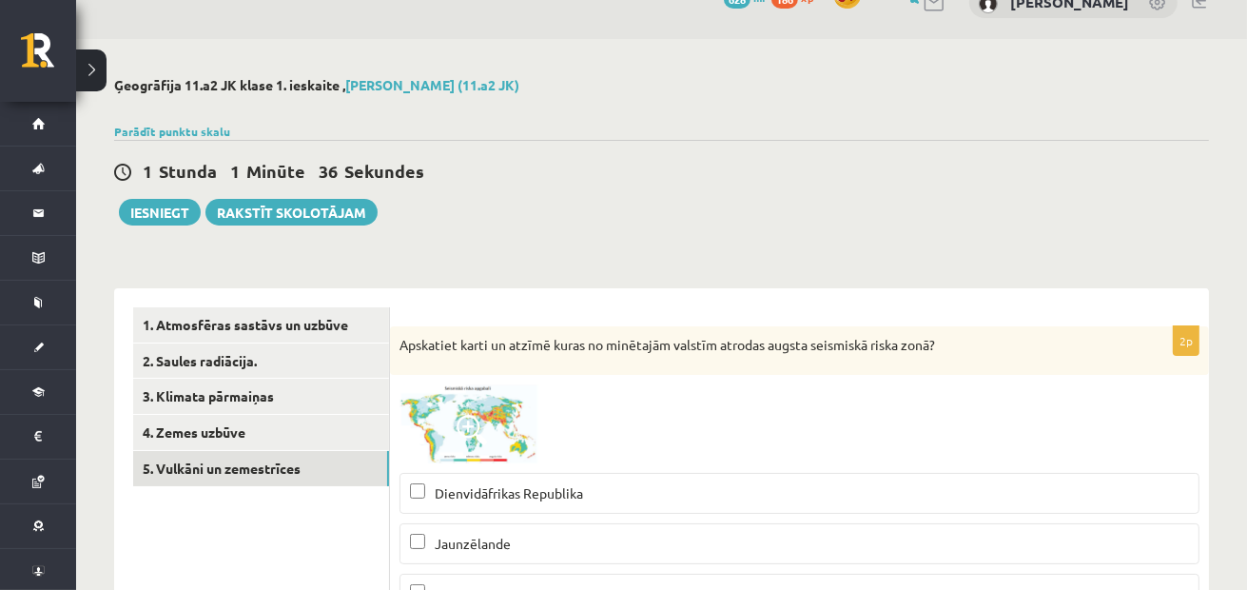
scroll to position [0, 0]
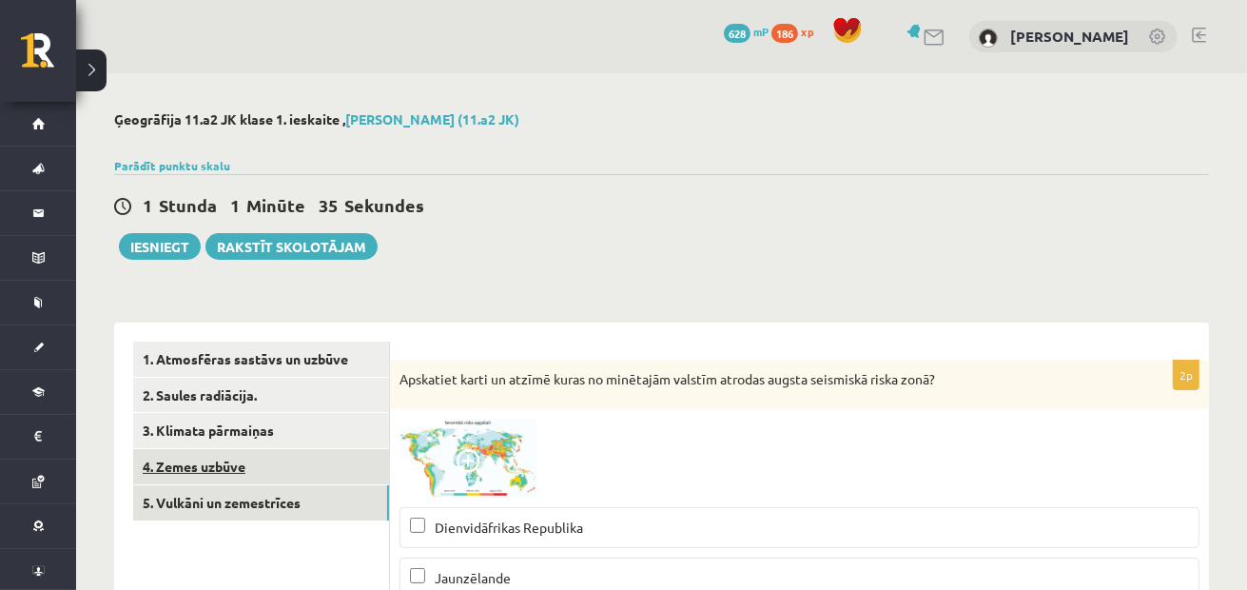
click at [342, 469] on link "4. Zemes uzbūve" at bounding box center [261, 466] width 256 height 35
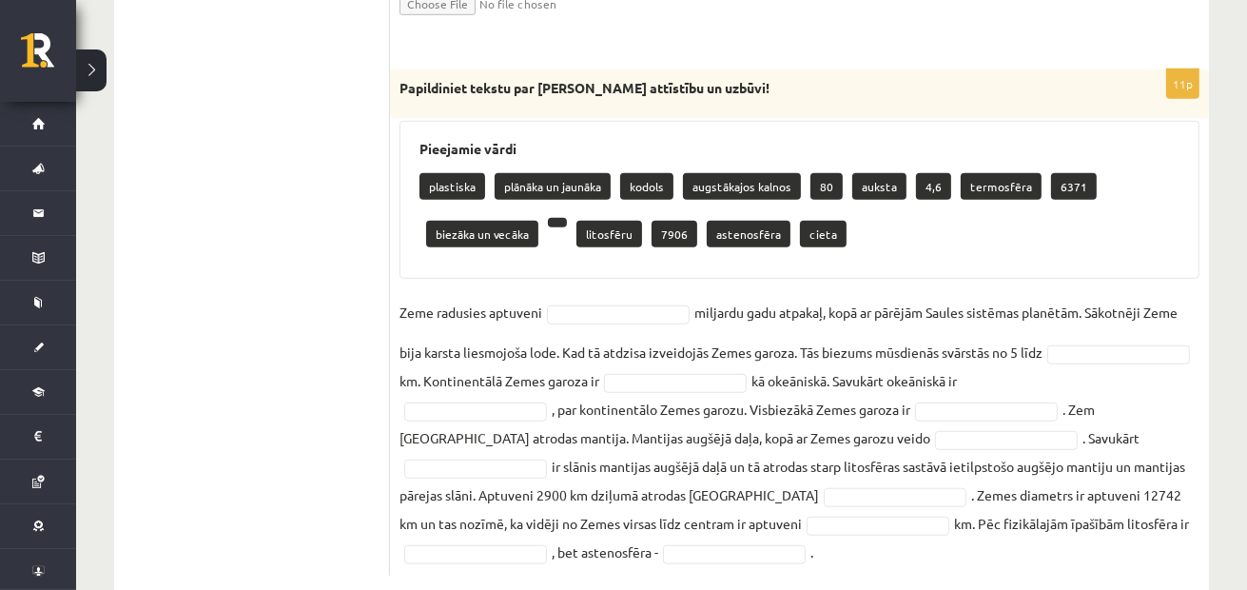
scroll to position [1122, 0]
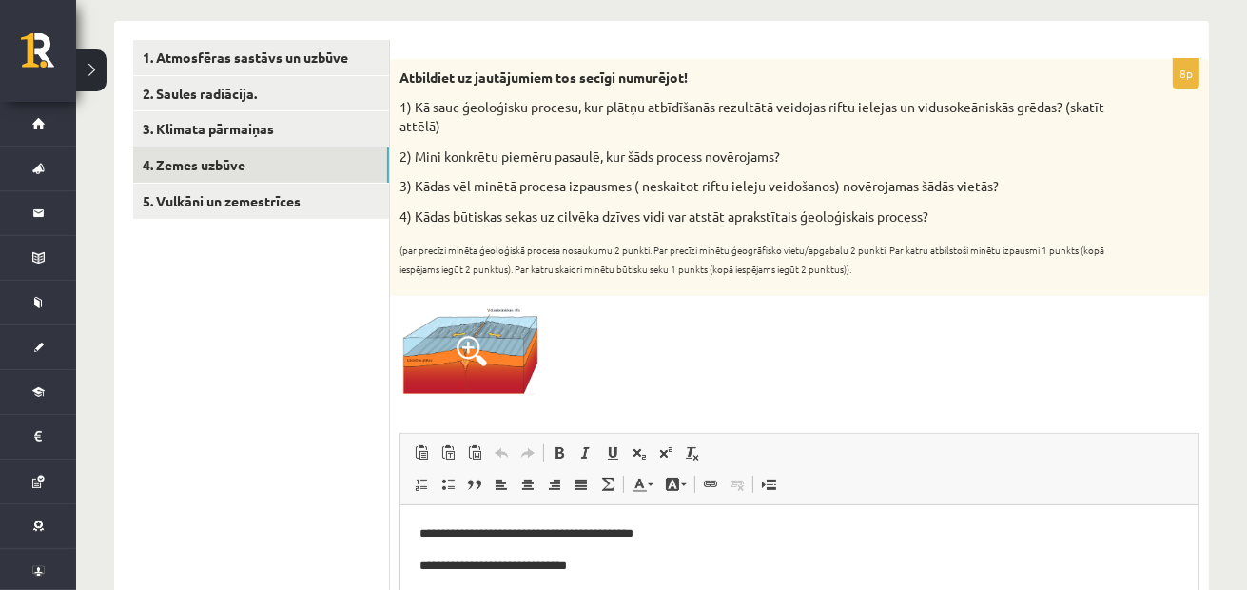
scroll to position [123, 0]
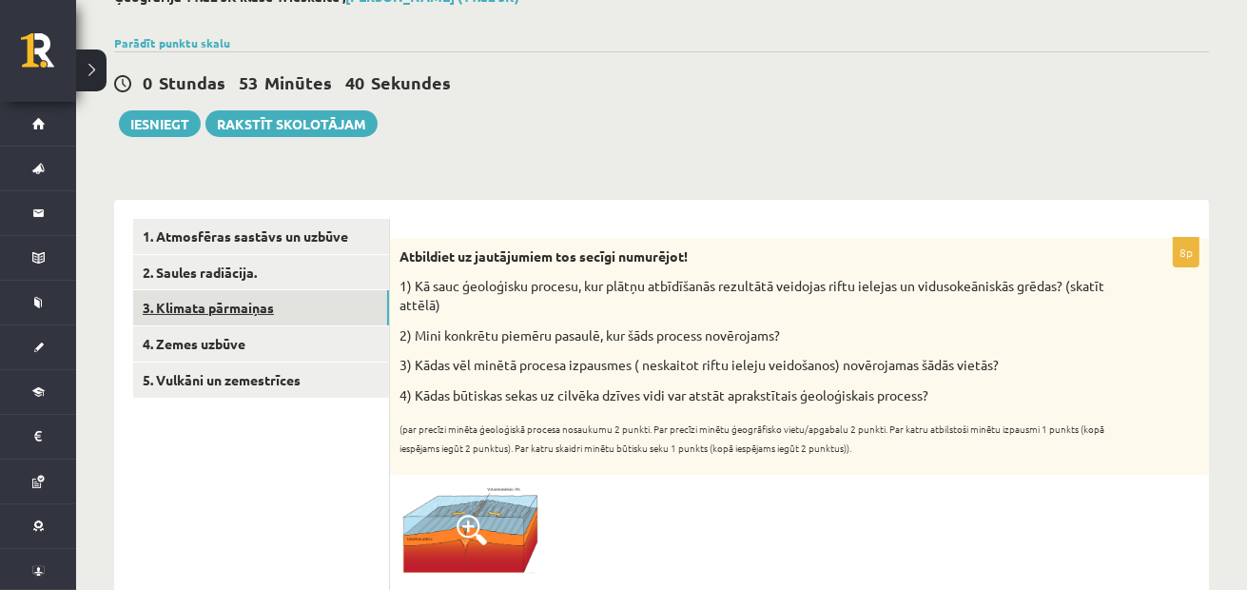
click at [341, 307] on link "3. Klimata pārmaiņas" at bounding box center [261, 307] width 256 height 35
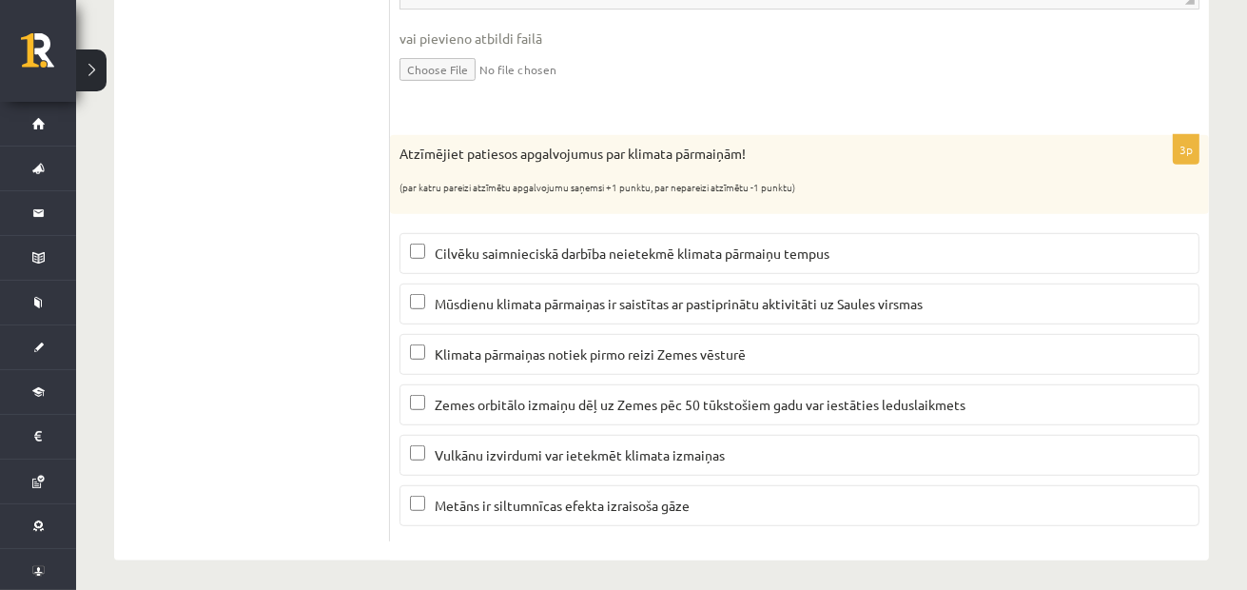
scroll to position [909, 0]
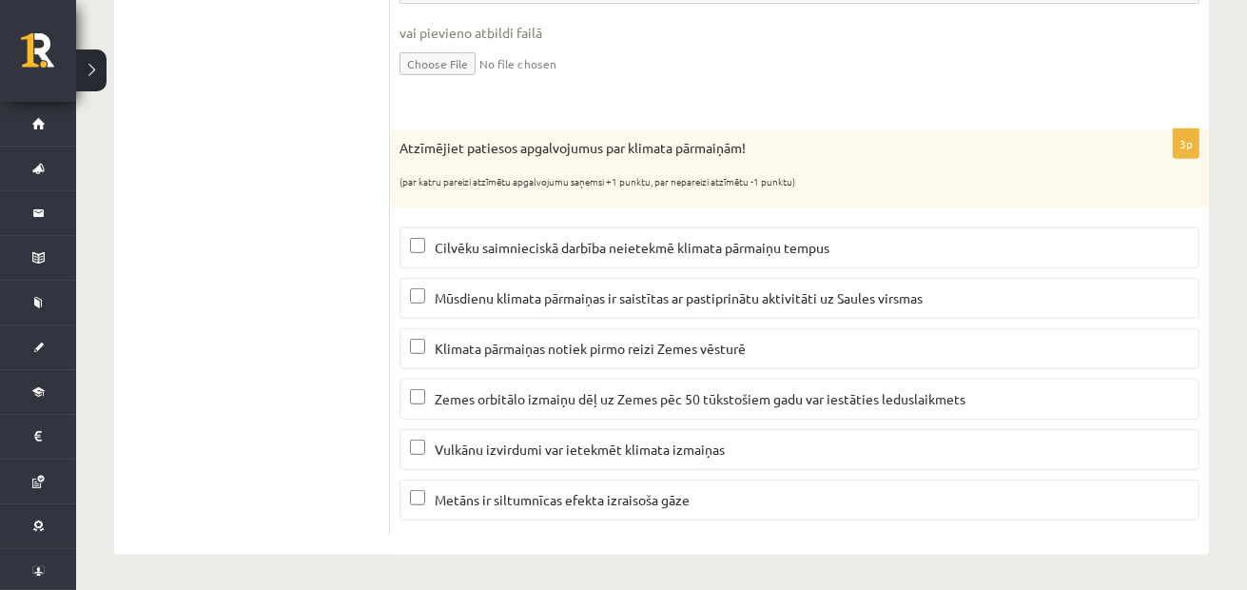
click at [455, 508] on label "Metāns ir siltumnīcas efekta izraisoša gāze" at bounding box center [799, 499] width 800 height 41
click at [519, 444] on span "Vulkānu izvirdumi var ietekmēt klimata izmaiņas" at bounding box center [580, 448] width 290 height 17
click at [495, 402] on span "Zemes orbitālo izmaiņu dēļ uz Zemes pēc 50 tūkstošiem gadu var iestāties ledusl…" at bounding box center [700, 398] width 531 height 17
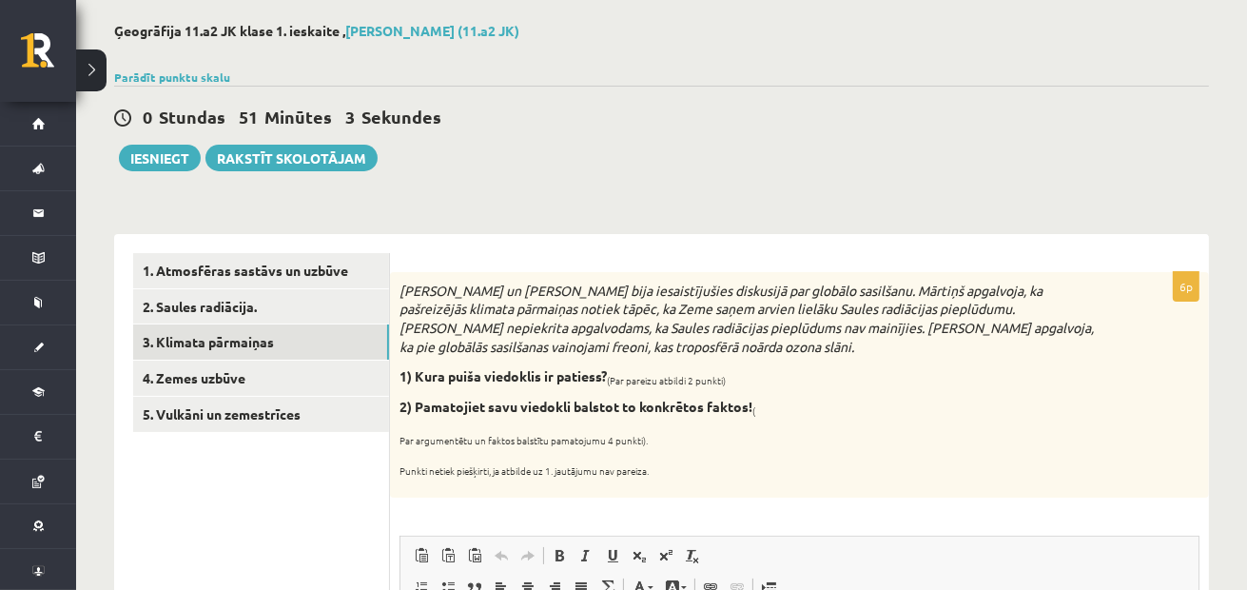
scroll to position [53, 0]
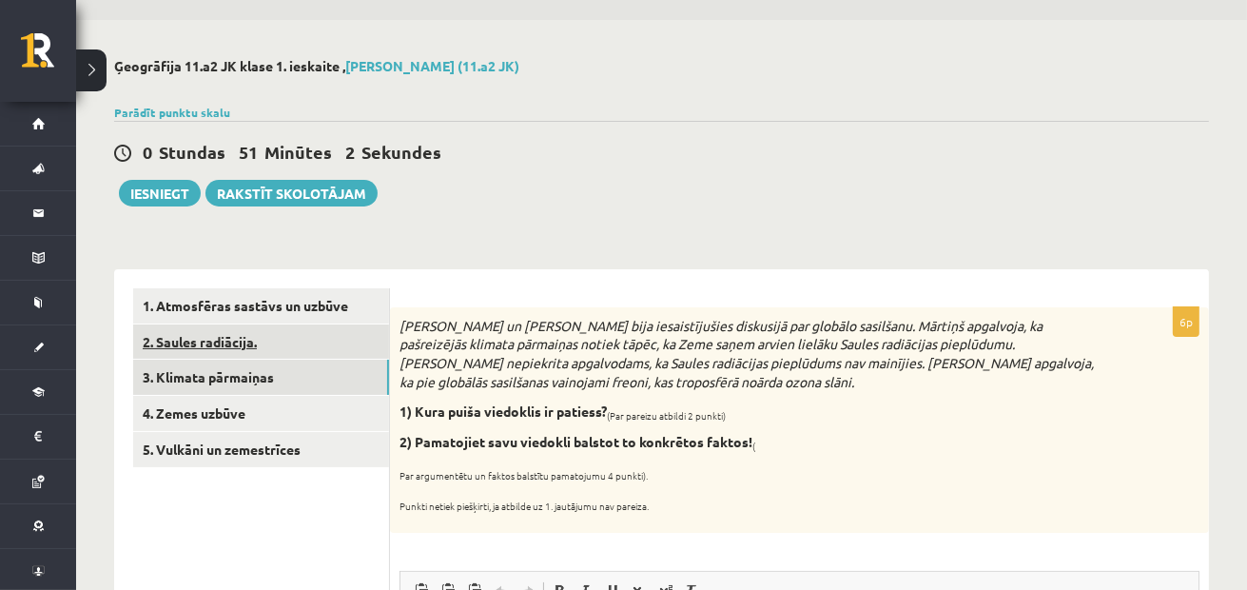
click at [346, 342] on link "2. Saules radiācija." at bounding box center [261, 341] width 256 height 35
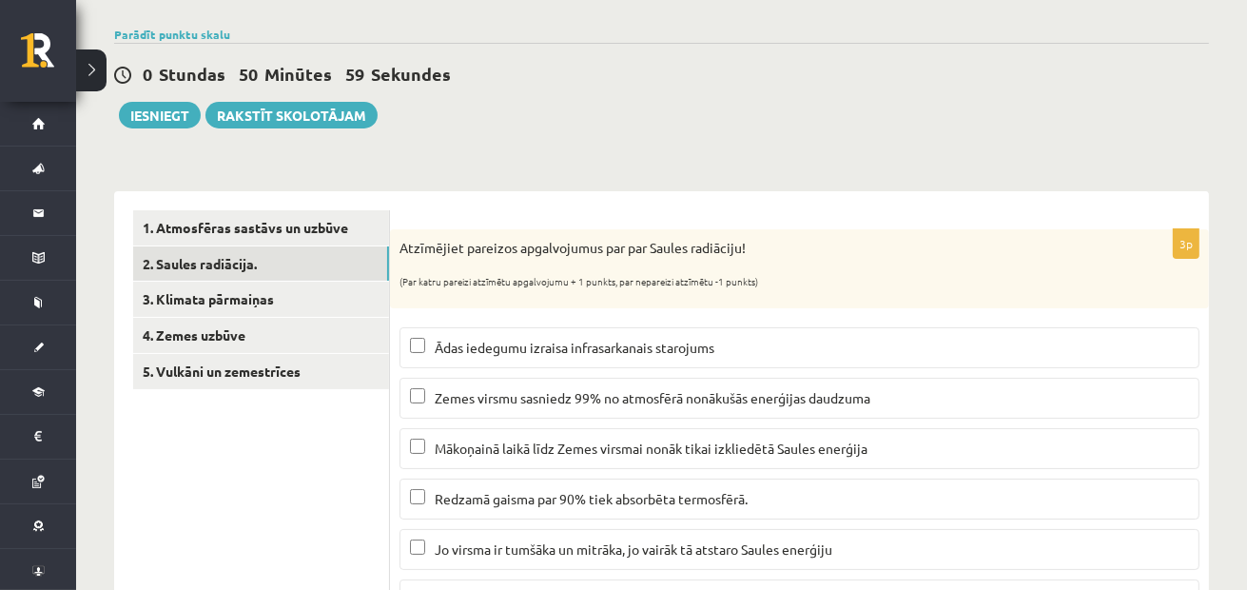
scroll to position [0, 0]
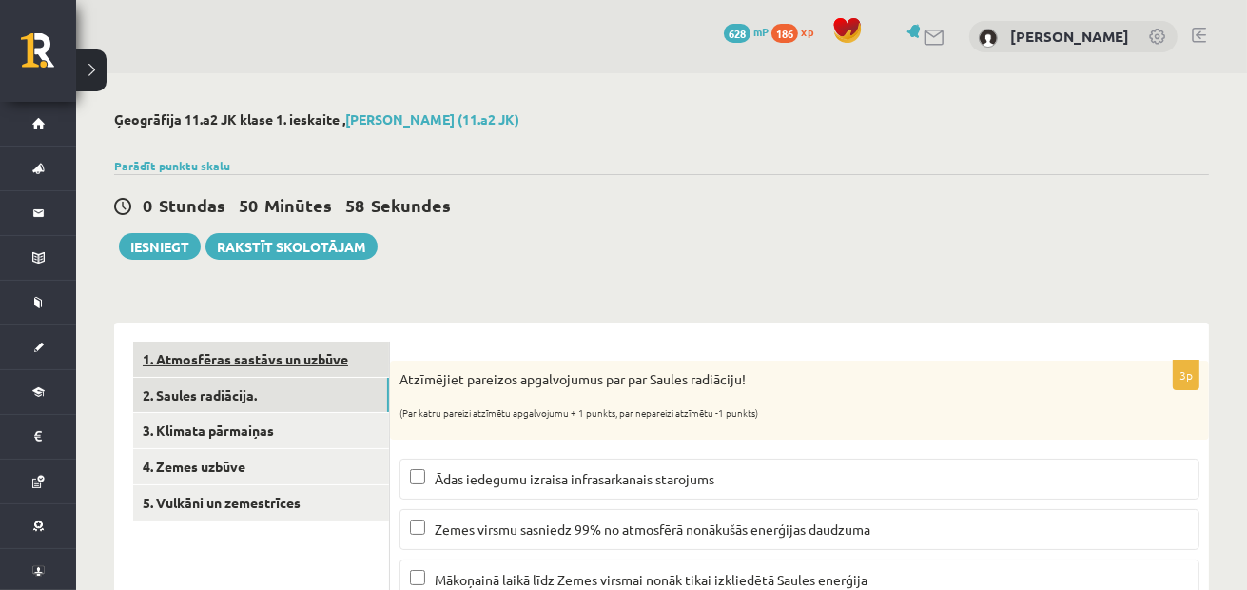
click at [308, 357] on link "1. Atmosfēras sastāvs un uzbūve" at bounding box center [261, 358] width 256 height 35
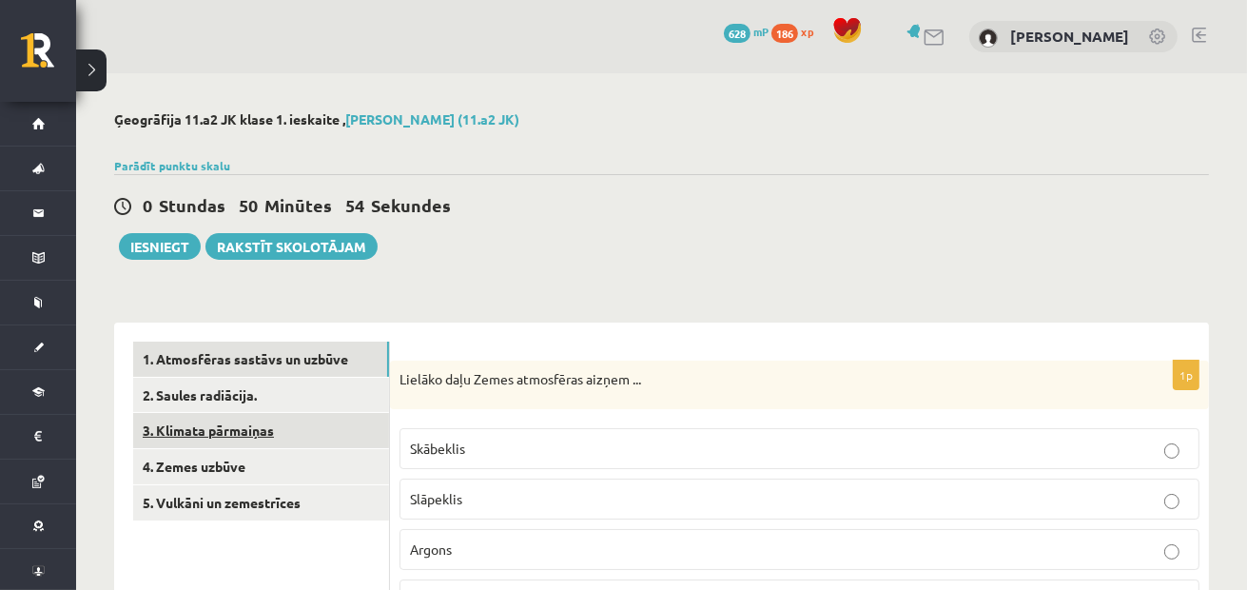
click at [300, 443] on link "3. Klimata pārmaiņas" at bounding box center [261, 430] width 256 height 35
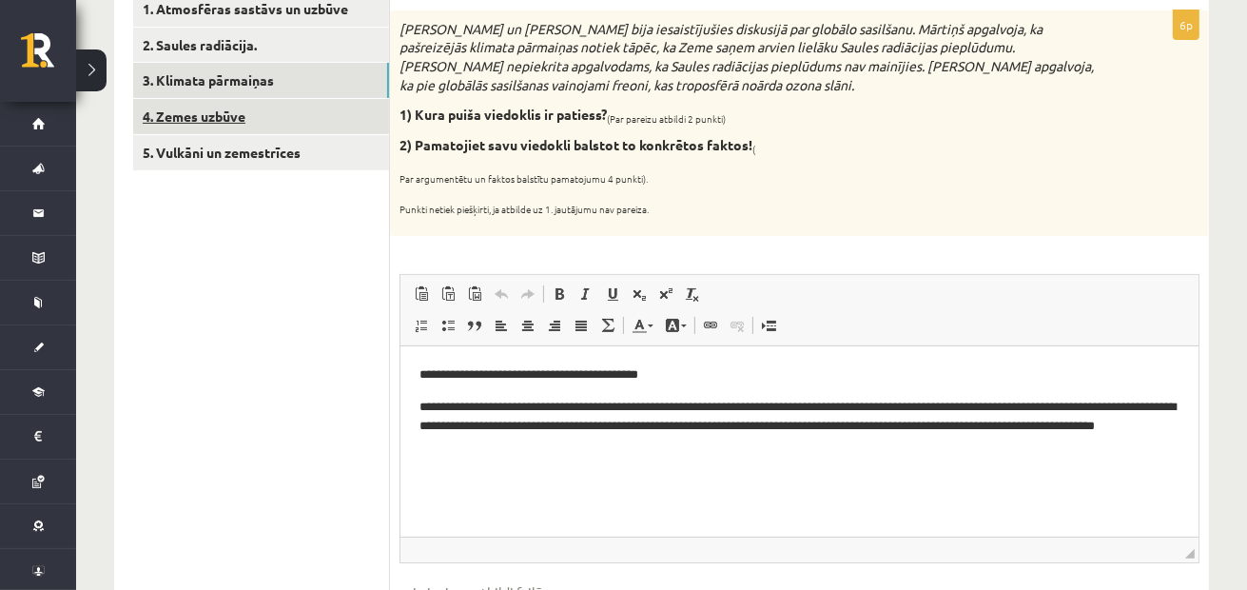
scroll to position [243, 0]
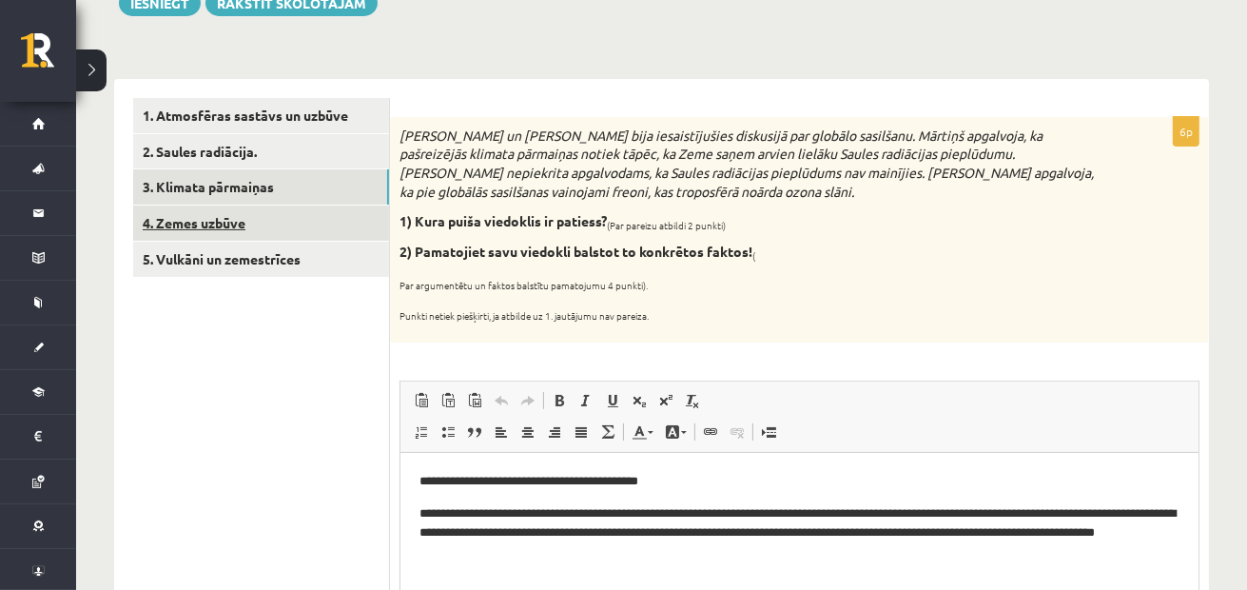
click at [265, 215] on link "4. Zemes uzbūve" at bounding box center [261, 222] width 256 height 35
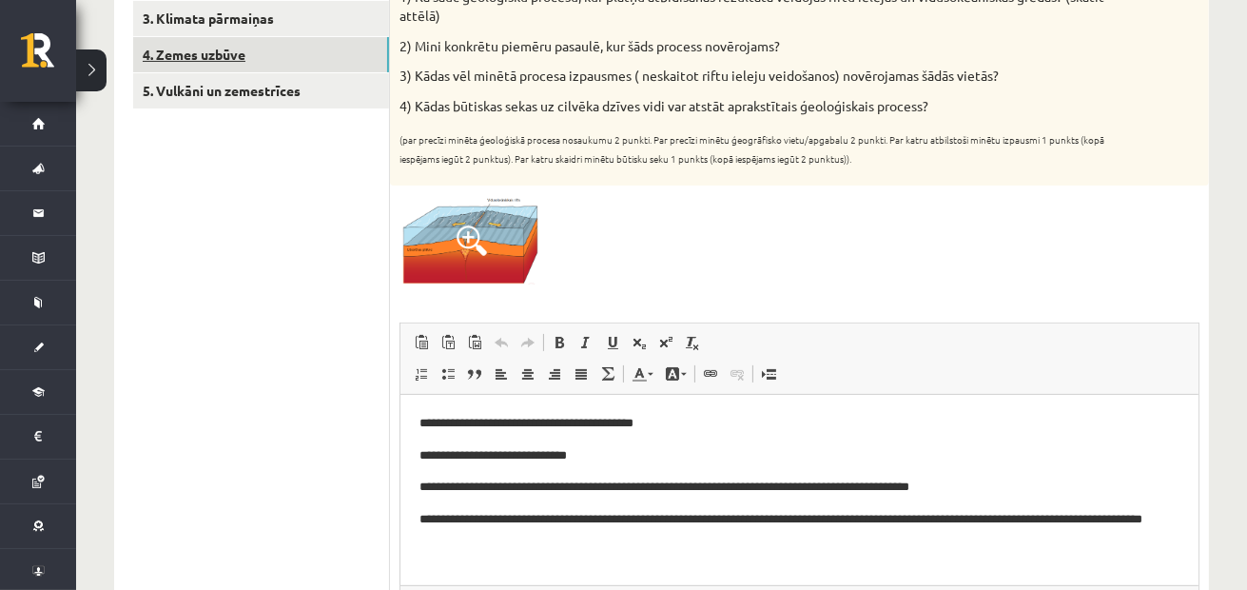
scroll to position [222, 0]
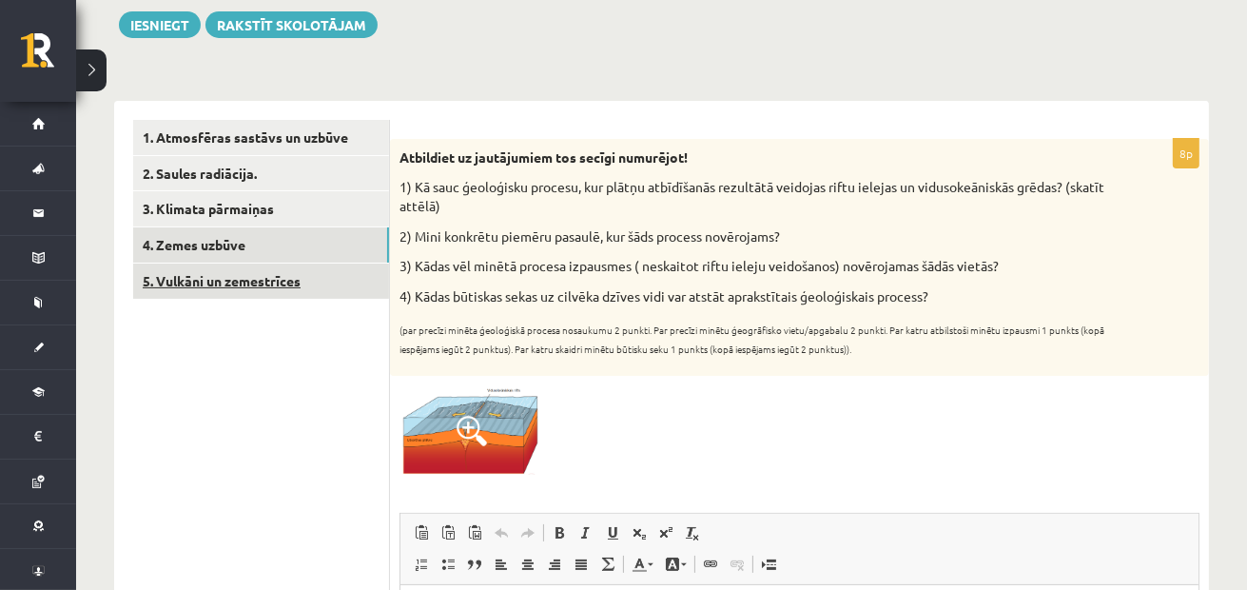
click at [319, 273] on link "5. Vulkāni un zemestrīces" at bounding box center [261, 280] width 256 height 35
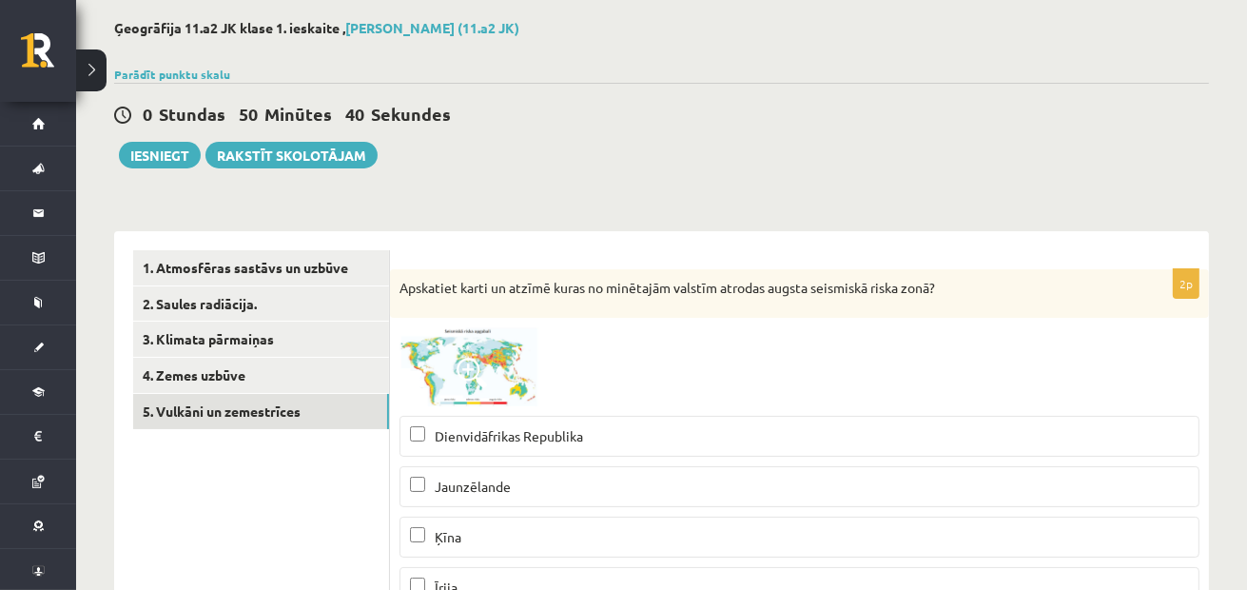
scroll to position [0, 0]
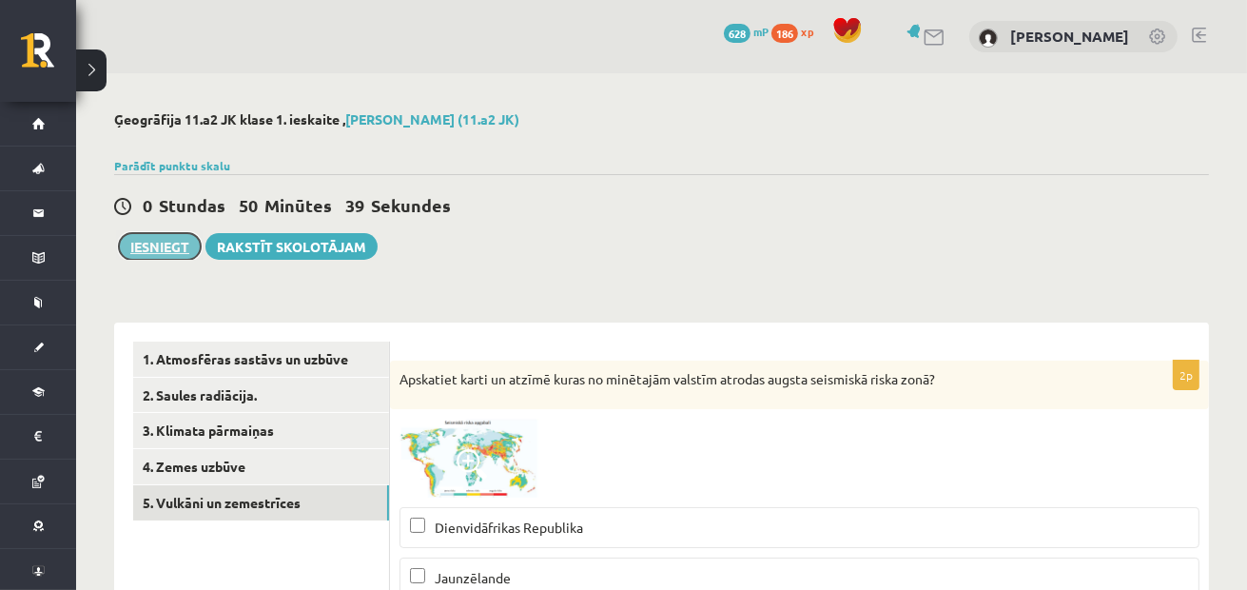
click at [164, 254] on button "Iesniegt" at bounding box center [160, 246] width 82 height 27
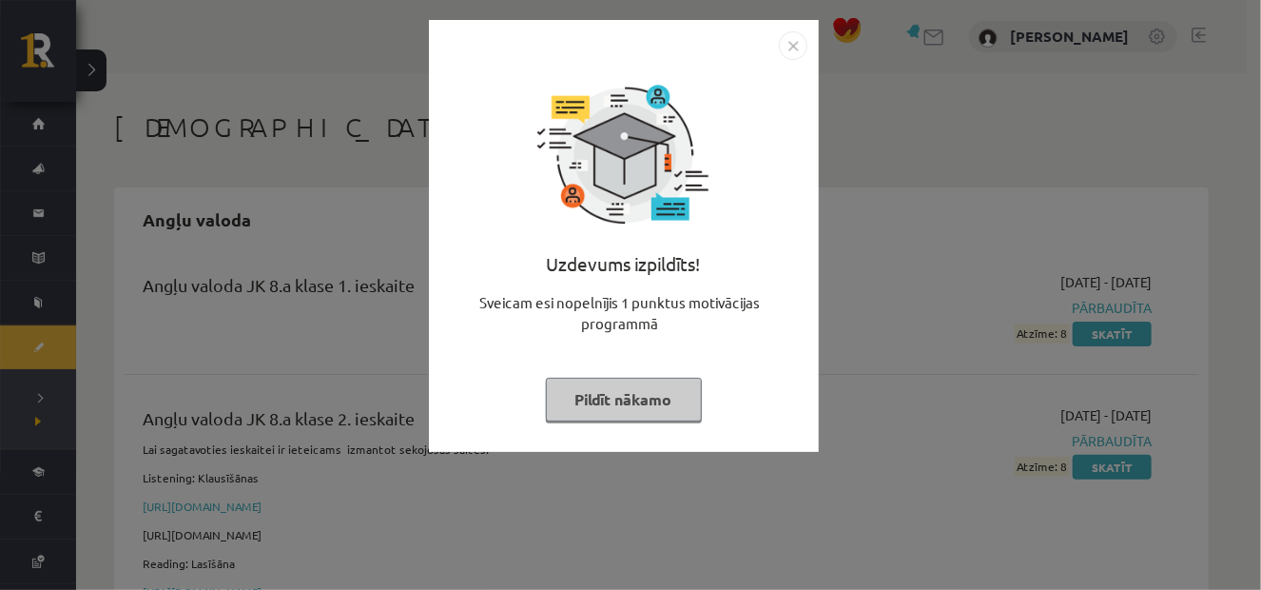
click at [669, 411] on button "Pildīt nākamo" at bounding box center [624, 399] width 156 height 44
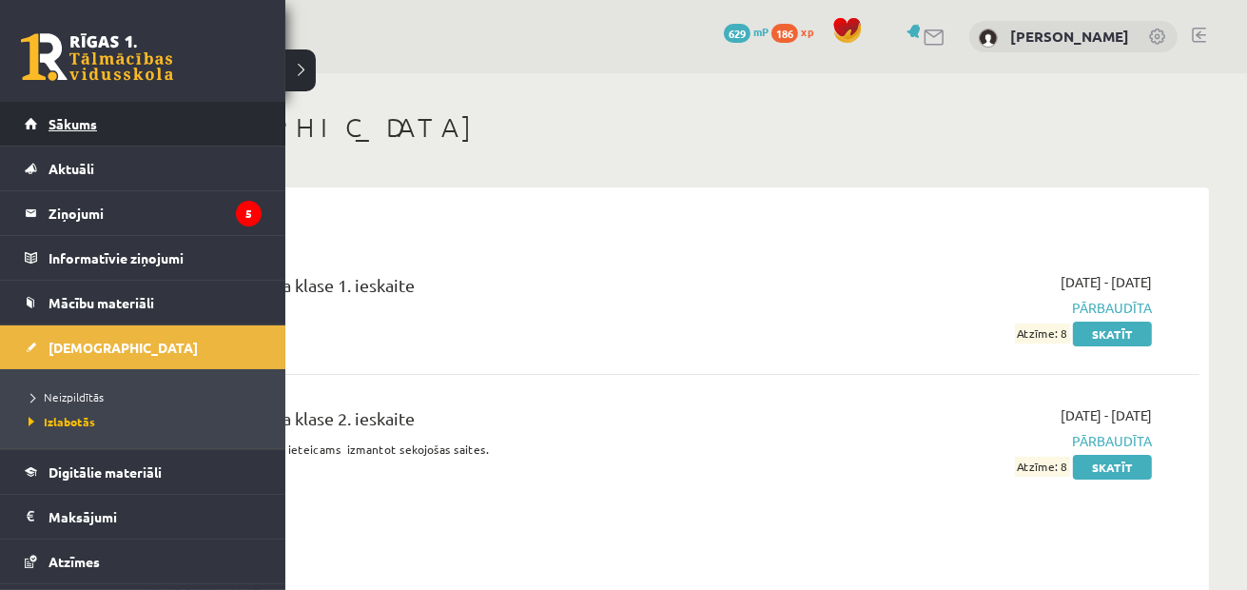
click at [82, 122] on span "Sākums" at bounding box center [72, 123] width 48 height 17
